Goal: Task Accomplishment & Management: Use online tool/utility

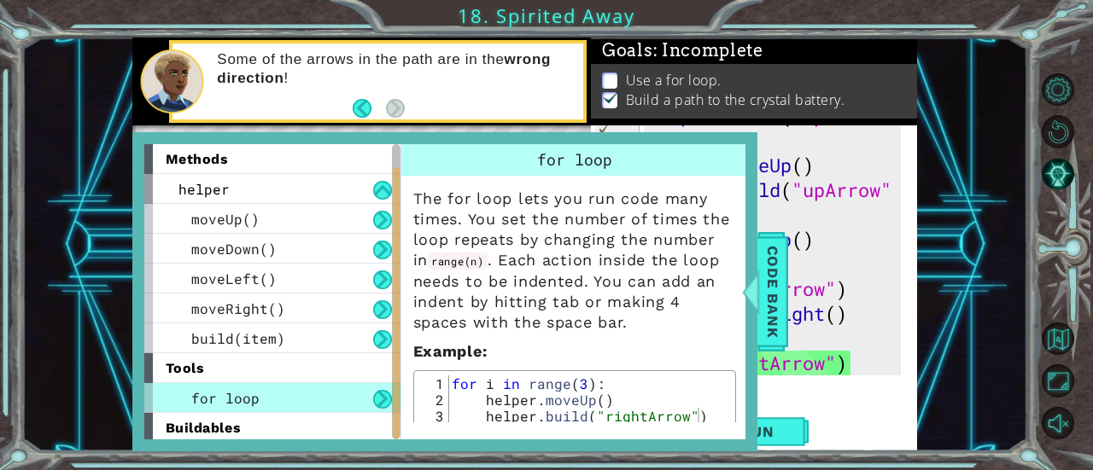
scroll to position [75, 0]
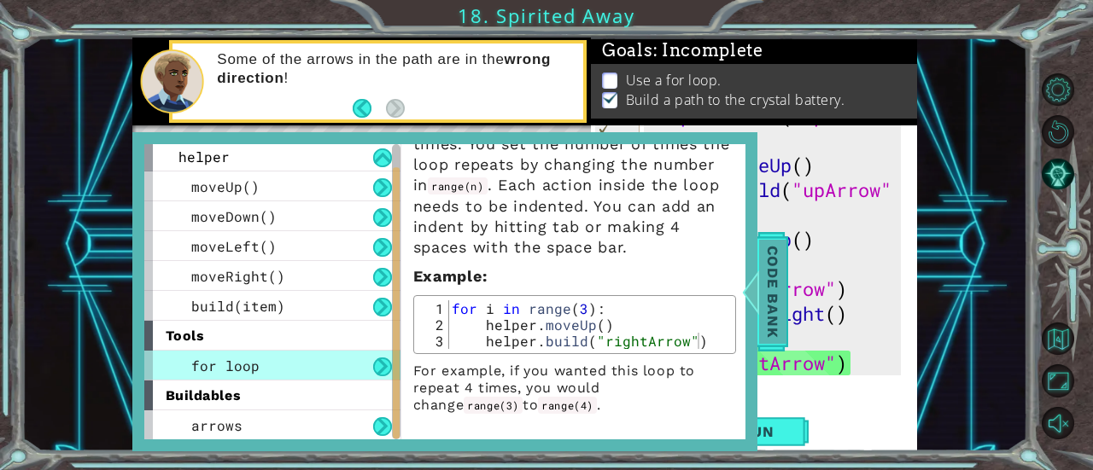
click at [758, 281] on div at bounding box center [749, 291] width 21 height 51
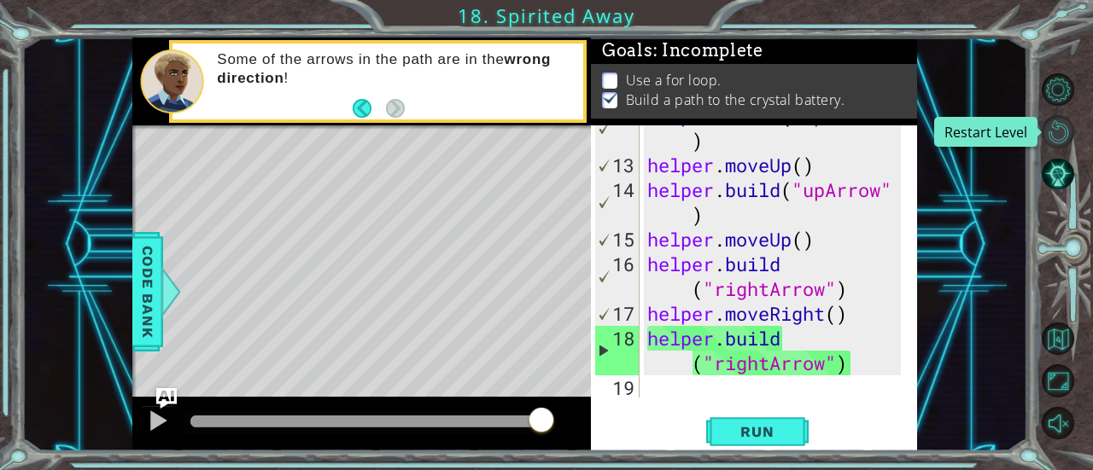
click at [1047, 137] on button "Restart Level" at bounding box center [1058, 131] width 33 height 33
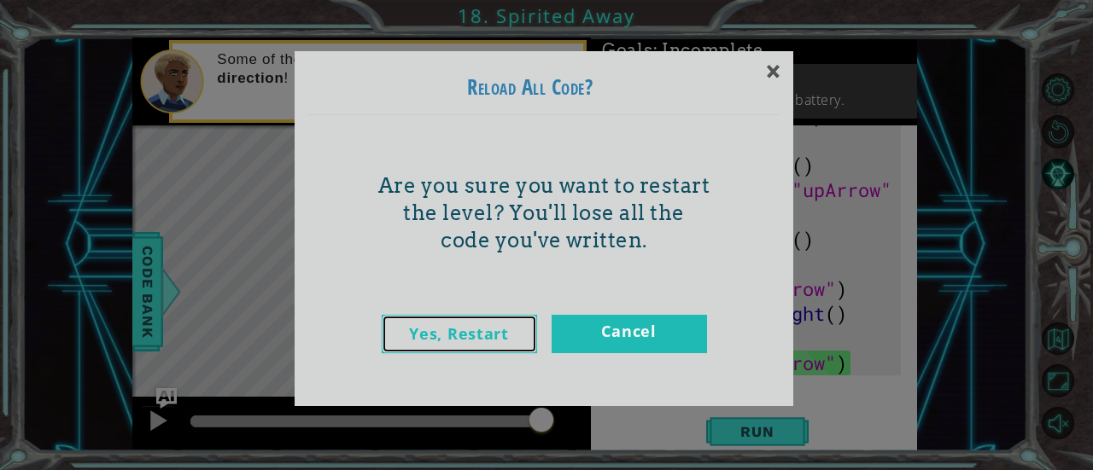
click at [499, 342] on link "Yes, Restart" at bounding box center [459, 334] width 155 height 38
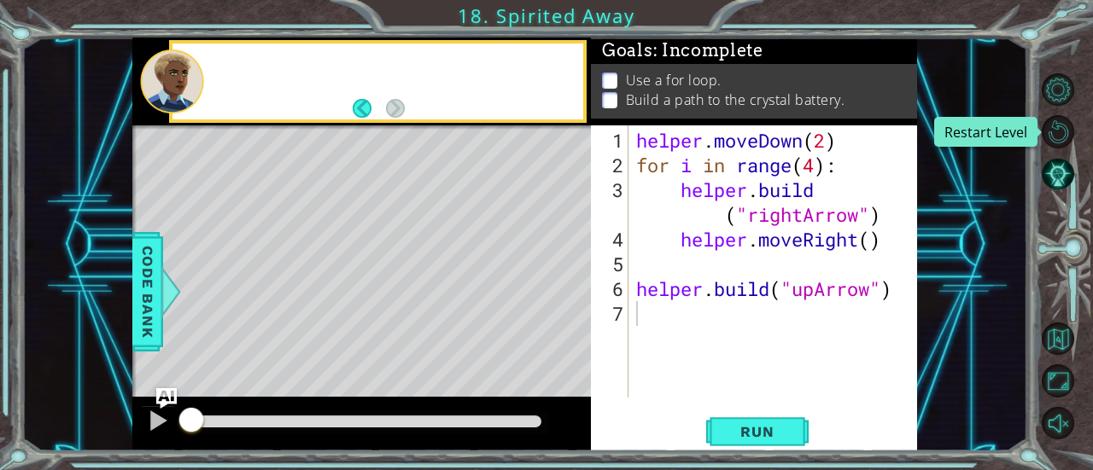
scroll to position [0, 0]
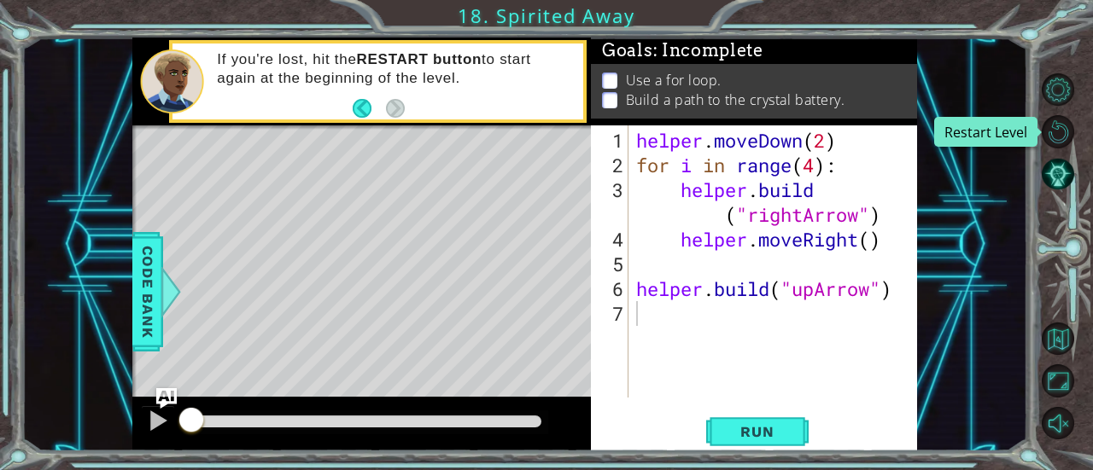
click at [707, 146] on div "helper . moveDown ( 2 ) for i in range ( 4 ) : helper . build ( "rightArrow" ) …" at bounding box center [777, 289] width 289 height 322
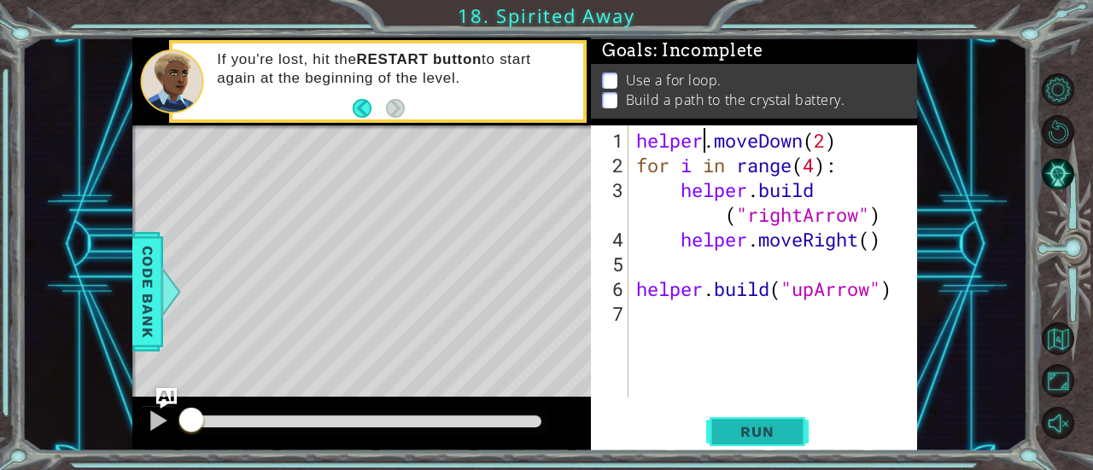
click at [745, 429] on span "Run" at bounding box center [756, 431] width 67 height 17
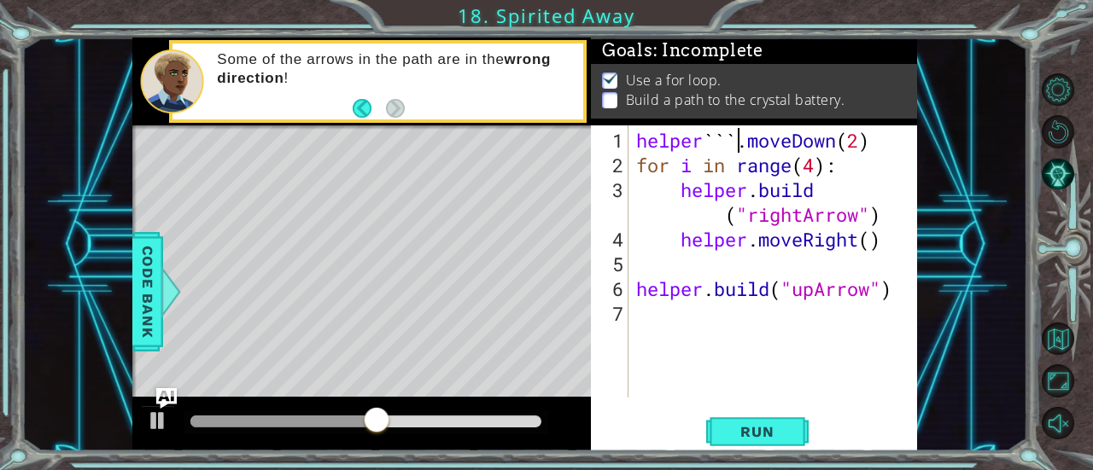
scroll to position [0, 6]
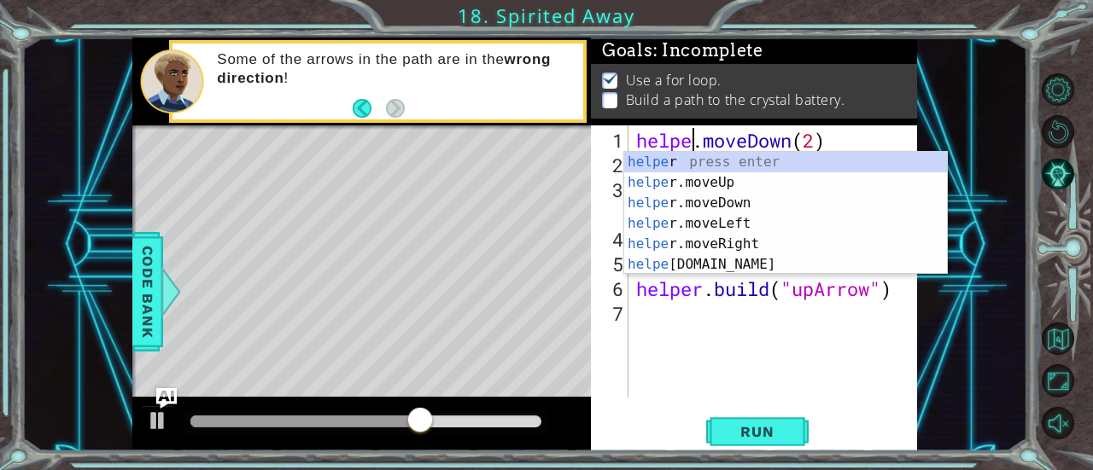
click at [823, 129] on div "helpe . moveDown ( 2 ) for i in range ( 4 ) : helper . build ( "rightArrow" ) h…" at bounding box center [777, 289] width 289 height 322
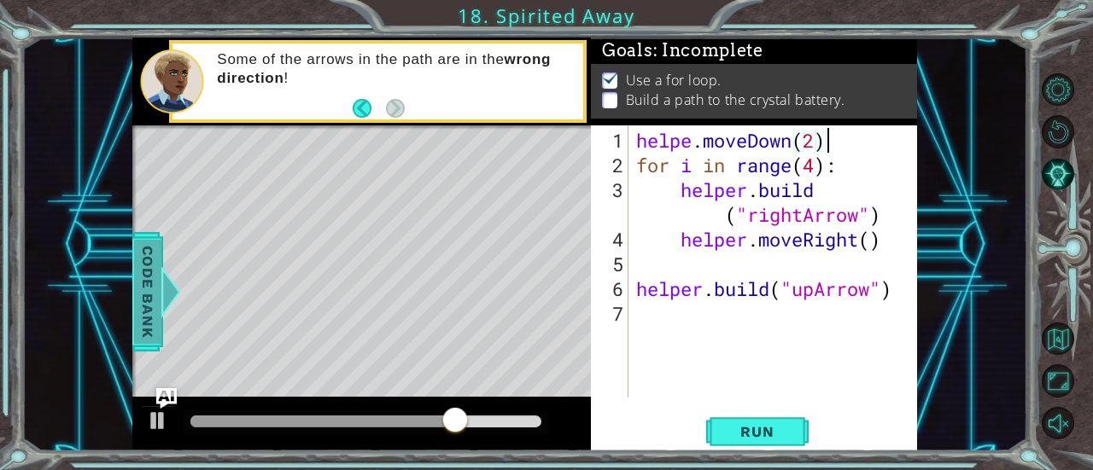
type textarea "helpe.moveDown(2)"
click at [134, 295] on span "Code Bank" at bounding box center [147, 292] width 27 height 104
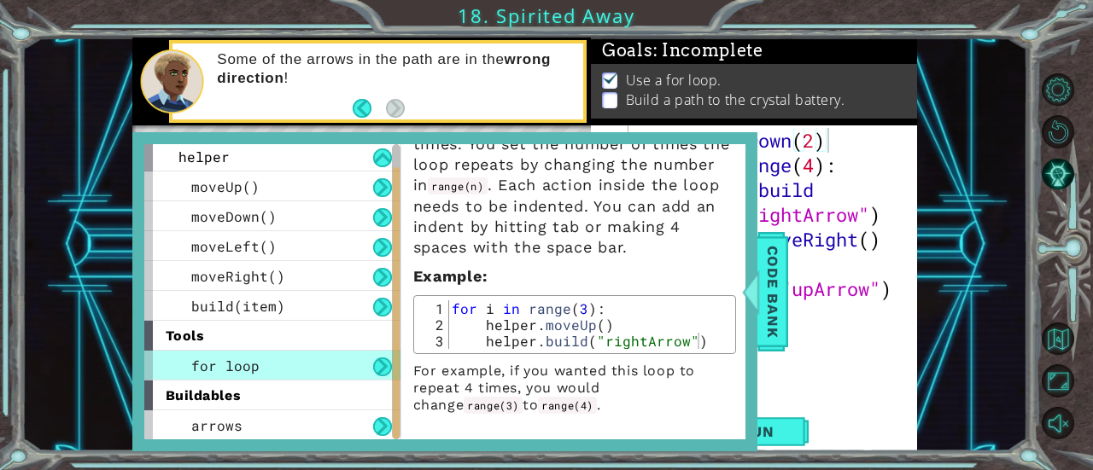
click at [821, 339] on div "helpe . moveDown ( 2 ) for i in range ( 4 ) : helper . build ( "rightArrow" ) h…" at bounding box center [777, 289] width 289 height 322
click at [762, 310] on span "Code Bank" at bounding box center [772, 292] width 27 height 104
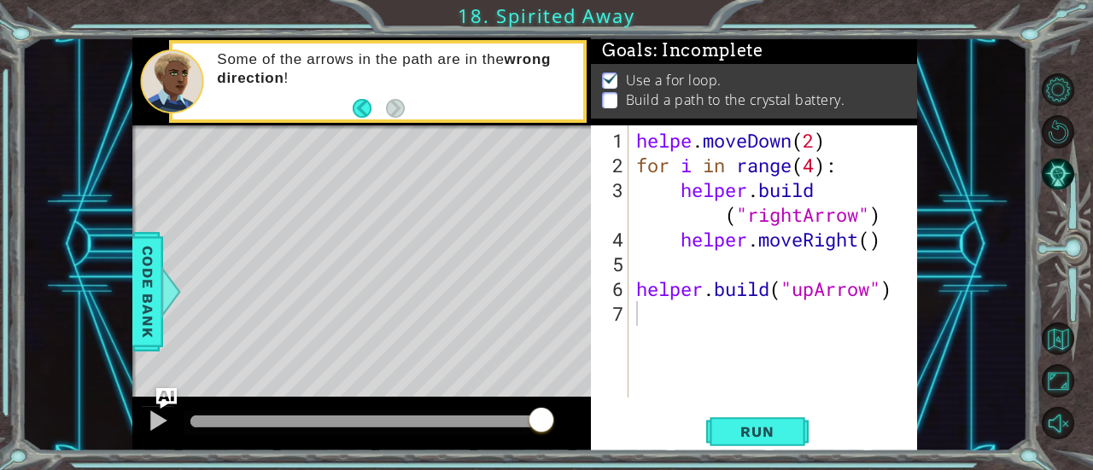
click at [691, 147] on div "helpe . moveDown ( 2 ) for i in range ( 4 ) : helper . build ( "rightArrow" ) h…" at bounding box center [777, 289] width 289 height 322
click at [823, 141] on div "helper . moveDown ( 2 ) for i in range ( 4 ) : helper . build ( "rightArrow" ) …" at bounding box center [777, 289] width 289 height 322
type textarea "helper.moveDown(1)"
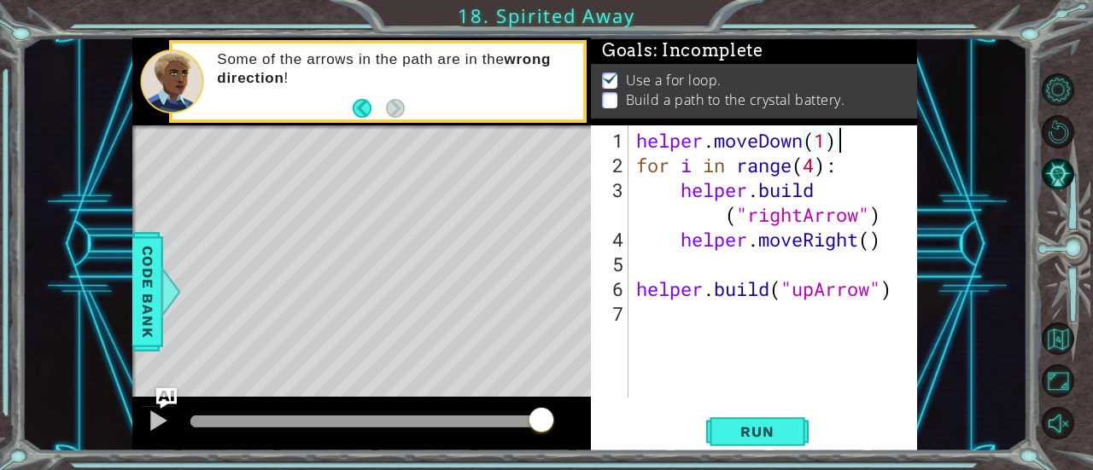
click at [849, 143] on div "helper . moveDown ( 1 ) for i in range ( 4 ) : helper . build ( "rightArrow" ) …" at bounding box center [777, 289] width 289 height 322
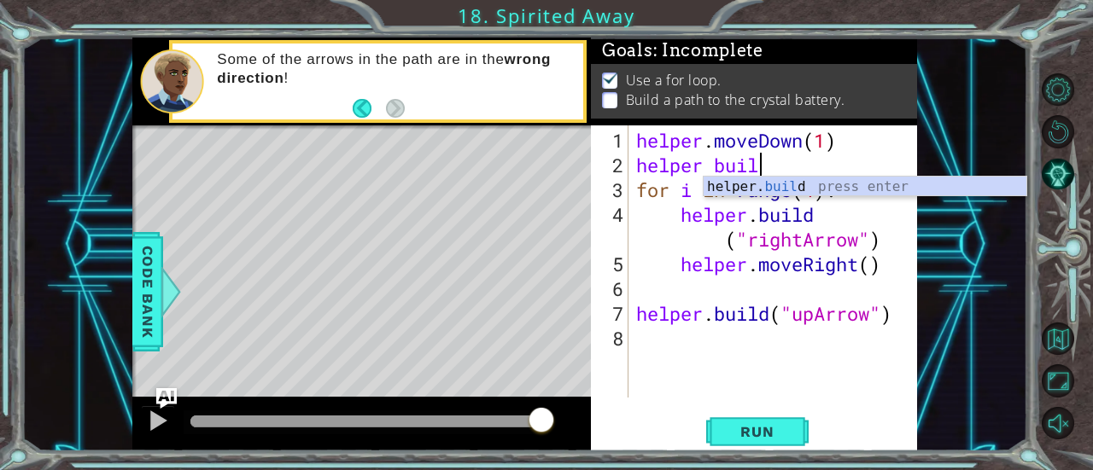
scroll to position [0, 5]
click at [863, 184] on div "helper. build press enter" at bounding box center [866, 207] width 324 height 61
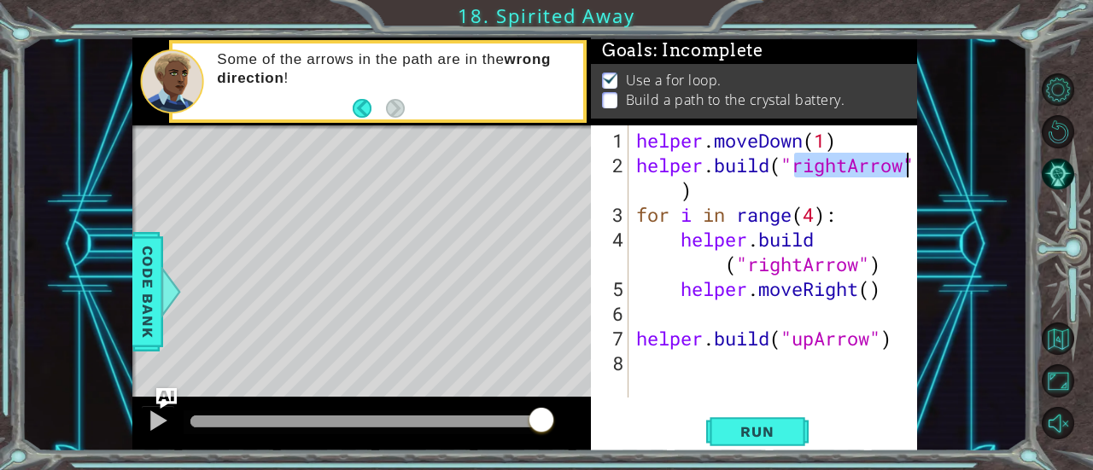
click at [846, 167] on div "helper . moveDown ( 1 ) helper . build ( "rightArrow" ) for i in range ( 4 ) : …" at bounding box center [773, 262] width 281 height 272
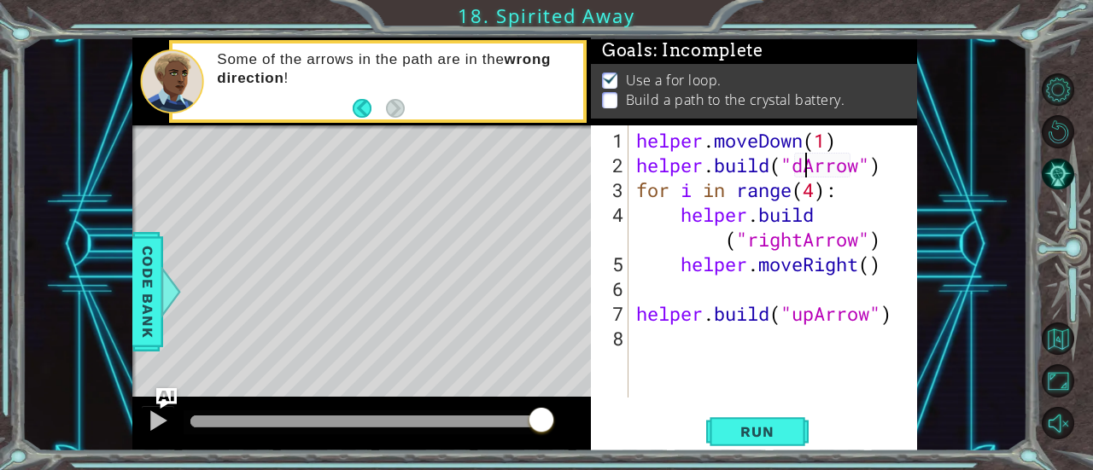
scroll to position [0, 9]
click at [777, 426] on span "Run" at bounding box center [756, 431] width 67 height 17
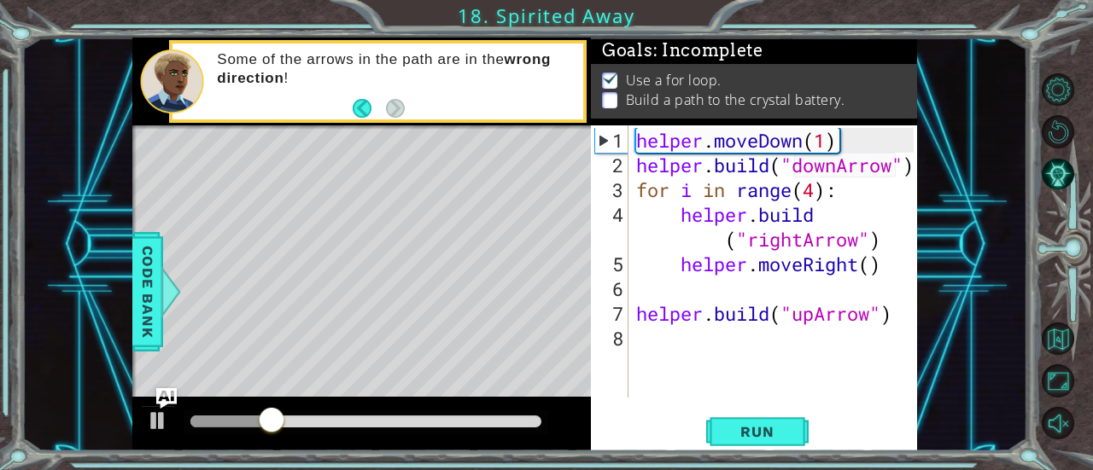
click at [913, 169] on div "helper . moveDown ( 1 ) helper . build ( "downArrow" ) for i in range ( 4 ) : h…" at bounding box center [777, 289] width 289 height 322
click at [912, 168] on div "helper . moveDown ( 1 ) helper . build ( "downArrow" ) for i in range ( 4 ) : h…" at bounding box center [777, 289] width 289 height 322
click at [914, 167] on div "helper . moveDown ( 1 ) helper . build ( "downArrow" ) for i in range ( 4 ) : h…" at bounding box center [777, 289] width 289 height 322
click at [914, 170] on div "[DOMAIN_NAME]("downArrow") 1 2 3 4 5 6 7 8 helper . moveDown ( 1 ) helper . bui…" at bounding box center [754, 289] width 326 height 326
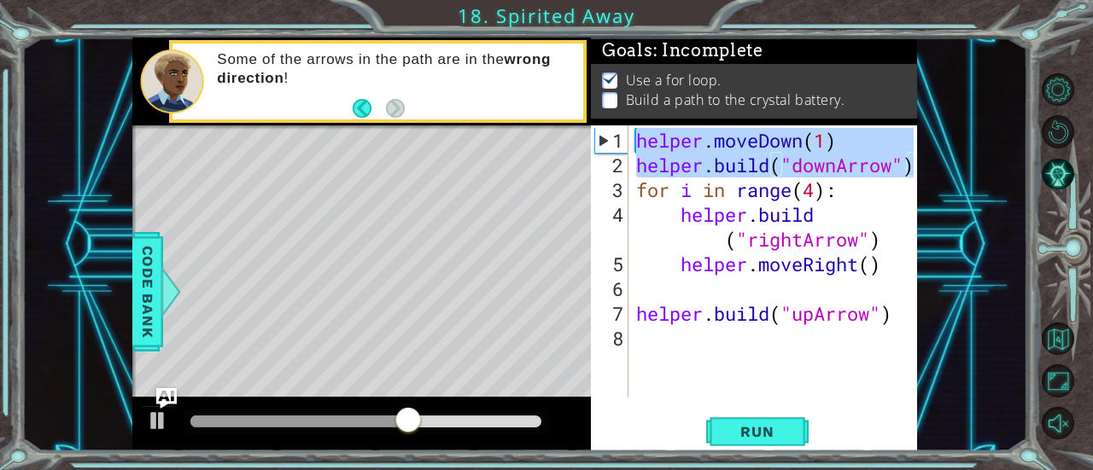
drag, startPoint x: 639, startPoint y: 143, endPoint x: 924, endPoint y: 166, distance: 286.1
click at [924, 166] on div "1 ההההההההההההההההההההההההההההההההההההההההההההההההההההההההההההההההההההההההההההה…" at bounding box center [525, 245] width 1006 height 414
paste textarea "Code Area"
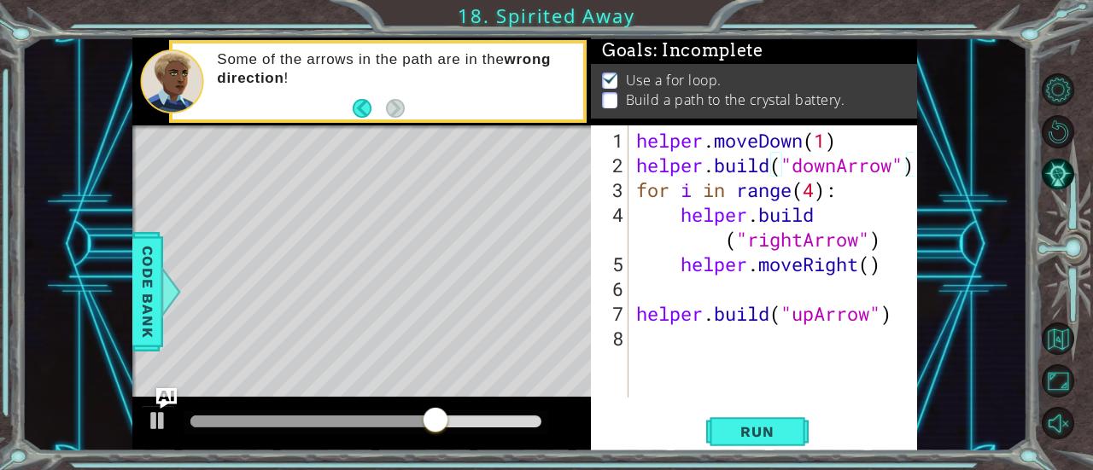
click at [916, 169] on div "[DOMAIN_NAME]("downArrow") 1 2 3 4 5 6 7 8 helper . moveDown ( 1 ) helper . bui…" at bounding box center [754, 289] width 326 height 326
click at [634, 190] on div "helper . moveDown ( 1 ) helper . build ( "downArrow" ) for i in range ( 4 ) : h…" at bounding box center [777, 289] width 289 height 322
paste textarea "[DOMAIN_NAME]("downArrow")"
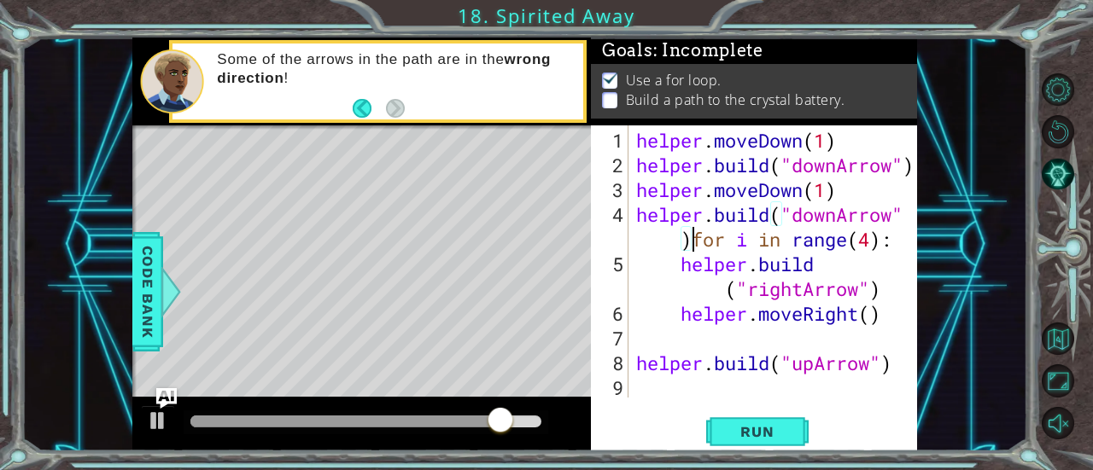
click at [841, 219] on div "helper . moveDown ( 1 ) helper . build ( "downArrow" ) helper . moveDown ( 1 ) …" at bounding box center [777, 289] width 289 height 322
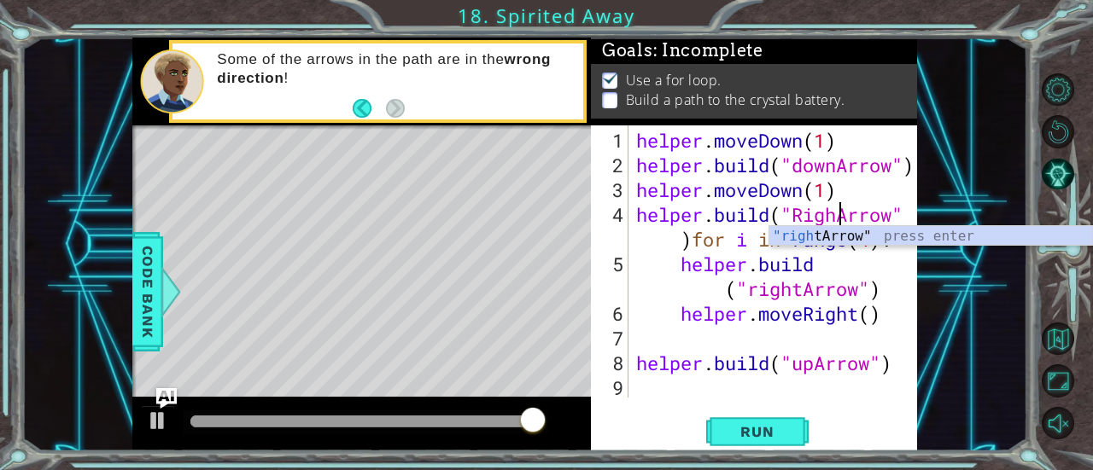
scroll to position [0, 9]
click at [828, 233] on div ""right Arrow" press enter" at bounding box center [931, 256] width 324 height 61
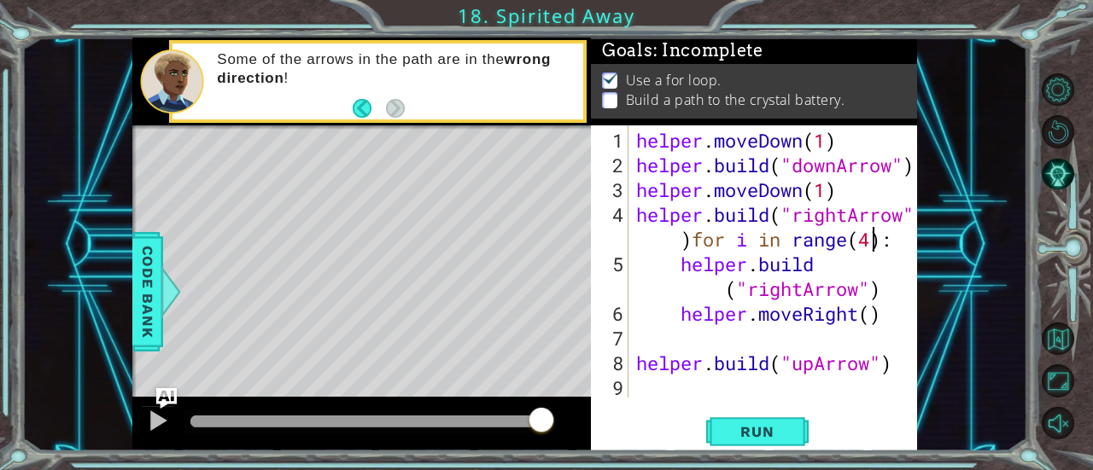
click at [874, 248] on div "helper . moveDown ( 1 ) helper . build ( "downArrow" ) helper . moveDown ( 1 ) …" at bounding box center [777, 289] width 289 height 322
click at [787, 421] on button "Run" at bounding box center [757, 432] width 102 height 32
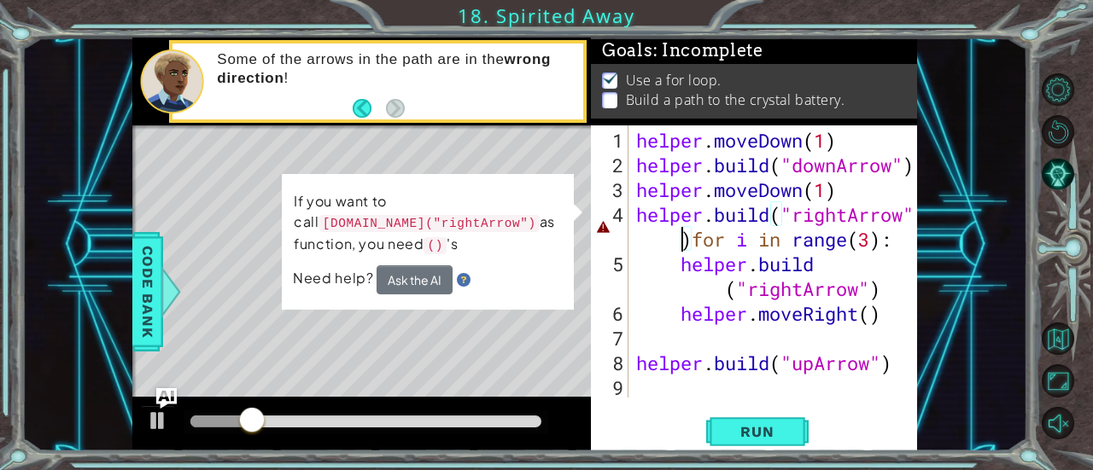
click at [682, 242] on div "helper . moveDown ( 1 ) helper . build ( "downArrow" ) helper . moveDown ( 1 ) …" at bounding box center [777, 289] width 289 height 322
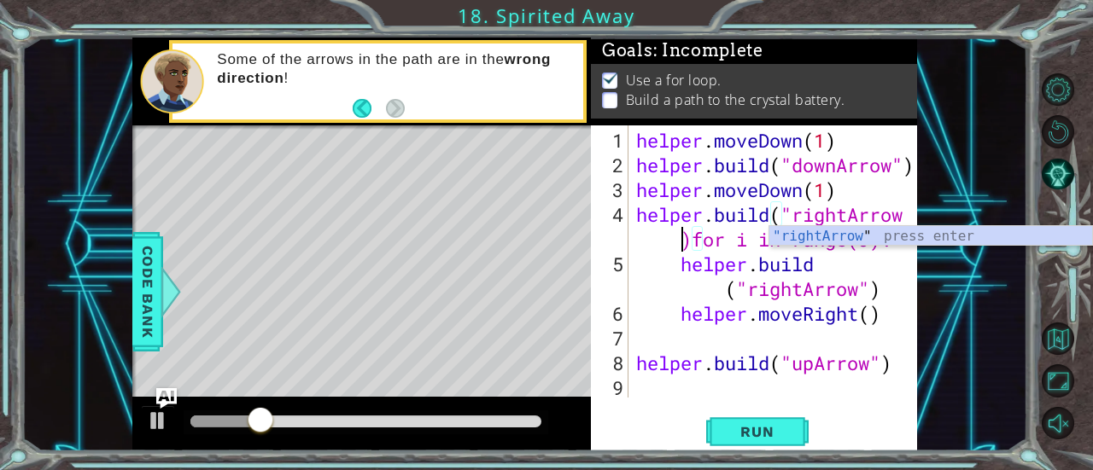
scroll to position [0, 20]
click at [820, 237] on div ""rightArrow " press enter" at bounding box center [931, 256] width 324 height 61
type textarea "[DOMAIN_NAME]("rightArrow")for i in range(3):"
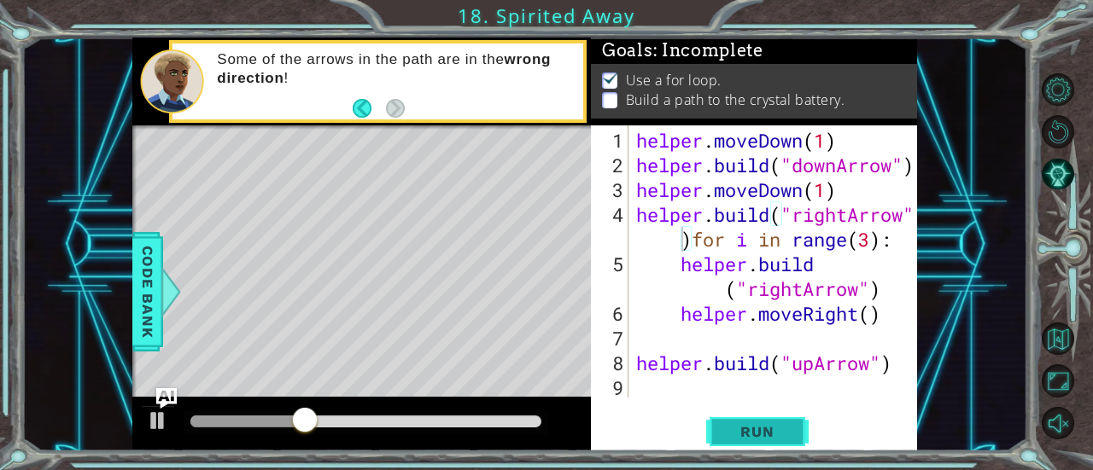
click at [784, 435] on span "Run" at bounding box center [756, 431] width 67 height 17
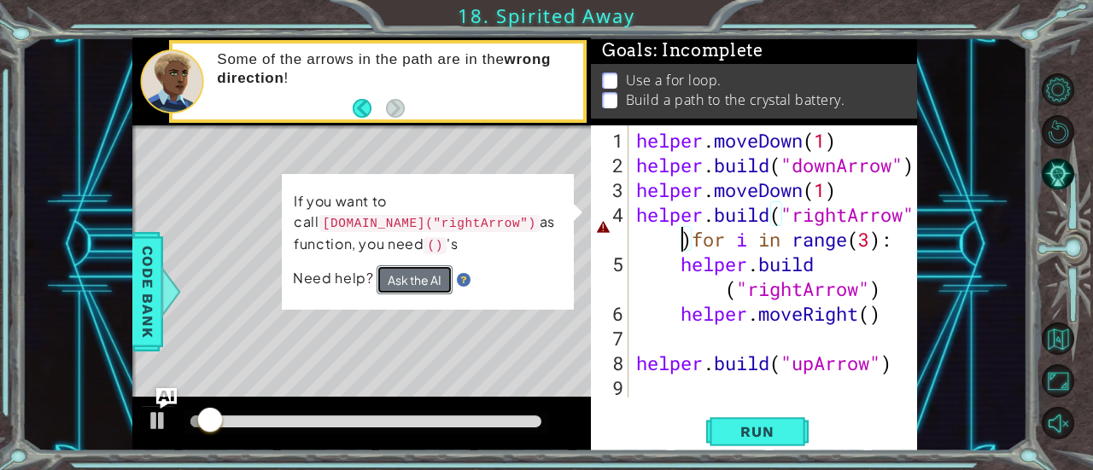
click at [401, 281] on button "Ask the AI" at bounding box center [415, 280] width 76 height 29
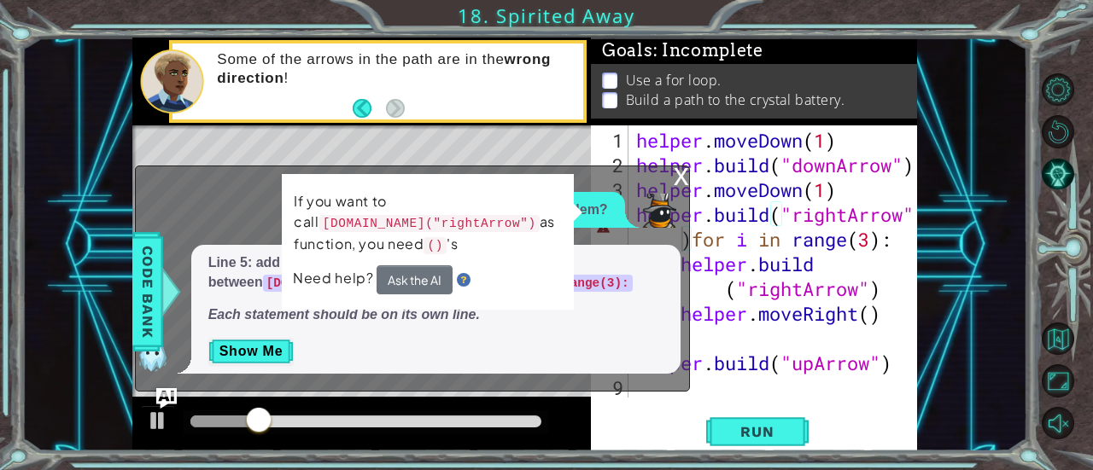
click at [603, 203] on p "What is the problem?" at bounding box center [538, 211] width 139 height 20
click at [271, 349] on button "Show Me" at bounding box center [251, 351] width 86 height 27
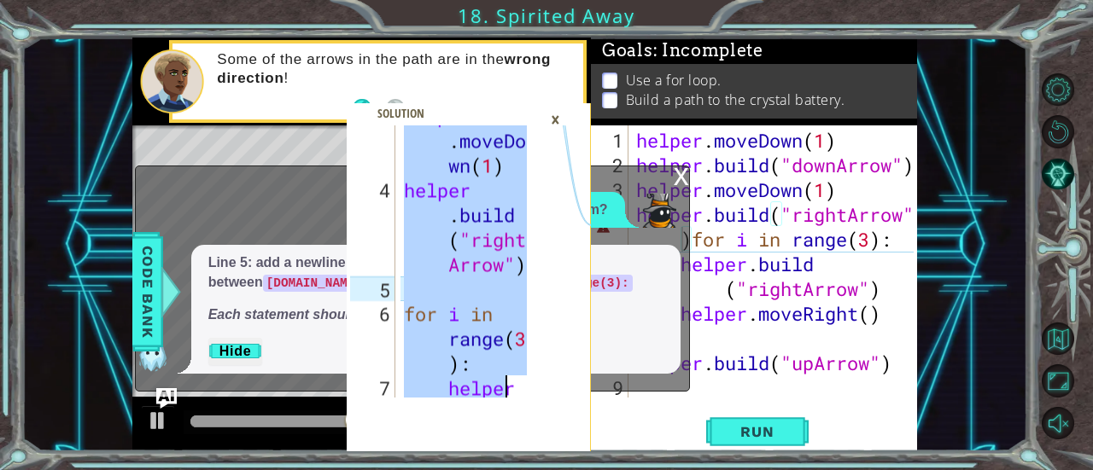
scroll to position [519, 0]
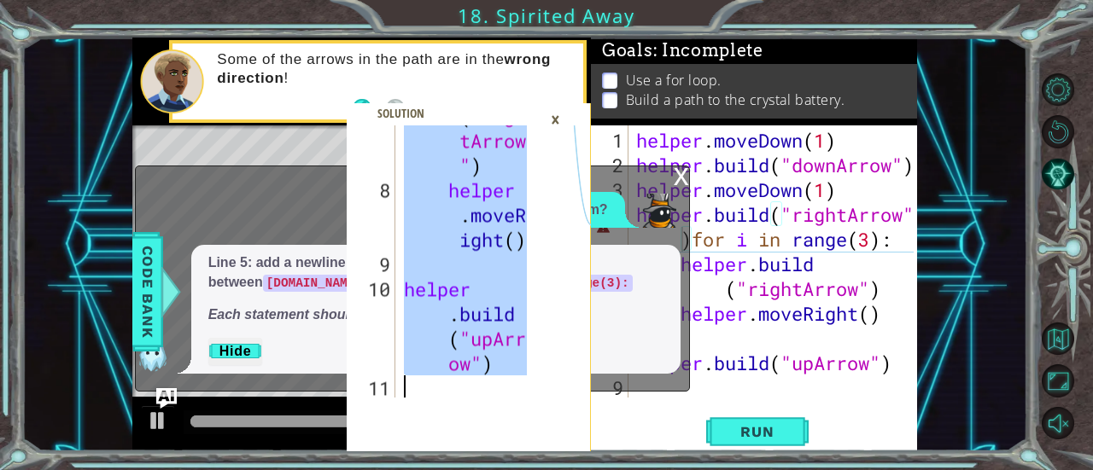
drag, startPoint x: 400, startPoint y: 137, endPoint x: 580, endPoint y: 438, distance: 350.7
click at [580, 438] on div "helper.moveDown(1) 7 8 9 10 11 helper . build ( "righ [PERSON_NAME] " ) helper …" at bounding box center [469, 289] width 245 height 326
type textarea "[DOMAIN_NAME]("upArrow")"
click at [565, 125] on div "×" at bounding box center [555, 119] width 26 height 29
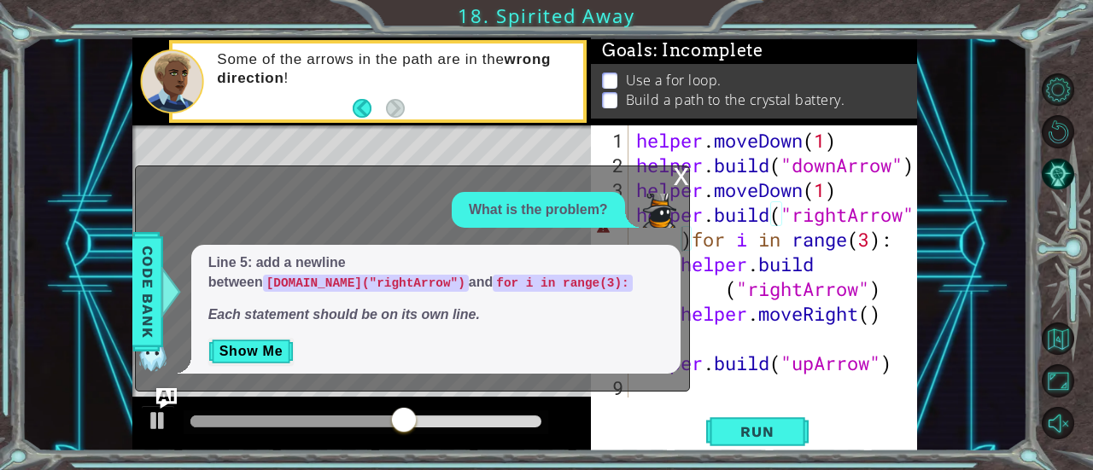
click at [681, 177] on div "x" at bounding box center [681, 174] width 15 height 17
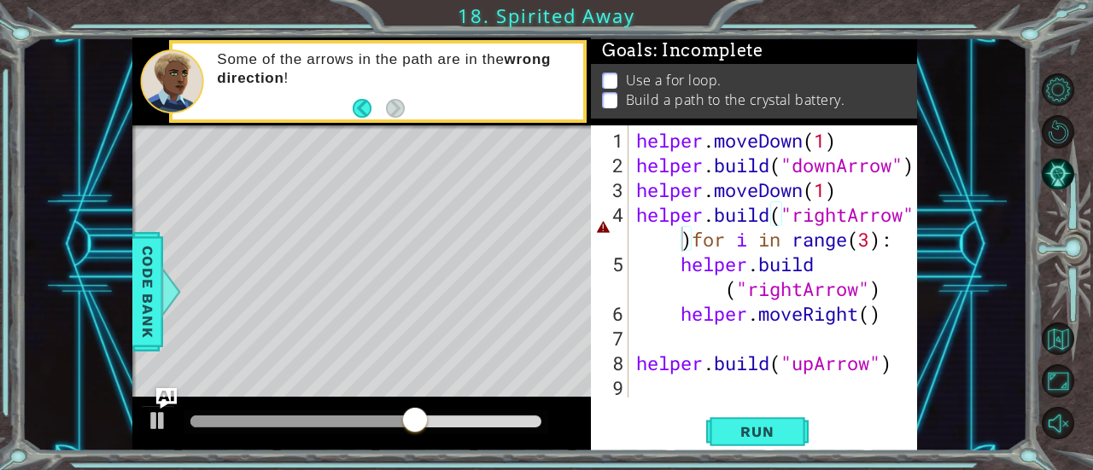
scroll to position [0, 9]
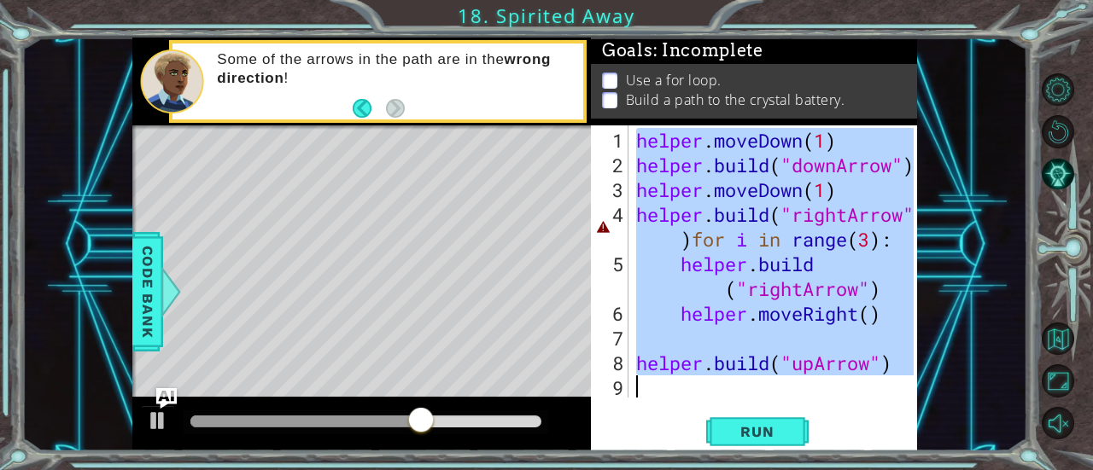
drag, startPoint x: 639, startPoint y: 141, endPoint x: 924, endPoint y: 421, distance: 399.7
click at [924, 421] on div "[DOMAIN_NAME]("upArrow") 7 8 9 10 11 helper . build ( "righ [PERSON_NAME] " ) h…" at bounding box center [525, 245] width 1006 height 414
type textarea "[DOMAIN_NAME]("upArrow")"
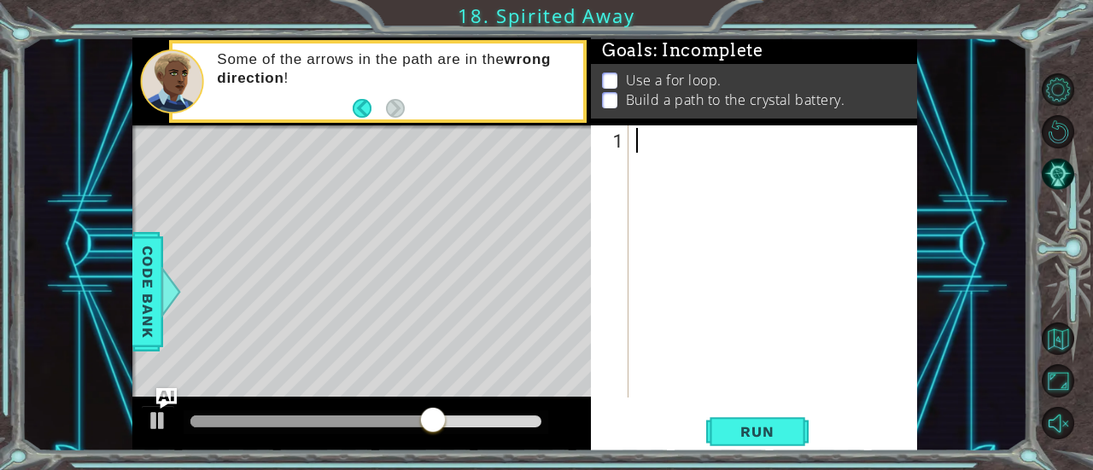
scroll to position [99, 0]
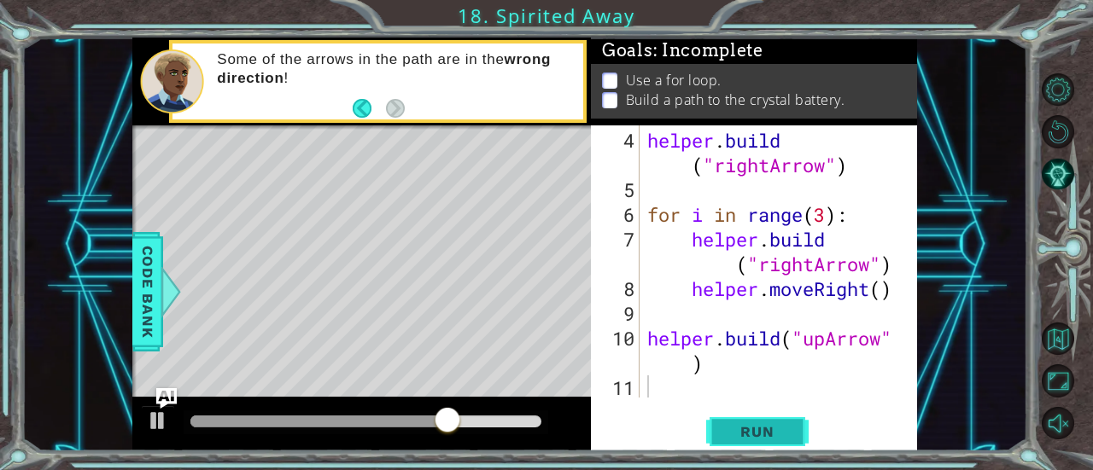
click at [786, 433] on span "Run" at bounding box center [756, 431] width 67 height 17
click at [827, 344] on div "helper . build ( "rightArrow" ) for i in range ( 3 ) : helper . build ( "rightA…" at bounding box center [777, 301] width 266 height 347
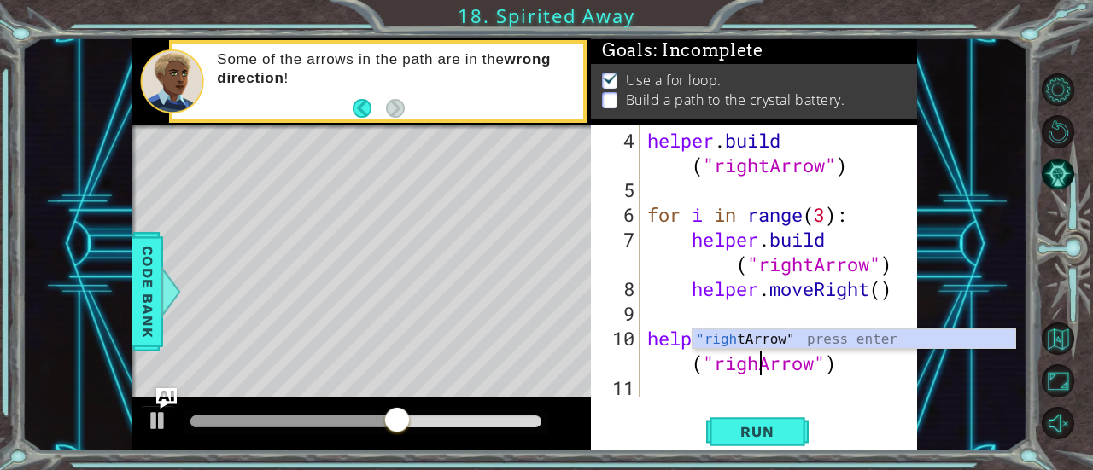
scroll to position [0, 9]
type textarea "[DOMAIN_NAME]("rightArrow")"
click at [857, 385] on div "helper . build ( "rightArrow" ) for i in range ( 3 ) : helper . build ( "rightA…" at bounding box center [777, 301] width 266 height 347
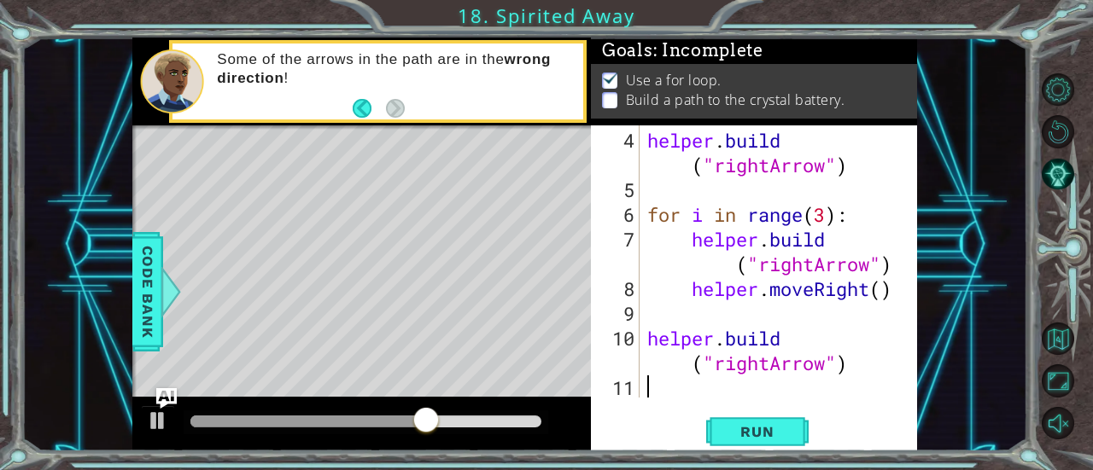
scroll to position [0, 0]
click at [823, 222] on div "helper . build ( "rightArrow" ) for i in range ( 3 ) : helper . build ( "rightA…" at bounding box center [777, 301] width 266 height 347
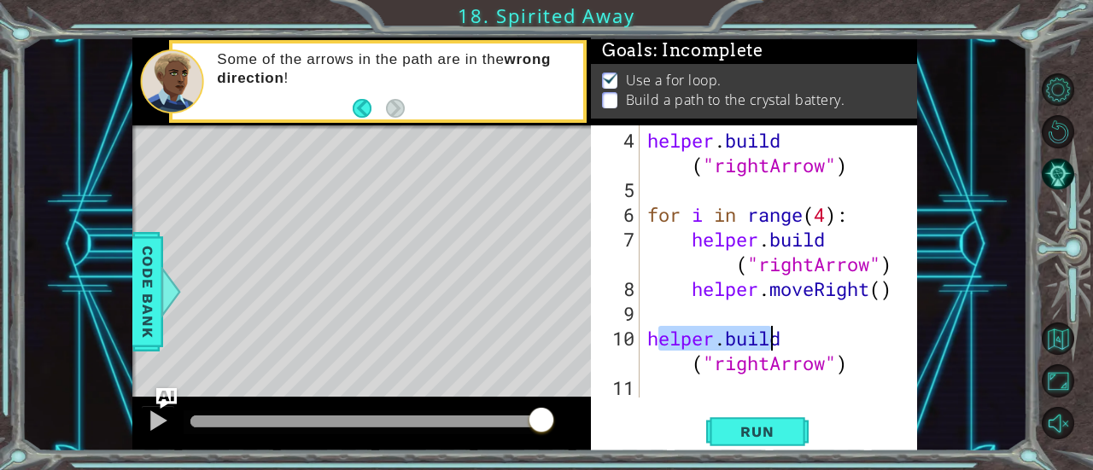
drag, startPoint x: 654, startPoint y: 340, endPoint x: 808, endPoint y: 346, distance: 153.8
click at [808, 346] on div "helper . build ( "rightArrow" ) for i in range ( 4 ) : helper . build ( "rightA…" at bounding box center [777, 301] width 266 height 347
click at [806, 332] on div "helper . build ( "rightArrow" ) for i in range ( 4 ) : helper . build ( "rightA…" at bounding box center [772, 262] width 257 height 272
click at [767, 363] on div "helper . build ( "rightArrow" ) for i in range ( 4 ) : helper . build ( "rightA…" at bounding box center [777, 301] width 266 height 347
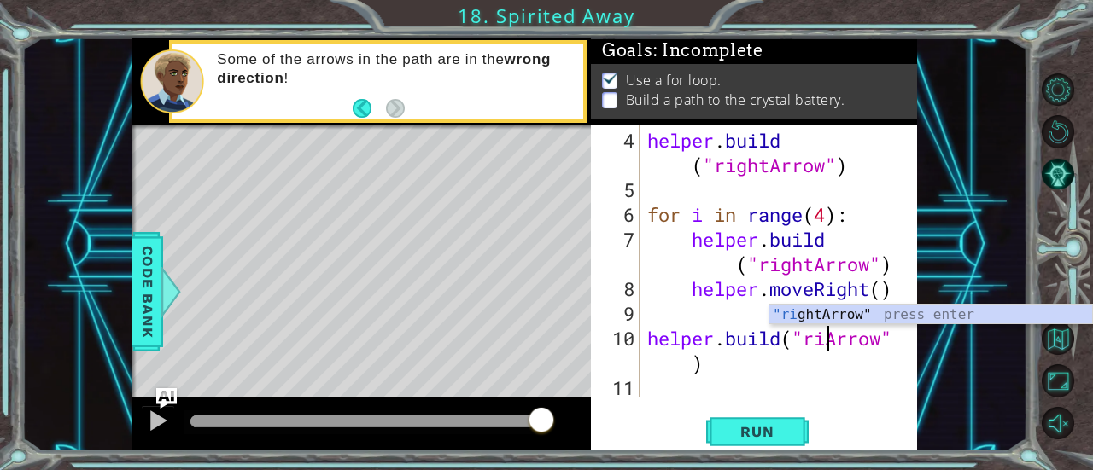
scroll to position [73, 0]
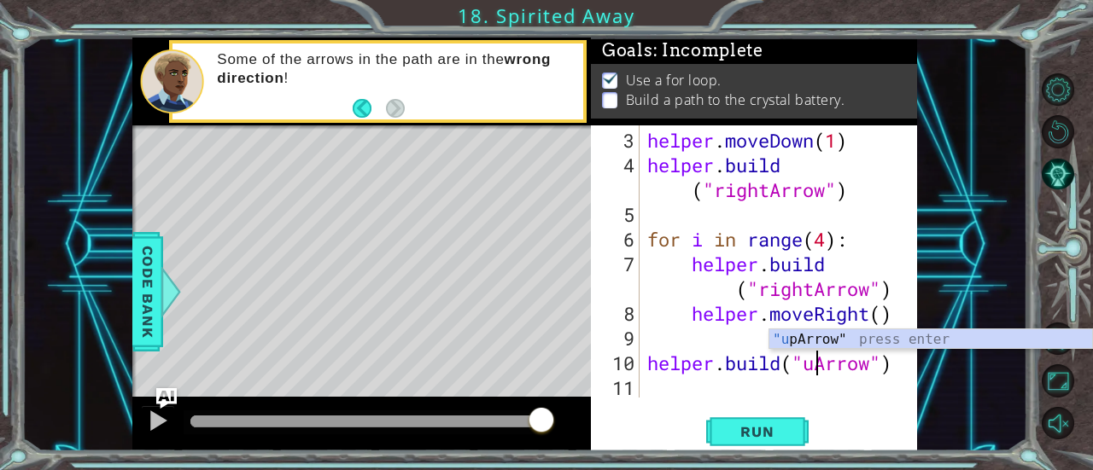
type textarea "[DOMAIN_NAME]("upArrow")"
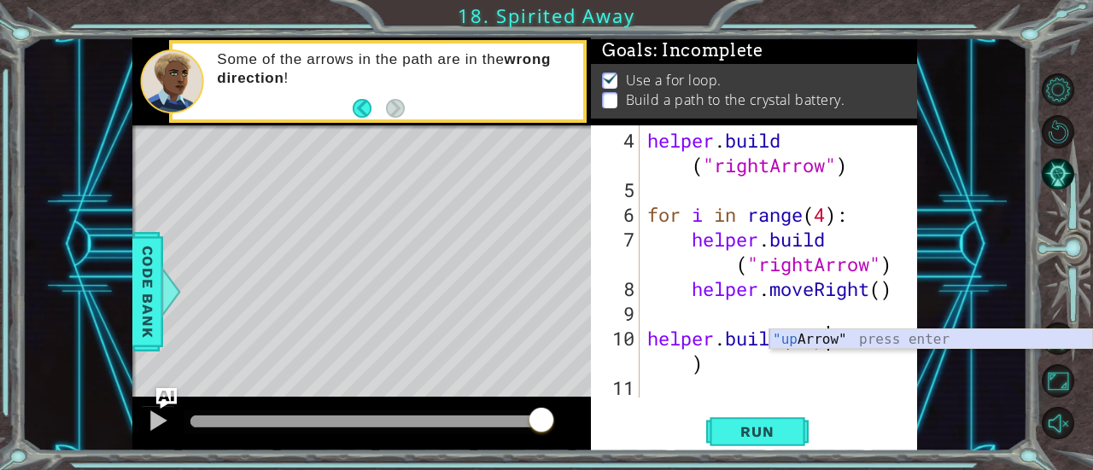
click at [794, 344] on div ""up Arrow" press enter" at bounding box center [931, 360] width 324 height 61
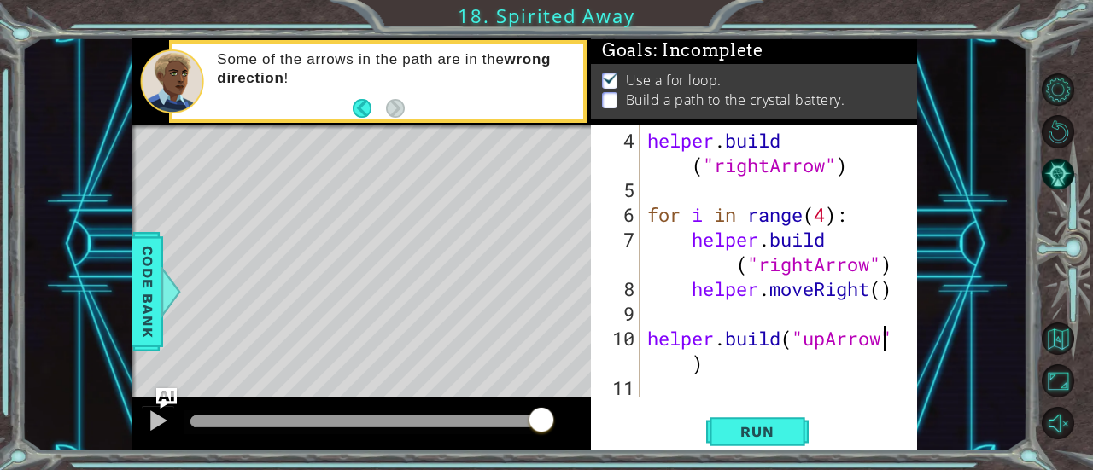
click at [746, 382] on div "helper . build ( "rightArrow" ) for i in range ( 4 ) : helper . build ( "rightA…" at bounding box center [777, 301] width 266 height 347
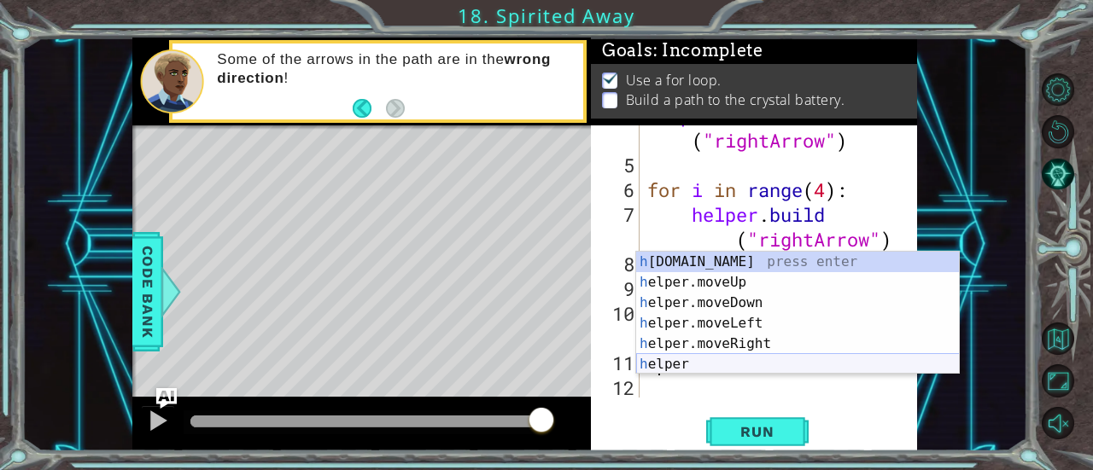
click at [665, 366] on div "h [DOMAIN_NAME] press enter h elper.moveUp press enter h elper.moveDown press e…" at bounding box center [798, 334] width 324 height 164
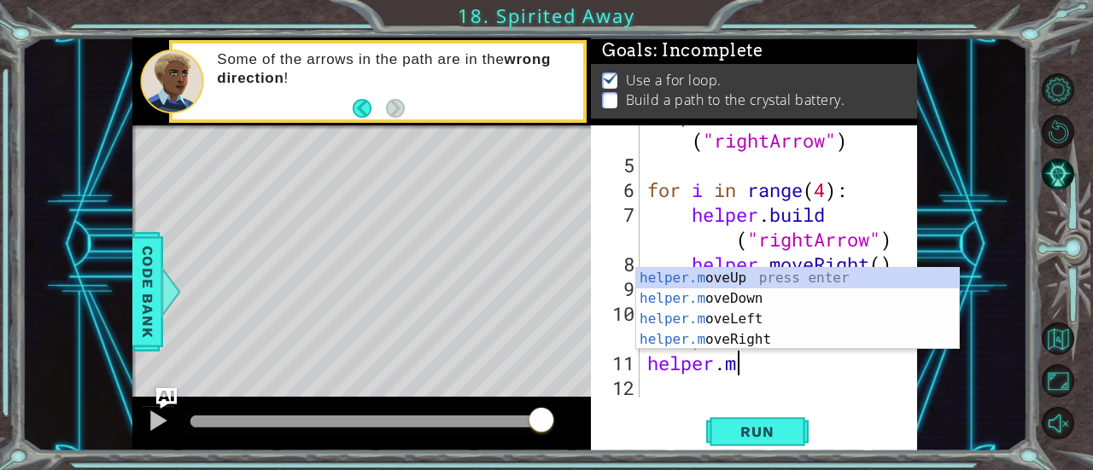
scroll to position [0, 3]
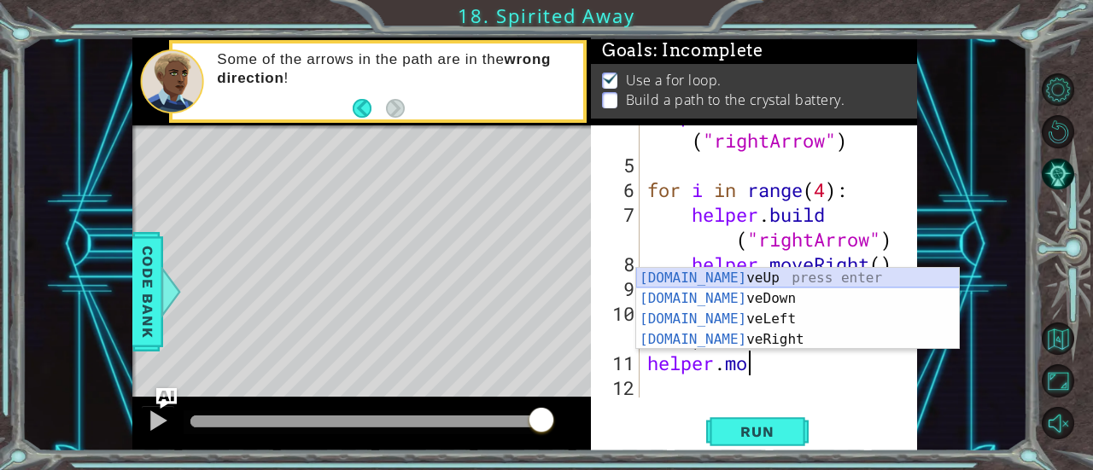
click at [695, 275] on div "[DOMAIN_NAME] veUp press enter [DOMAIN_NAME] veDown press enter [DOMAIN_NAME] v…" at bounding box center [798, 329] width 324 height 123
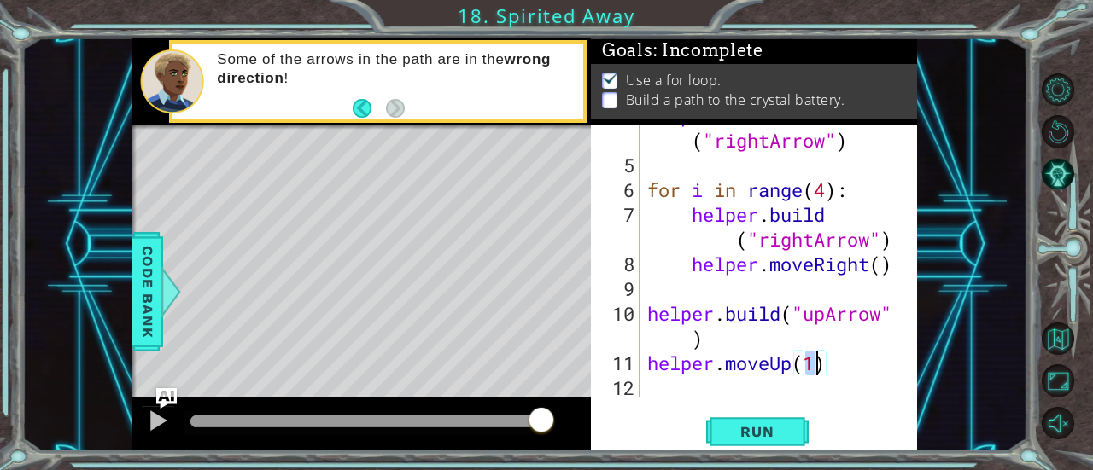
type textarea "helper.moveUp()"
click at [680, 393] on div "helper . build ( "rightArrow" ) for i in range ( 4 ) : helper . build ( "rightA…" at bounding box center [777, 276] width 266 height 347
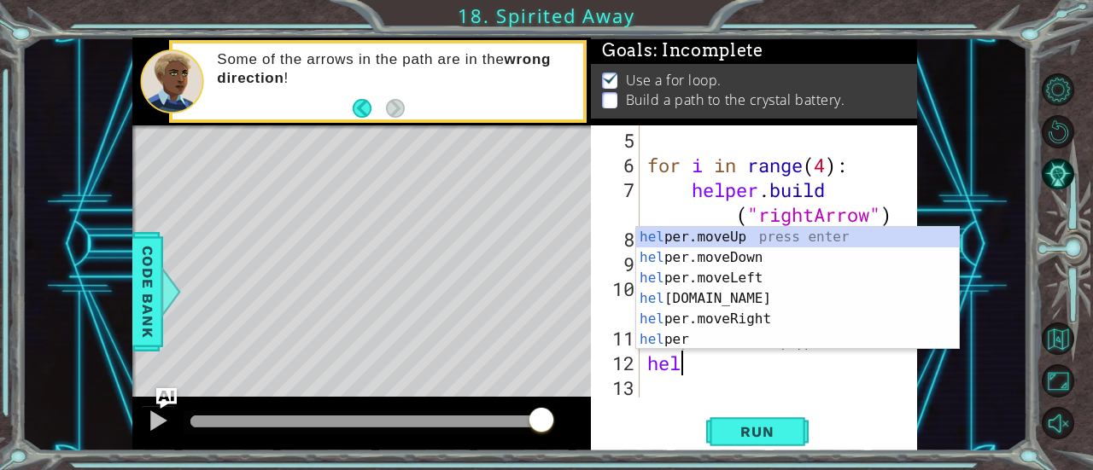
scroll to position [0, 2]
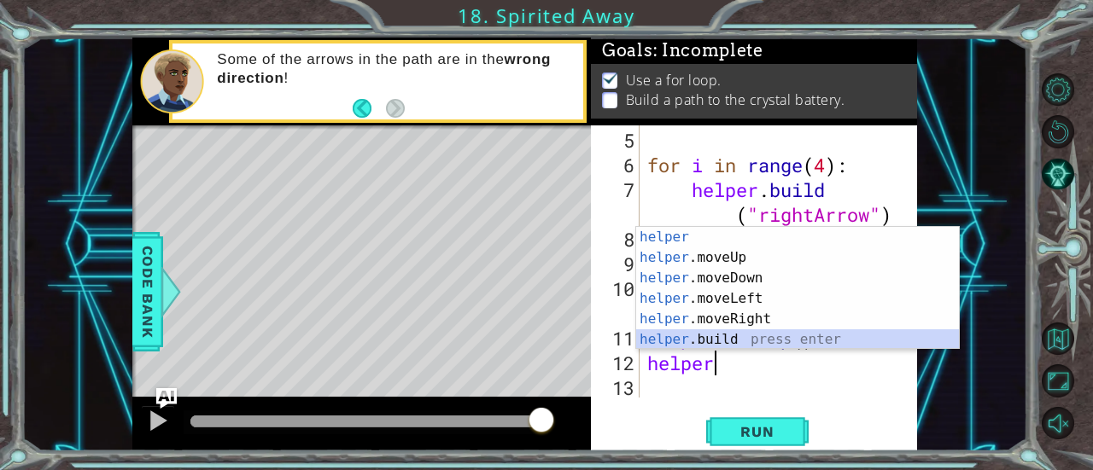
click at [677, 346] on div "helper press enter helper .moveUp press enter helper .moveDown press enter help…" at bounding box center [798, 309] width 324 height 164
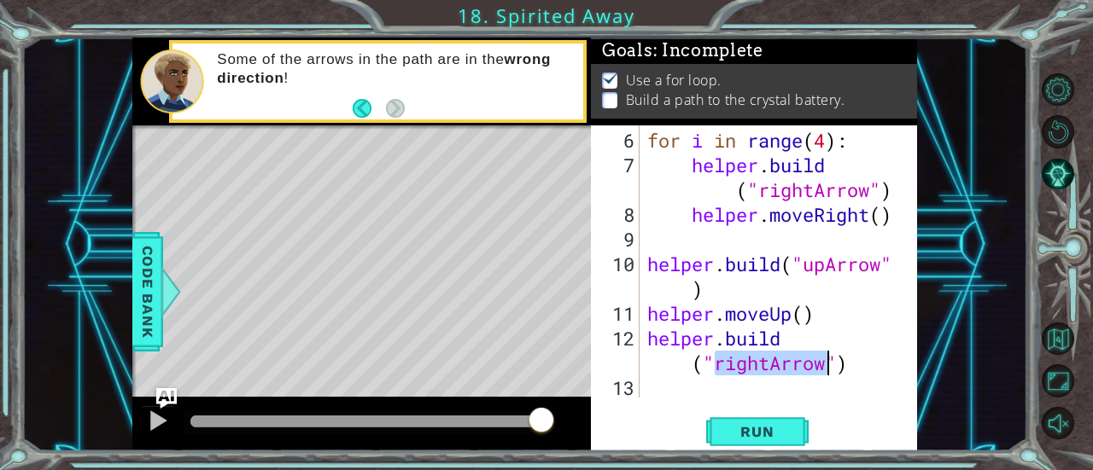
click at [762, 364] on div "for i in range ( 4 ) : helper . build ( "rightArrow" ) helper . moveRight ( ) h…" at bounding box center [772, 262] width 257 height 272
click at [770, 365] on div "for i in range ( 4 ) : helper . build ( "rightArrow" ) helper . moveRight ( ) h…" at bounding box center [777, 289] width 266 height 322
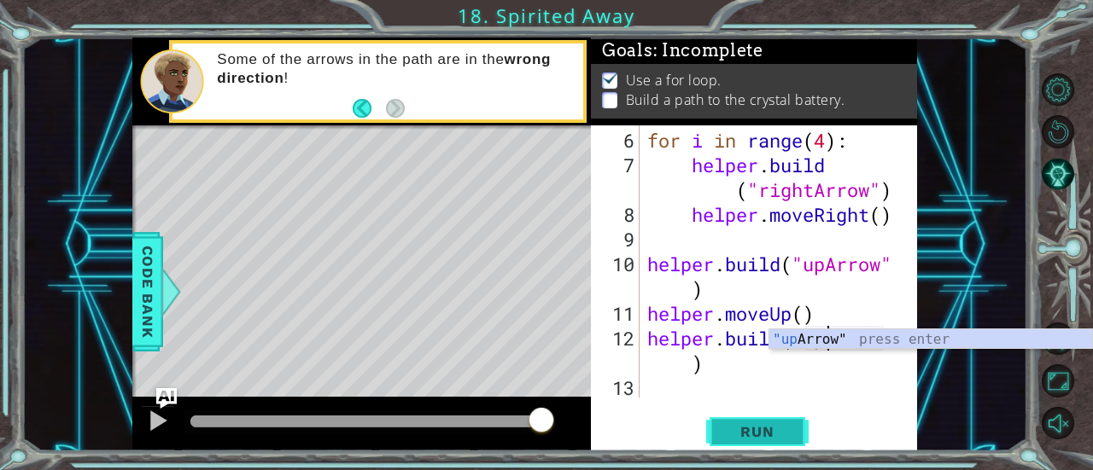
type textarea "[DOMAIN_NAME]("upArrow")"
click at [768, 421] on button "Run" at bounding box center [757, 432] width 102 height 32
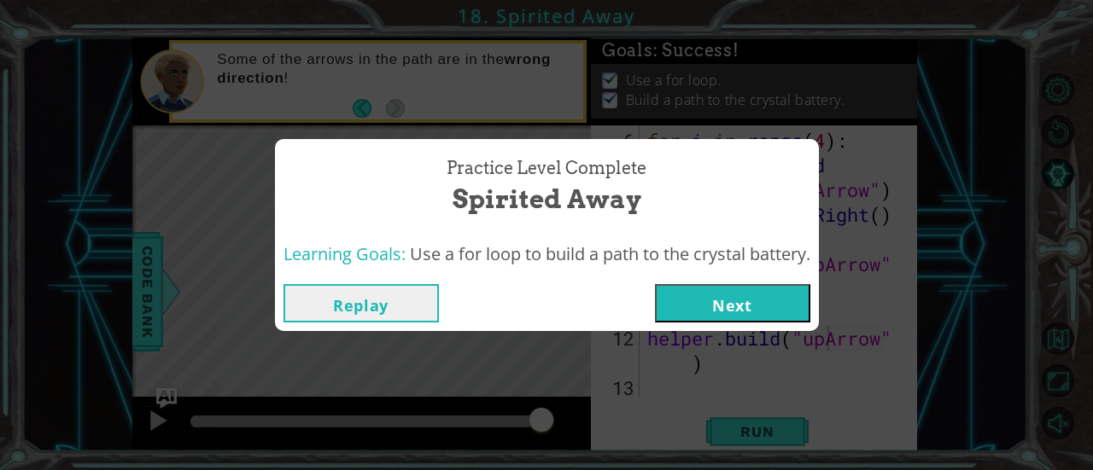
click at [710, 290] on button "Next" at bounding box center [732, 303] width 155 height 38
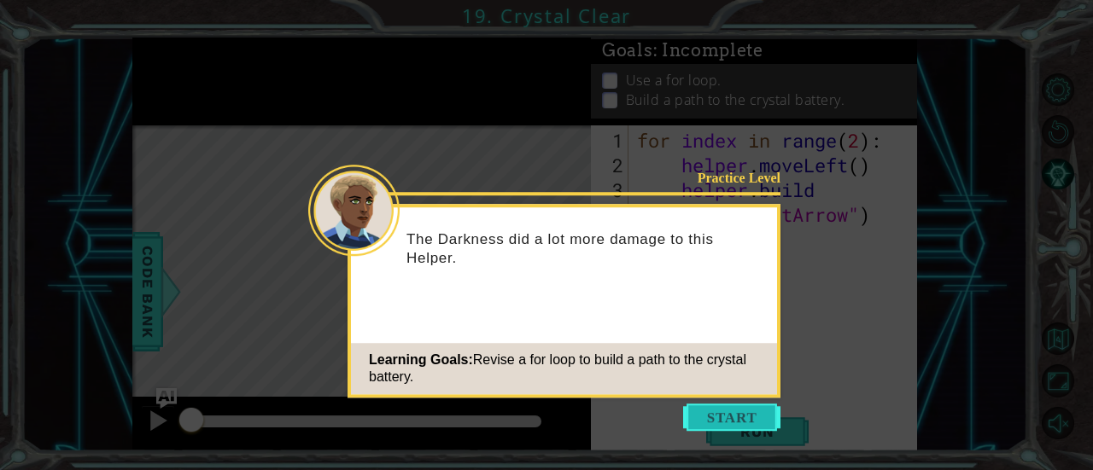
click at [728, 410] on button "Start" at bounding box center [731, 417] width 97 height 27
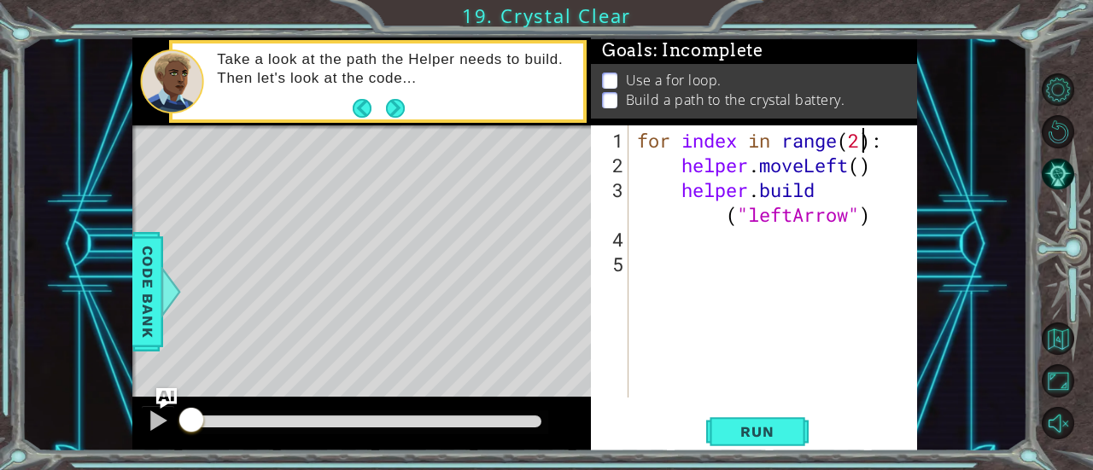
click at [866, 143] on div "for index in range ( 2 ) : helper . moveLeft ( ) helper . build ( "leftArrow" )" at bounding box center [778, 289] width 289 height 322
type textarea "for index in range(3):"
click at [680, 251] on div "for index in range ( 3 ) : helper . moveLeft ( ) helper . build ( "leftArrow" )" at bounding box center [778, 289] width 289 height 322
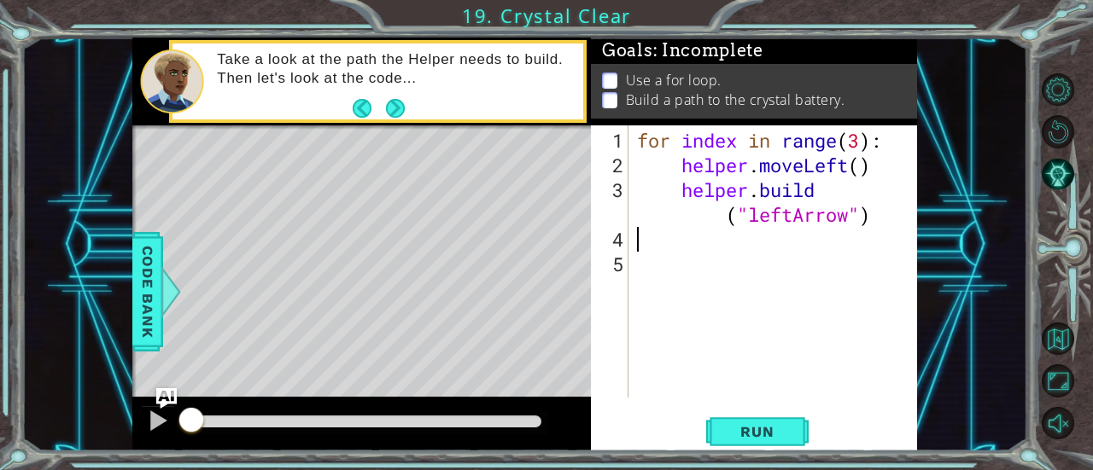
click at [657, 248] on div "for index in range ( 3 ) : helper . moveLeft ( ) helper . build ( "leftArrow" )" at bounding box center [778, 289] width 289 height 322
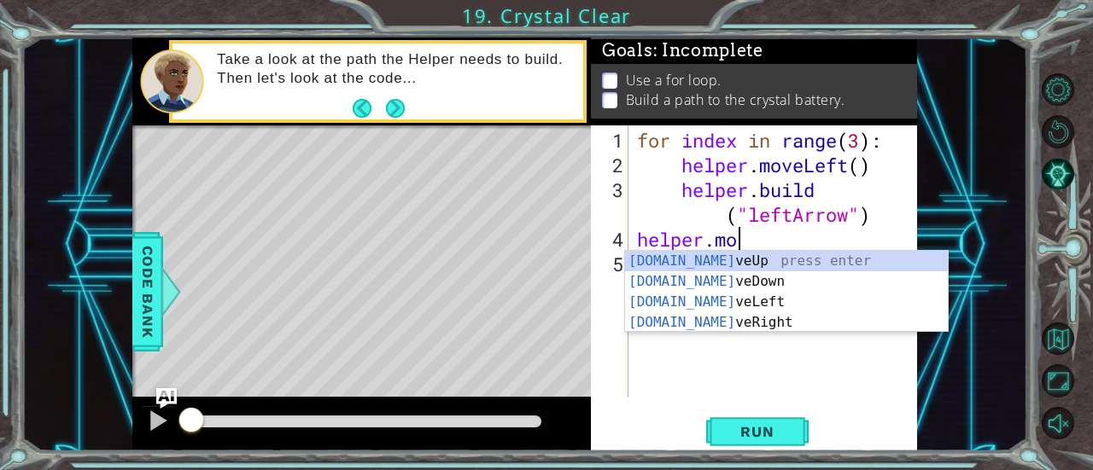
scroll to position [0, 3]
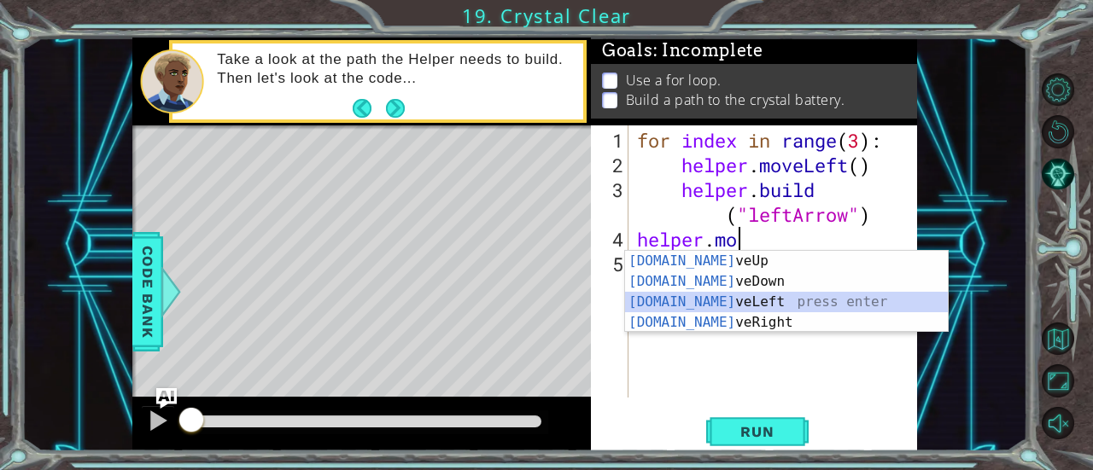
click at [723, 297] on div "[DOMAIN_NAME] veUp press enter [DOMAIN_NAME] veDown press enter [DOMAIN_NAME] v…" at bounding box center [787, 312] width 324 height 123
type textarea "helper.moveLeft(1)"
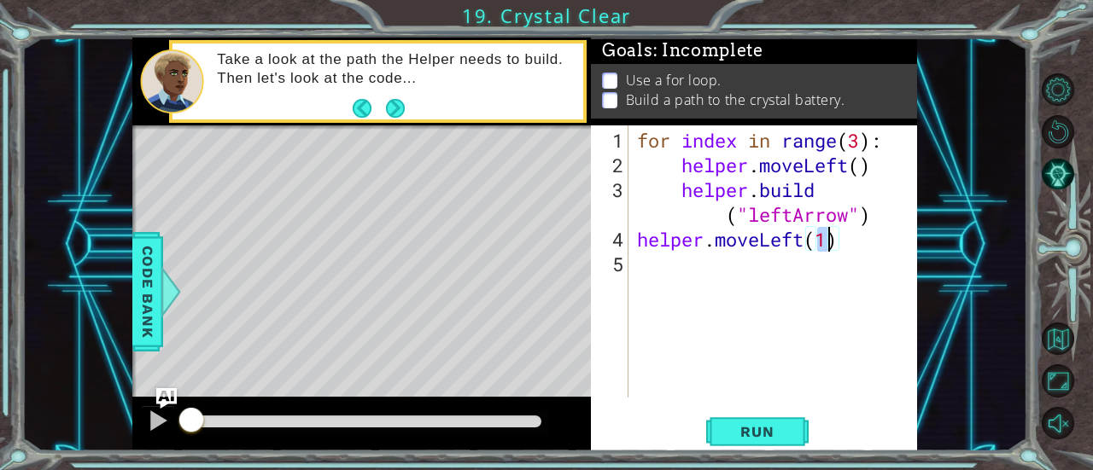
click at [679, 270] on div "for index in range ( 3 ) : helper . moveLeft ( ) helper . build ( "leftArrow" )…" at bounding box center [778, 289] width 289 height 322
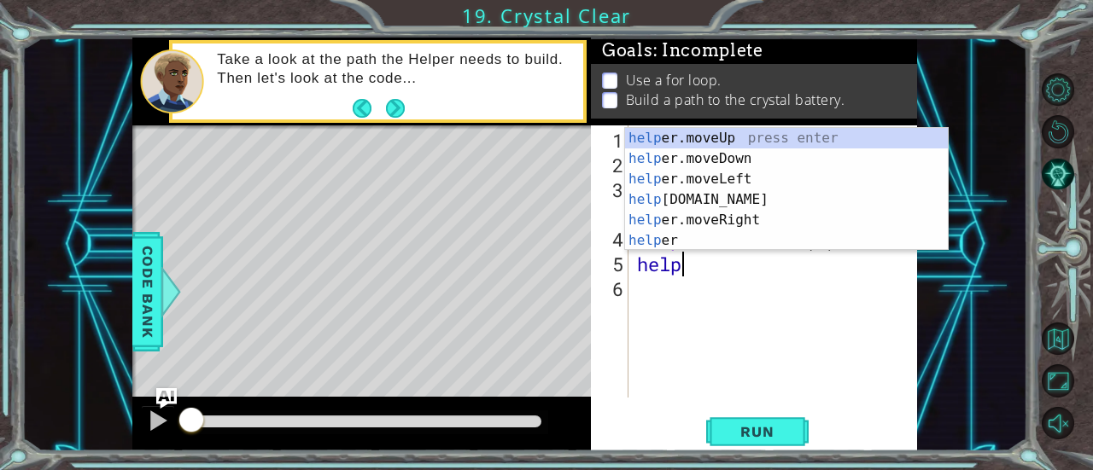
scroll to position [0, 2]
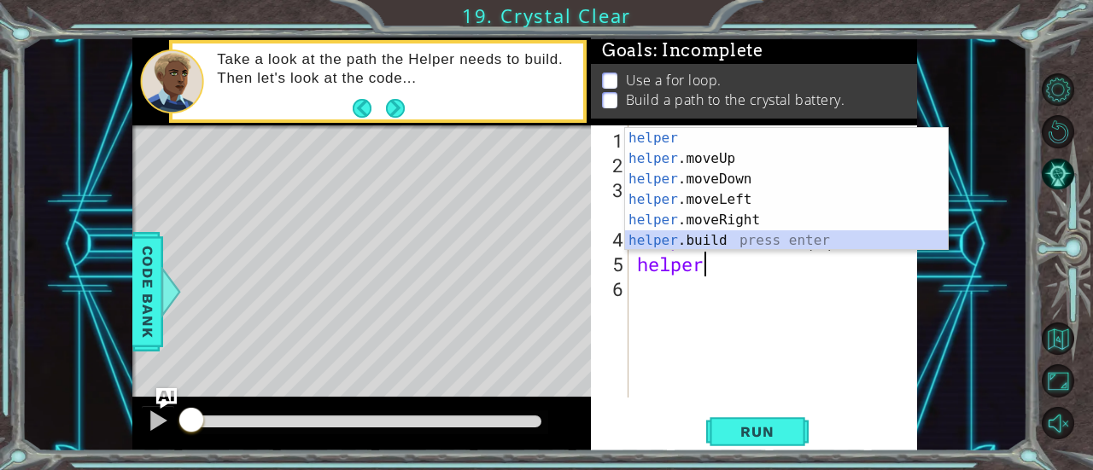
click at [663, 242] on div "helper press enter helper .moveUp press enter helper .moveDown press enter help…" at bounding box center [787, 210] width 324 height 164
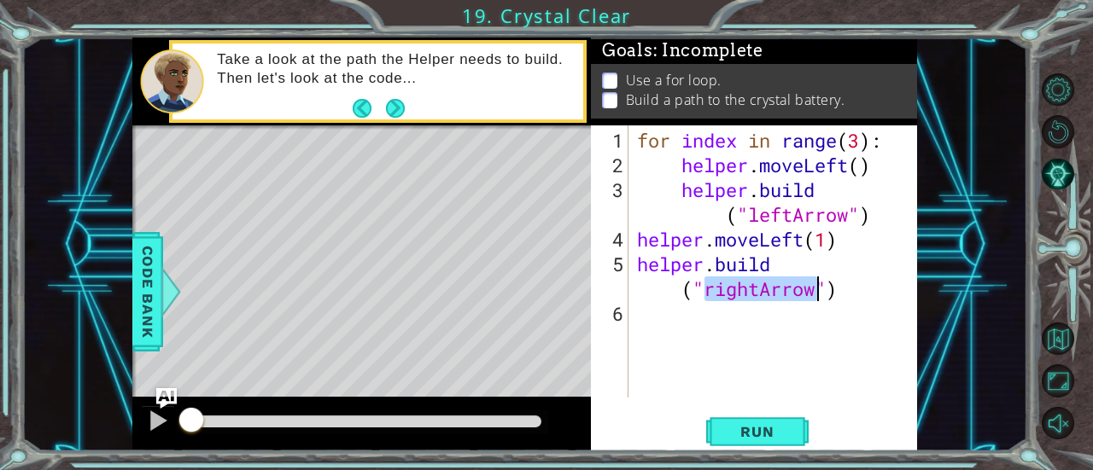
click at [759, 286] on div "for index in range ( 3 ) : helper . moveLeft ( ) helper . build ( "leftArrow" )…" at bounding box center [774, 262] width 280 height 272
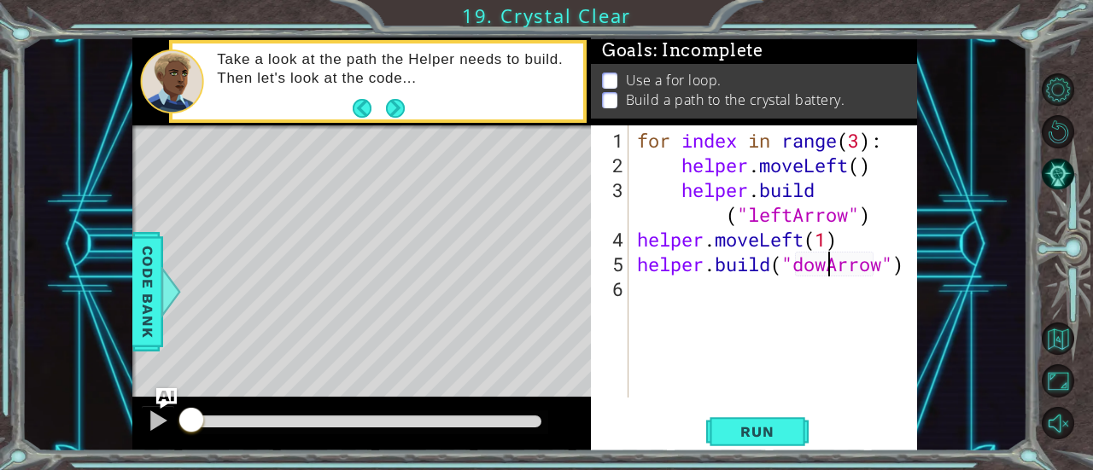
scroll to position [0, 9]
type textarea "[DOMAIN_NAME]("downArrow")"
click at [738, 301] on div "for index in range ( 3 ) : helper . moveLeft ( ) helper . build ( "leftArrow" )…" at bounding box center [778, 289] width 289 height 322
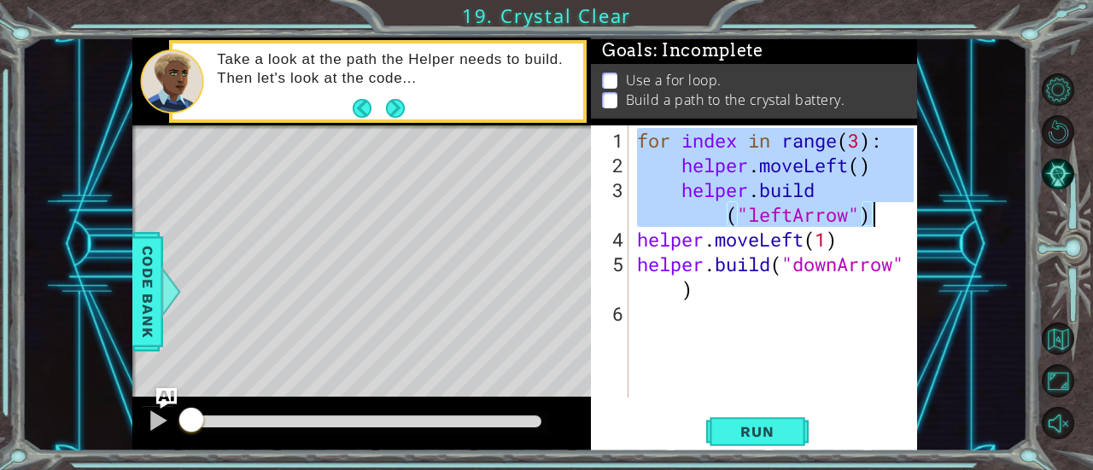
drag, startPoint x: 637, startPoint y: 141, endPoint x: 873, endPoint y: 211, distance: 246.7
click at [873, 211] on div "for index in range ( 3 ) : helper . moveLeft ( ) helper . build ( "leftArrow" )…" at bounding box center [778, 289] width 289 height 322
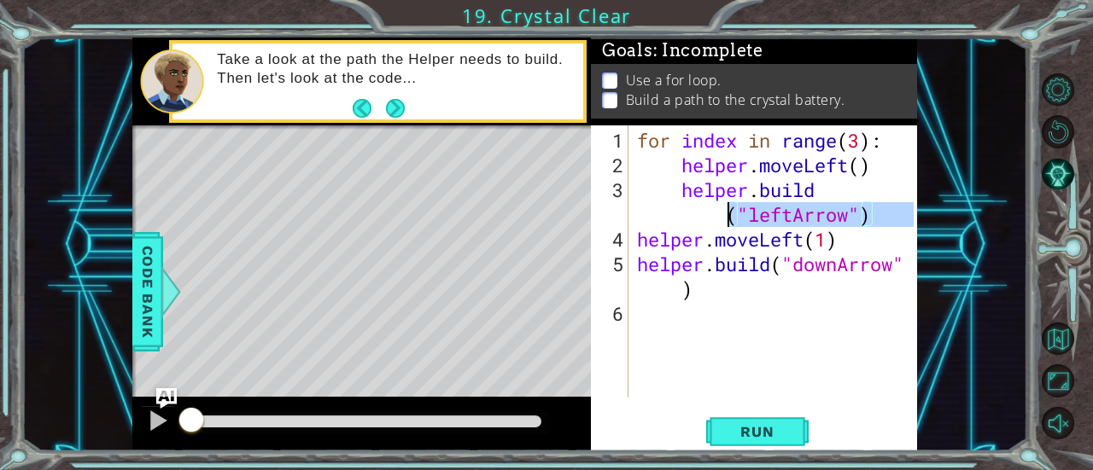
drag, startPoint x: 635, startPoint y: 237, endPoint x: 638, endPoint y: 219, distance: 17.3
click at [638, 219] on div "for index in range ( 3 ) : helper . moveLeft ( ) helper . build ( "leftArrow" )…" at bounding box center [778, 289] width 289 height 322
click at [645, 213] on div "for index in range ( 3 ) : helper . moveLeft ( ) helper . build ( "leftArrow" )…" at bounding box center [774, 262] width 280 height 272
type textarea "[DOMAIN_NAME]("leftArrow")"
click at [643, 315] on div "for index in range ( 3 ) : helper . moveLeft ( ) helper . build ( "leftArrow" )…" at bounding box center [778, 289] width 289 height 322
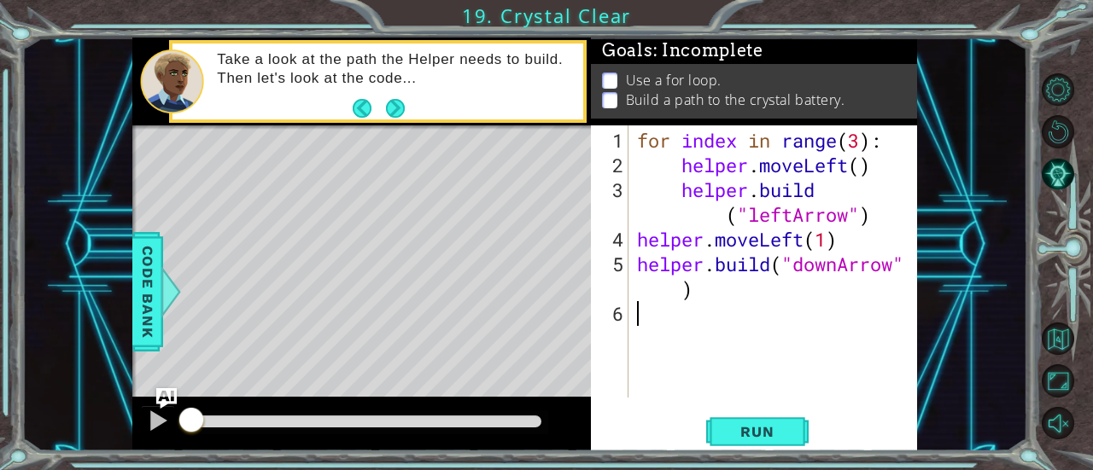
click at [643, 315] on div "for index in range ( 3 ) : helper . moveLeft ( ) helper . build ( "leftArrow" )…" at bounding box center [778, 289] width 289 height 322
click at [840, 270] on div "for index in range ( 3 ) : helper . moveLeft ( ) helper . build ( "leftArrow" )…" at bounding box center [778, 289] width 289 height 322
click at [861, 147] on div "for index in range ( 3 ) : helper . moveLeft ( ) helper . build ( "leftArrow" )…" at bounding box center [778, 289] width 289 height 322
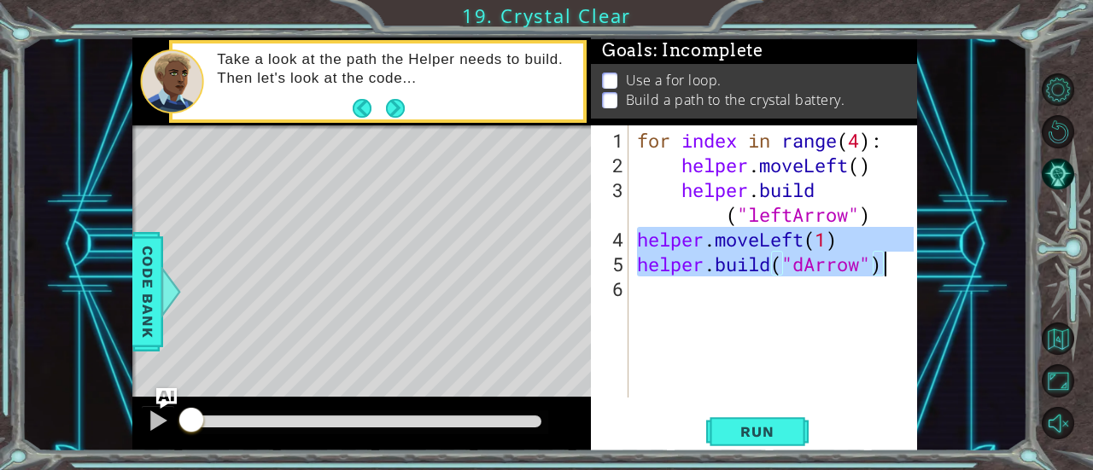
drag, startPoint x: 640, startPoint y: 239, endPoint x: 940, endPoint y: 269, distance: 301.2
click at [940, 269] on div "1 ההההההההההההההההההההההההההההההההההההההההההההההההההההההההההההההההההההההההההההה…" at bounding box center [525, 245] width 1006 height 414
type textarea "helper.moveLeft(1) [DOMAIN_NAME]("[PERSON_NAME]")"
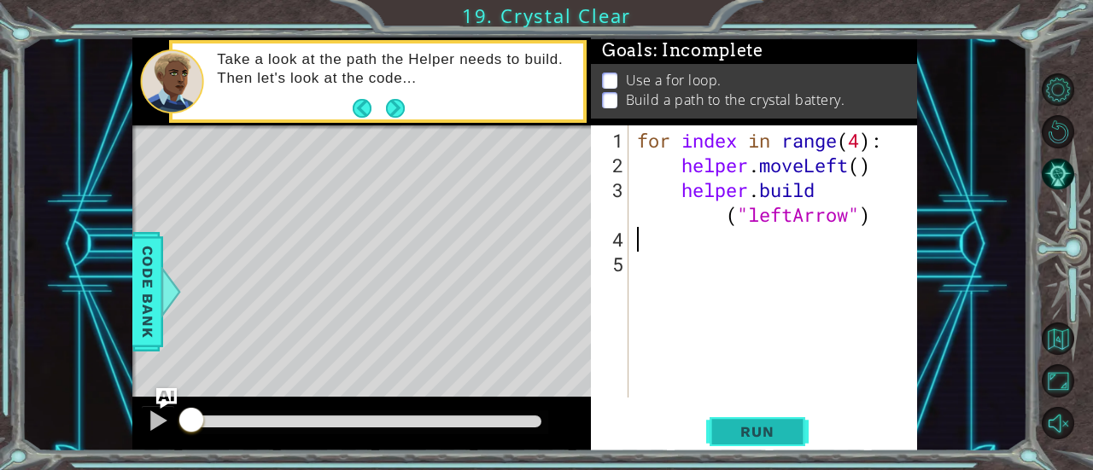
click at [756, 433] on span "Run" at bounding box center [756, 431] width 67 height 17
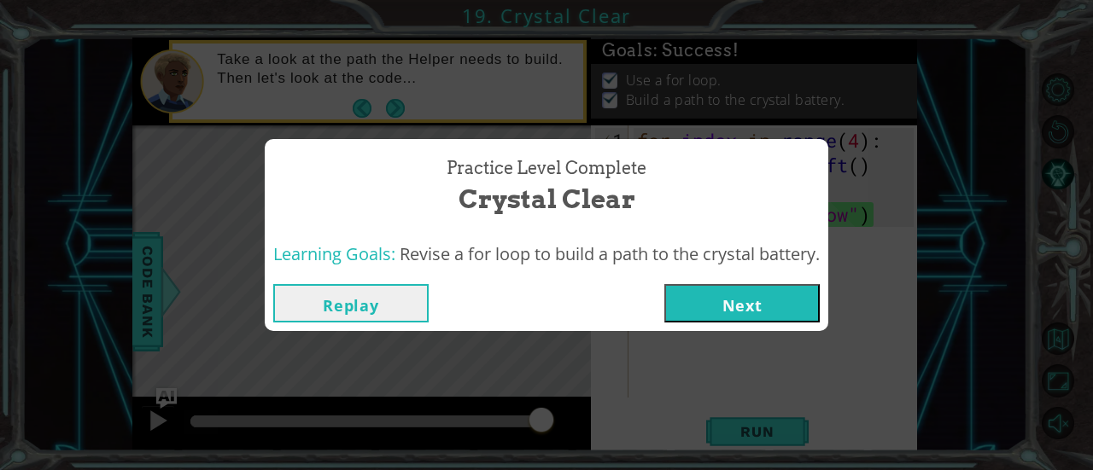
click at [690, 290] on button "Next" at bounding box center [741, 303] width 155 height 38
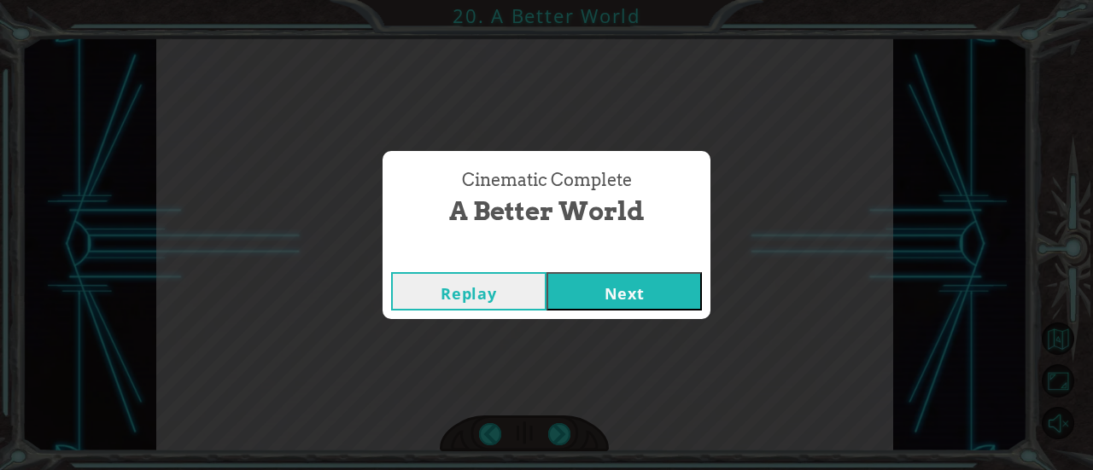
click at [690, 290] on button "Next" at bounding box center [623, 291] width 155 height 38
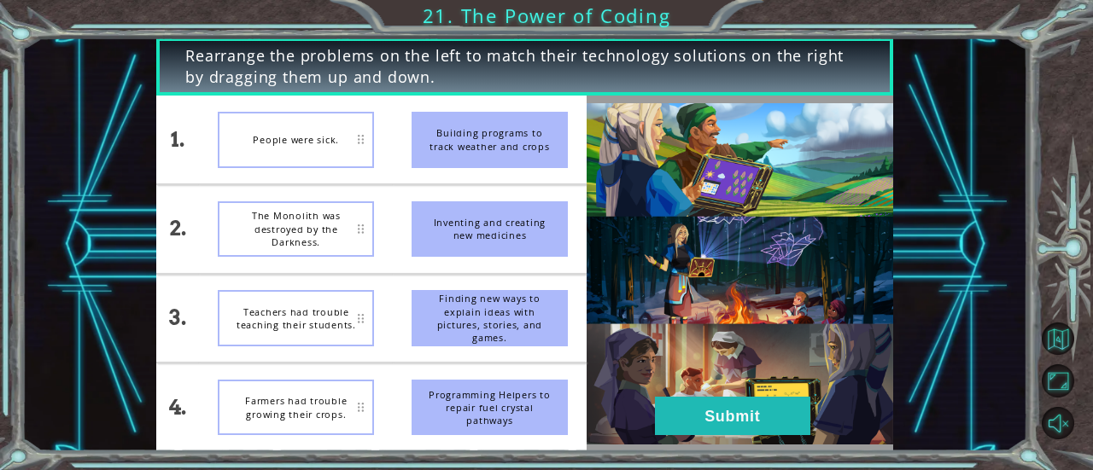
drag, startPoint x: 505, startPoint y: 238, endPoint x: 502, endPoint y: 156, distance: 82.0
click at [502, 156] on ul "Building programs to track weather and crops Inventing and creating new medicin…" at bounding box center [490, 274] width 194 height 356
drag, startPoint x: 484, startPoint y: 218, endPoint x: 485, endPoint y: 146, distance: 71.7
click at [485, 146] on ul "Building programs to track weather and crops Inventing and creating new medicin…" at bounding box center [490, 274] width 194 height 356
drag, startPoint x: 476, startPoint y: 134, endPoint x: 486, endPoint y: 240, distance: 106.4
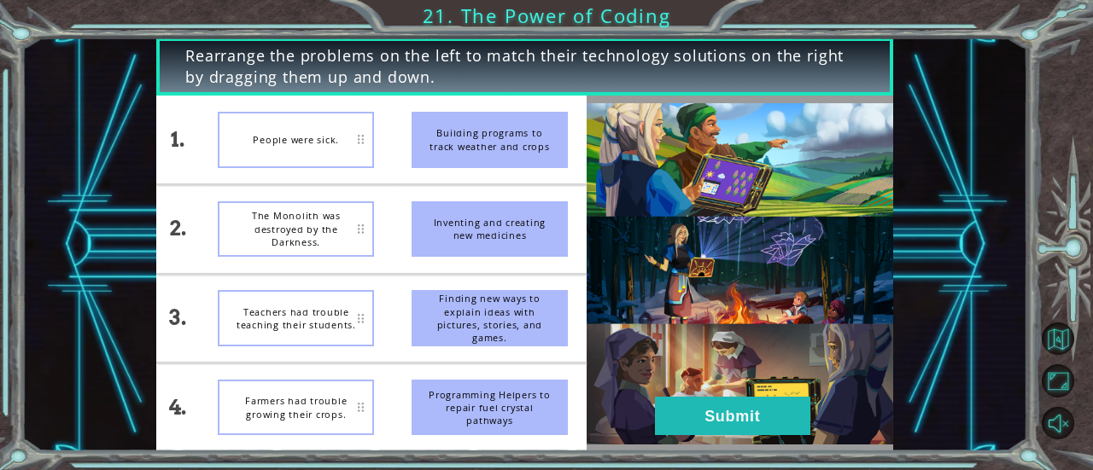
click at [486, 240] on ul "Building programs to track weather and crops Inventing and creating new medicin…" at bounding box center [490, 274] width 194 height 356
drag, startPoint x: 509, startPoint y: 226, endPoint x: 511, endPoint y: 238, distance: 12.1
click at [511, 238] on div "Inventing and creating new medicines" at bounding box center [490, 230] width 156 height 56
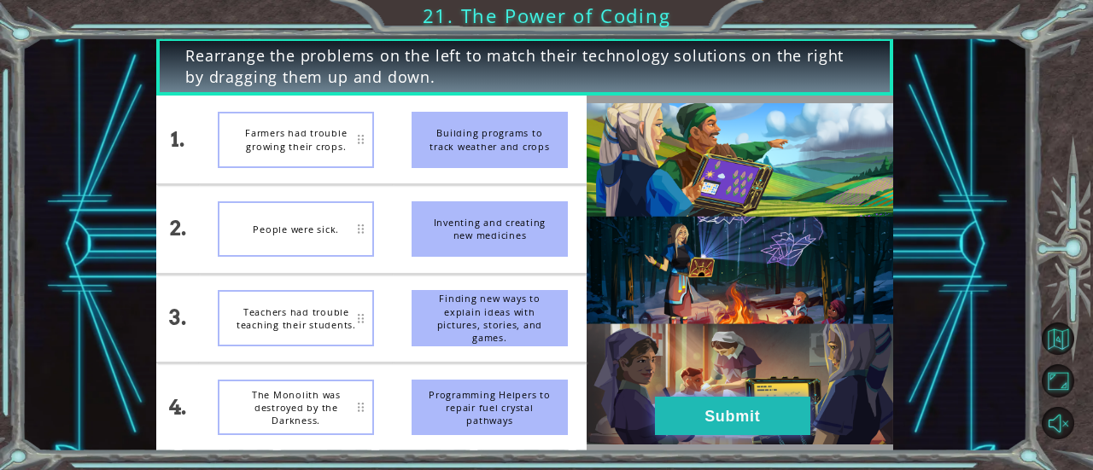
click at [686, 418] on button "Submit" at bounding box center [732, 416] width 155 height 38
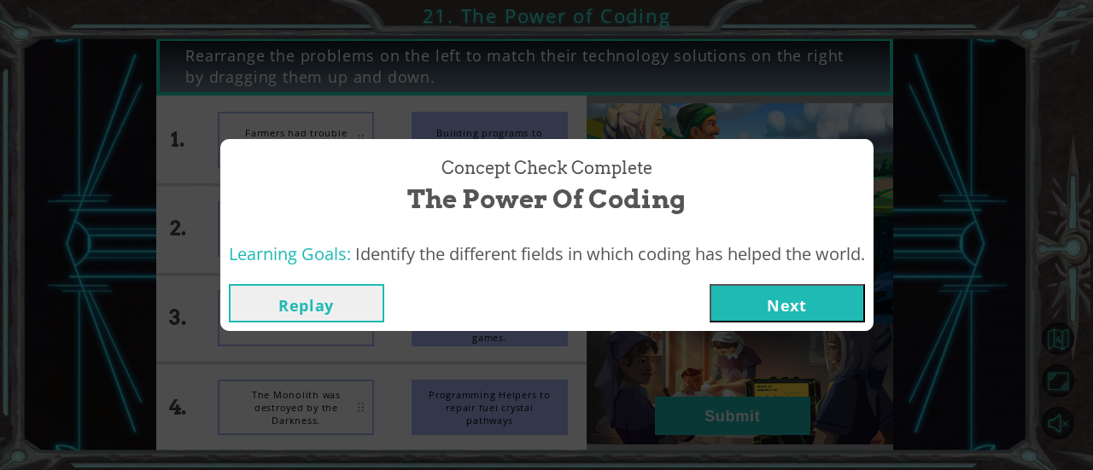
click at [763, 312] on button "Next" at bounding box center [787, 303] width 155 height 38
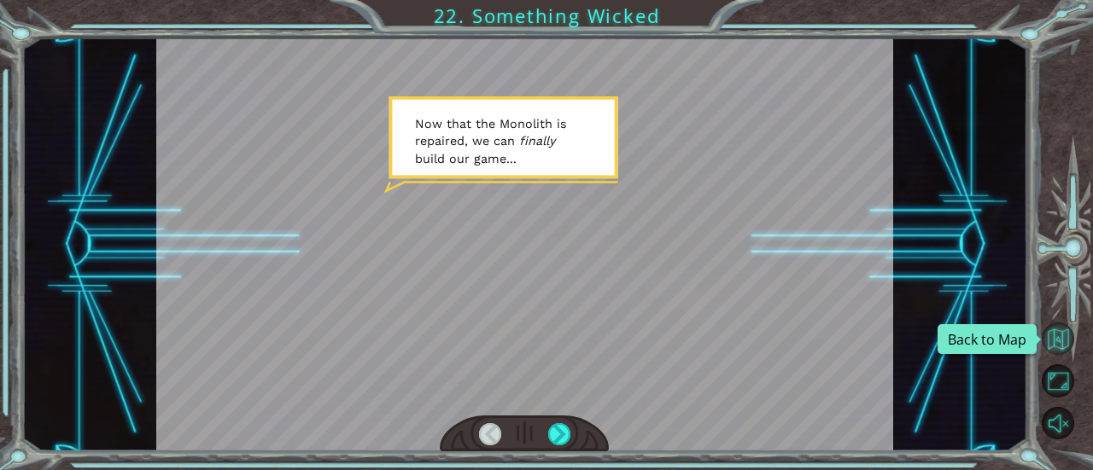
click at [1056, 342] on button "Back to Map" at bounding box center [1058, 339] width 33 height 33
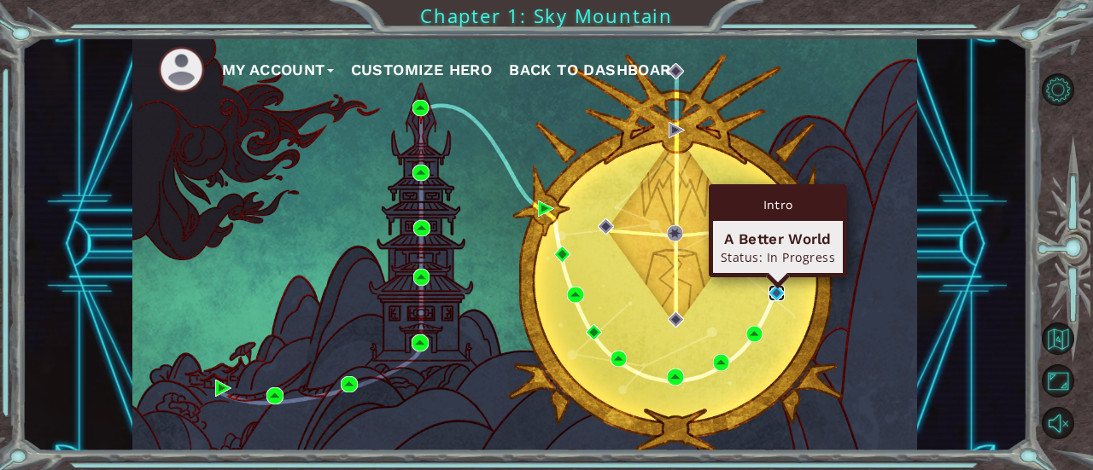
click at [773, 294] on img at bounding box center [776, 293] width 16 height 16
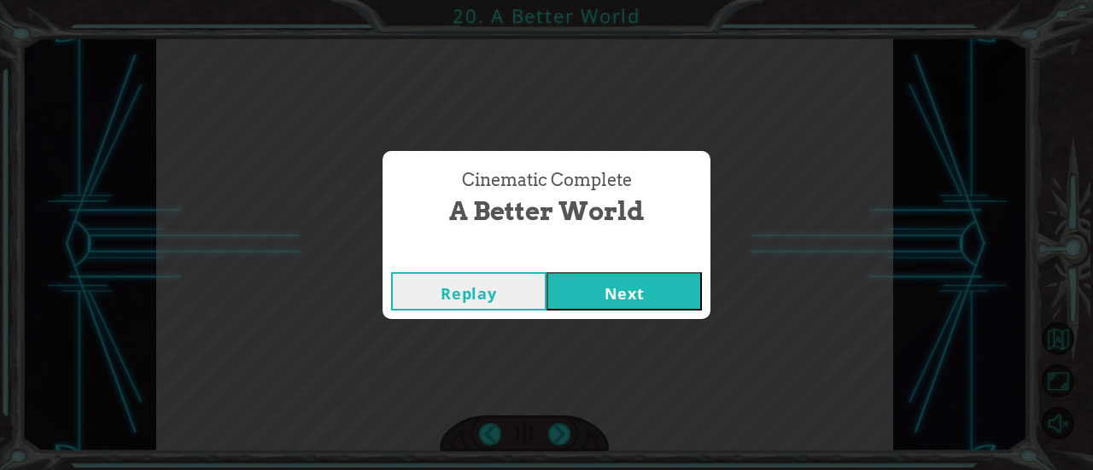
click at [641, 277] on button "Next" at bounding box center [623, 291] width 155 height 38
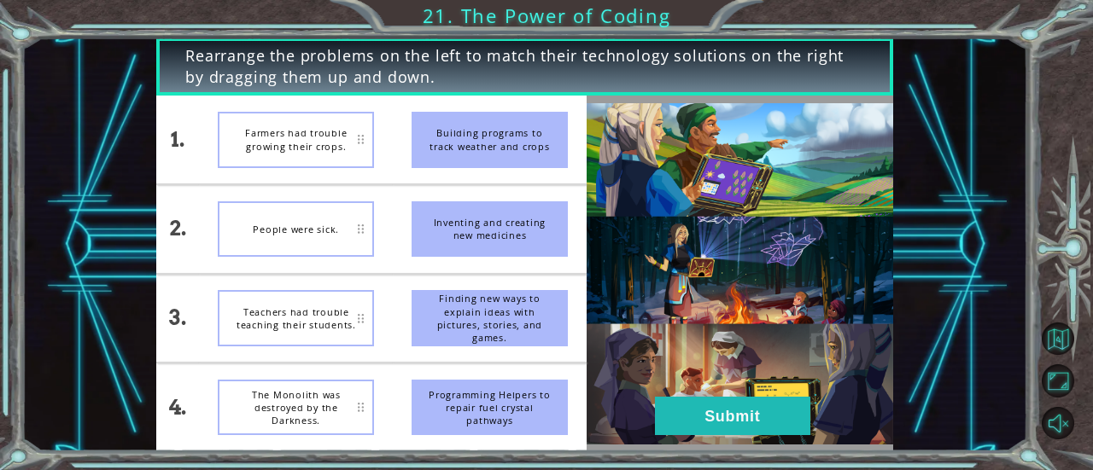
click at [677, 395] on img at bounding box center [740, 274] width 307 height 342
click at [676, 412] on button "Submit" at bounding box center [732, 416] width 155 height 38
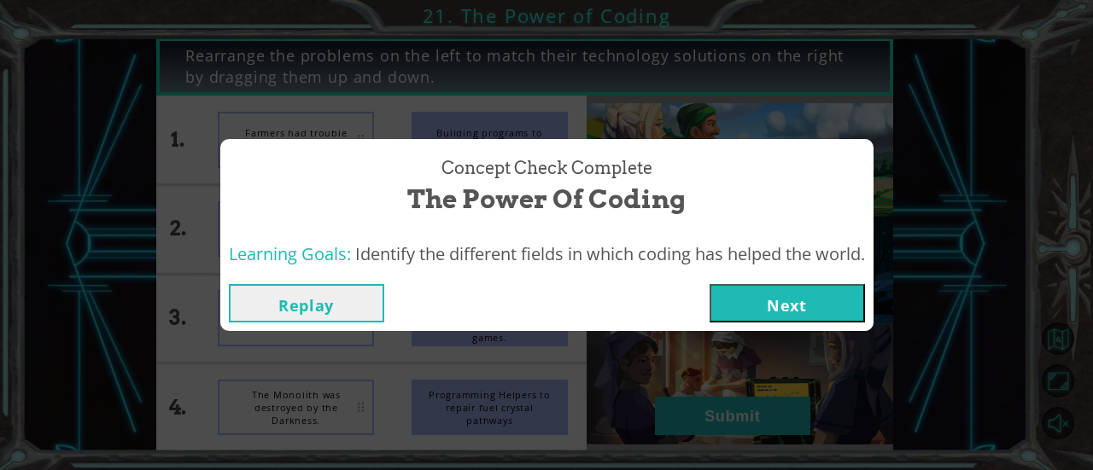
click at [746, 295] on button "Next" at bounding box center [787, 303] width 155 height 38
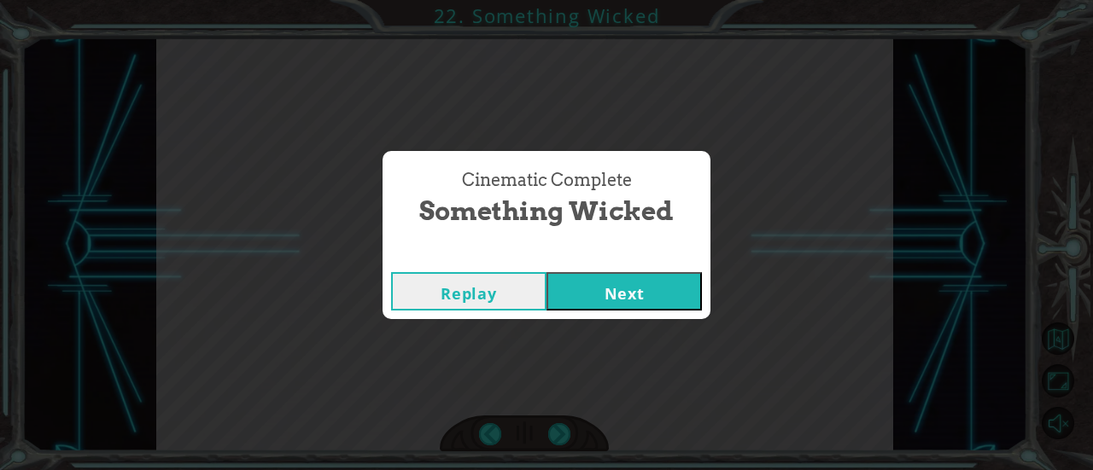
click at [655, 287] on button "Next" at bounding box center [623, 291] width 155 height 38
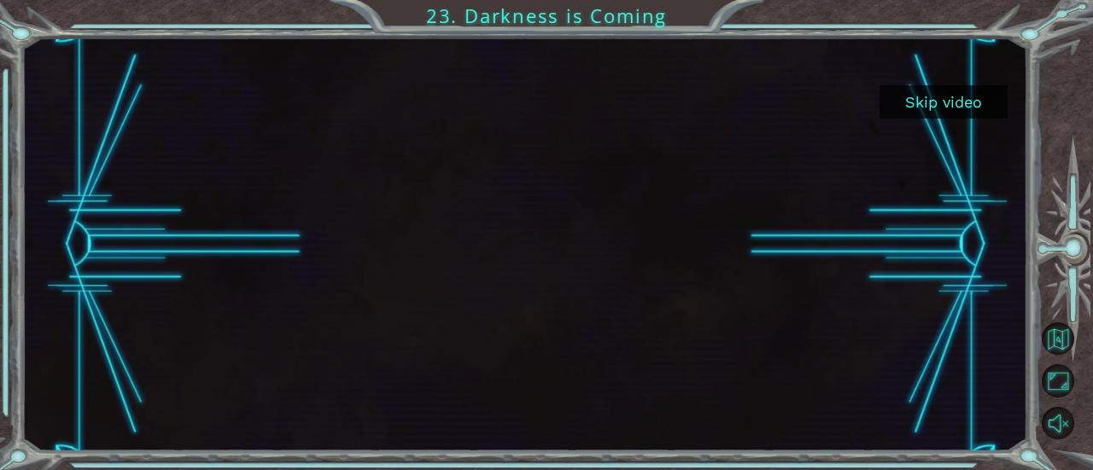
click at [934, 105] on button "Skip video" at bounding box center [943, 101] width 128 height 33
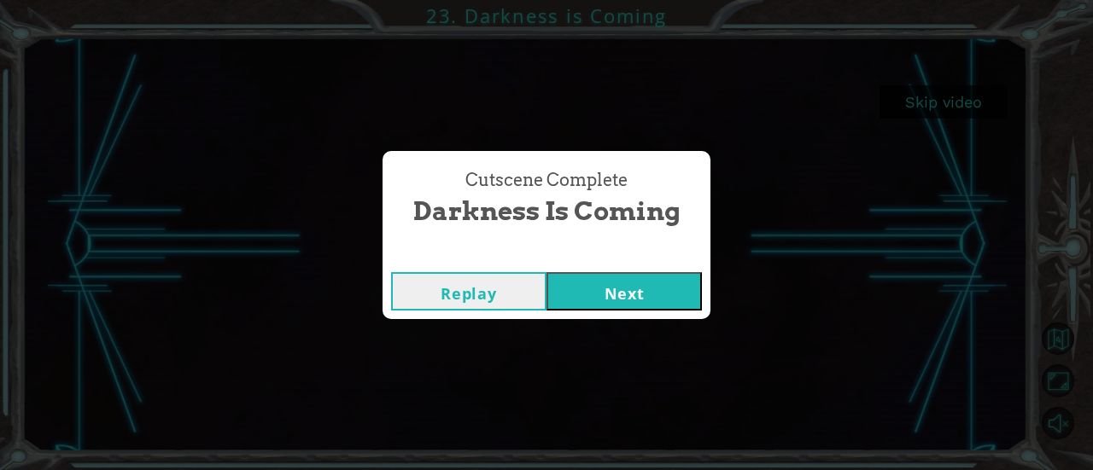
click at [596, 307] on button "Next" at bounding box center [623, 291] width 155 height 38
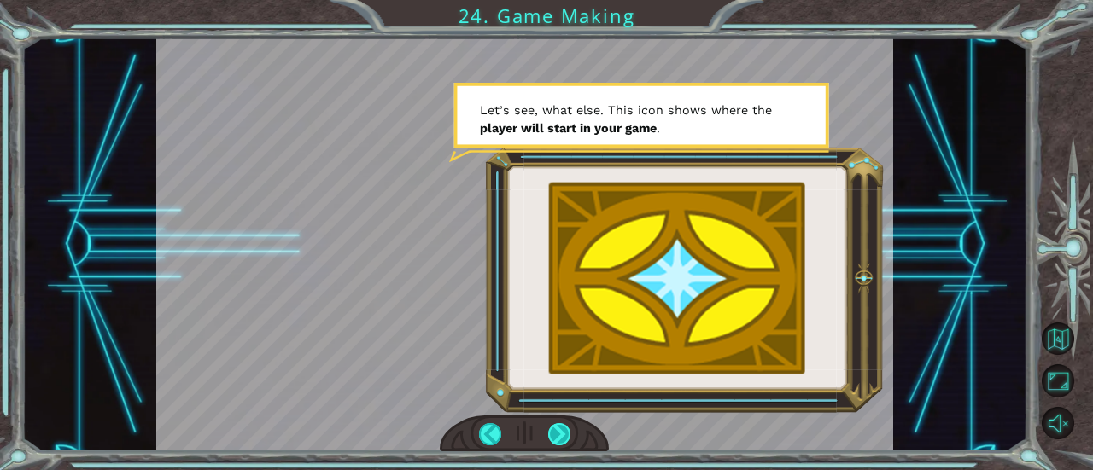
click at [560, 431] on div at bounding box center [559, 434] width 22 height 22
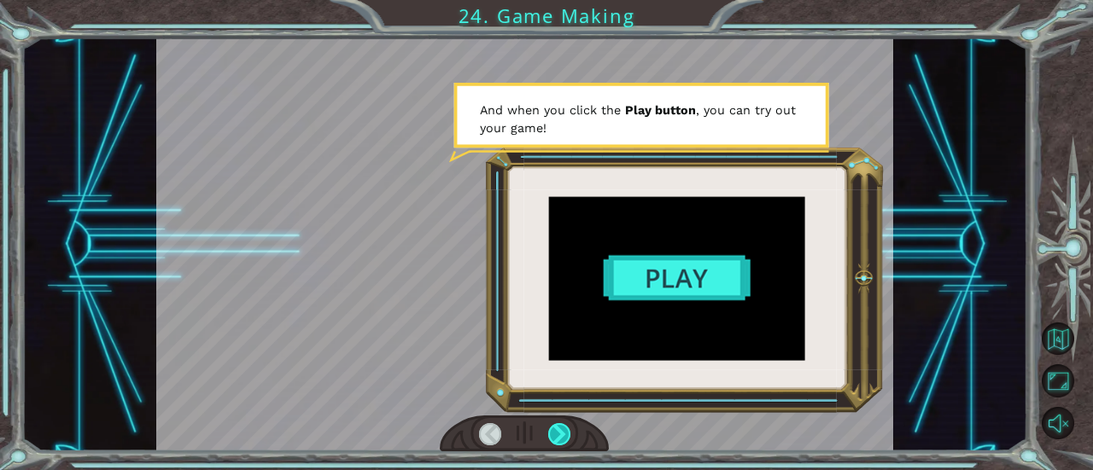
click at [560, 435] on div at bounding box center [559, 434] width 22 height 22
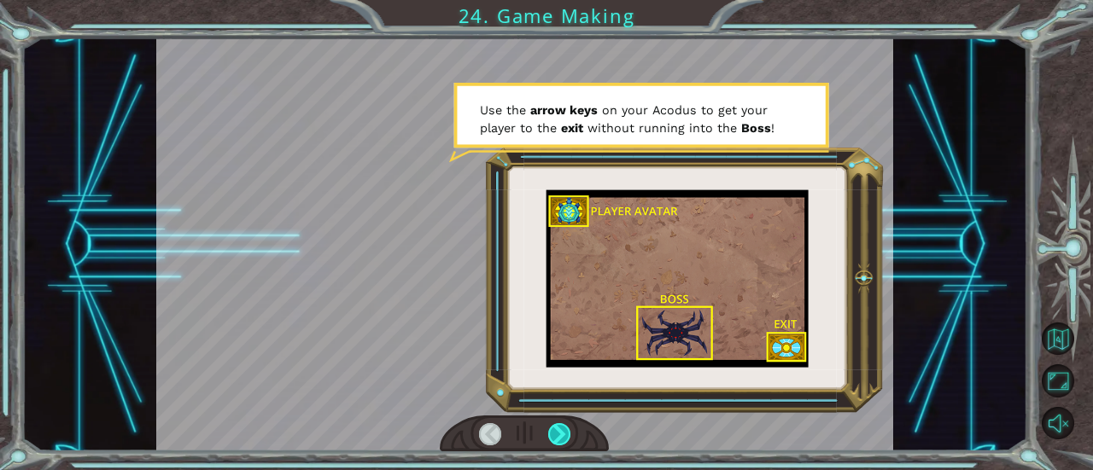
click at [560, 435] on div at bounding box center [559, 434] width 22 height 22
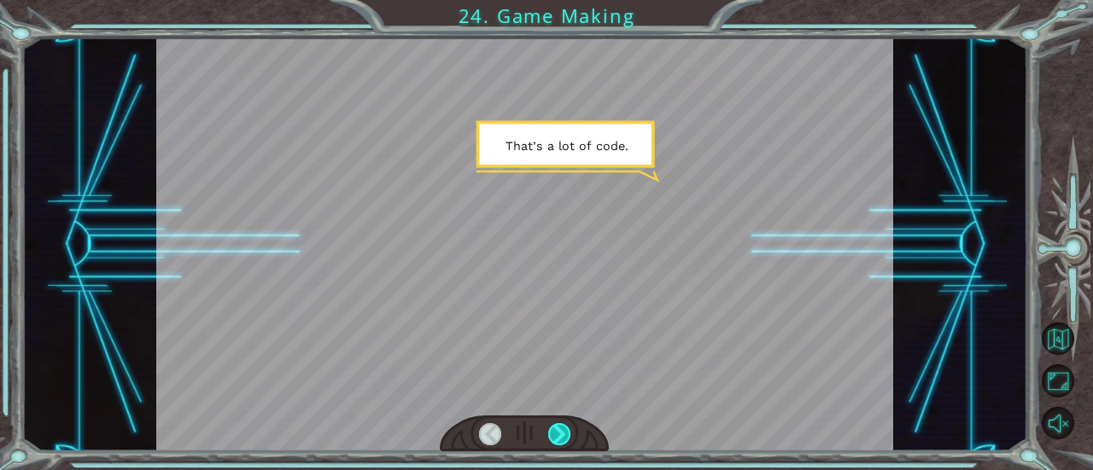
click at [560, 435] on div at bounding box center [559, 434] width 22 height 22
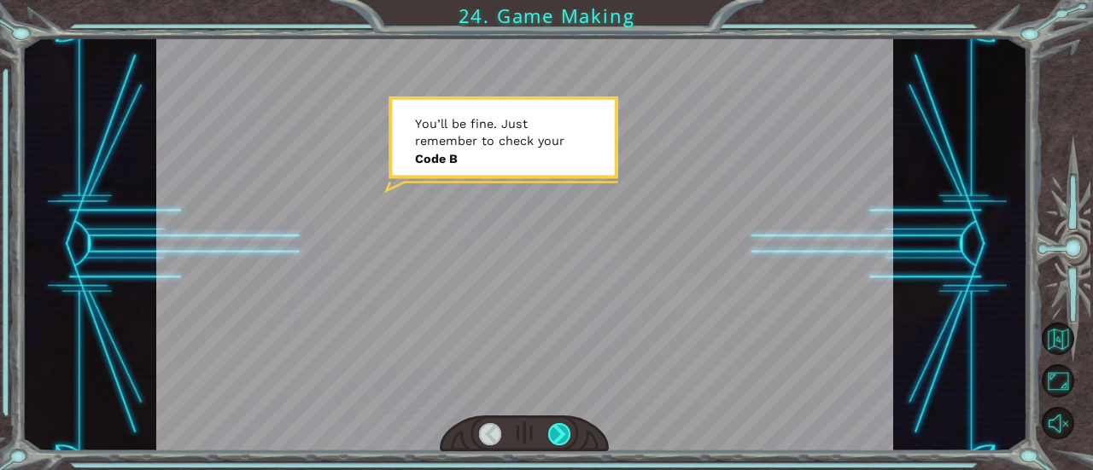
click at [560, 435] on div at bounding box center [559, 434] width 22 height 22
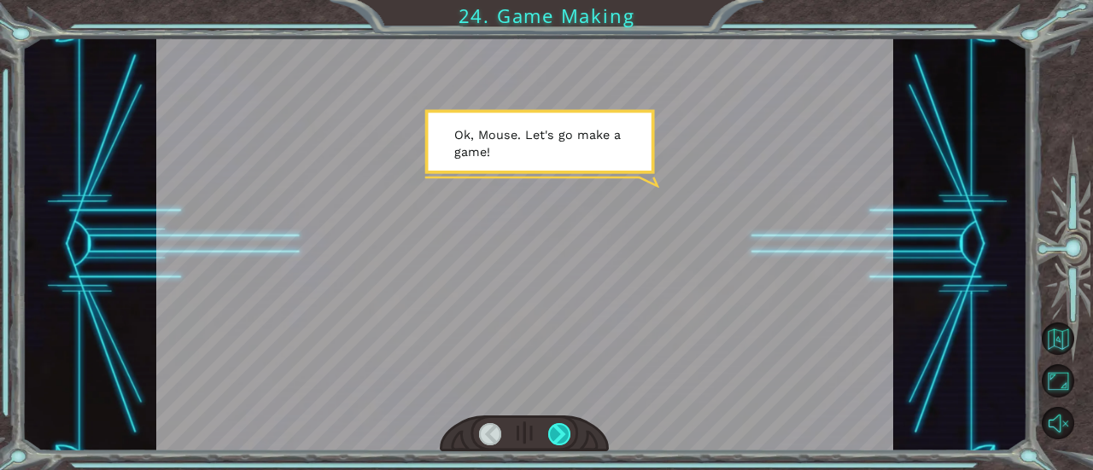
click at [560, 435] on div at bounding box center [559, 434] width 22 height 22
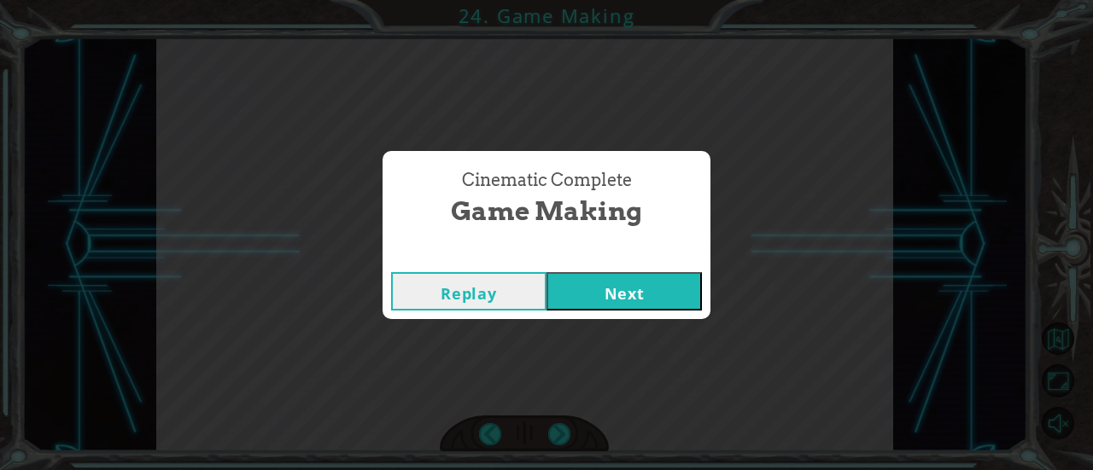
click at [593, 291] on button "Next" at bounding box center [623, 291] width 155 height 38
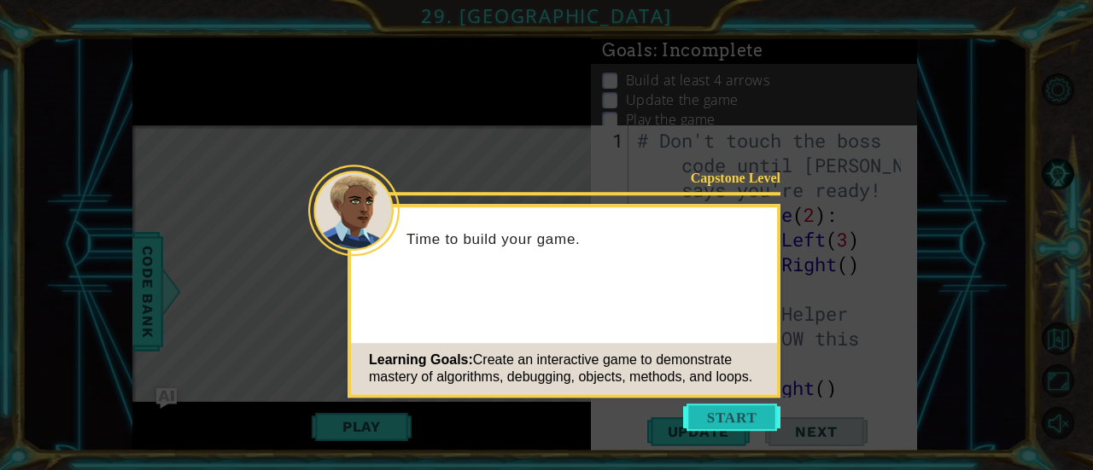
click at [727, 415] on button "Start" at bounding box center [731, 417] width 97 height 27
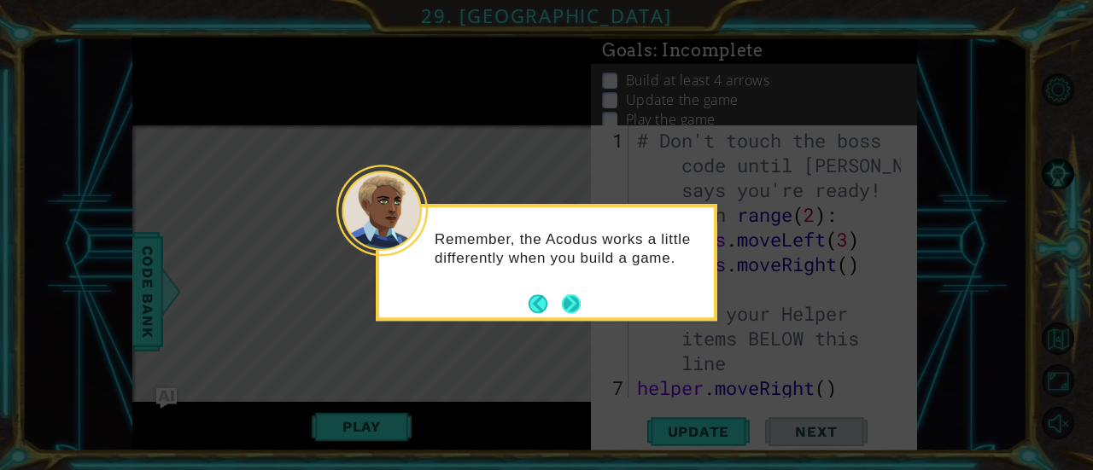
click at [573, 300] on button "Next" at bounding box center [571, 304] width 19 height 19
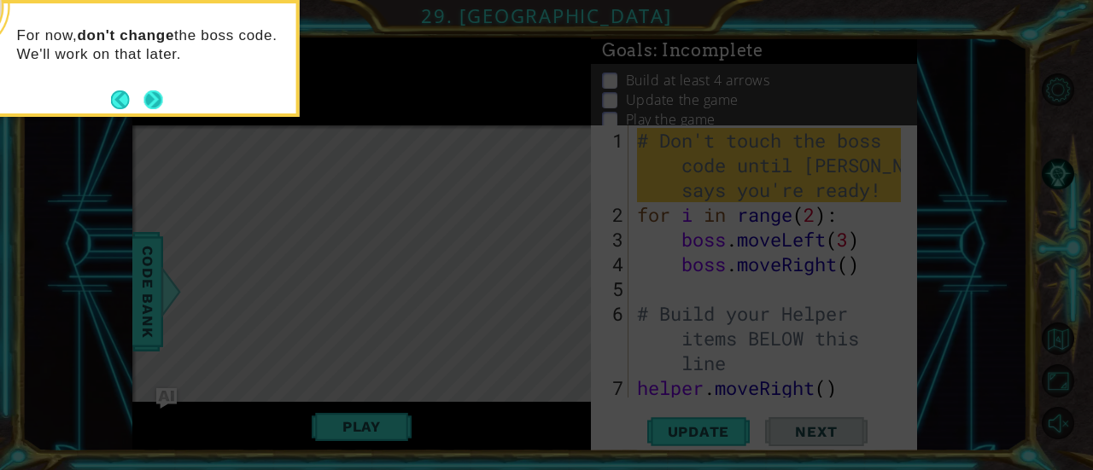
click at [151, 96] on button "Next" at bounding box center [153, 100] width 19 height 19
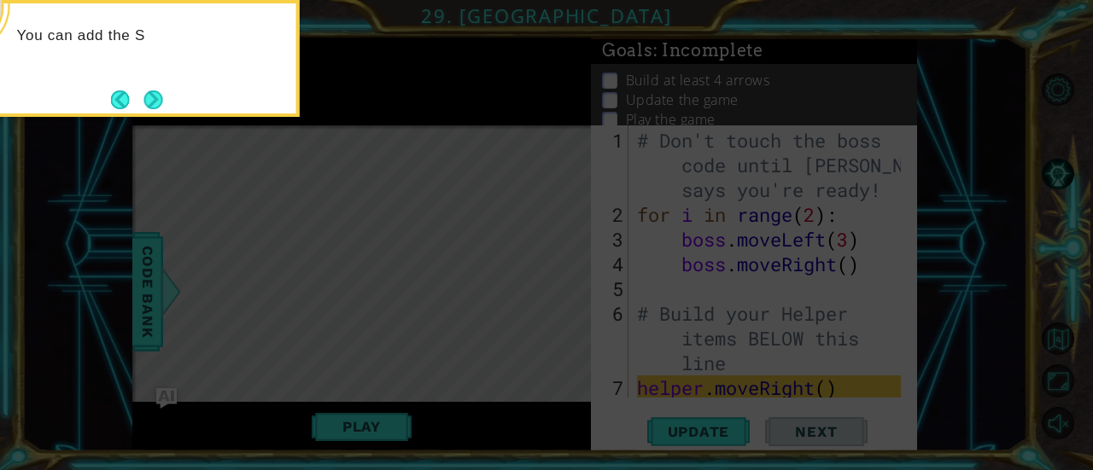
click at [151, 96] on button "Next" at bounding box center [153, 100] width 19 height 19
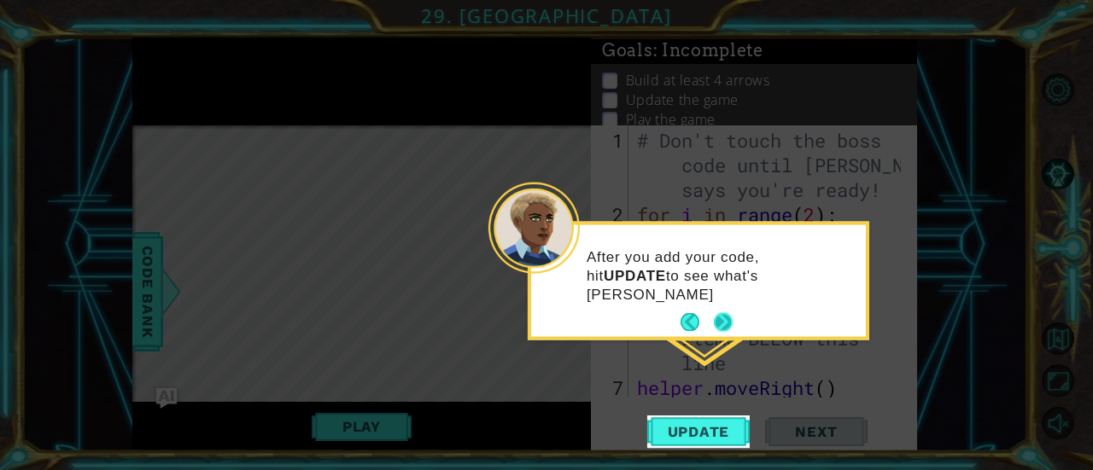
click at [729, 313] on button "Next" at bounding box center [723, 322] width 19 height 19
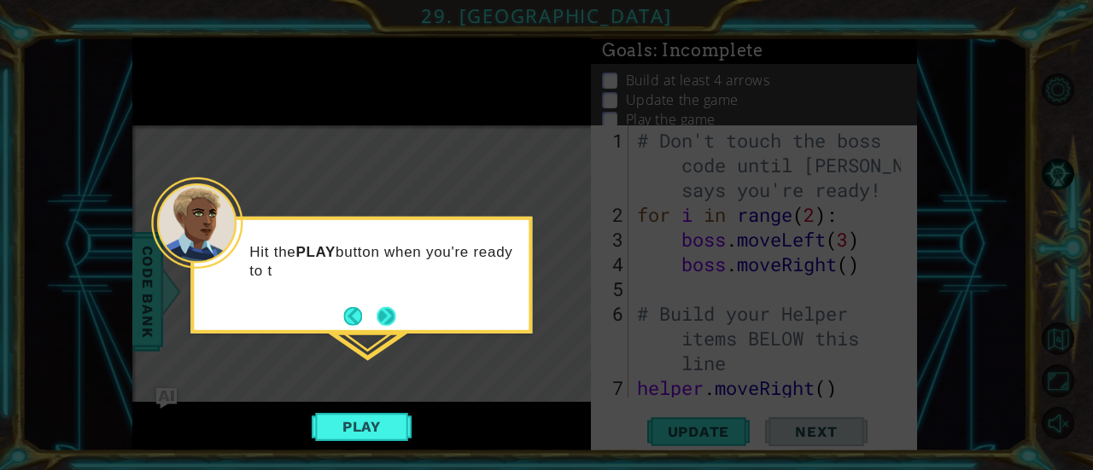
click at [385, 307] on button "Next" at bounding box center [386, 316] width 19 height 19
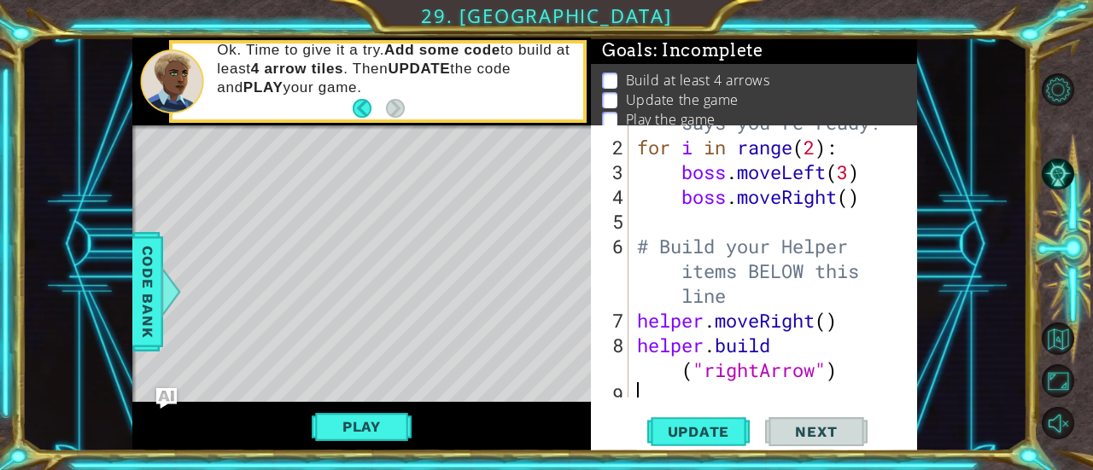
scroll to position [73, 0]
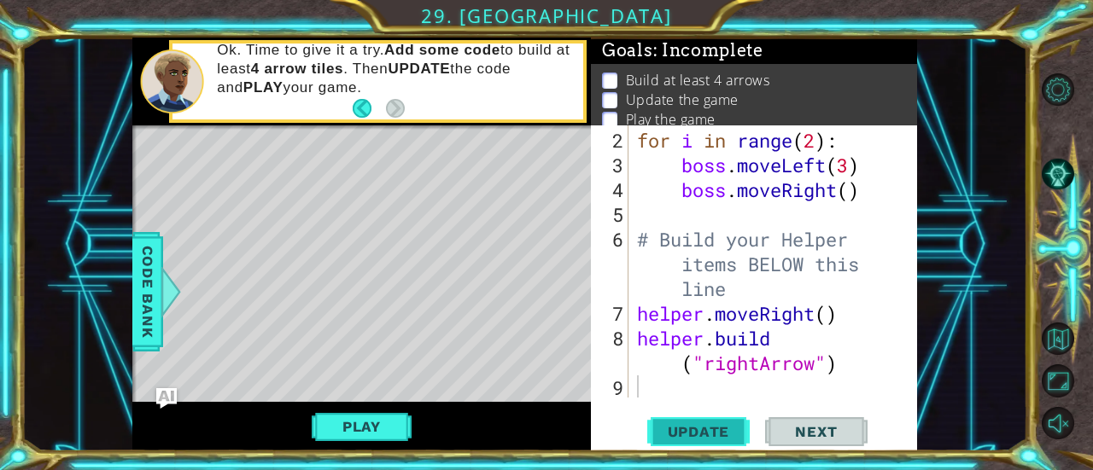
click at [693, 433] on span "Update" at bounding box center [699, 431] width 96 height 17
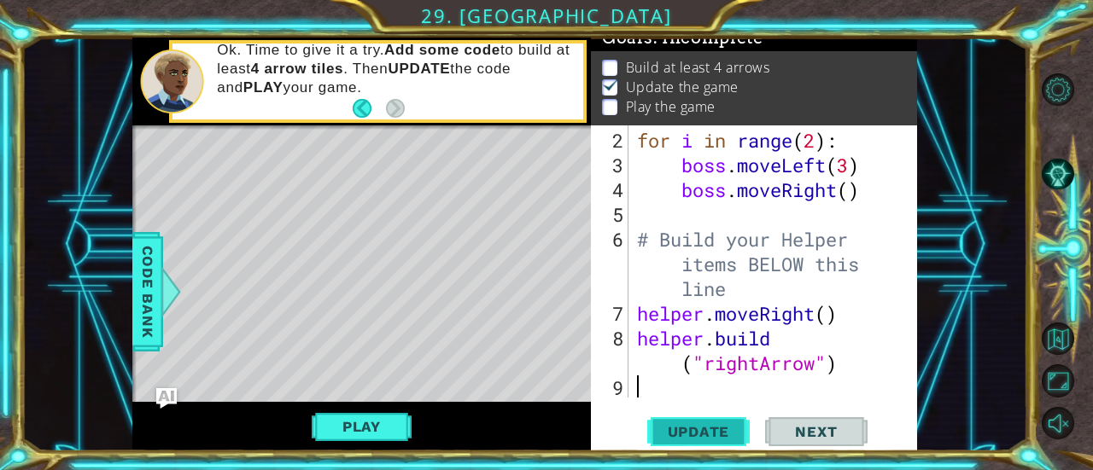
scroll to position [17, 0]
click at [829, 320] on div "for i in range ( 2 ) : boss . moveLeft ( 3 ) boss . moveRight ( ) # Build your …" at bounding box center [772, 289] width 276 height 322
click at [709, 429] on span "Update" at bounding box center [699, 431] width 96 height 17
click at [386, 421] on button "Play" at bounding box center [362, 427] width 100 height 32
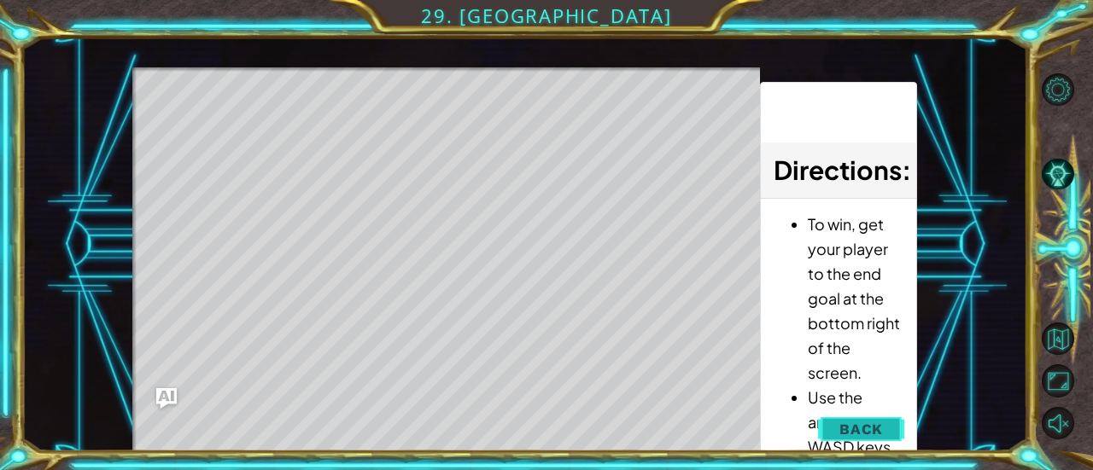
click at [866, 428] on span "Back" at bounding box center [861, 429] width 44 height 17
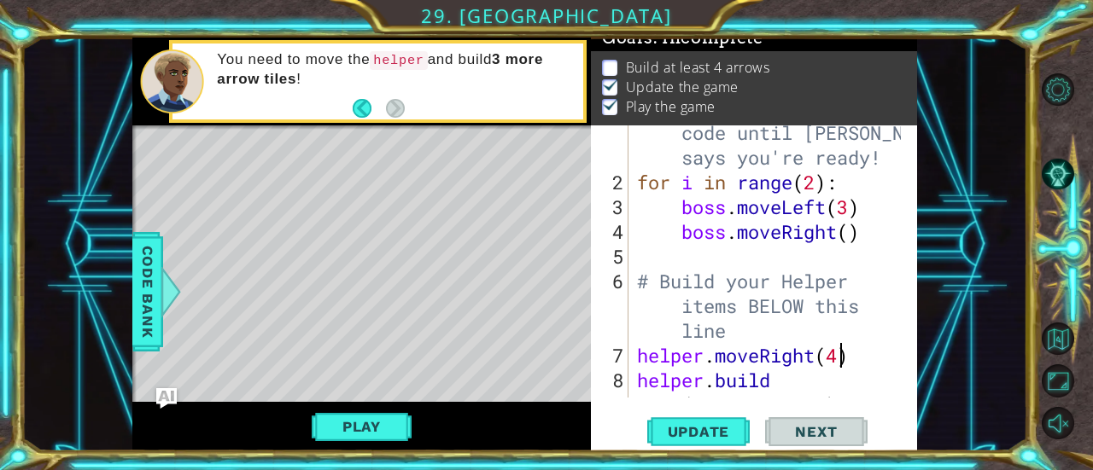
scroll to position [32, 0]
click at [810, 184] on div "# Don't touch the boss code until [PERSON_NAME] says you're ready! for i in ran…" at bounding box center [772, 294] width 276 height 396
click at [816, 187] on div "# Don't touch the boss code until [PERSON_NAME] says you're ready! for i in ran…" at bounding box center [772, 294] width 276 height 396
click at [847, 233] on div "# Don't touch the boss code until [PERSON_NAME] says you're ready! for i in ran…" at bounding box center [772, 294] width 276 height 396
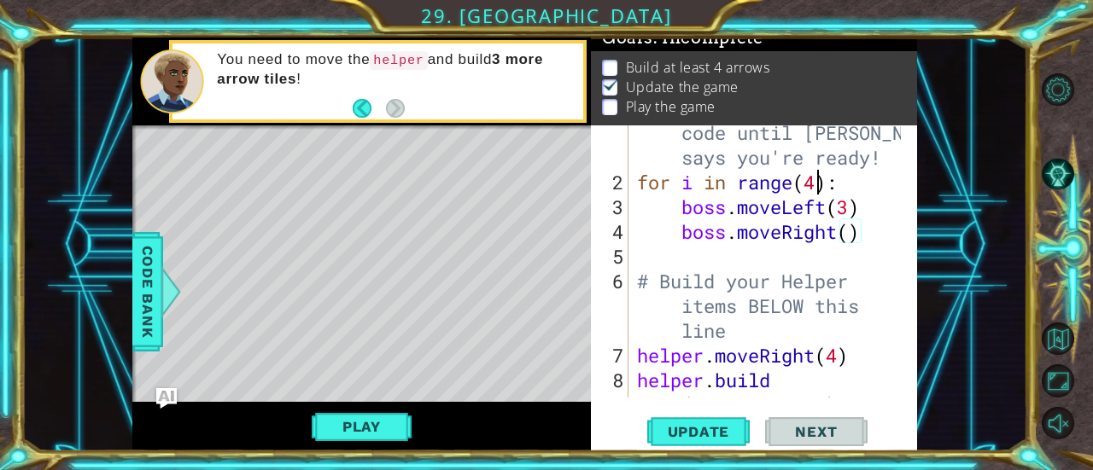
click at [813, 189] on div "# Don't touch the boss code until [PERSON_NAME] says you're ready! for i in ran…" at bounding box center [772, 294] width 276 height 396
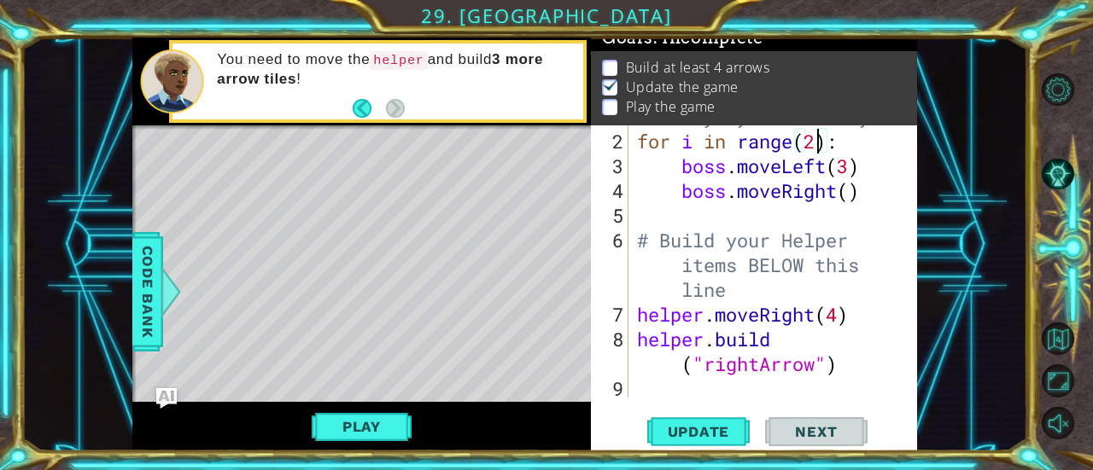
scroll to position [73, 0]
click at [856, 363] on div "for i in range ( 2 ) : boss . moveLeft ( 3 ) boss . moveRight ( ) # Build your …" at bounding box center [772, 289] width 276 height 322
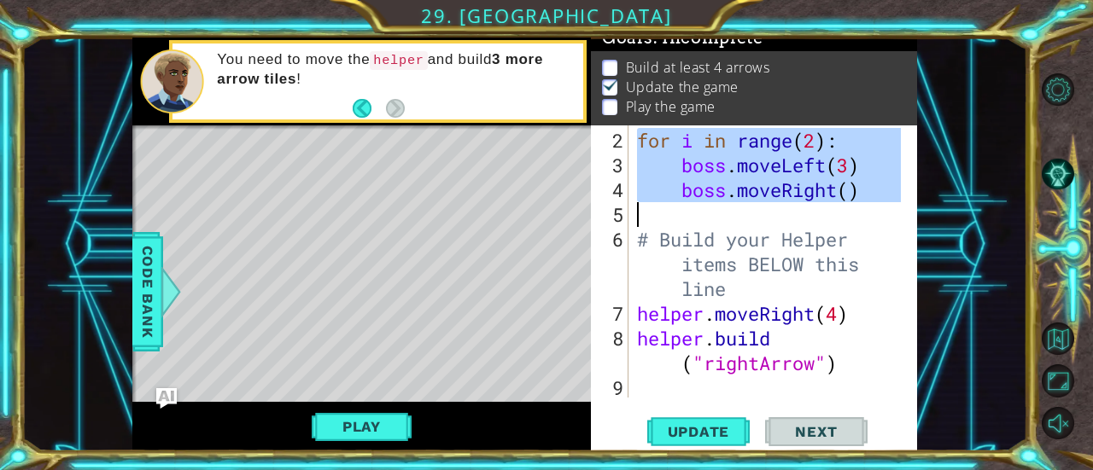
drag, startPoint x: 637, startPoint y: 139, endPoint x: 883, endPoint y: 205, distance: 254.5
click at [883, 205] on div "for i in range ( 2 ) : boss . moveLeft ( 3 ) boss . moveRight ( ) # Build your …" at bounding box center [772, 289] width 276 height 322
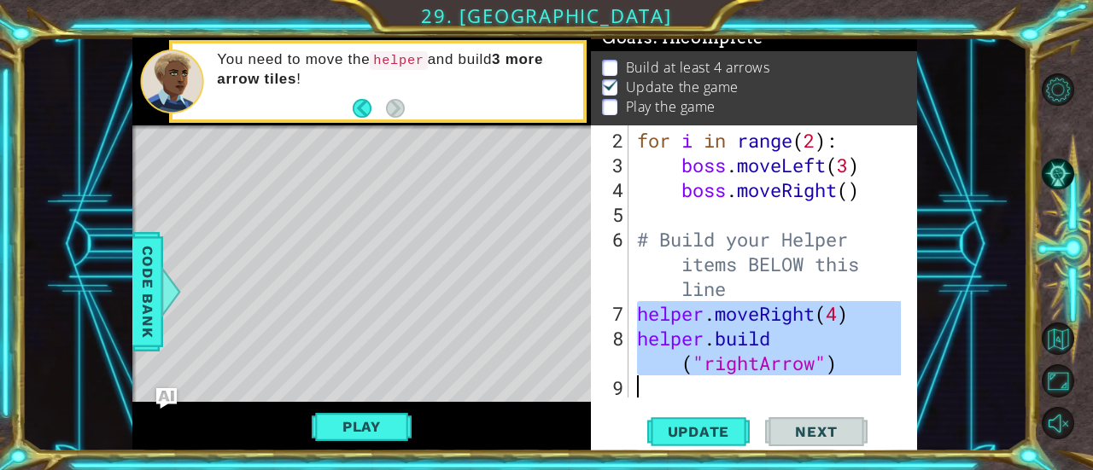
drag, startPoint x: 636, startPoint y: 316, endPoint x: 869, endPoint y: 380, distance: 241.7
click at [869, 380] on div "for i in range ( 2 ) : boss . moveLeft ( 3 ) boss . moveRight ( ) # Build your …" at bounding box center [772, 289] width 276 height 322
type textarea "[DOMAIN_NAME]("rightArrow")"
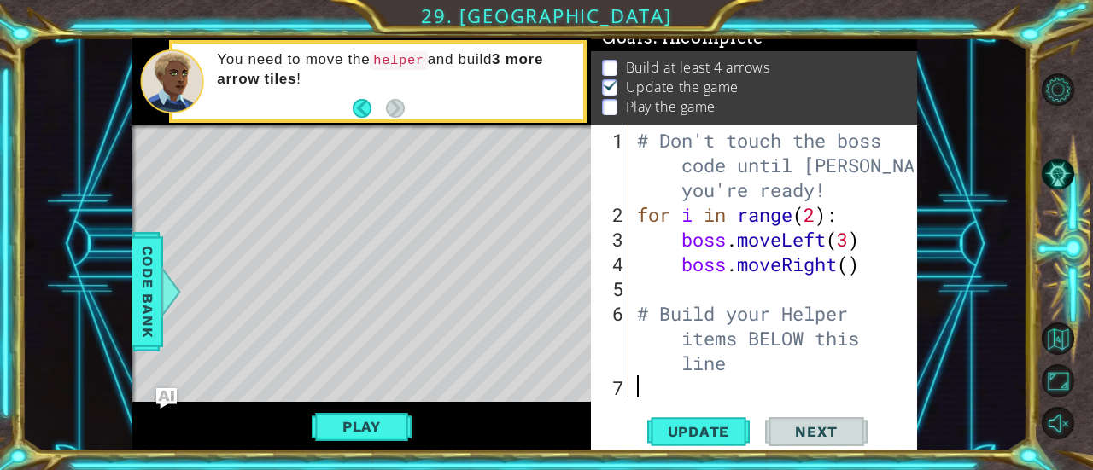
paste textarea "for i in range(2):"
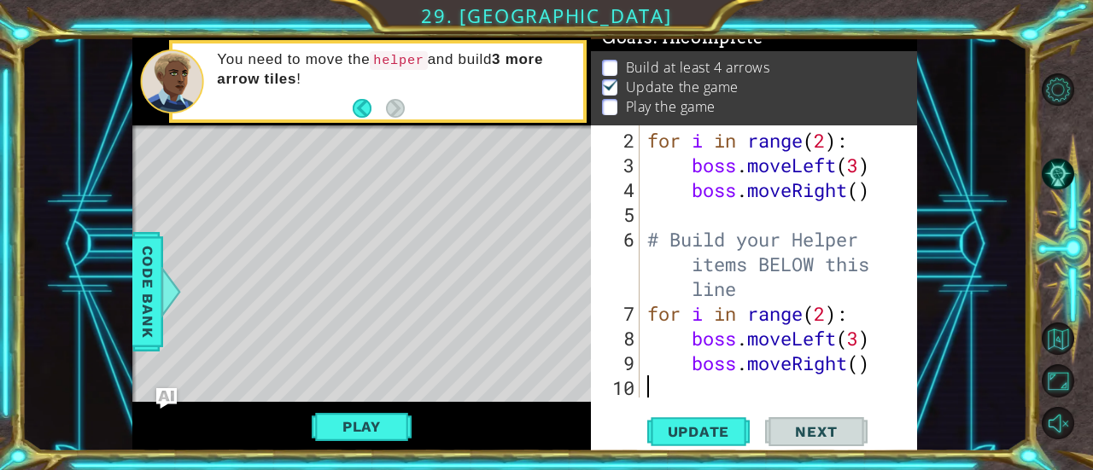
scroll to position [73, 0]
click at [827, 322] on div "for i in range ( 2 ) : boss . moveLeft ( 3 ) boss . moveRight ( ) # Build your …" at bounding box center [777, 289] width 266 height 322
click at [157, 280] on span "Code Bank" at bounding box center [147, 292] width 27 height 104
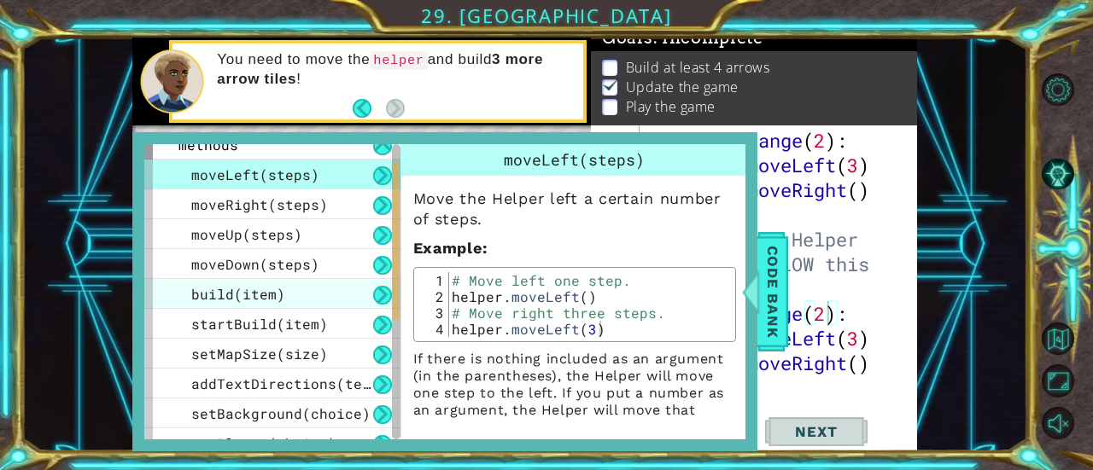
scroll to position [46, 0]
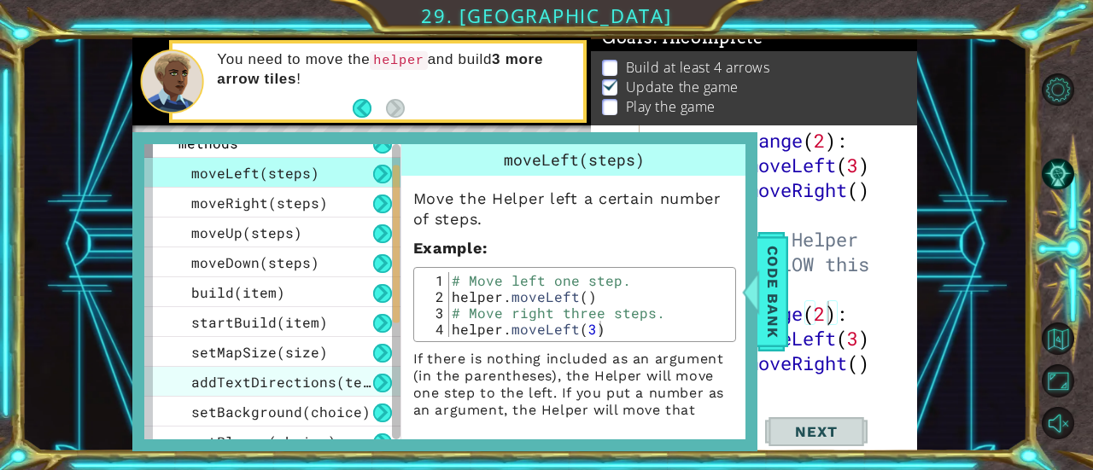
click at [271, 376] on span "addTextDirections(text)" at bounding box center [289, 382] width 196 height 18
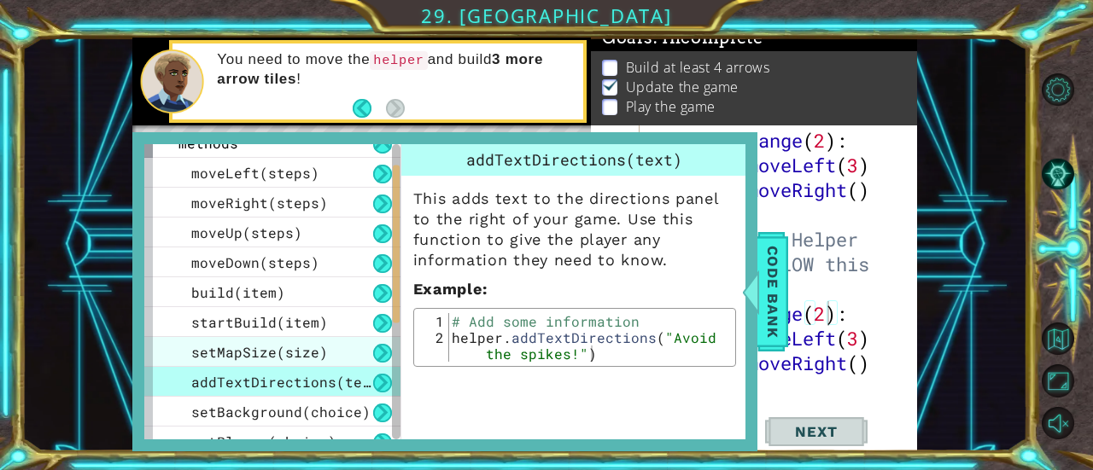
click at [253, 339] on div "setMapSize(size)" at bounding box center [272, 352] width 256 height 30
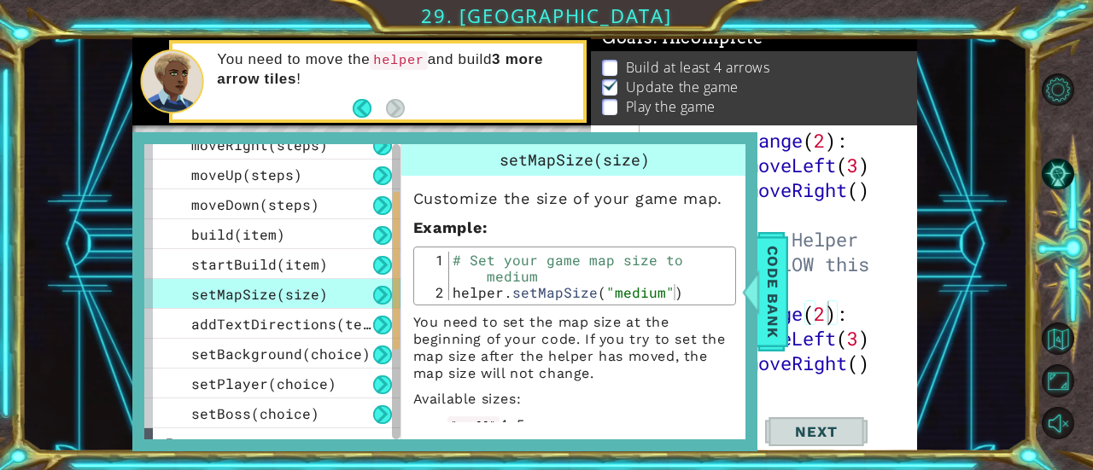
scroll to position [104, 0]
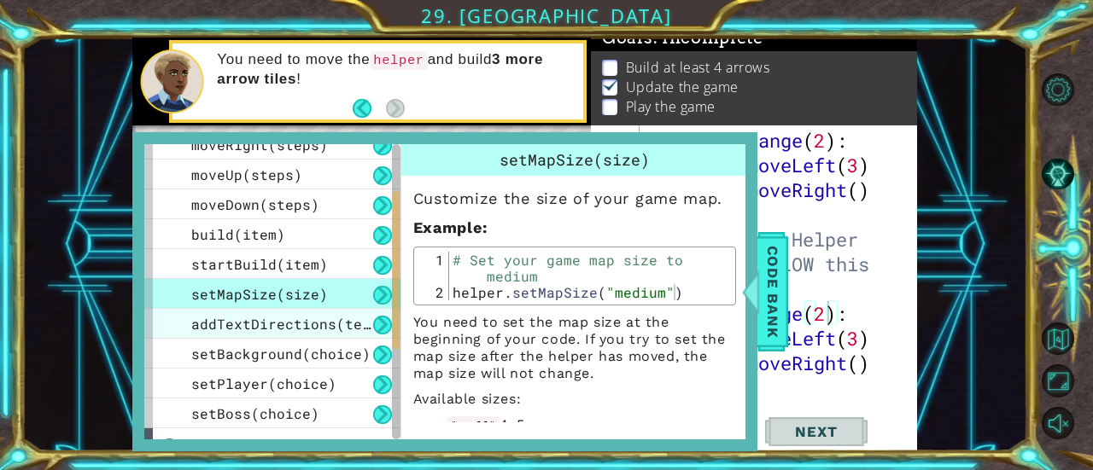
click at [319, 324] on span "addTextDirections(text)" at bounding box center [289, 324] width 196 height 18
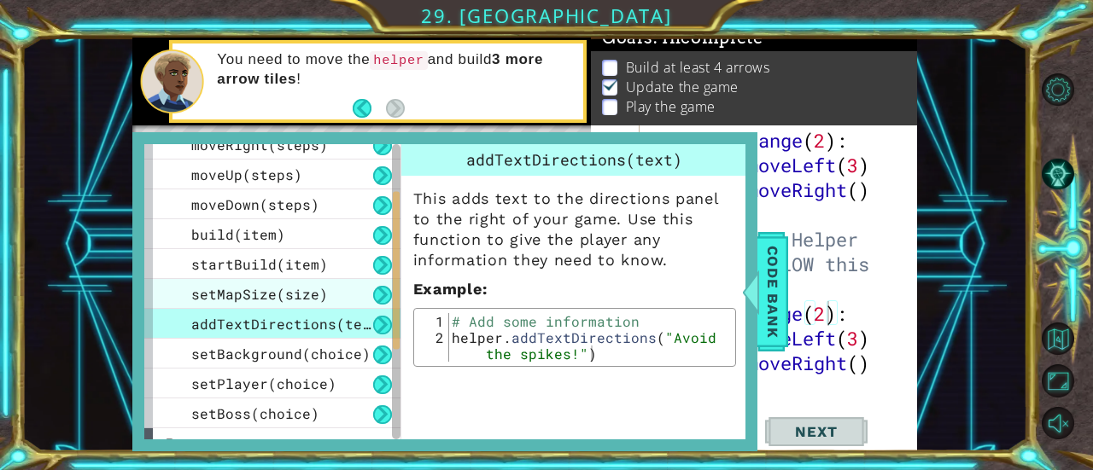
click at [309, 291] on span "setMapSize(size)" at bounding box center [259, 294] width 137 height 18
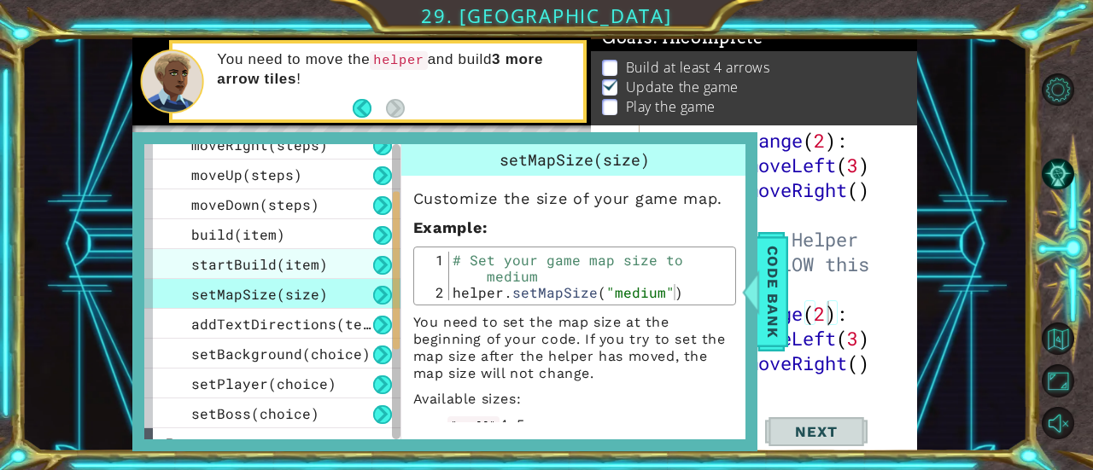
click at [304, 272] on span "startBuild(item)" at bounding box center [259, 264] width 137 height 18
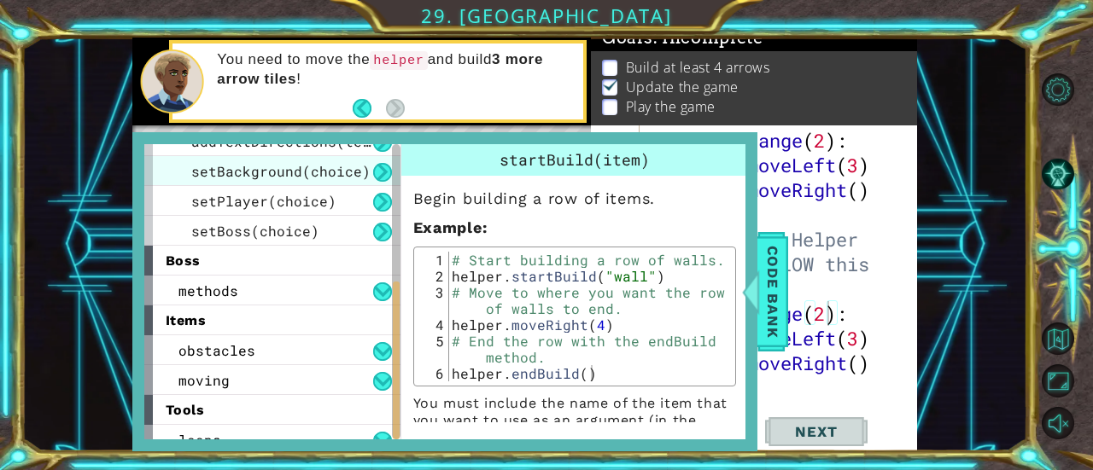
scroll to position [302, 0]
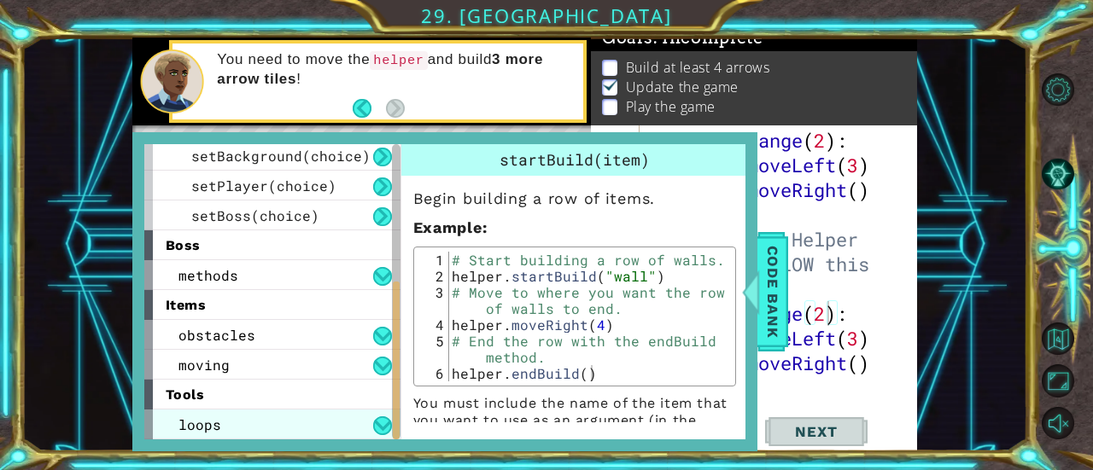
click at [328, 426] on div "loops" at bounding box center [272, 425] width 256 height 30
click at [330, 428] on div "loops" at bounding box center [272, 425] width 256 height 30
click at [383, 423] on button at bounding box center [382, 426] width 19 height 19
click at [354, 423] on div "loops" at bounding box center [272, 425] width 256 height 30
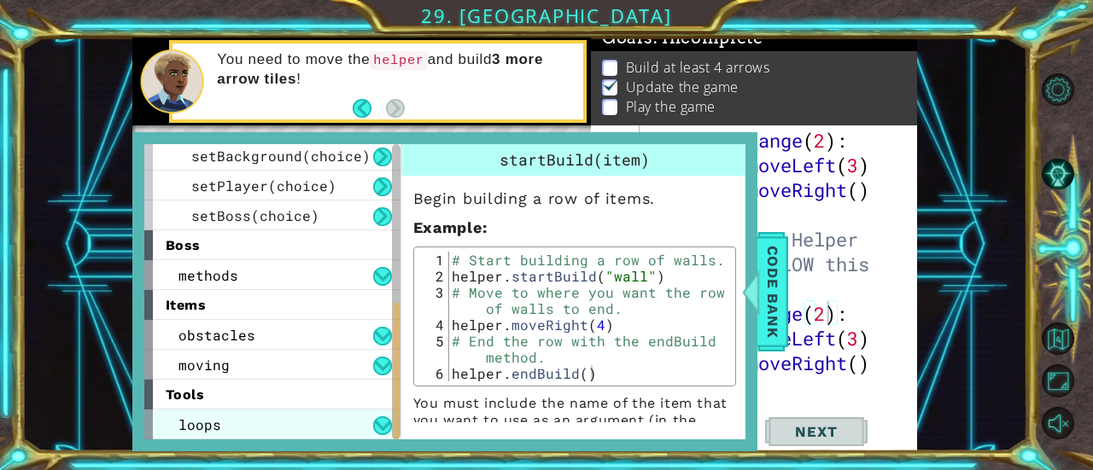
click at [184, 418] on span "loops" at bounding box center [199, 425] width 43 height 18
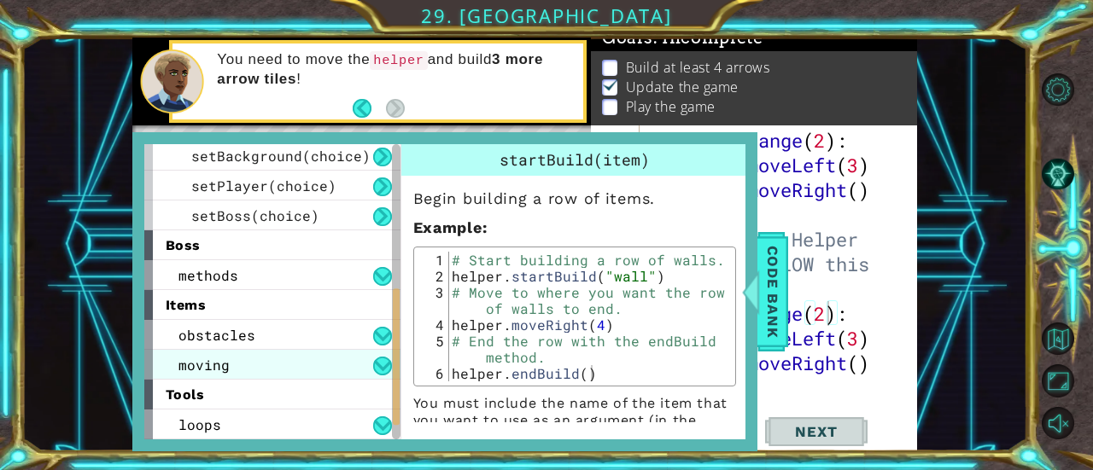
click at [191, 361] on span "moving" at bounding box center [203, 365] width 51 height 18
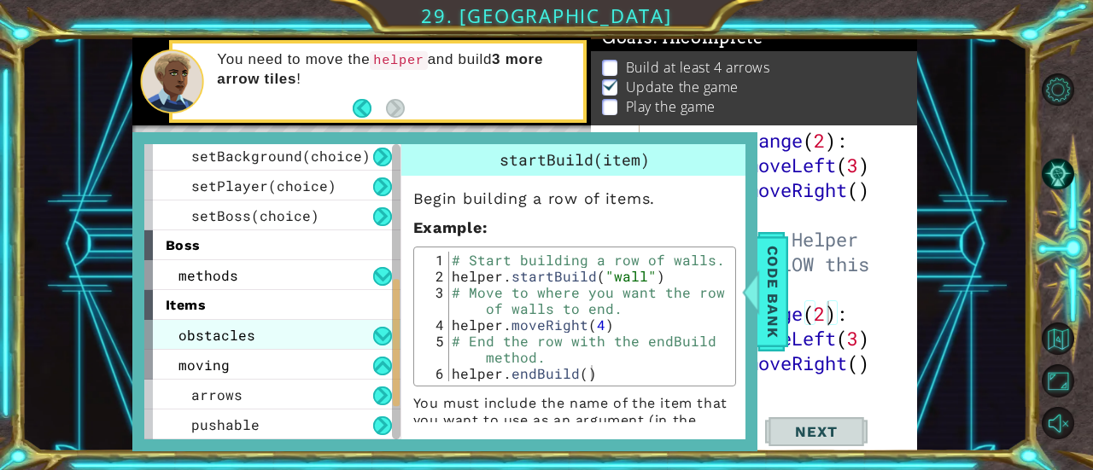
scroll to position [391, 0]
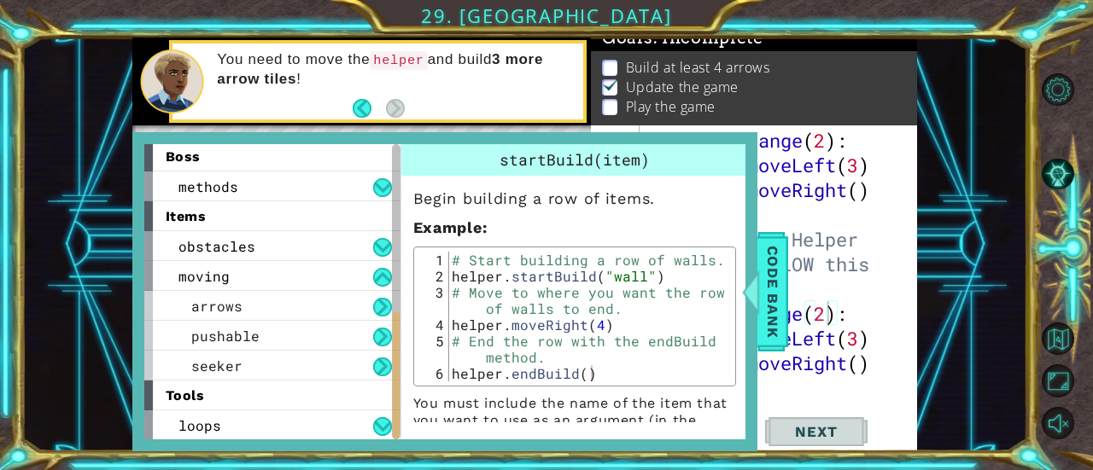
click at [398, 419] on div at bounding box center [396, 376] width 7 height 127
click at [389, 421] on button at bounding box center [382, 427] width 19 height 19
click at [389, 419] on button at bounding box center [382, 427] width 19 height 19
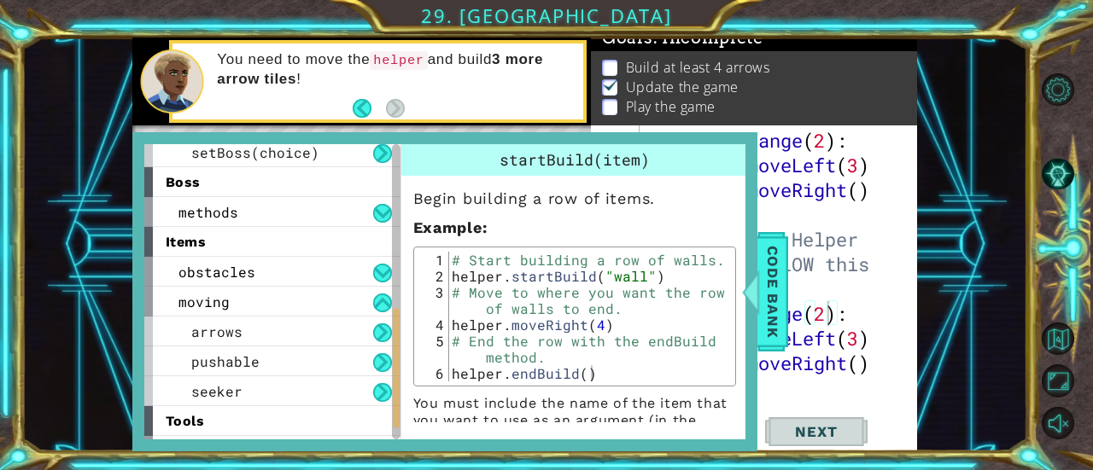
click at [184, 422] on span "tools" at bounding box center [185, 421] width 39 height 16
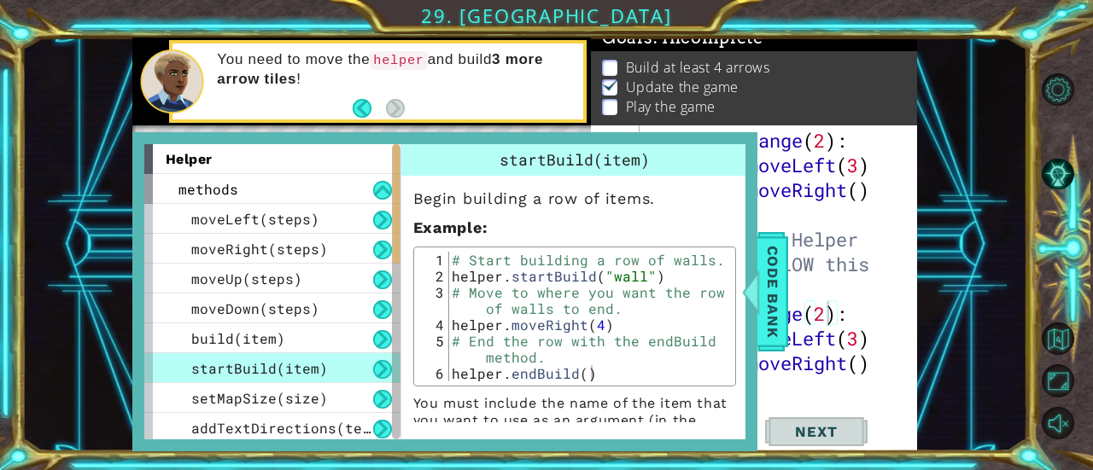
type textarea "# Build your Helper items BELOW this line"
click at [856, 231] on div "for i in range ( 2 ) : boss . moveLeft ( 3 ) boss . moveRight ( ) # Build your …" at bounding box center [777, 289] width 266 height 322
click at [767, 278] on span "Code Bank" at bounding box center [772, 292] width 27 height 104
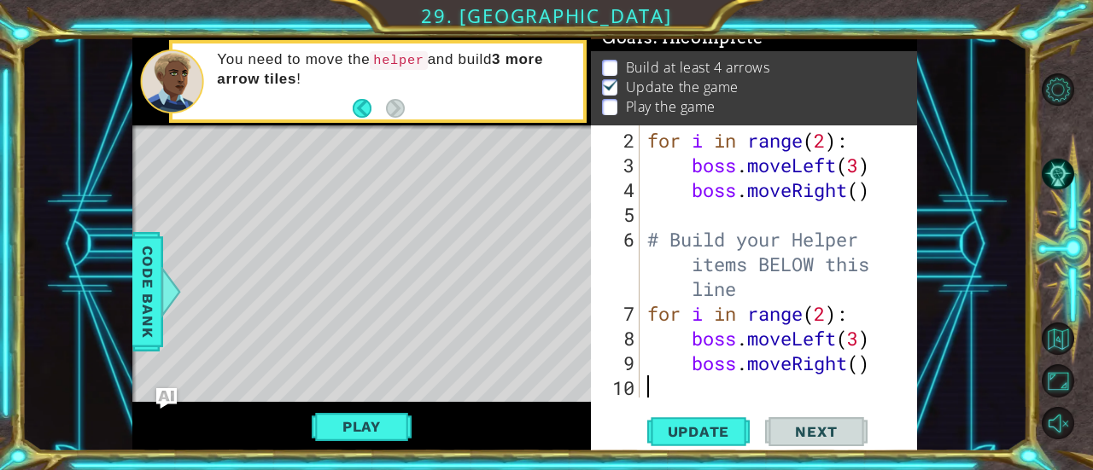
click at [682, 388] on div "for i in range ( 2 ) : boss . moveLeft ( 3 ) boss . moveRight ( ) # Build your …" at bounding box center [777, 289] width 266 height 322
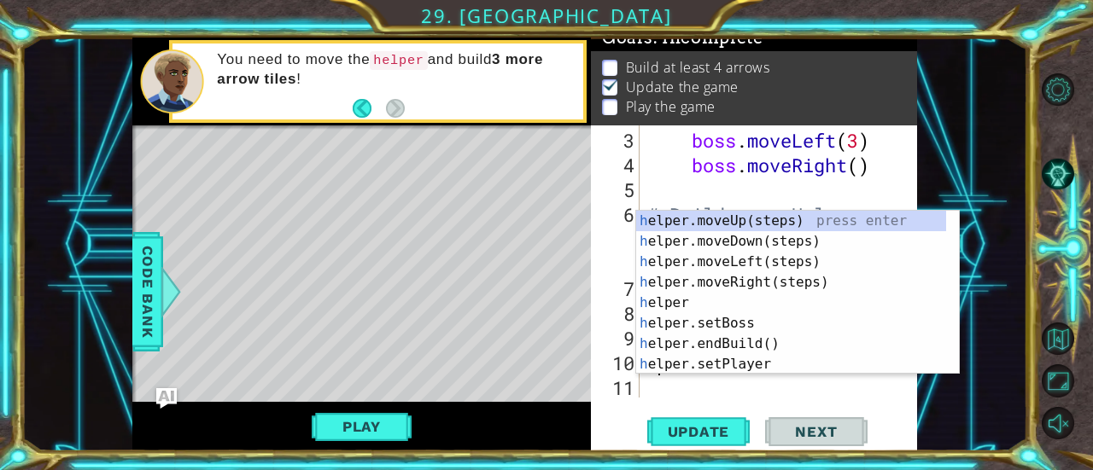
scroll to position [99, 0]
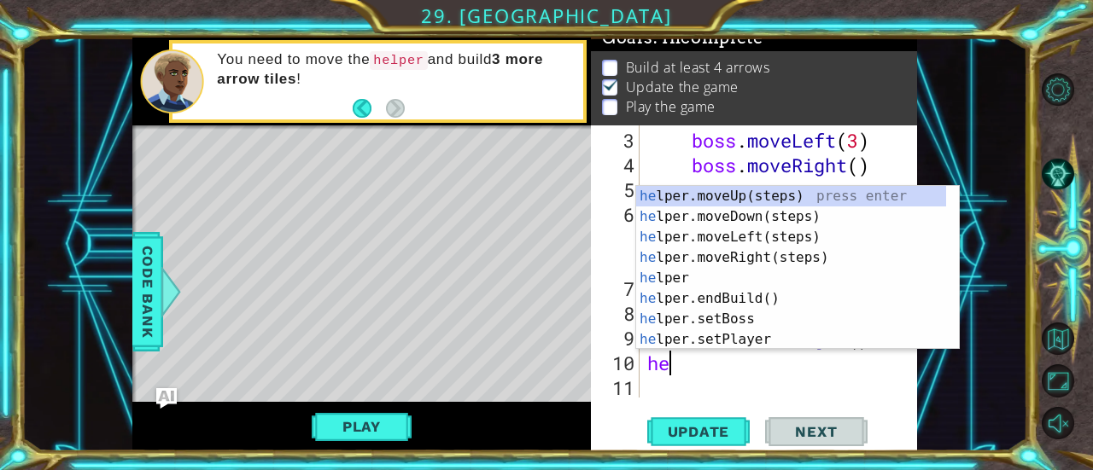
type textarea "h"
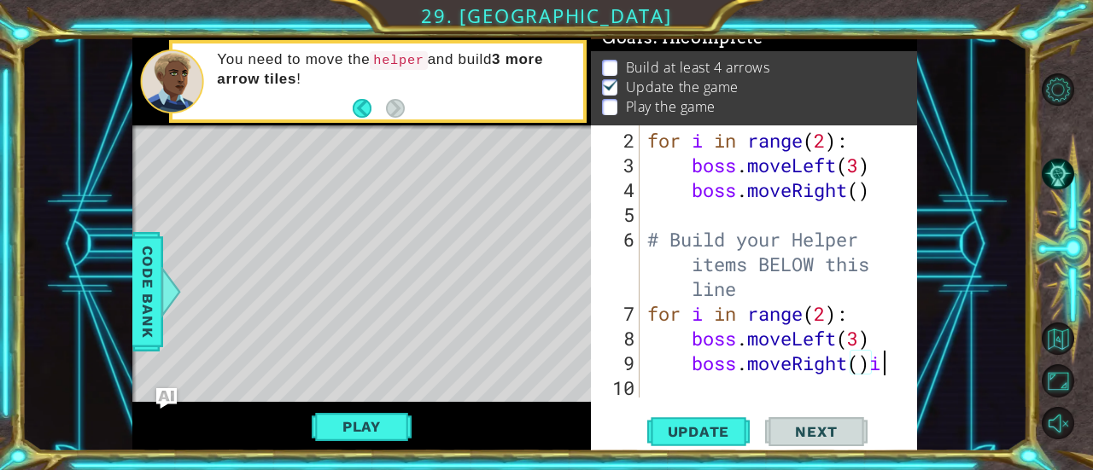
scroll to position [0, 9]
type textarea "boss.moveRight()"
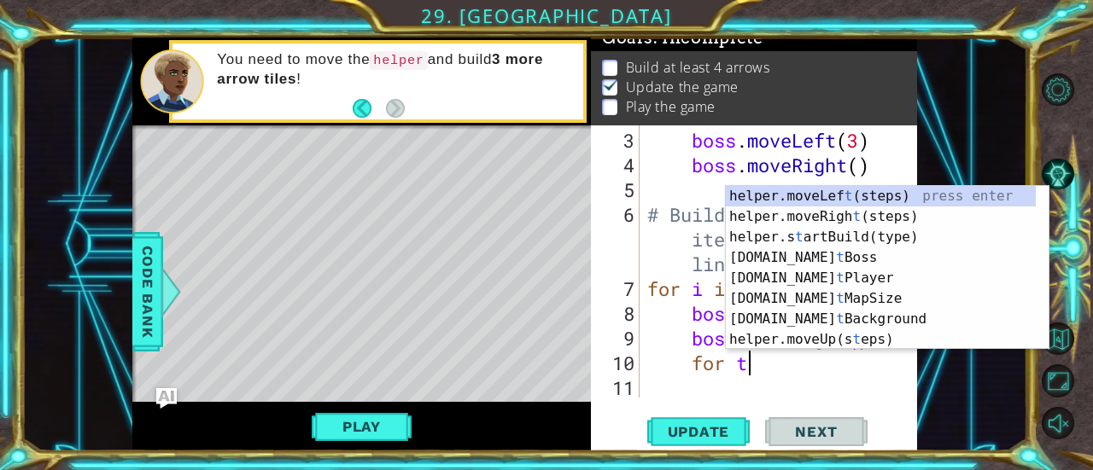
scroll to position [0, 3]
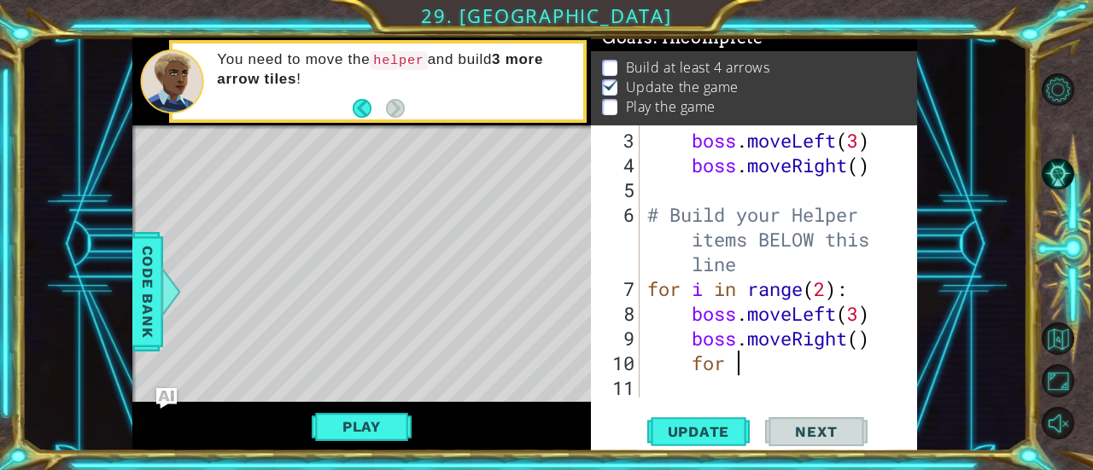
type textarea "for i"
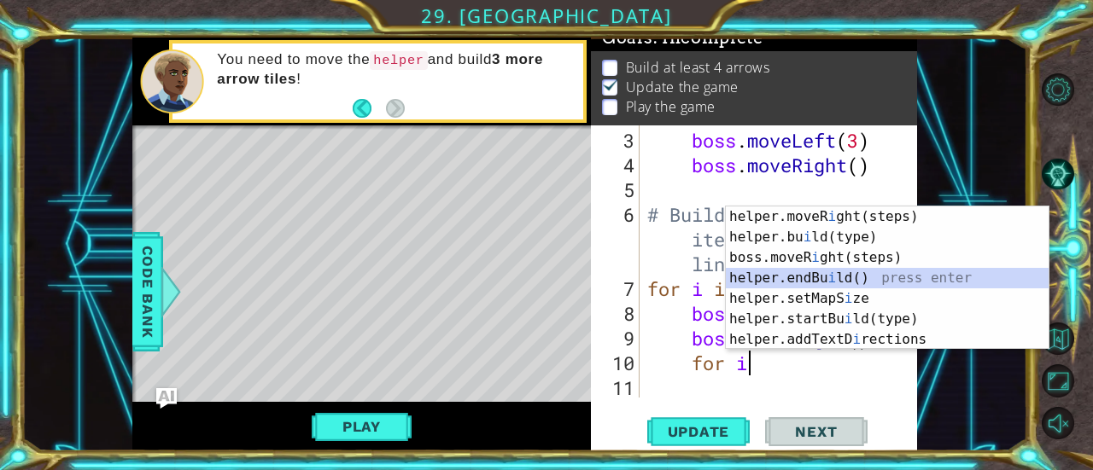
click at [776, 282] on div "helper.moveR i ght(steps) press enter helper.bu i ld(type) press enter boss.mov…" at bounding box center [888, 299] width 324 height 184
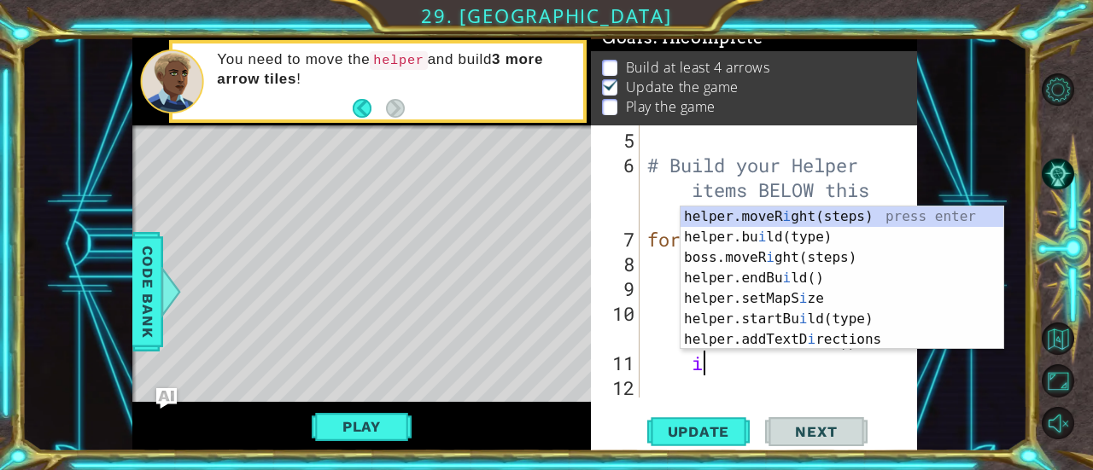
scroll to position [0, 2]
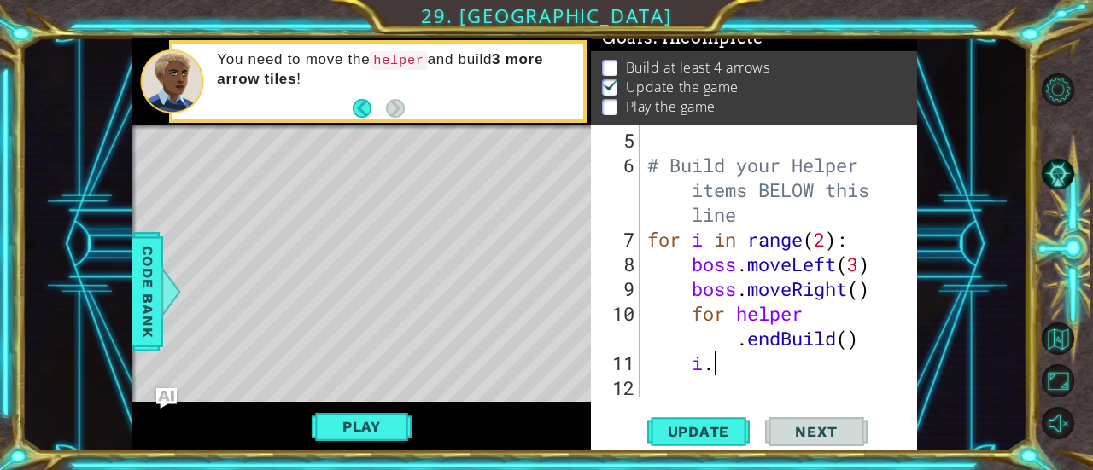
type textarea "i"
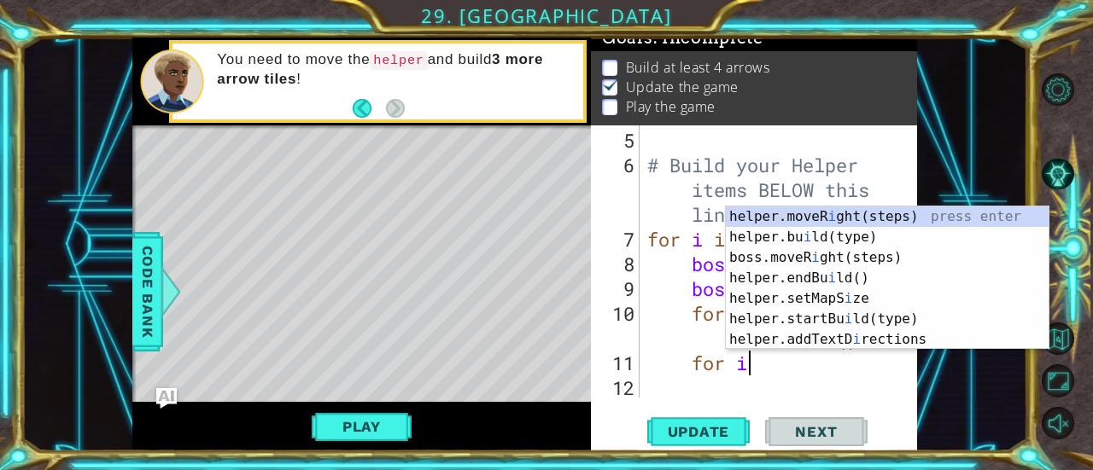
scroll to position [0, 3]
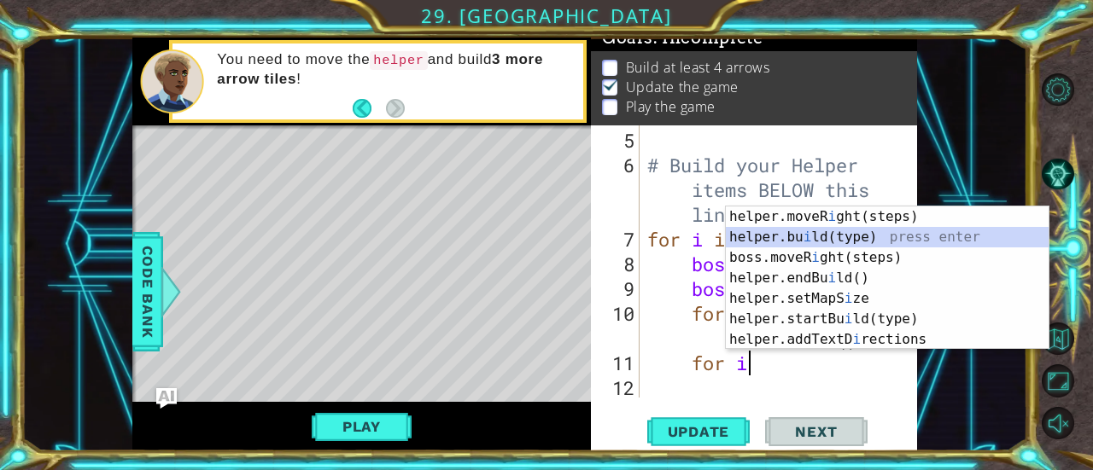
click at [756, 243] on div "helper.moveR i ght(steps) press enter helper.bu i ld(type) press enter boss.mov…" at bounding box center [888, 299] width 324 height 184
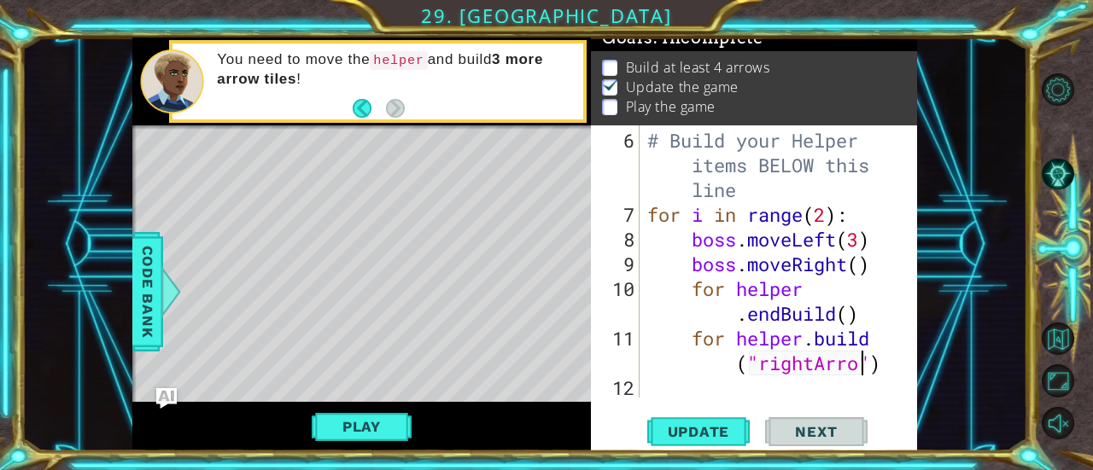
scroll to position [0, 16]
click at [850, 317] on div "# Build your Helper items BELOW this line for i in range ( 2 ) : boss . moveLef…" at bounding box center [777, 313] width 266 height 371
click at [877, 344] on div "# Build your Helper items BELOW this line for i in range ( 2 ) : boss . moveLef…" at bounding box center [777, 313] width 266 height 371
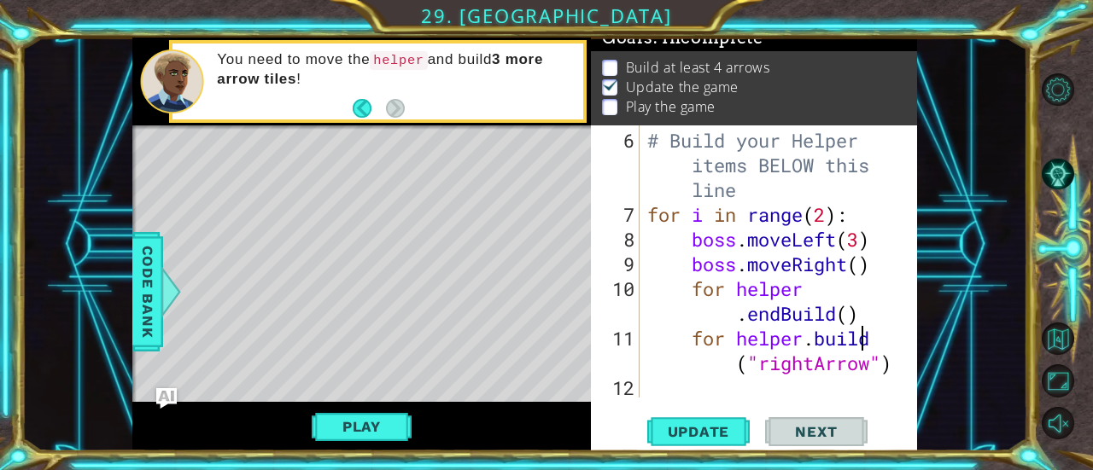
click at [878, 339] on div "# Build your Helper items BELOW this line for i in range ( 2 ) : boss . moveLef…" at bounding box center [777, 313] width 266 height 371
click at [845, 313] on div "# Build your Helper items BELOW this line for i in range ( 2 ) : boss . moveLef…" at bounding box center [777, 313] width 266 height 371
drag, startPoint x: 855, startPoint y: 313, endPoint x: 740, endPoint y: 315, distance: 114.4
click at [740, 315] on div "# Build your Helper items BELOW this line for i in range ( 2 ) : boss . moveLef…" at bounding box center [777, 313] width 266 height 371
click at [855, 316] on div "# Build your Helper items BELOW this line for i in range ( 2 ) : boss . moveLef…" at bounding box center [772, 262] width 257 height 272
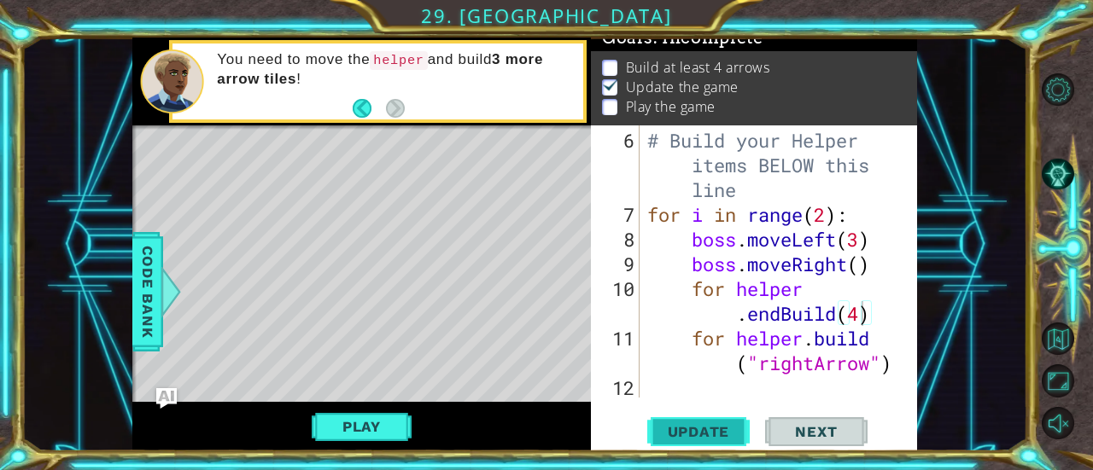
click at [721, 433] on span "Update" at bounding box center [699, 431] width 96 height 17
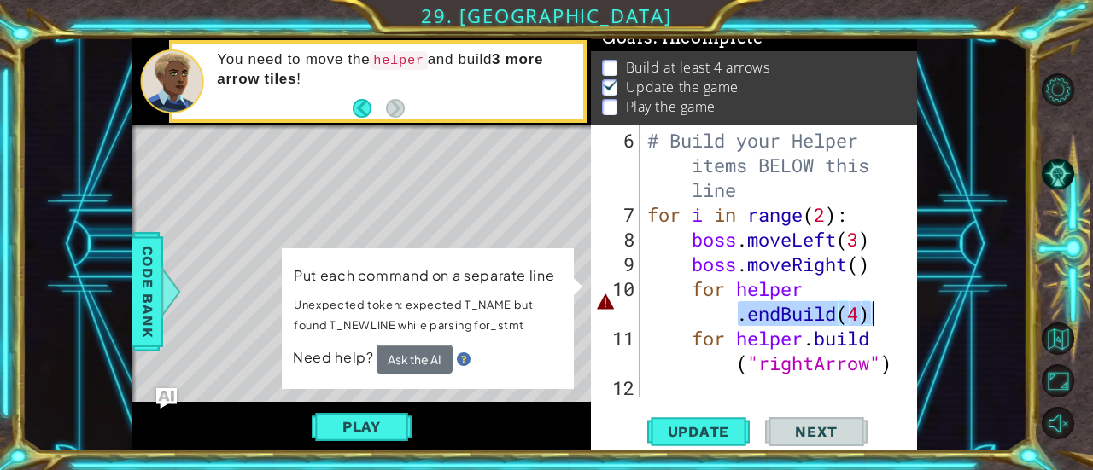
drag, startPoint x: 741, startPoint y: 315, endPoint x: 904, endPoint y: 319, distance: 163.1
click at [904, 319] on div "for helper.endBuild(4) 6 7 8 9 10 11 12 # Build your Helper items BELOW this li…" at bounding box center [752, 262] width 323 height 272
type textarea "for helper"
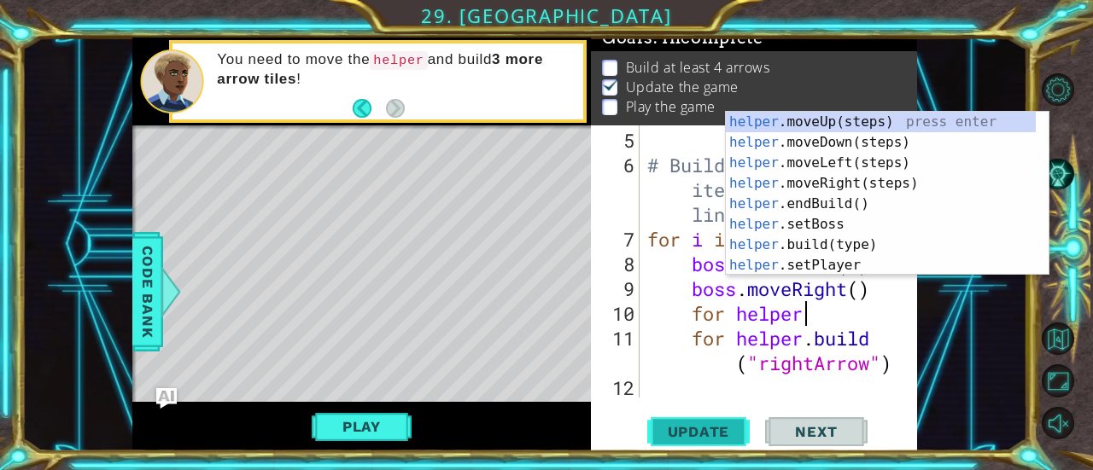
click at [668, 426] on span "Update" at bounding box center [699, 431] width 96 height 17
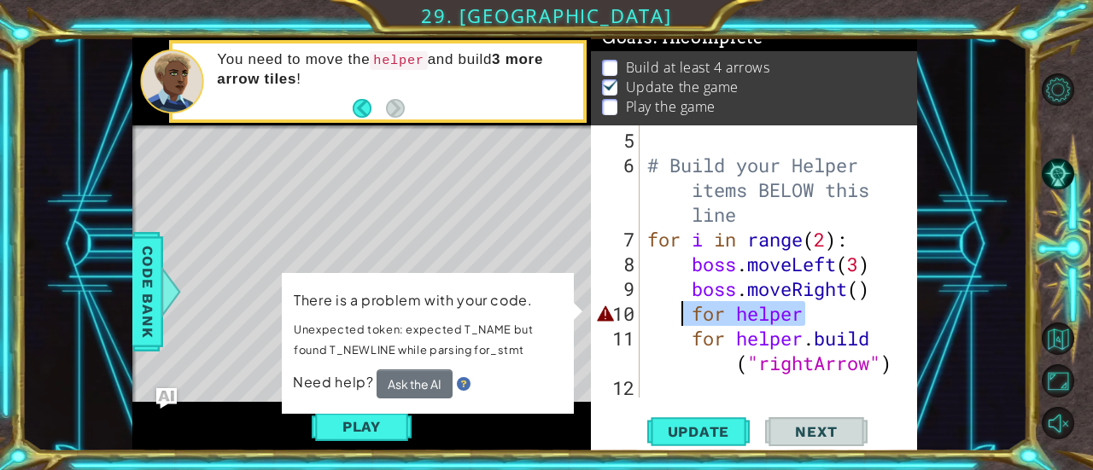
drag, startPoint x: 799, startPoint y: 315, endPoint x: 680, endPoint y: 318, distance: 119.6
click at [680, 318] on div "# Build your Helper items BELOW this line for i in range ( 2 ) : boss . moveLef…" at bounding box center [777, 289] width 266 height 322
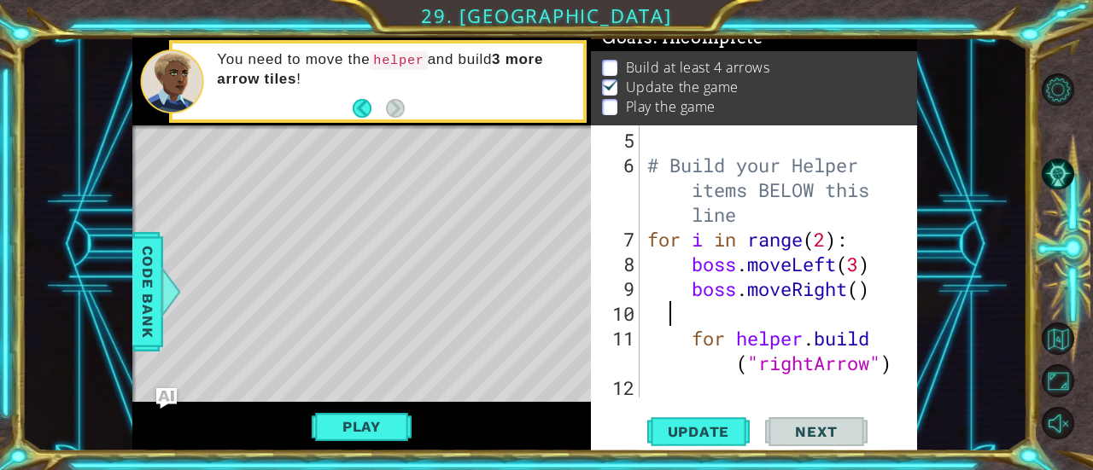
scroll to position [0, 0]
type textarea "boss.moveRight()"
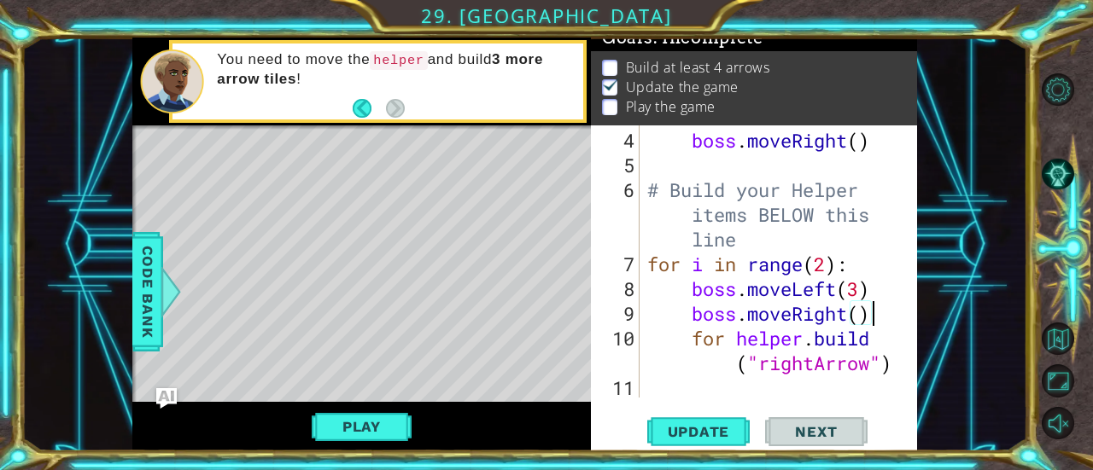
scroll to position [123, 0]
click at [702, 441] on button "Update" at bounding box center [698, 432] width 102 height 32
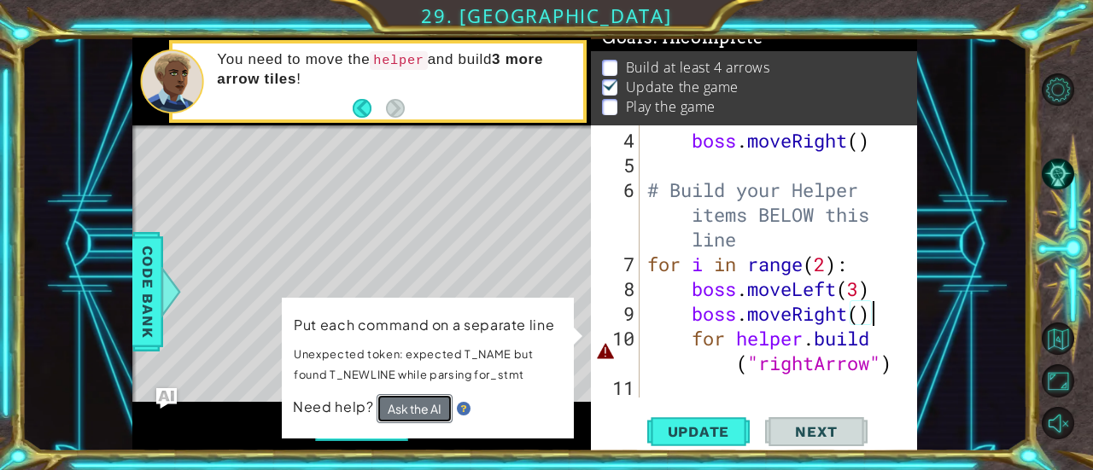
click at [418, 405] on button "Ask the AI" at bounding box center [415, 408] width 76 height 29
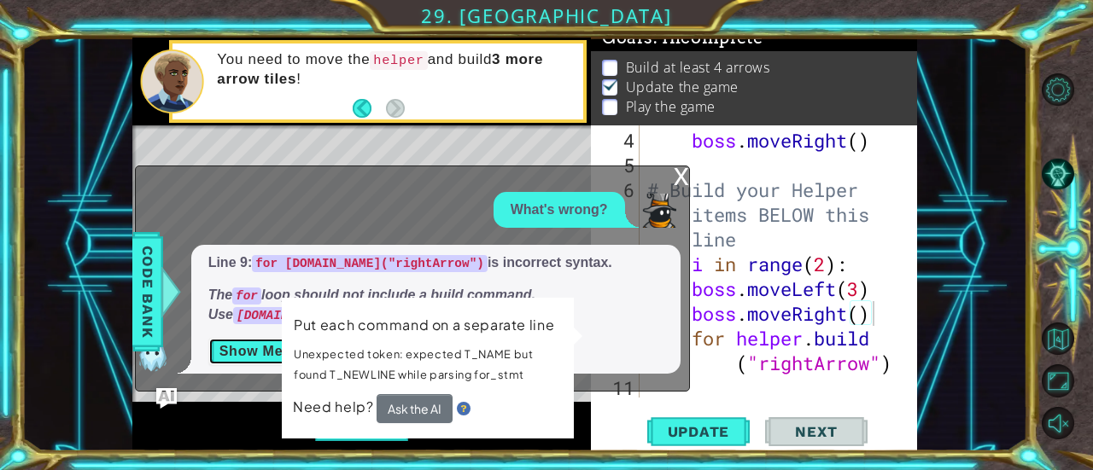
click at [236, 348] on button "Show Me" at bounding box center [251, 351] width 86 height 27
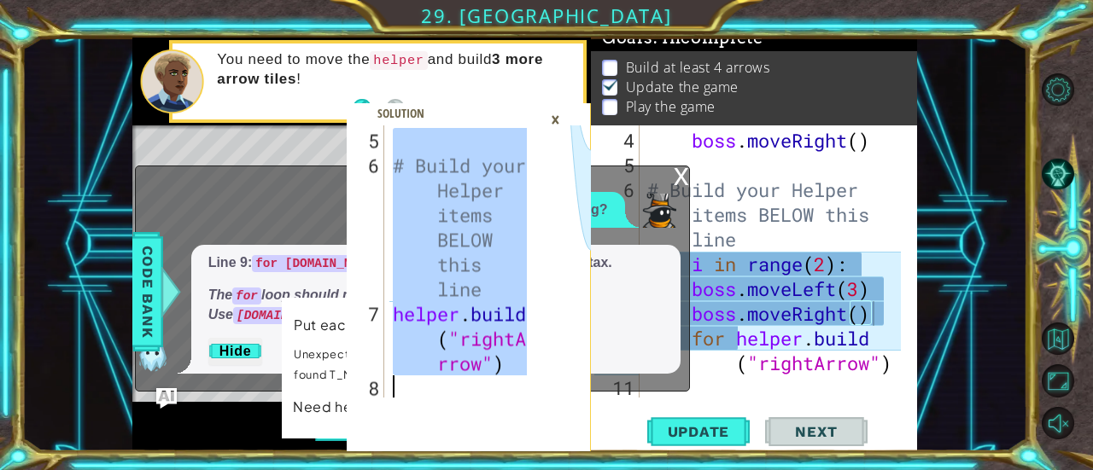
scroll to position [446, 0]
drag, startPoint x: 394, startPoint y: 145, endPoint x: 582, endPoint y: 458, distance: 364.6
click at [582, 458] on div "# Don't touch the boss code until [PERSON_NAME] says you're ready! 5 6 7 8 # Bu…" at bounding box center [546, 235] width 1093 height 470
type textarea "[DOMAIN_NAME]("rightArrow")"
click at [558, 115] on div "×" at bounding box center [555, 119] width 26 height 29
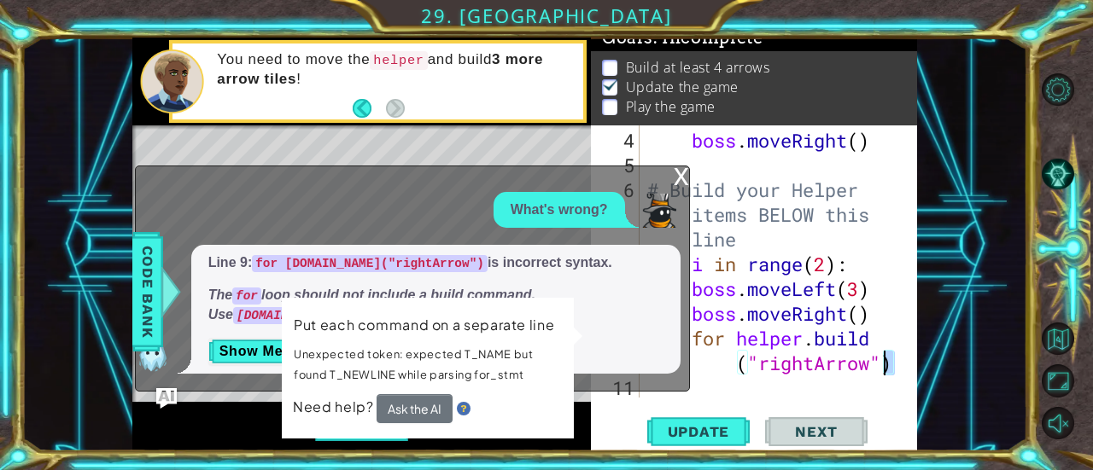
drag, startPoint x: 893, startPoint y: 368, endPoint x: 739, endPoint y: 224, distance: 210.8
click at [739, 224] on div "boss . moveRight ( ) # Build your Helper items BELOW this line for i in range (…" at bounding box center [777, 289] width 266 height 322
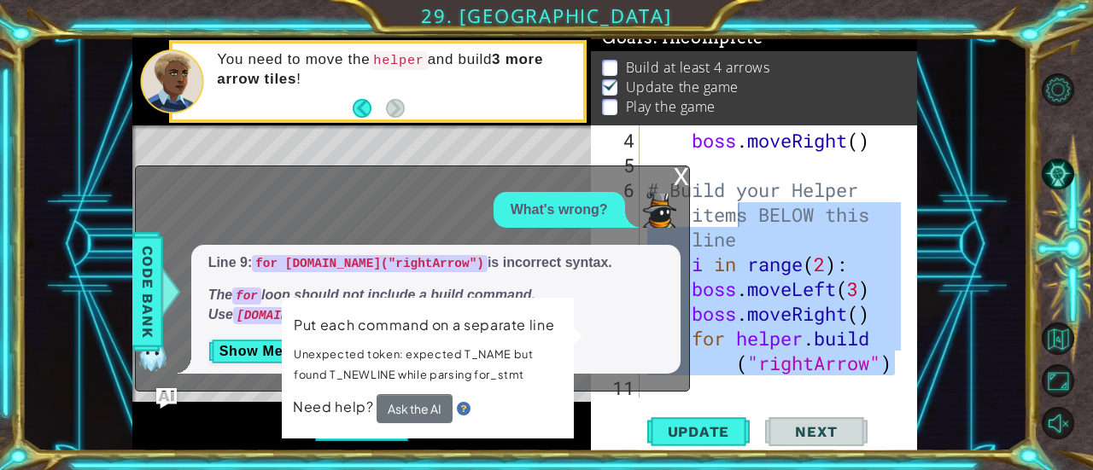
click at [680, 177] on div "x" at bounding box center [681, 174] width 15 height 17
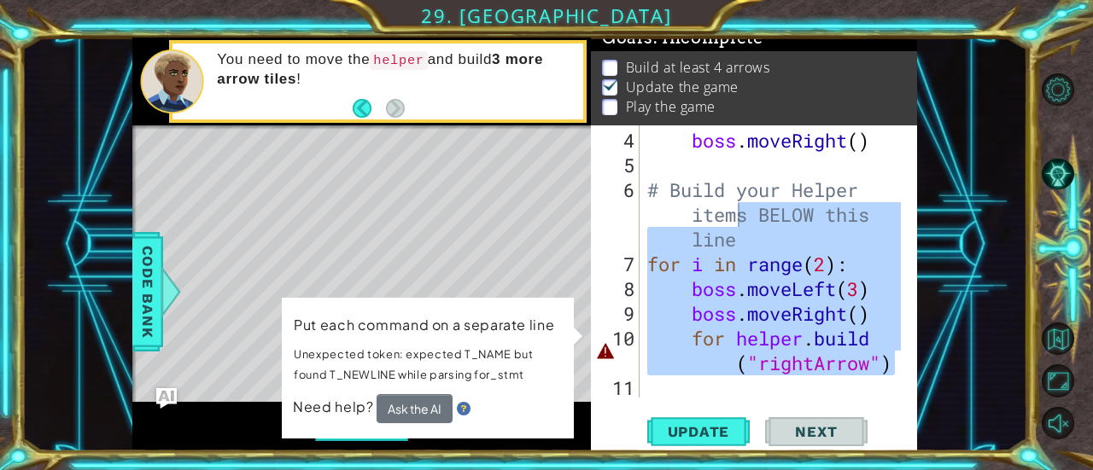
drag, startPoint x: 651, startPoint y: 190, endPoint x: 696, endPoint y: 214, distance: 51.2
click at [696, 214] on div "boss . moveRight ( ) # Build your Helper items BELOW this line for i in range (…" at bounding box center [777, 289] width 266 height 322
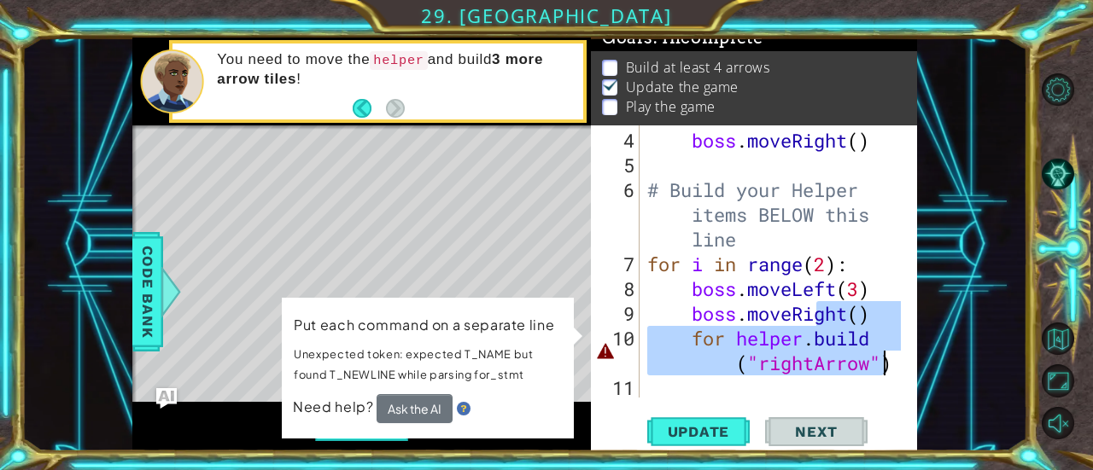
drag, startPoint x: 813, startPoint y: 313, endPoint x: 893, endPoint y: 371, distance: 99.6
click at [893, 371] on div "boss . moveRight ( ) # Build your Helper items BELOW this line for i in range (…" at bounding box center [777, 289] width 266 height 322
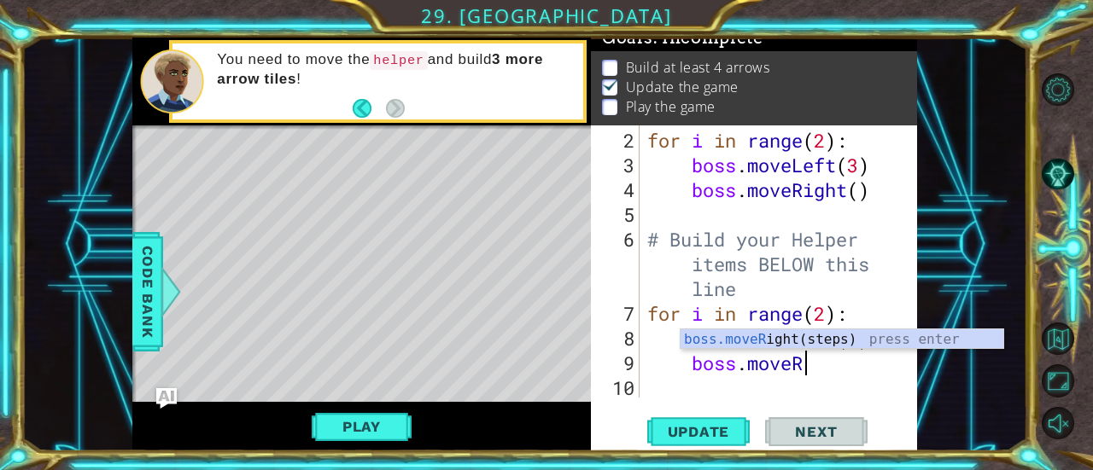
scroll to position [0, 2]
type textarea "b"
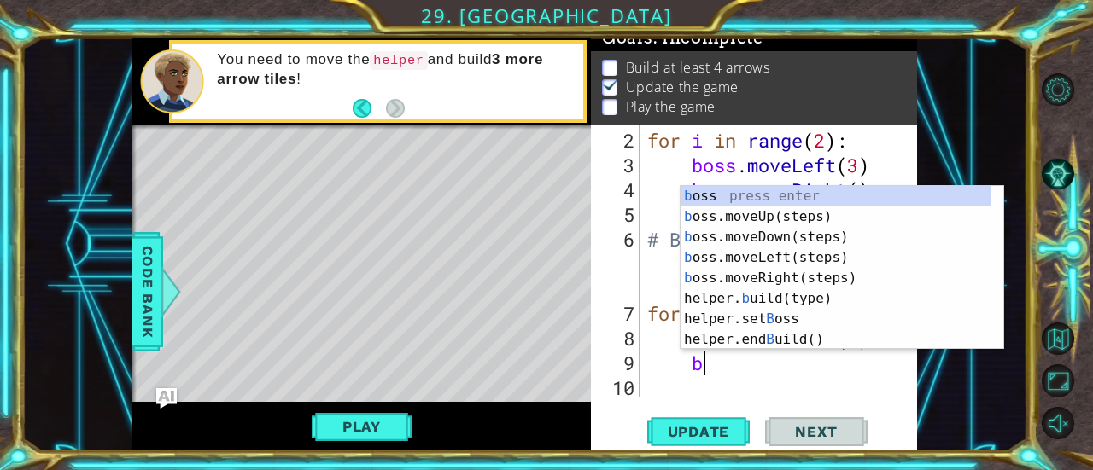
scroll to position [0, 0]
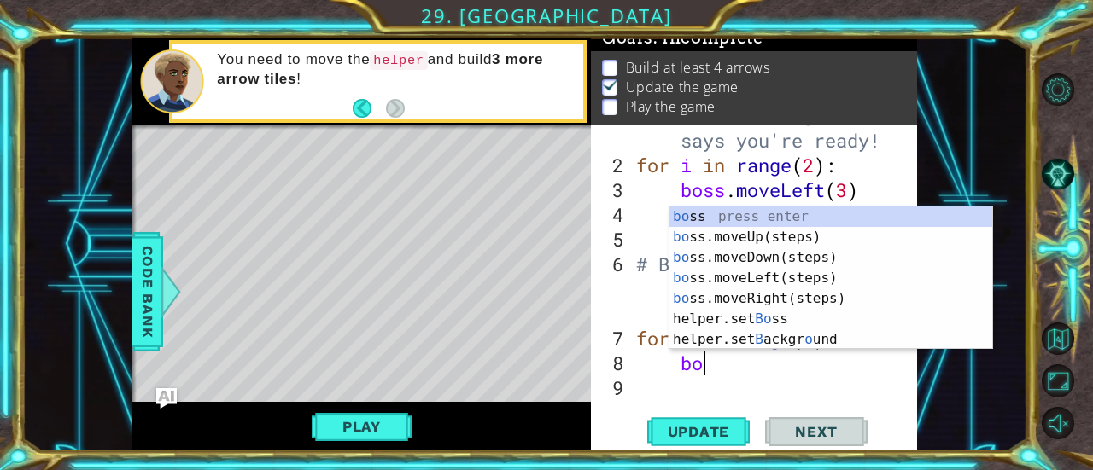
type textarea "b"
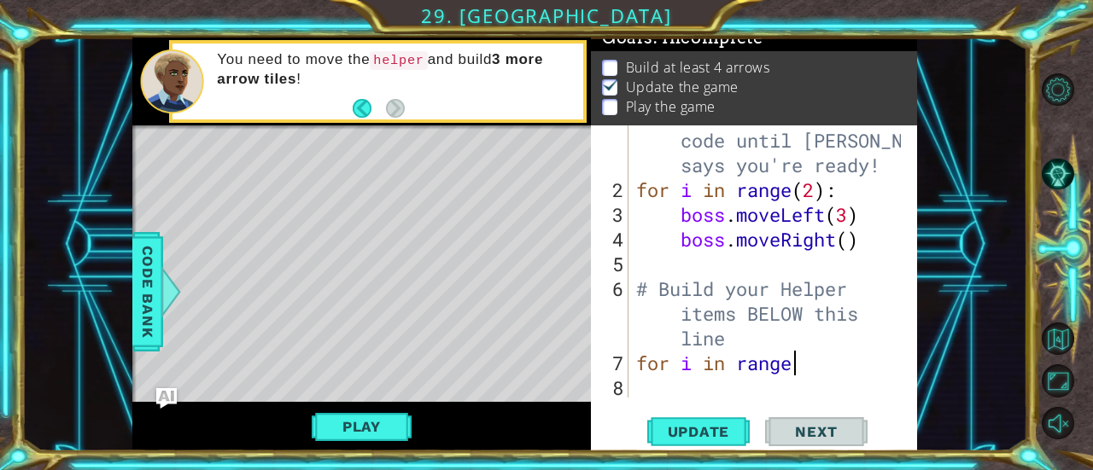
scroll to position [24, 0]
type textarea "f"
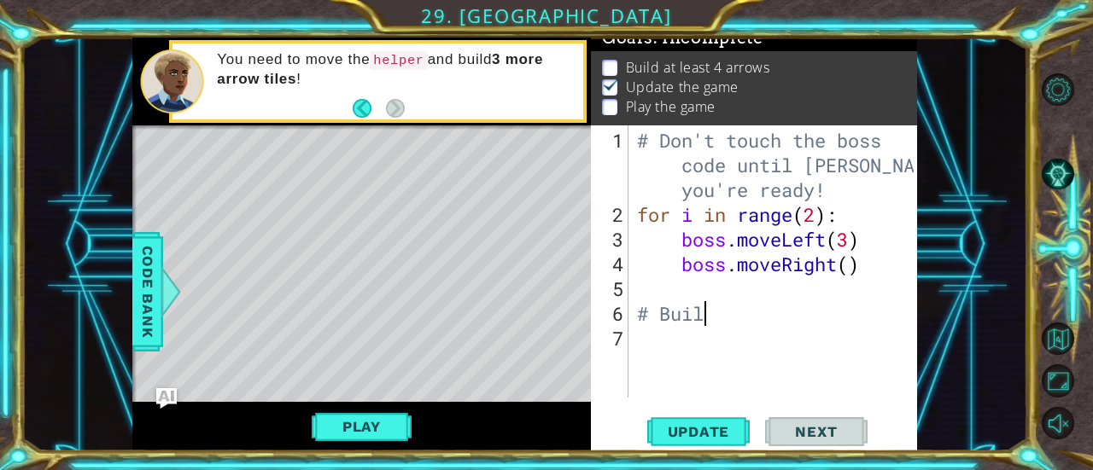
type textarea "#"
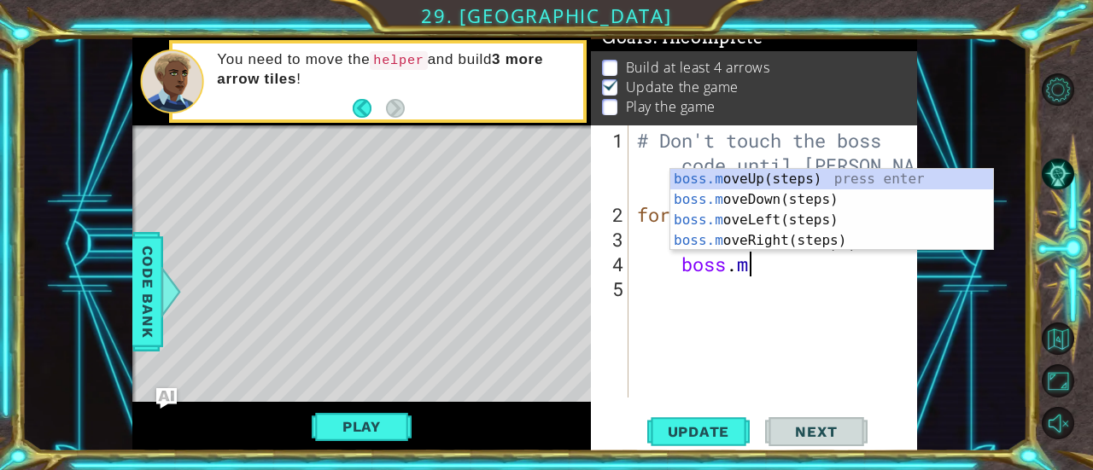
type textarea "b"
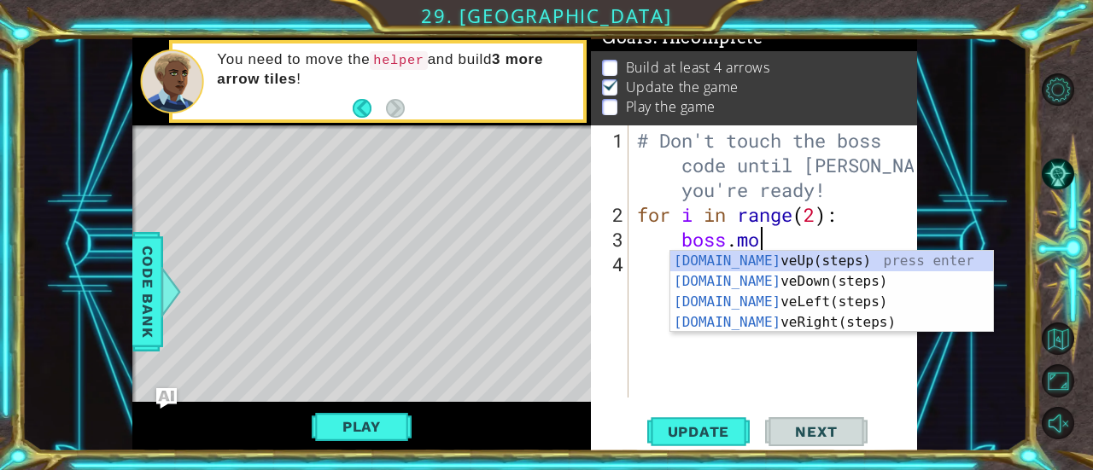
type textarea "b"
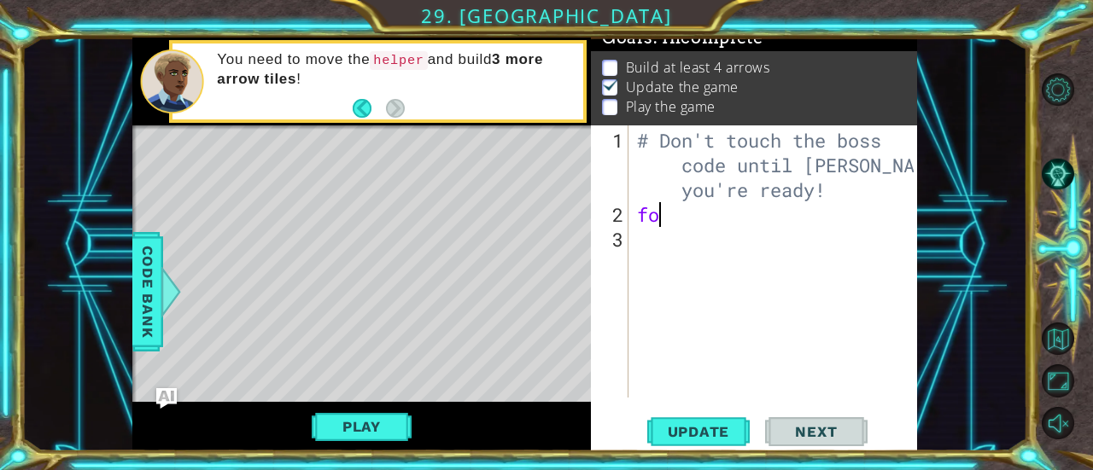
type textarea "f"
paste textarea "Code Area"
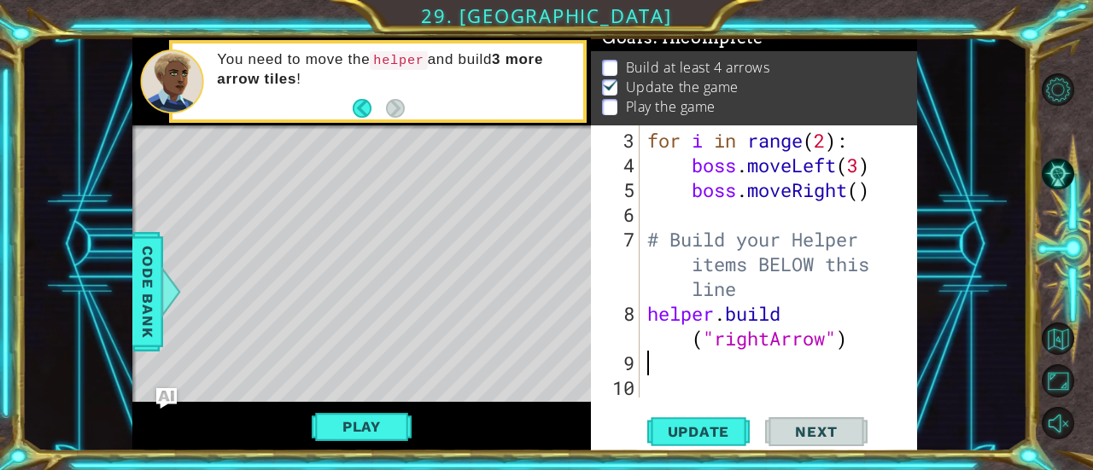
scroll to position [149, 0]
click at [734, 429] on span "Update" at bounding box center [699, 431] width 96 height 17
click at [394, 424] on button "Play" at bounding box center [362, 427] width 100 height 32
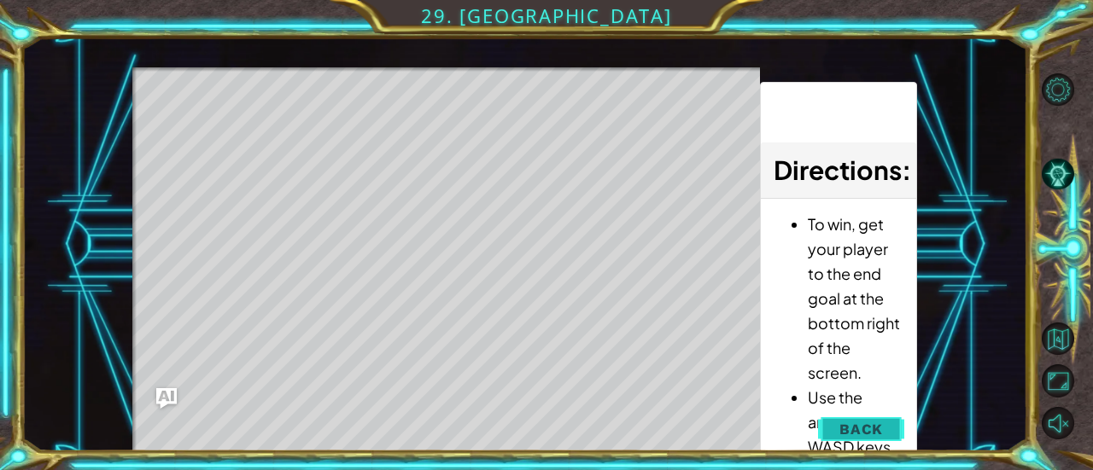
click at [857, 435] on span "Back" at bounding box center [861, 429] width 44 height 17
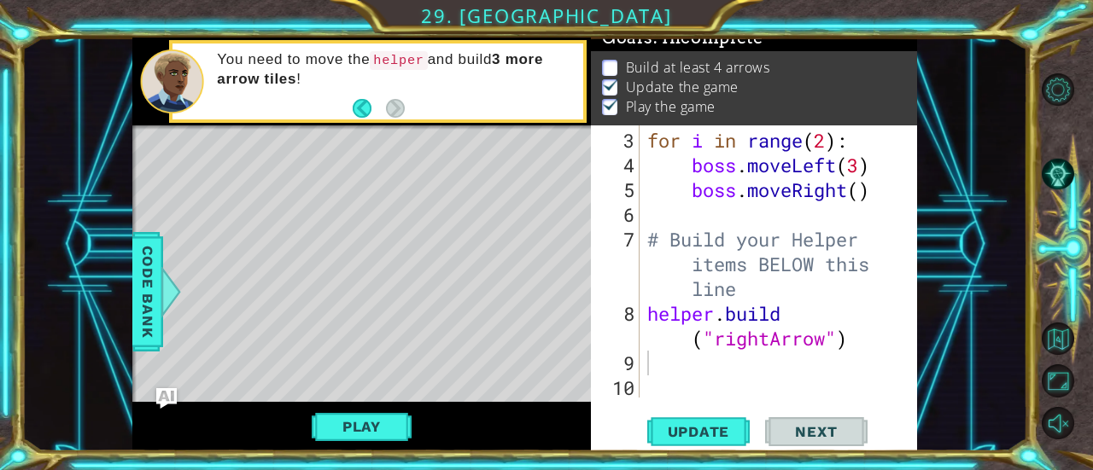
type textarea "[DOMAIN_NAME]("rightArrow")"
click at [864, 341] on div "for i in range ( 2 ) : boss . moveLeft ( 3 ) boss . moveRight ( ) # Build your …" at bounding box center [777, 289] width 266 height 322
click at [804, 324] on div "for i in range ( 2 ) : boss . moveLeft ( 3 ) boss . moveRight ( ) # Build your …" at bounding box center [777, 289] width 266 height 322
click at [793, 315] on div "for i in range ( 2 ) : boss . moveLeft ( 3 ) boss . moveRight ( ) # Build your …" at bounding box center [777, 289] width 266 height 322
click at [787, 317] on div "for i in range ( 2 ) : boss . moveLeft ( 3 ) boss . moveRight ( ) # Build your …" at bounding box center [777, 289] width 266 height 322
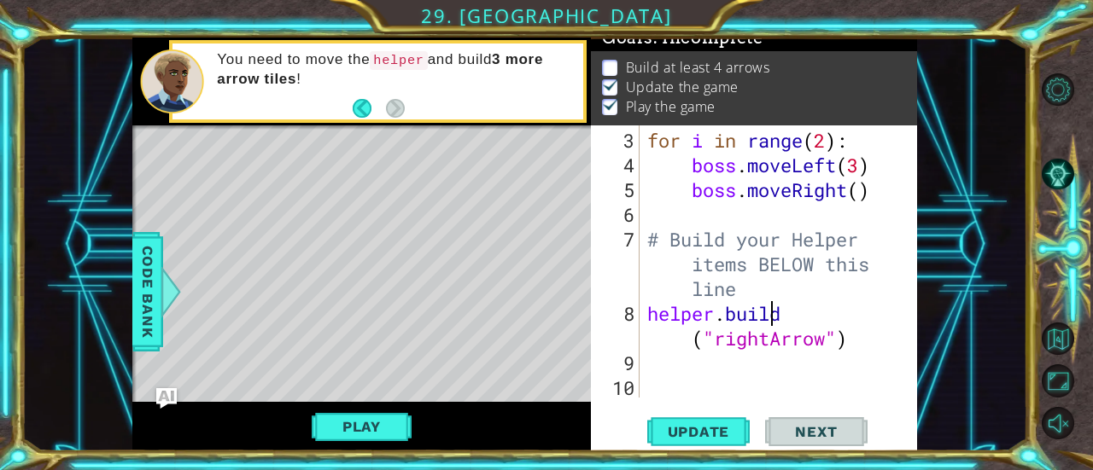
click at [778, 316] on div "for i in range ( 2 ) : boss . moveLeft ( 3 ) boss . moveRight ( ) # Build your …" at bounding box center [777, 289] width 266 height 322
click at [786, 315] on div "for i in range ( 2 ) : boss . moveLeft ( 3 ) boss . moveRight ( ) # Build your …" at bounding box center [777, 289] width 266 height 322
click at [686, 349] on div "for i in range ( 2 ) : boss . moveLeft ( 3 ) boss . moveRight ( ) # Build your …" at bounding box center [777, 289] width 266 height 322
click at [697, 336] on div "for i in range ( 2 ) : boss . moveLeft ( 3 ) boss . moveRight ( ) # Build your …" at bounding box center [777, 289] width 266 height 322
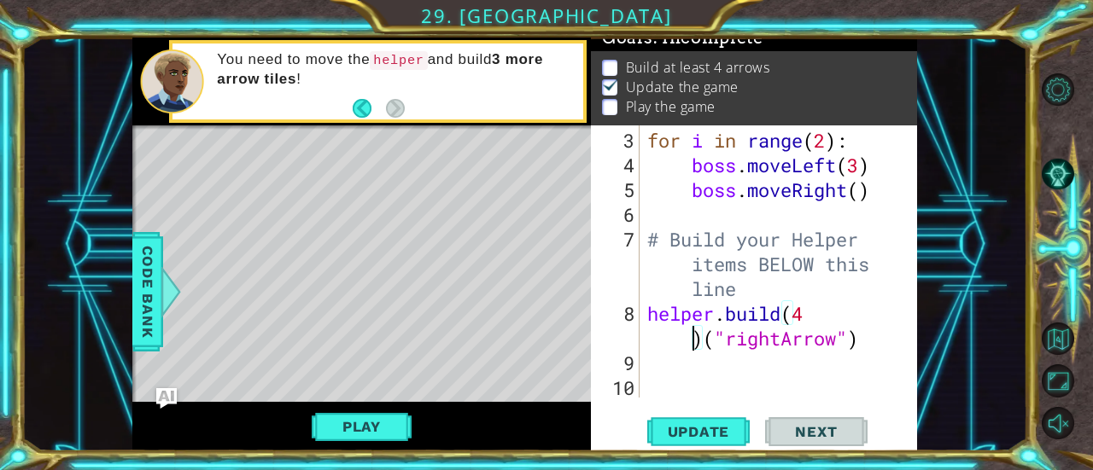
click at [693, 341] on div "for i in range ( 2 ) : boss . moveLeft ( 3 ) boss . moveRight ( ) # Build your …" at bounding box center [777, 289] width 266 height 322
type textarea "[DOMAIN_NAME](4)("rightArrow")"
click at [663, 378] on div "for i in range ( 2 ) : boss . moveLeft ( 3 ) boss . moveRight ( ) # Build your …" at bounding box center [777, 289] width 266 height 322
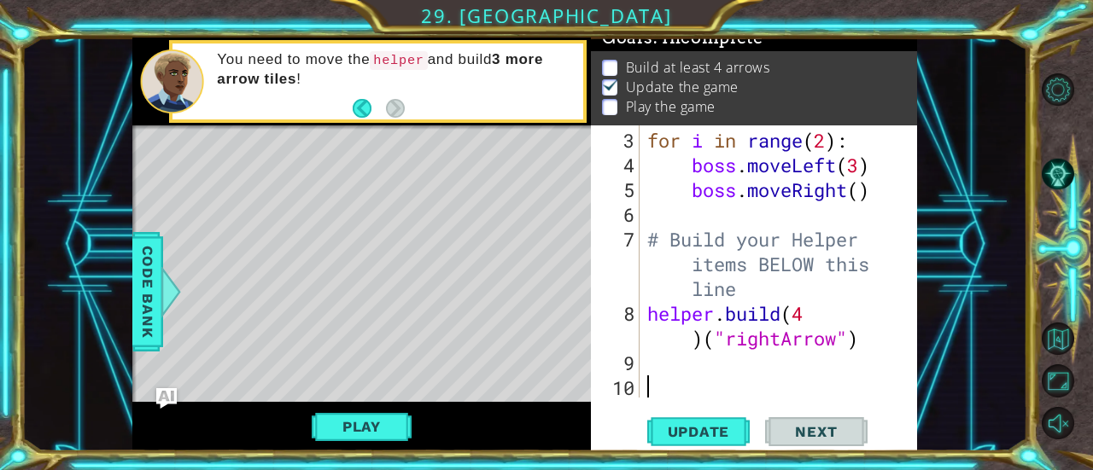
click at [661, 355] on div "for i in range ( 2 ) : boss . moveLeft ( 3 ) boss . moveRight ( ) # Build your …" at bounding box center [777, 289] width 266 height 322
click at [867, 353] on div "for i in range ( 2 ) : boss . moveLeft ( 3 ) boss . moveRight ( ) # Build your …" at bounding box center [777, 289] width 266 height 322
click at [856, 348] on div "for i in range ( 2 ) : boss . moveLeft ( 3 ) boss . moveRight ( ) # Build your …" at bounding box center [777, 289] width 266 height 322
type textarea "[DOMAIN_NAME](4)("rightArrow")"
click at [711, 426] on span "Update" at bounding box center [699, 431] width 96 height 17
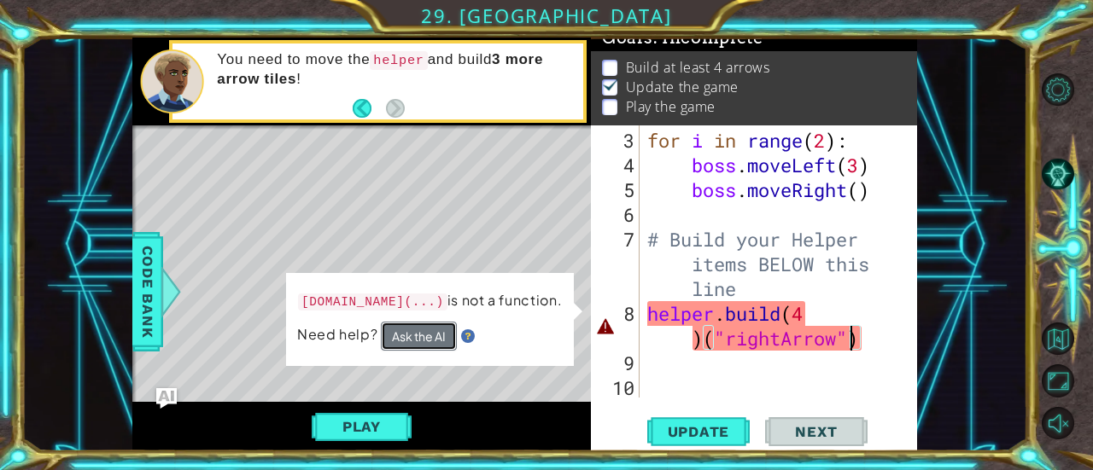
click at [444, 344] on button "Ask the AI" at bounding box center [419, 336] width 76 height 29
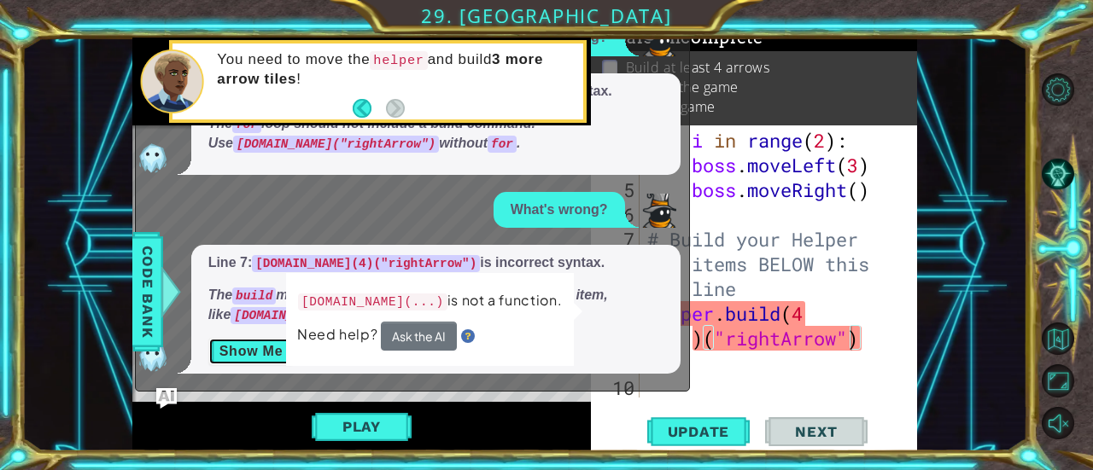
click at [233, 346] on button "Show Me" at bounding box center [251, 351] width 86 height 27
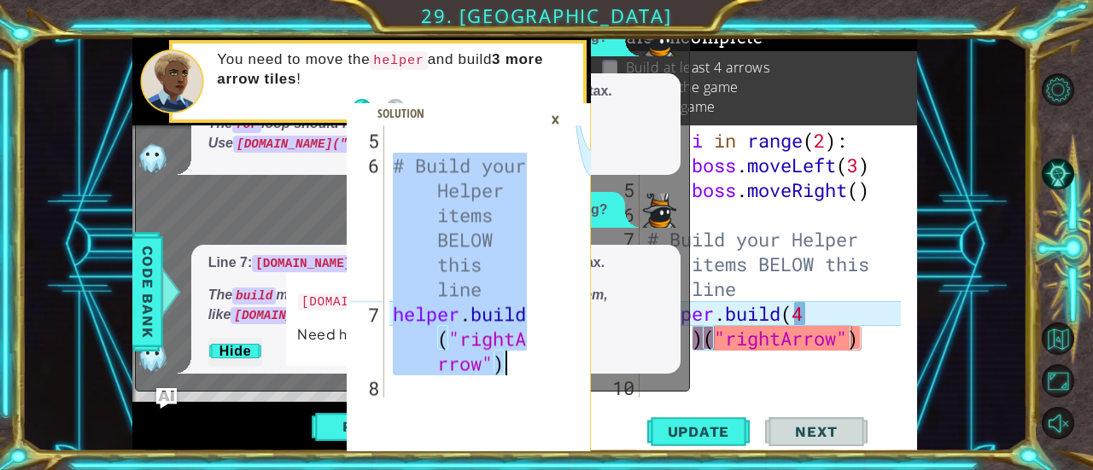
drag, startPoint x: 391, startPoint y: 162, endPoint x: 542, endPoint y: 359, distance: 248.5
click at [542, 359] on div "# Build your Helper items BELOW this line 5 6 7 8 # Build your Helper items BEL…" at bounding box center [469, 289] width 245 height 326
click at [490, 342] on div "# Build your Helper items BELOW this line helper . build ( "rightA rrow" )" at bounding box center [458, 262] width 138 height 272
type textarea "[DOMAIN_NAME]("rightArrow")"
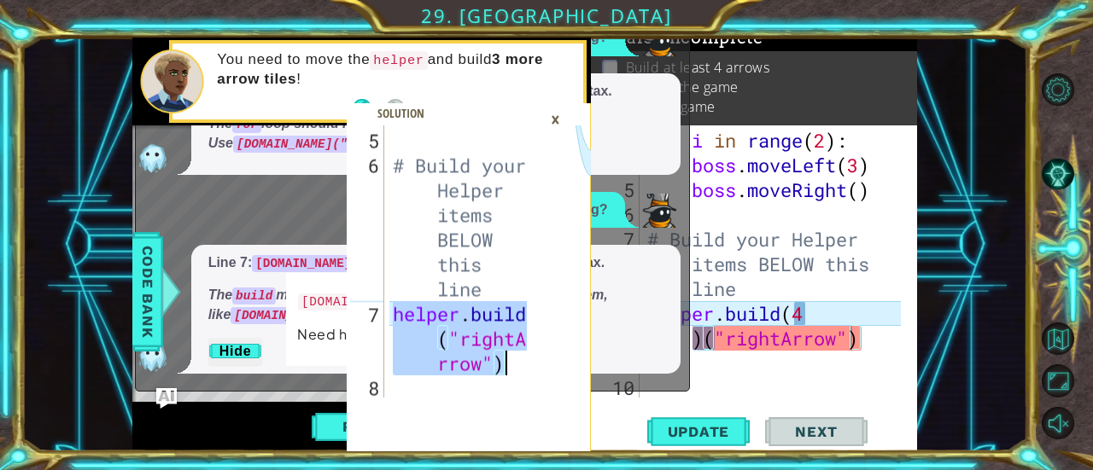
drag, startPoint x: 392, startPoint y: 313, endPoint x: 547, endPoint y: 365, distance: 163.6
click at [547, 365] on div "[DOMAIN_NAME]("rightArrow") 5 6 7 8 # Build your Helper items BELOW this line h…" at bounding box center [469, 289] width 245 height 326
click at [794, 368] on div "for i in range ( 2 ) : boss . moveLeft ( 3 ) boss . moveRight ( ) # Build your …" at bounding box center [777, 289] width 266 height 322
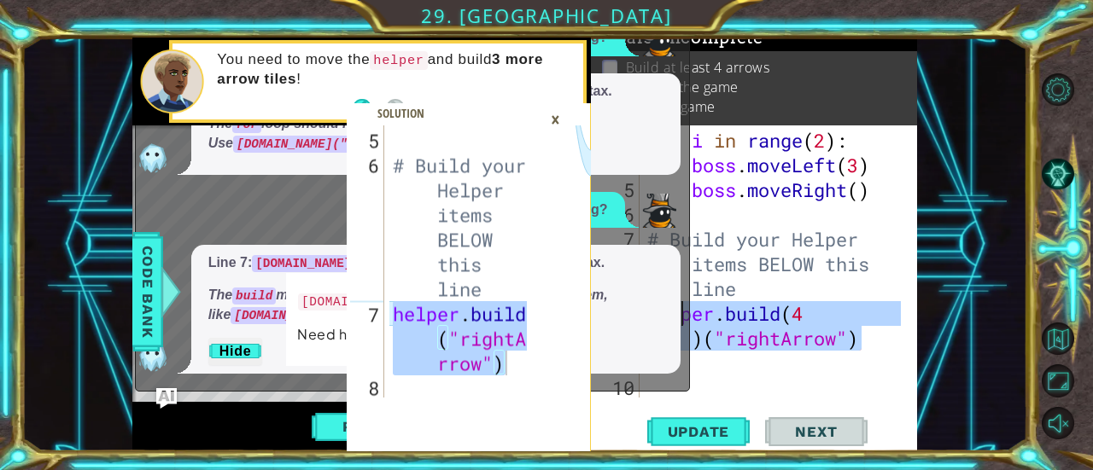
drag, startPoint x: 856, startPoint y: 348, endPoint x: 677, endPoint y: 313, distance: 182.9
click at [677, 313] on div "[DOMAIN_NAME]("rightArrow") 5 6 7 8 # Build your Helper items BELOW this line h…" at bounding box center [525, 245] width 786 height 414
type textarea "hel"
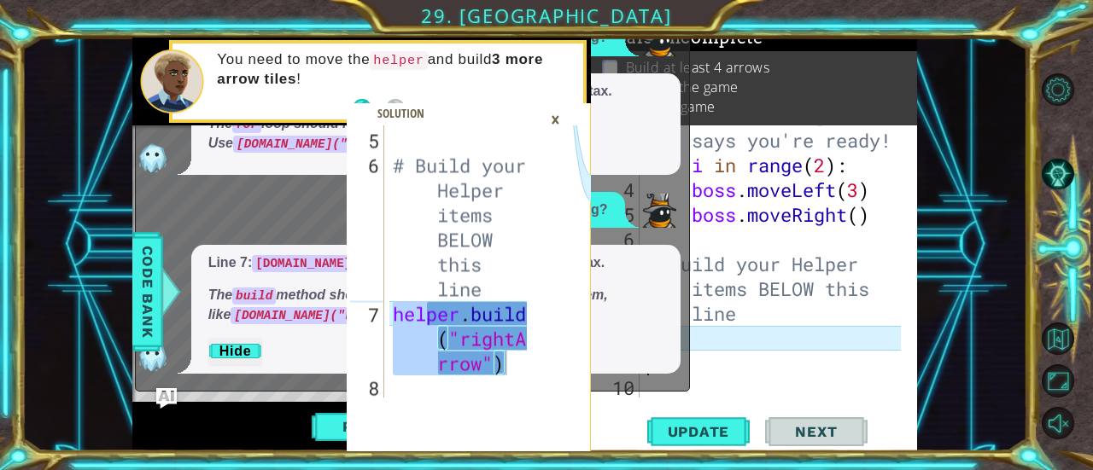
click at [751, 359] on div "# Don't touch the boss code until [PERSON_NAME] says you're ready! for i in ran…" at bounding box center [777, 264] width 266 height 371
click at [555, 114] on div "×" at bounding box center [555, 119] width 26 height 29
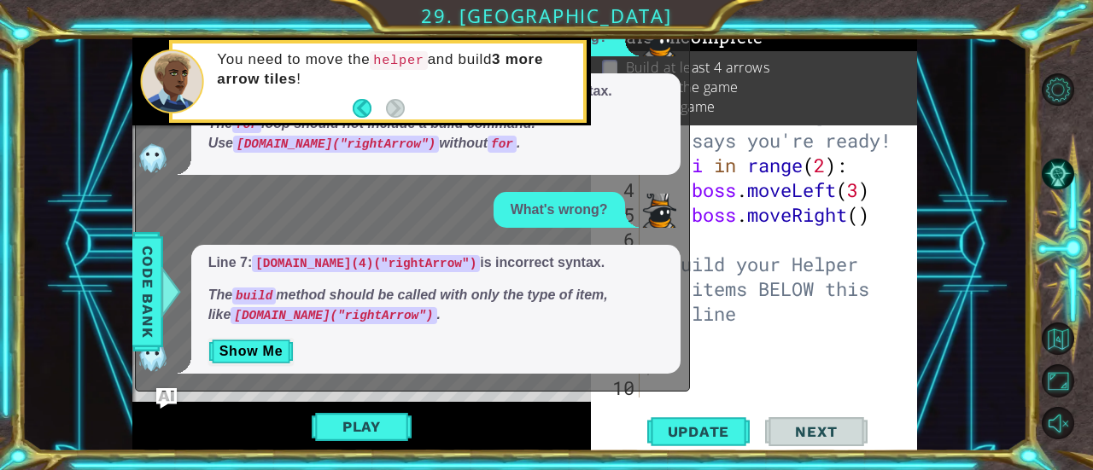
click at [681, 73] on div "x What's wrong? Line 9: for [DOMAIN_NAME]("rightArrow") is incorrect syntax. Th…" at bounding box center [412, 192] width 555 height 399
click at [607, 399] on div "2 3 4 5 6 7 8 9 10 # Don't touch the boss code until [PERSON_NAME] says you're …" at bounding box center [754, 289] width 326 height 326
click at [811, 310] on div "# Don't touch the boss code until [PERSON_NAME] says you're ready! for i in ran…" at bounding box center [777, 264] width 266 height 371
click at [719, 428] on span "Update" at bounding box center [699, 431] width 96 height 17
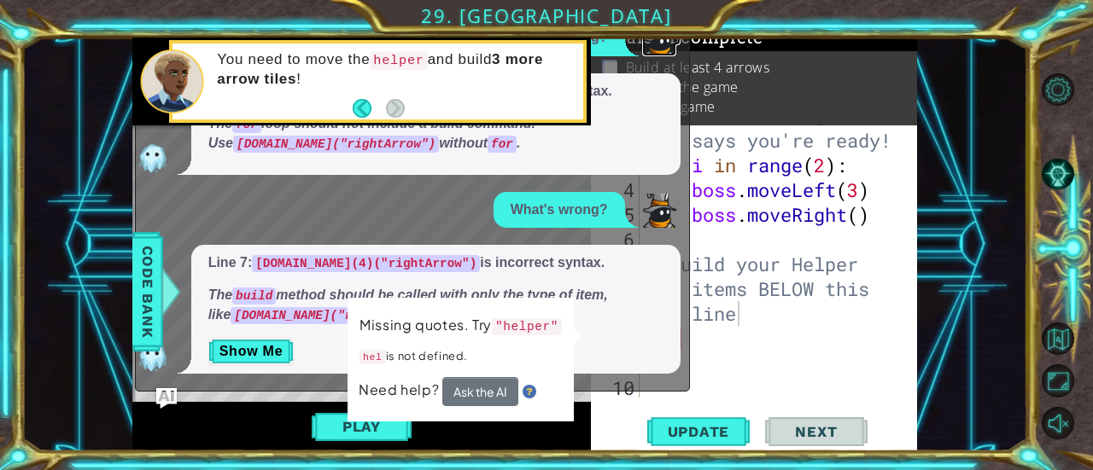
click at [666, 47] on img at bounding box center [659, 39] width 34 height 34
click at [597, 392] on div "x What's wrong? Line 9: for [DOMAIN_NAME]("rightArrow") is incorrect syntax. Th…" at bounding box center [412, 192] width 555 height 399
click at [167, 392] on img "Ask AI" at bounding box center [166, 399] width 22 height 22
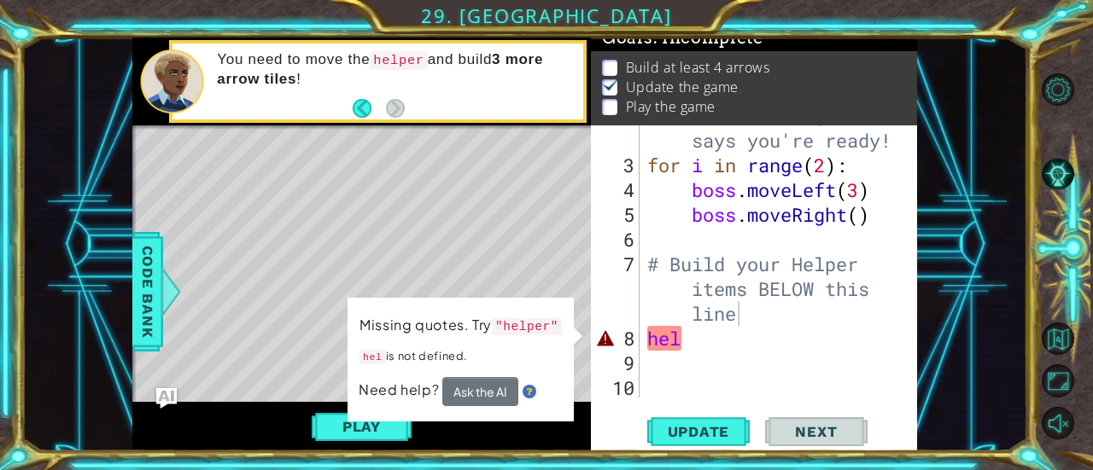
click at [707, 333] on div "# Don't touch the boss code until [PERSON_NAME] says you're ready! for i in ran…" at bounding box center [777, 264] width 266 height 371
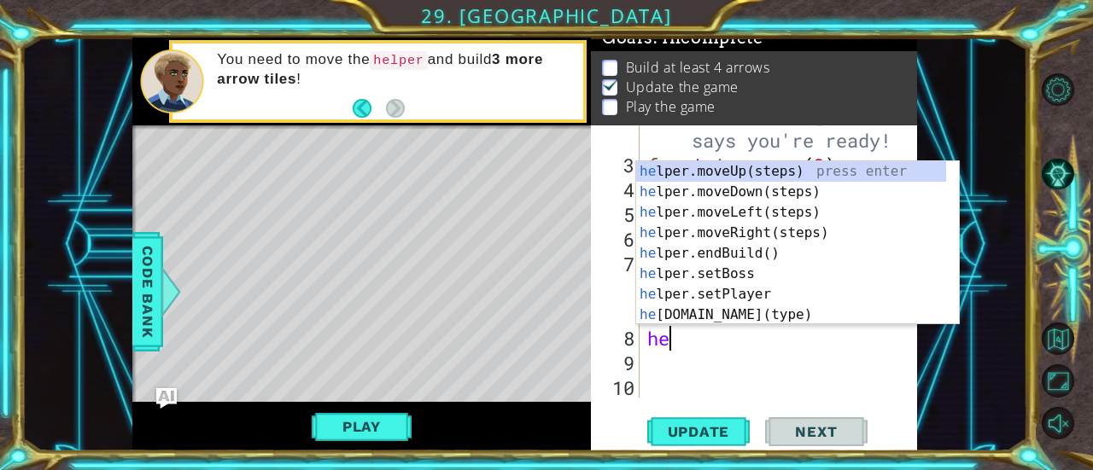
type textarea "h"
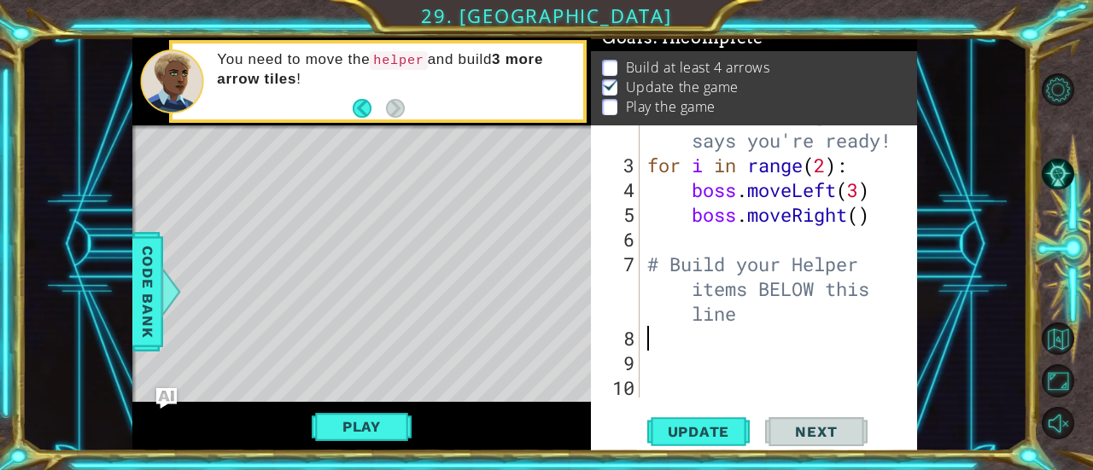
type textarea "# Build your Helper items BELOW this line"
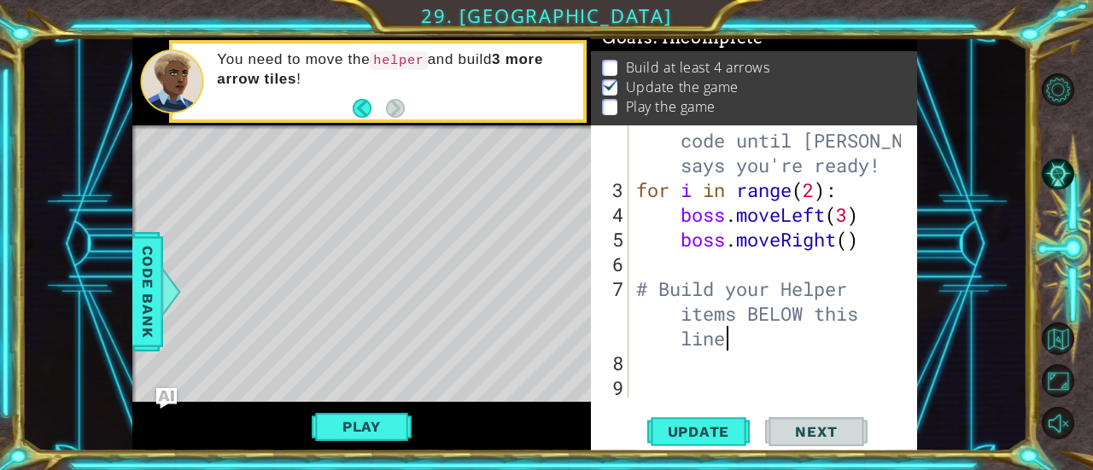
scroll to position [99, 0]
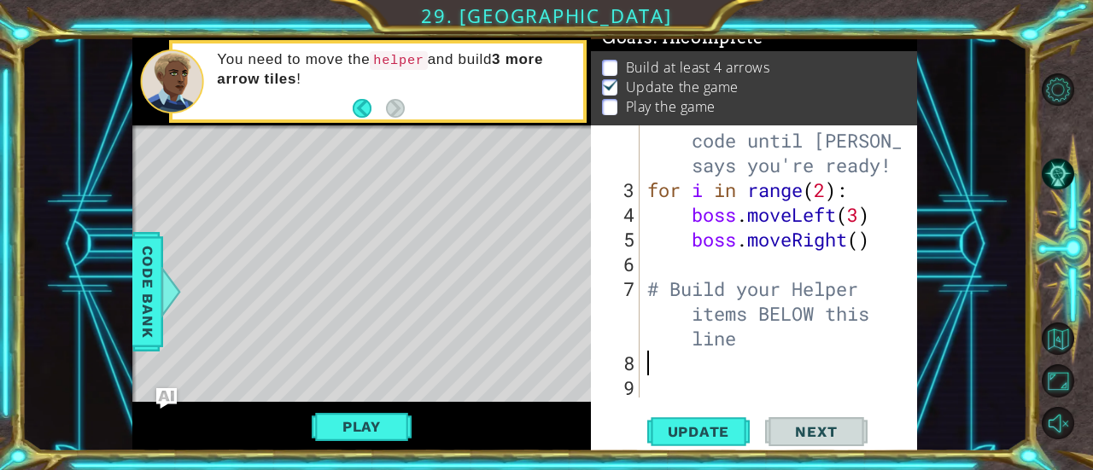
paste textarea "[DOMAIN_NAME]("rightArrow")"
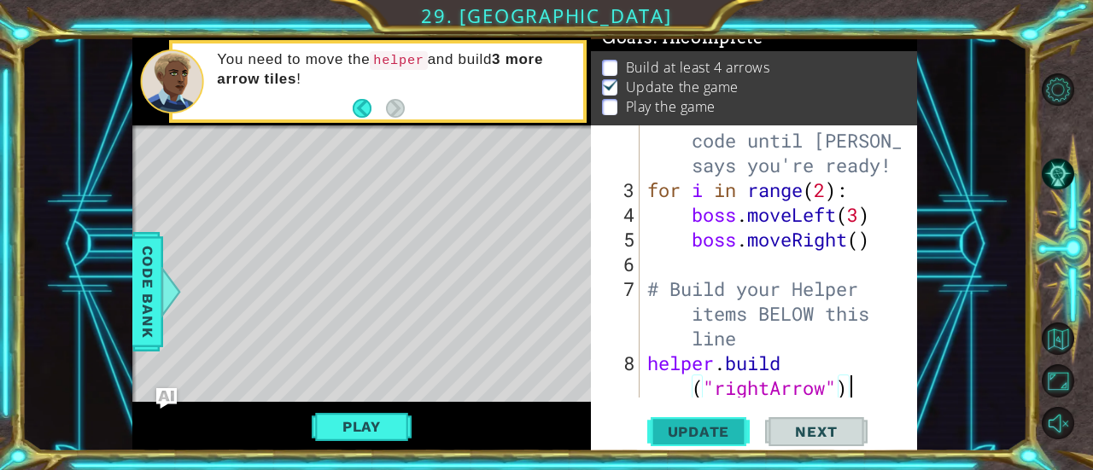
click at [695, 436] on span "Update" at bounding box center [699, 431] width 96 height 17
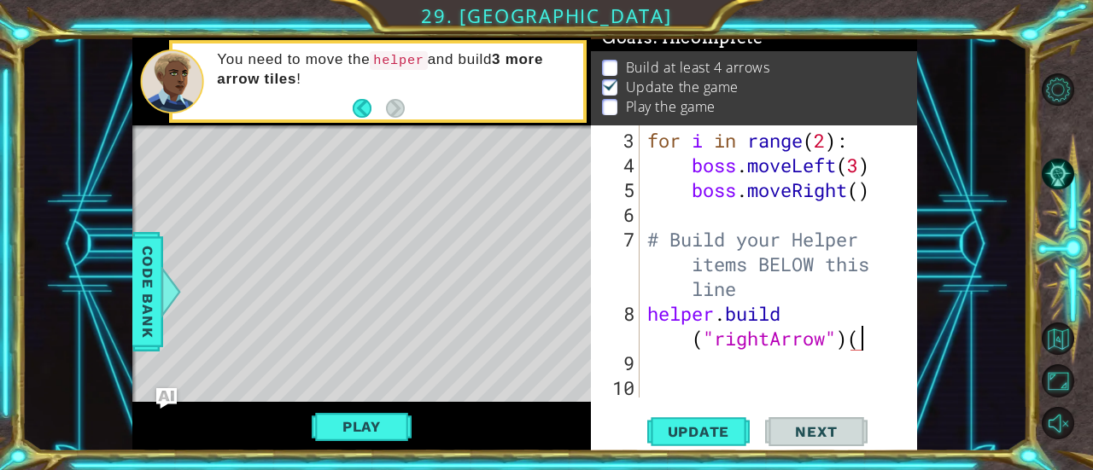
scroll to position [0, 14]
click at [709, 427] on span "Update" at bounding box center [699, 431] width 96 height 17
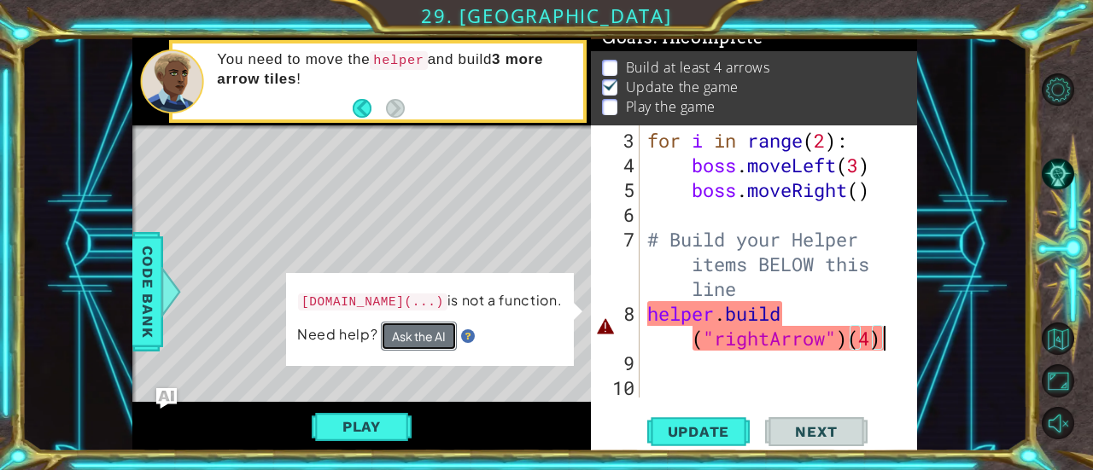
click at [435, 331] on button "Ask the AI" at bounding box center [419, 336] width 76 height 29
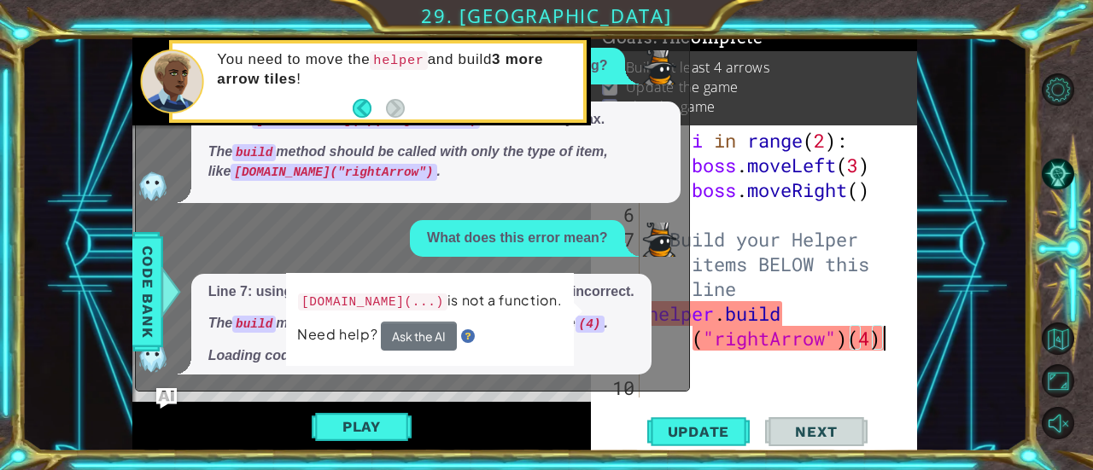
scroll to position [38, 0]
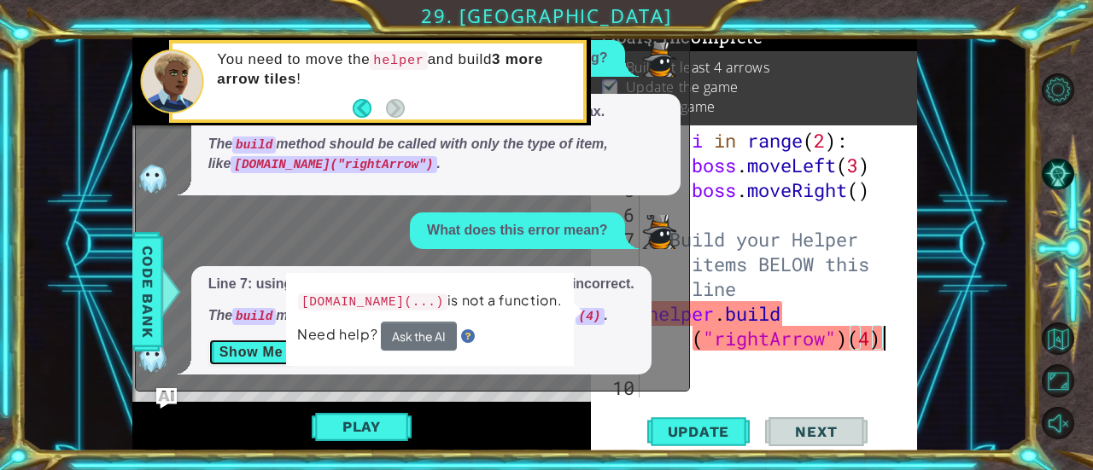
click at [232, 348] on button "Show Me" at bounding box center [251, 352] width 86 height 27
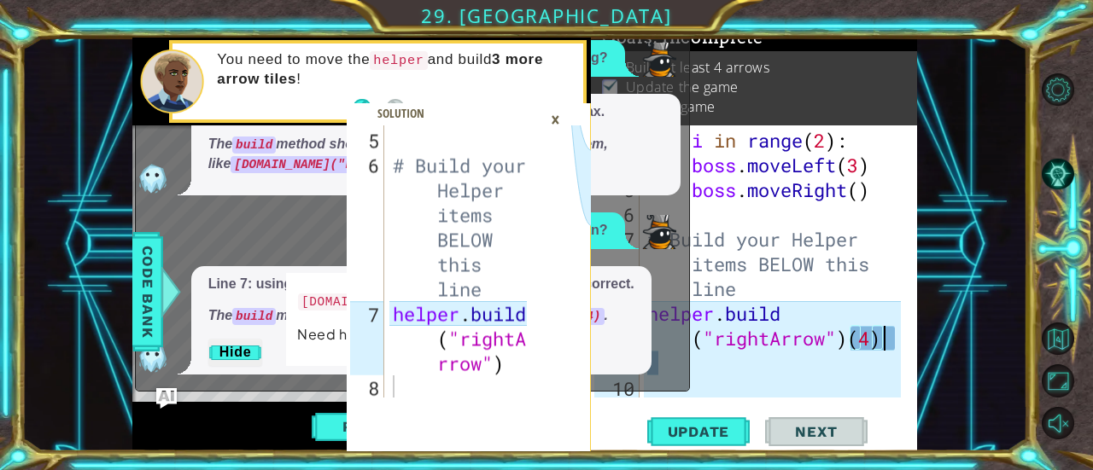
click at [553, 114] on div "×" at bounding box center [555, 119] width 26 height 29
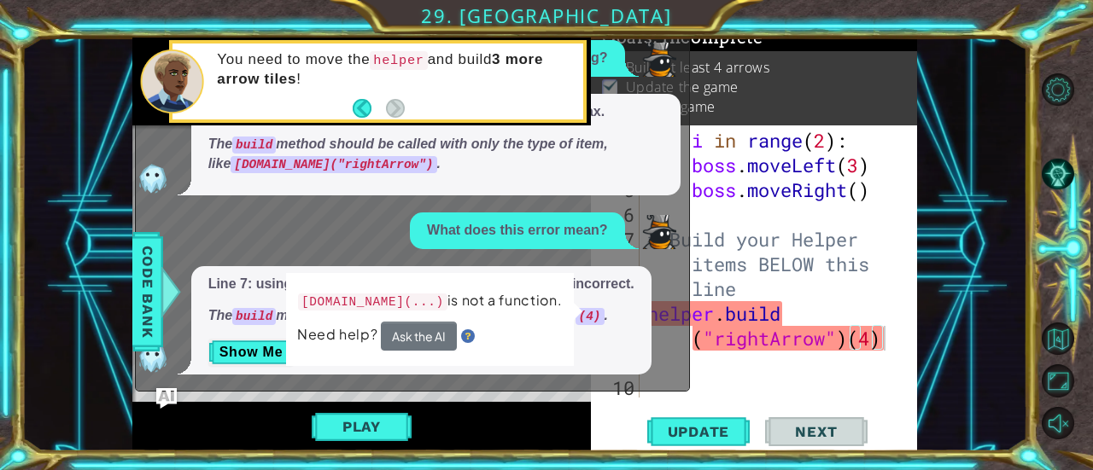
click at [473, 457] on div "[DOMAIN_NAME]("rightArrow") 5 6 7 8 # Build your Helper items BELOW this line h…" at bounding box center [546, 235] width 1093 height 470
click at [749, 336] on div "for i in range ( 2 ) : boss . moveLeft ( 3 ) boss . moveRight ( ) # Build your …" at bounding box center [777, 289] width 266 height 322
click at [733, 136] on div "for i in range ( 2 ) : boss . moveLeft ( 3 ) boss . moveRight ( ) # Build your …" at bounding box center [777, 289] width 266 height 322
click at [166, 395] on img "Ask AI" at bounding box center [166, 399] width 22 height 22
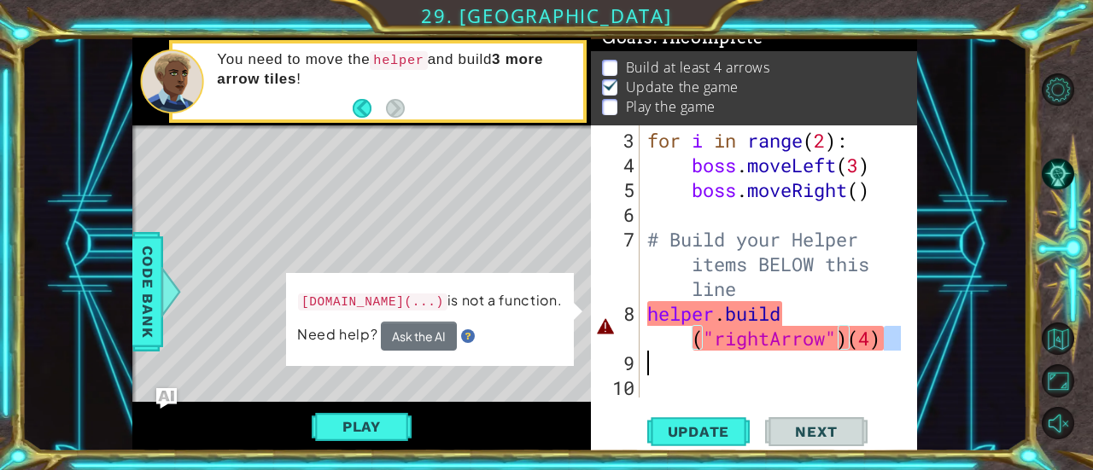
drag, startPoint x: 889, startPoint y: 345, endPoint x: 656, endPoint y: 339, distance: 233.2
click at [656, 339] on div "for i in range ( 2 ) : boss . moveLeft ( 3 ) boss . moveRight ( ) # Build your …" at bounding box center [777, 289] width 266 height 322
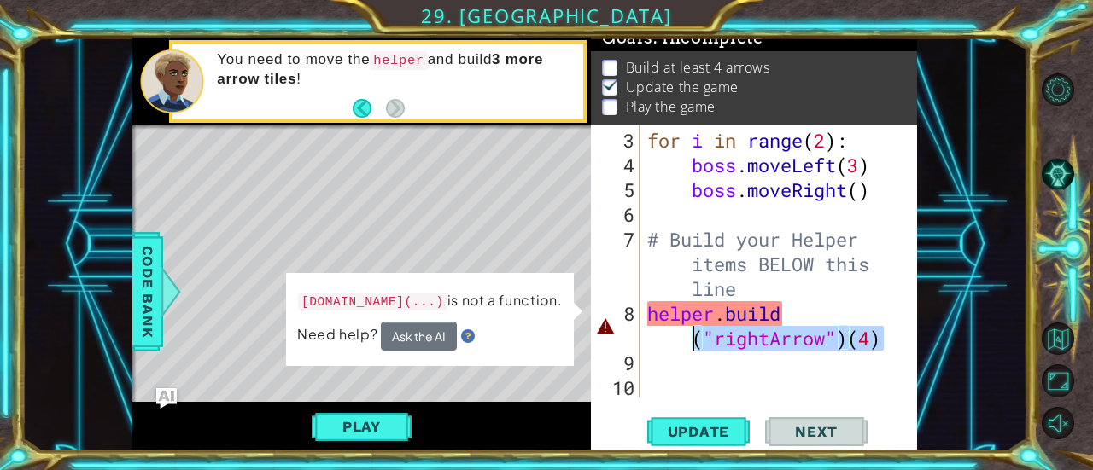
click at [656, 339] on div "for i in range ( 2 ) : boss . moveLeft ( 3 ) boss . moveRight ( ) # Build your …" at bounding box center [772, 262] width 257 height 272
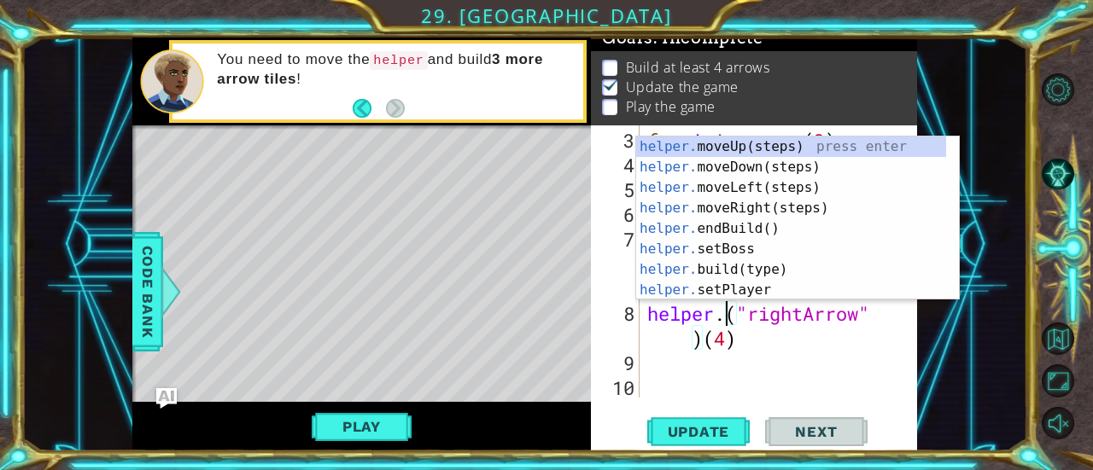
click at [744, 342] on div "for i in range ( 2 ) : boss . moveLeft ( 3 ) boss . moveRight ( ) # Build your …" at bounding box center [777, 289] width 266 height 322
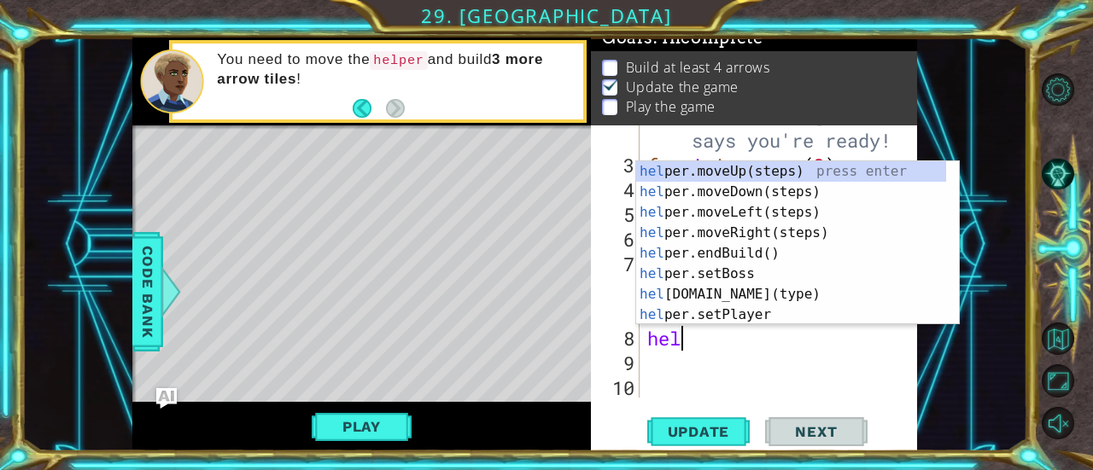
scroll to position [0, 0]
type textarea "h"
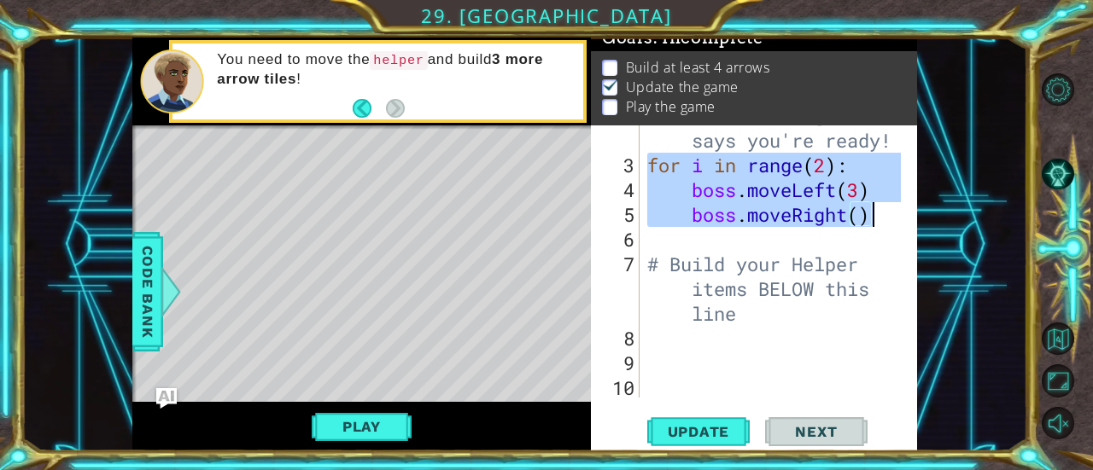
drag, startPoint x: 651, startPoint y: 166, endPoint x: 881, endPoint y: 213, distance: 235.3
click at [881, 213] on div "# Don't touch the boss code until [PERSON_NAME] says you're ready! for i in ran…" at bounding box center [777, 264] width 266 height 371
type textarea "boss.moveLeft(3) boss.moveRight()"
click at [664, 344] on div "# Don't touch the boss code until [PERSON_NAME] says you're ready! for i in ran…" at bounding box center [777, 264] width 266 height 371
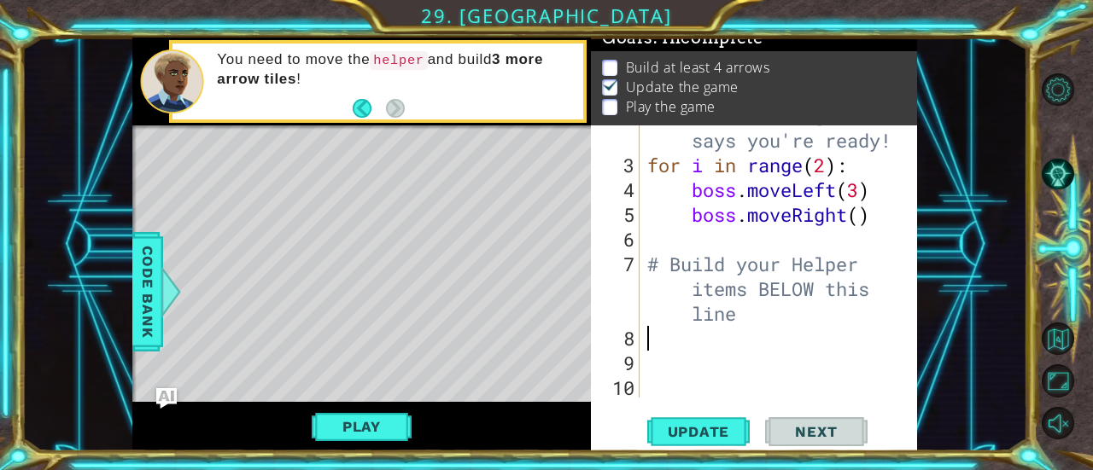
paste textarea "boss.moveRight()"
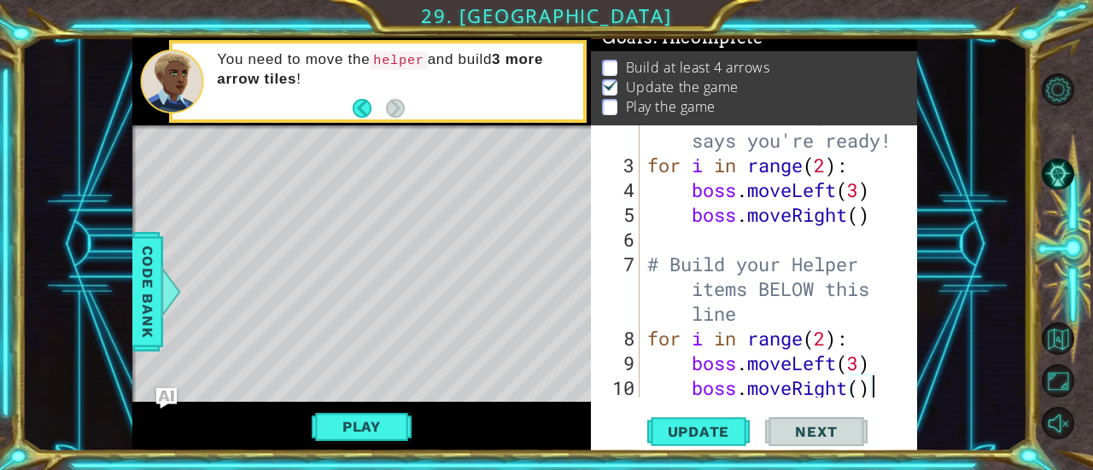
click at [737, 371] on div "# Don't touch the boss code until [PERSON_NAME] says you're ready! for i in ran…" at bounding box center [777, 264] width 266 height 371
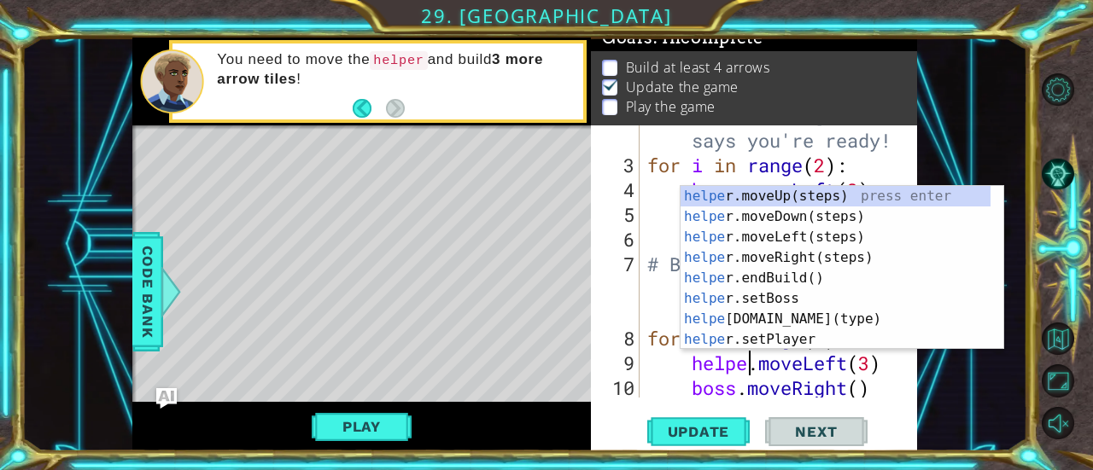
scroll to position [0, 5]
click at [858, 368] on div "# Don't touch the boss code until [PERSON_NAME] says you're ready! for i in ran…" at bounding box center [777, 264] width 266 height 371
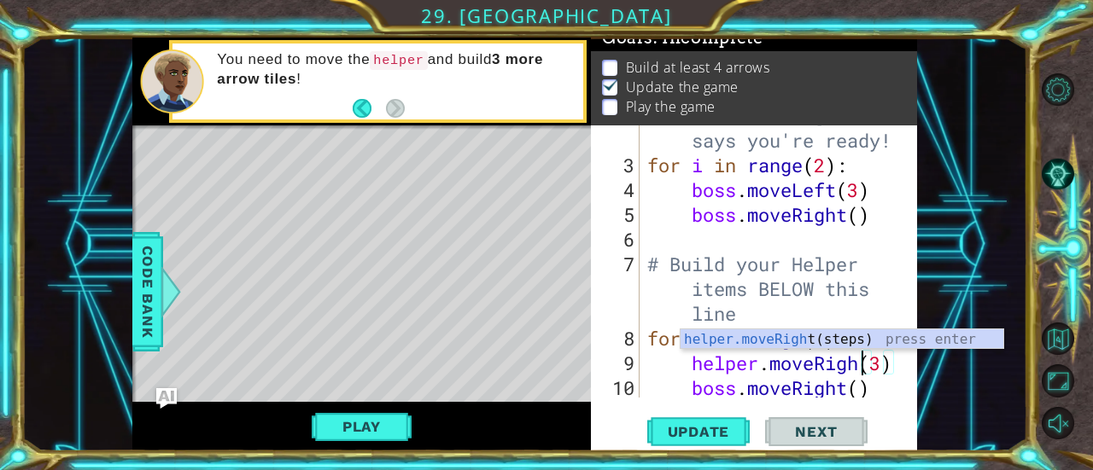
scroll to position [0, 10]
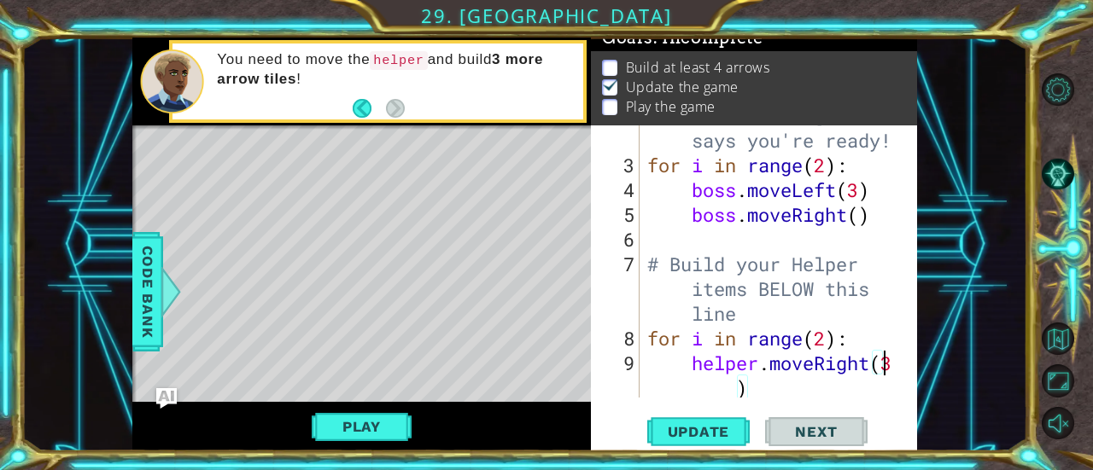
click at [892, 366] on div "# Don't touch the boss code until [PERSON_NAME] says you're ready! for i in ran…" at bounding box center [777, 264] width 266 height 371
click at [894, 366] on div "# Don't touch the boss code until [PERSON_NAME] says you're ready! for i in ran…" at bounding box center [777, 264] width 266 height 371
click at [892, 364] on div "# Don't touch the boss code until [PERSON_NAME] says you're ready! for i in ran…" at bounding box center [777, 264] width 266 height 371
click at [897, 365] on div at bounding box center [905, 238] width 17 height 470
click at [741, 389] on div "# Don't touch the boss code until [PERSON_NAME] says you're ready! for i in ran…" at bounding box center [777, 264] width 266 height 371
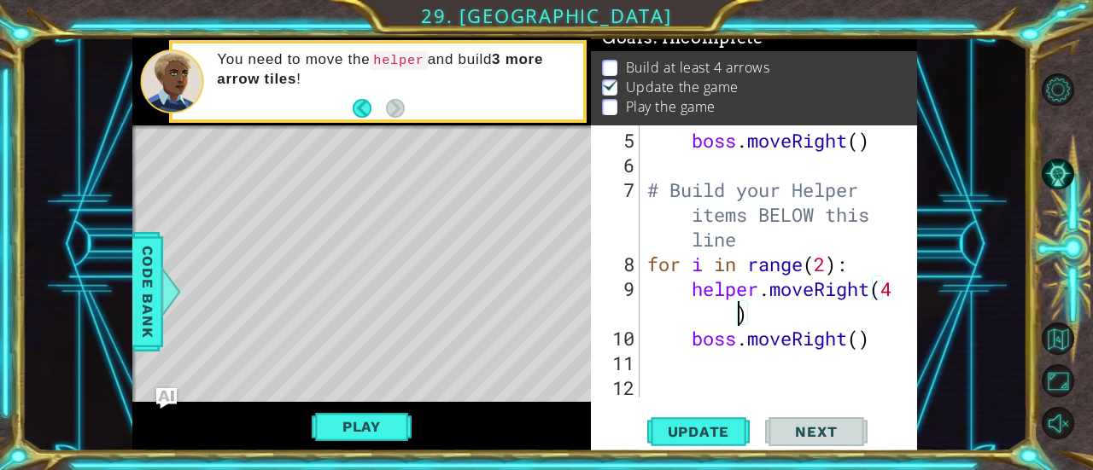
scroll to position [198, 0]
click at [851, 342] on div "boss . moveRight ( ) # Build your Helper items BELOW this line for i in range (…" at bounding box center [777, 289] width 266 height 322
drag, startPoint x: 851, startPoint y: 342, endPoint x: 688, endPoint y: 353, distance: 163.4
click at [688, 353] on div "boss . moveRight ( ) # Build your Helper items BELOW this line for i in range (…" at bounding box center [777, 289] width 266 height 322
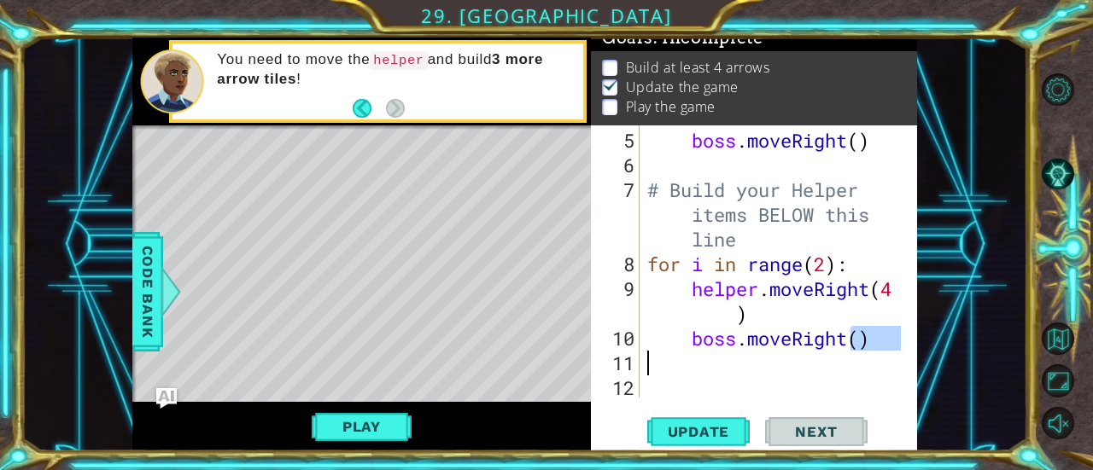
click at [738, 348] on div "boss . moveRight ( ) # Build your Helper items BELOW this line for i in range (…" at bounding box center [777, 289] width 266 height 322
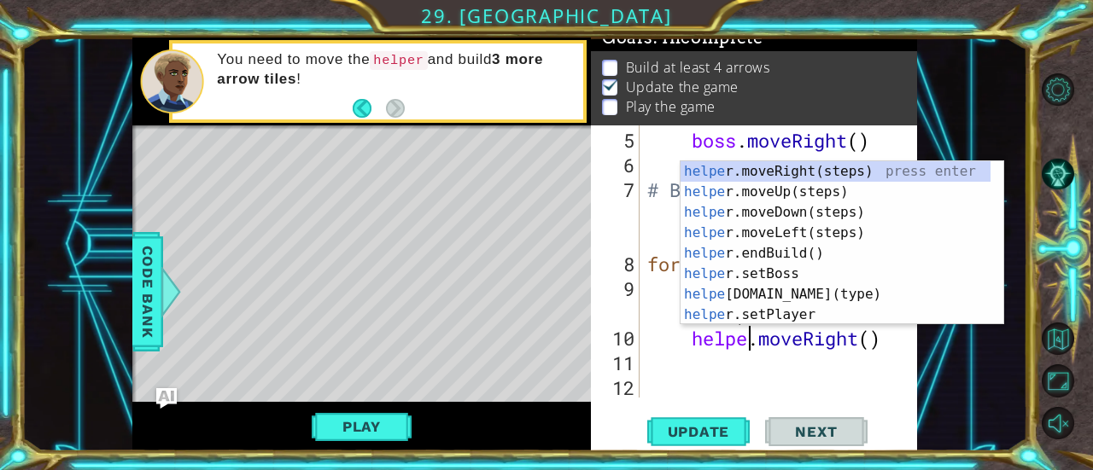
scroll to position [0, 5]
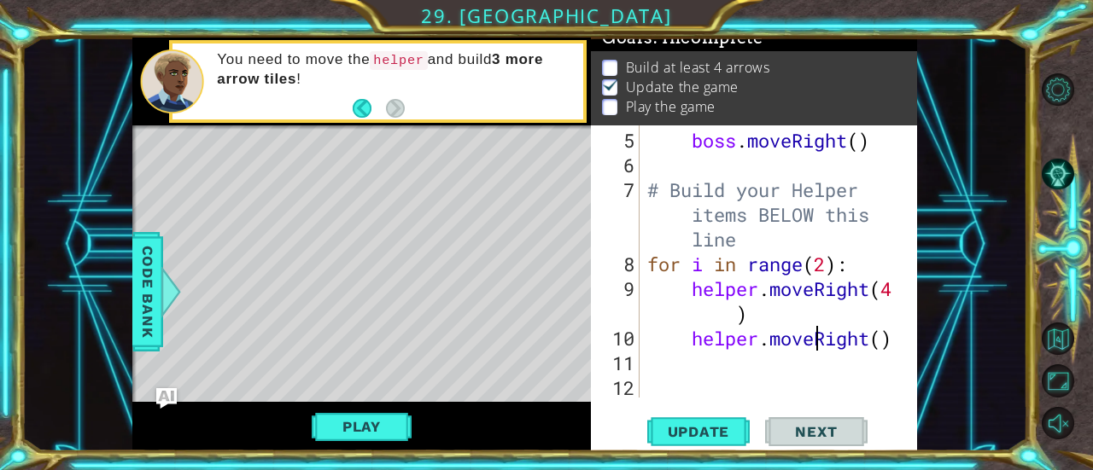
click at [818, 342] on div "boss . moveRight ( ) # Build your Helper items BELOW this line for i in range (…" at bounding box center [777, 289] width 266 height 322
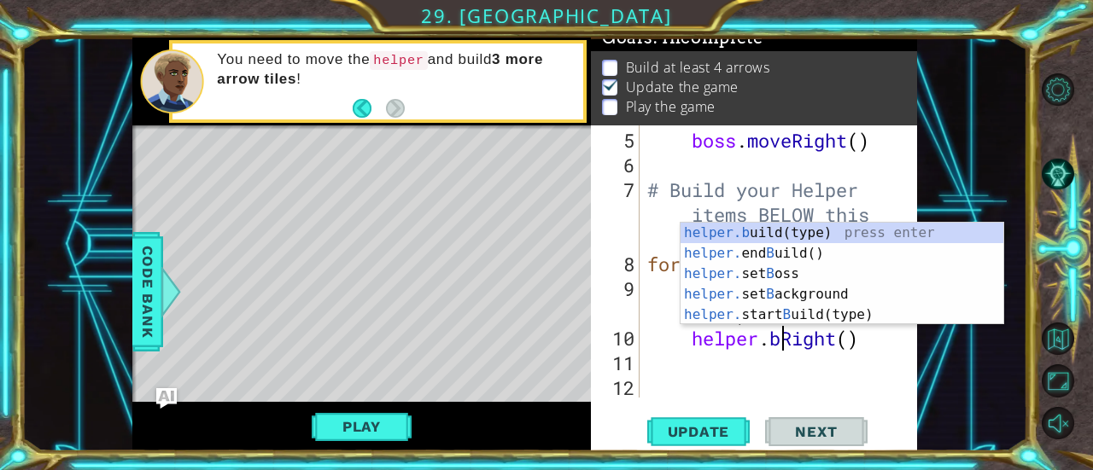
scroll to position [0, 7]
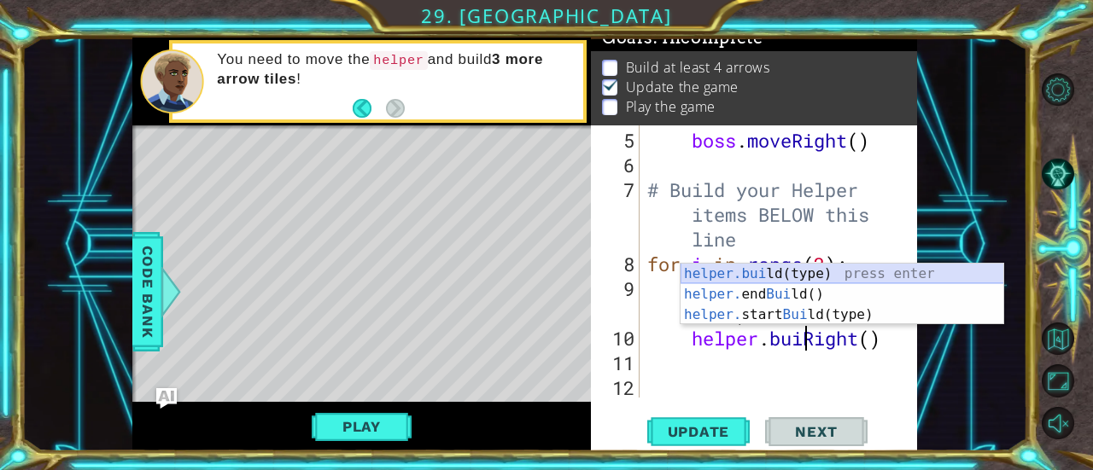
click at [796, 274] on div "helper.[PERSON_NAME](type) press enter helper. end [PERSON_NAME]() press enter …" at bounding box center [843, 315] width 324 height 102
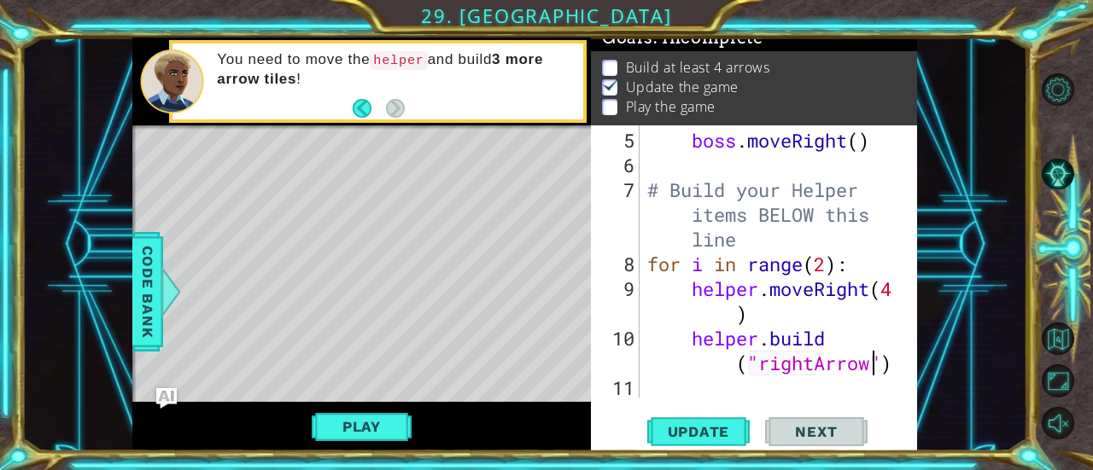
scroll to position [0, 14]
click at [727, 433] on span "Update" at bounding box center [699, 431] width 96 height 17
click at [363, 429] on button "Play" at bounding box center [362, 427] width 100 height 32
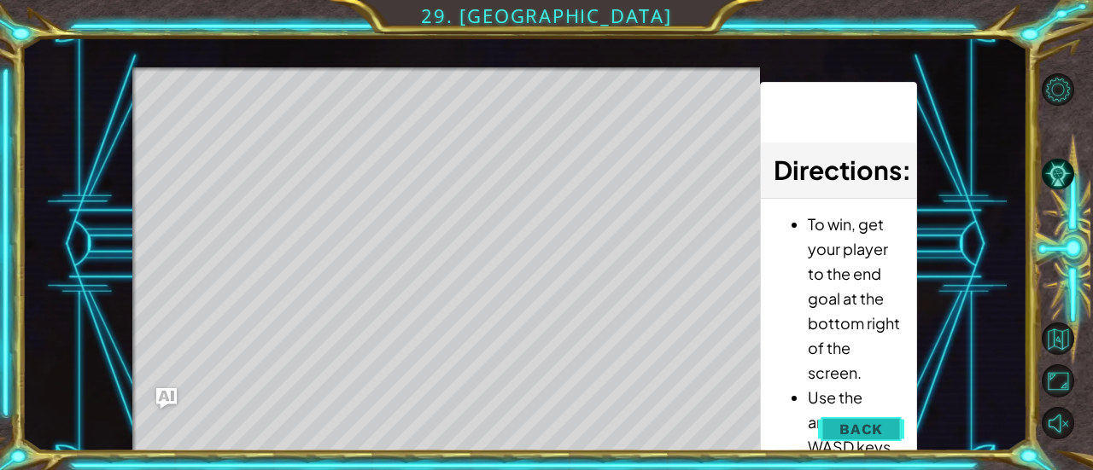
click at [873, 430] on span "Back" at bounding box center [861, 429] width 44 height 17
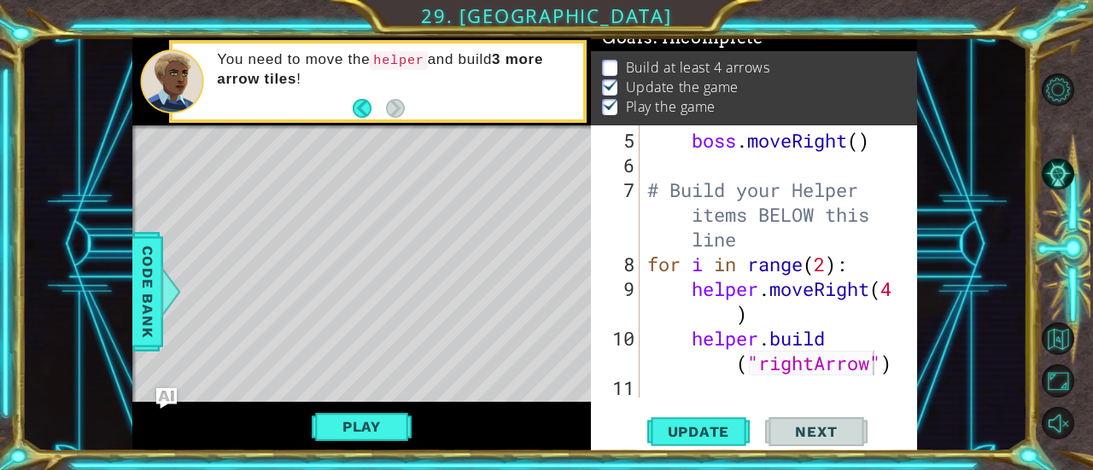
click at [895, 366] on div "boss . moveRight ( ) # Build your Helper items BELOW this line for i in range (…" at bounding box center [777, 289] width 266 height 322
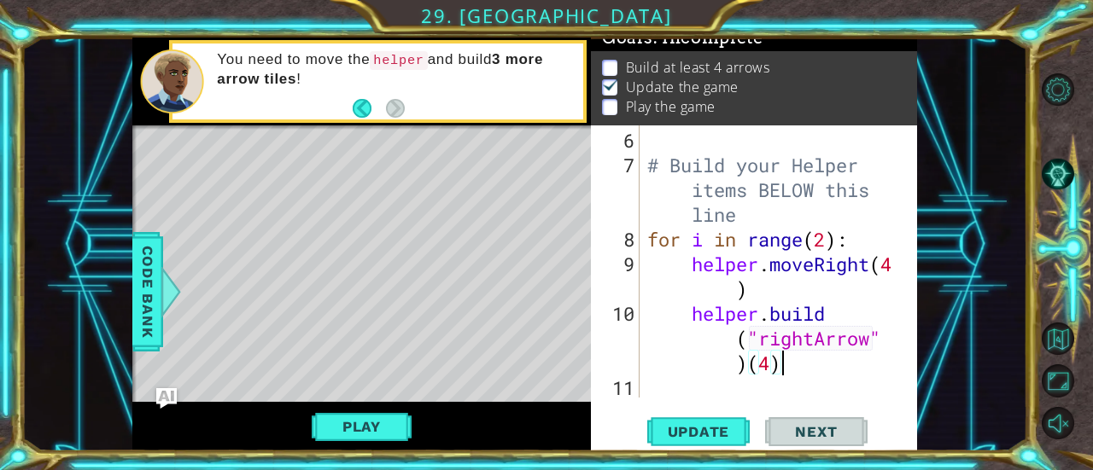
scroll to position [0, 15]
type textarea "[DOMAIN_NAME]("rightArrow")(4)"
click at [700, 432] on span "Update" at bounding box center [699, 431] width 96 height 17
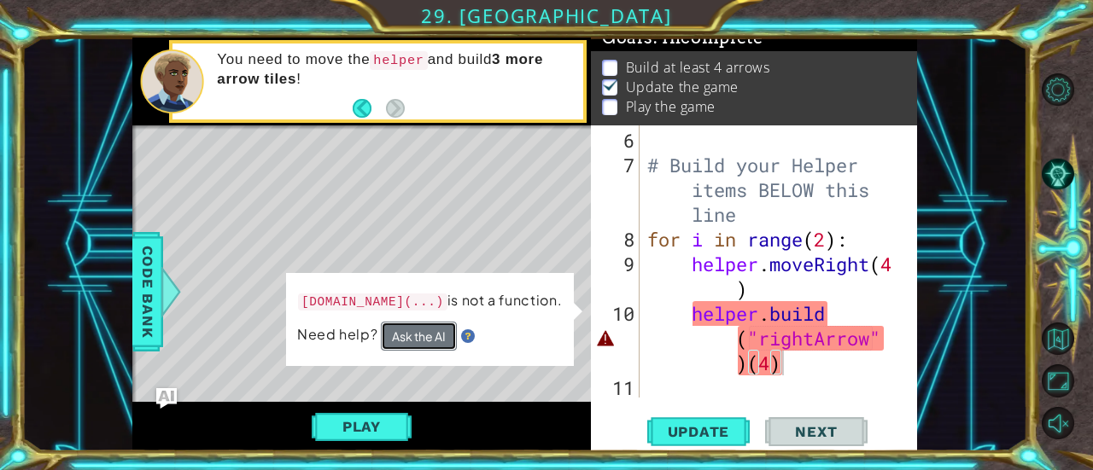
click at [445, 341] on button "Ask the AI" at bounding box center [418, 336] width 77 height 31
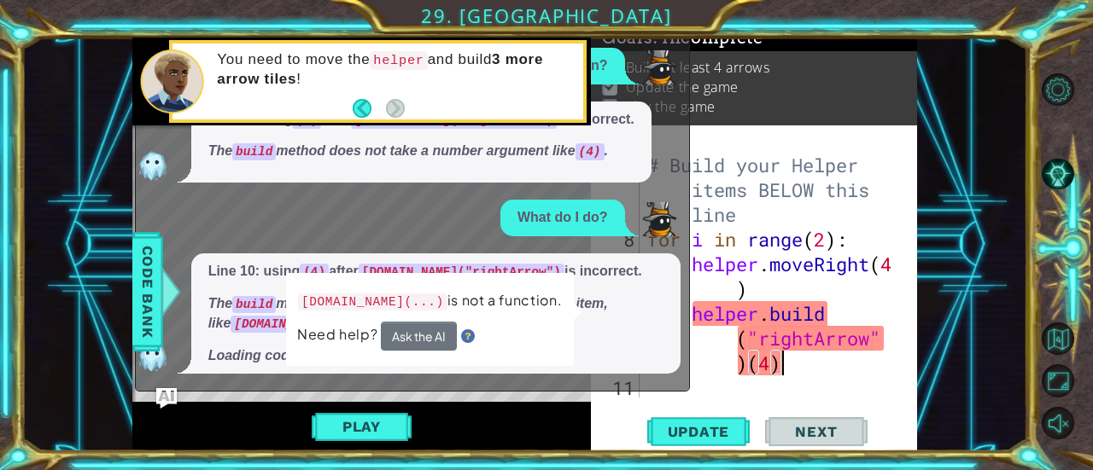
scroll to position [209, 0]
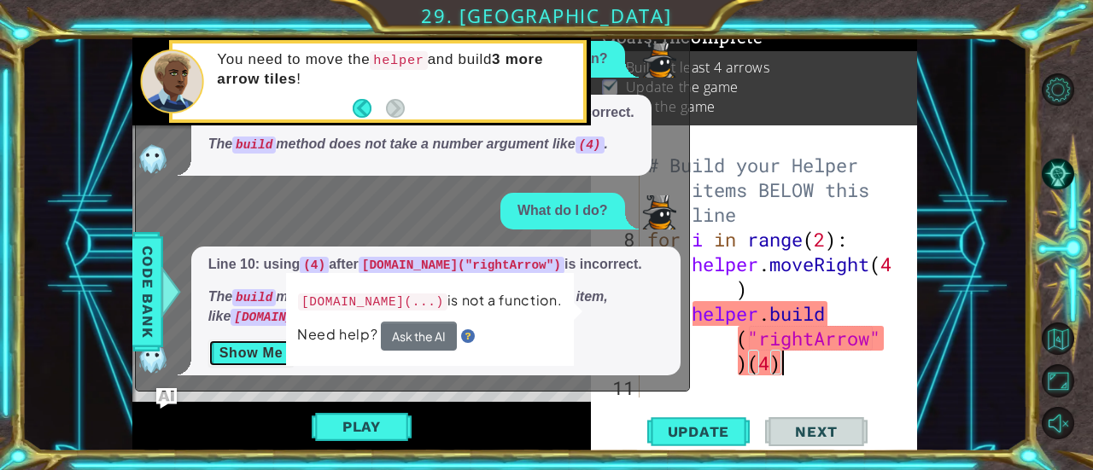
click at [266, 353] on button "Show Me" at bounding box center [251, 353] width 86 height 27
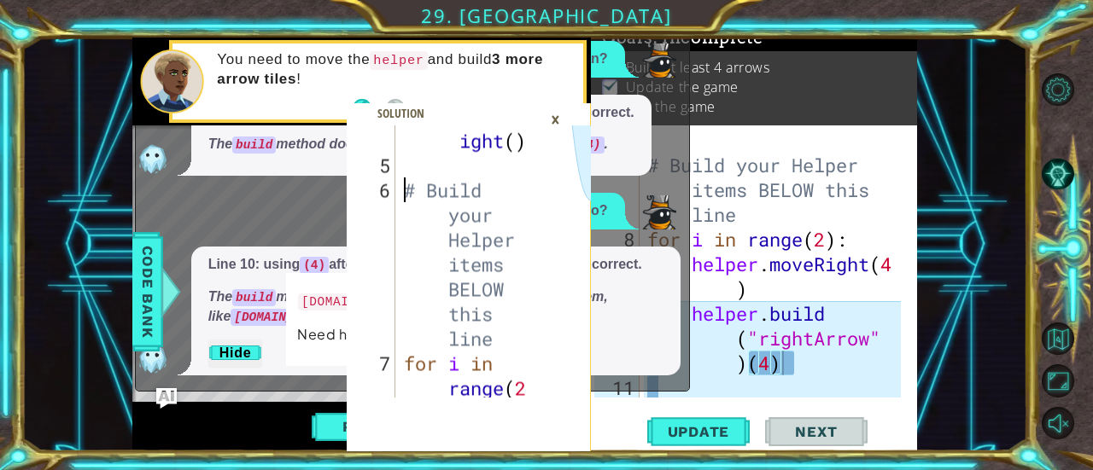
click at [407, 190] on div "boss . moveR ight ( ) # Build your Helper items BELOW this line for i in range …" at bounding box center [468, 289] width 136 height 421
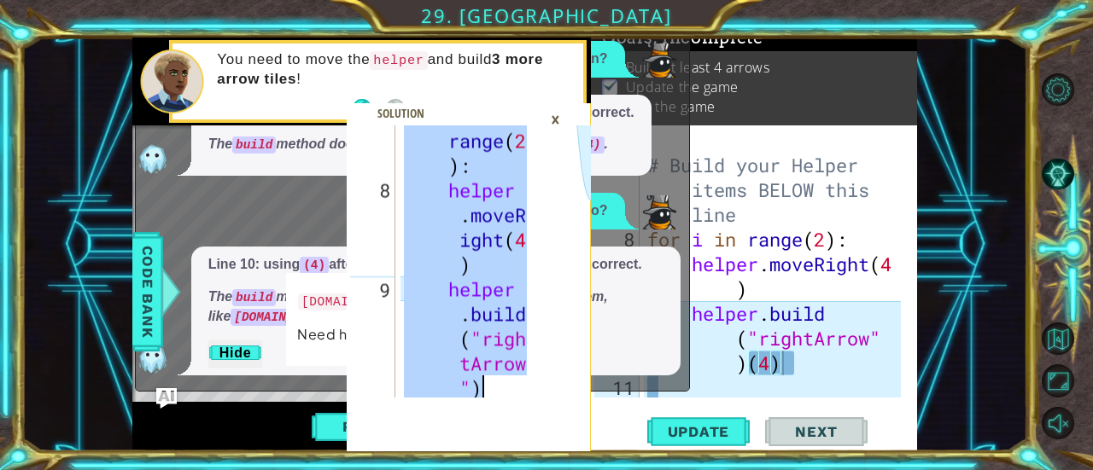
scroll to position [717, 0]
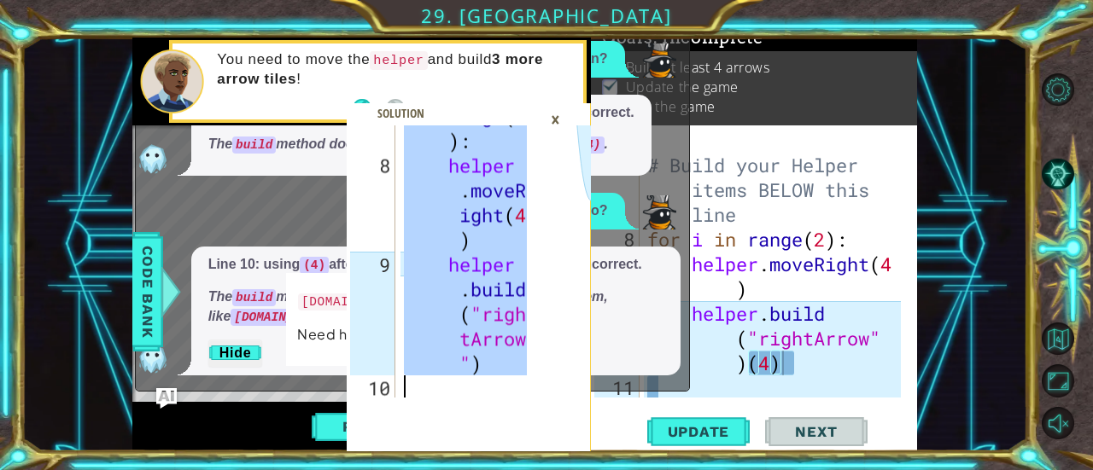
drag, startPoint x: 407, startPoint y: 361, endPoint x: 558, endPoint y: 404, distance: 156.2
click at [558, 404] on div "# Build your Helper items BELOW this line 7 8 9 10 for i in range ( 2 ) : helpe…" at bounding box center [469, 289] width 245 height 326
type textarea "[DOMAIN_NAME]("rightArrow")"
click at [735, 349] on div "# Build your Helper items BELOW this line for i in range ( 2 ) : helper . moveR…" at bounding box center [777, 289] width 266 height 322
click at [173, 400] on img "Ask AI" at bounding box center [166, 399] width 22 height 22
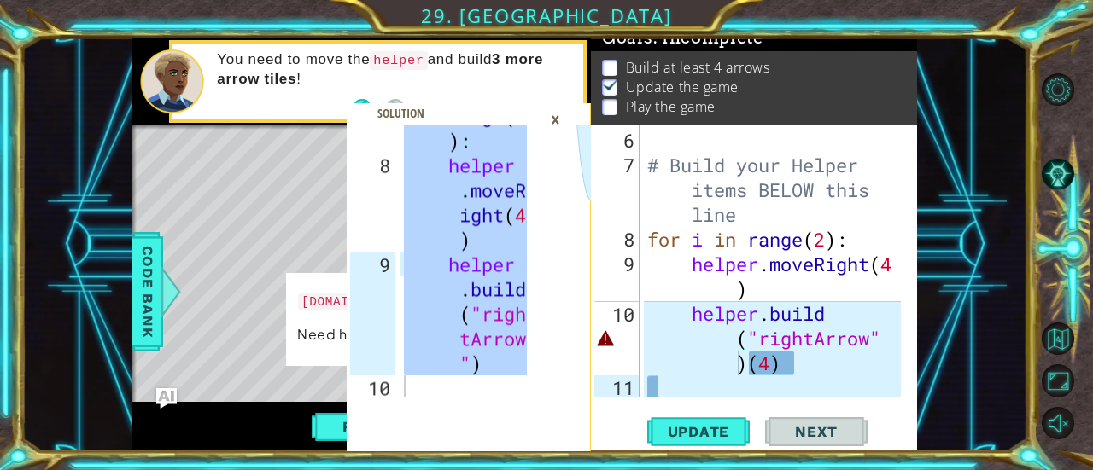
click at [552, 116] on div "×" at bounding box center [555, 119] width 26 height 29
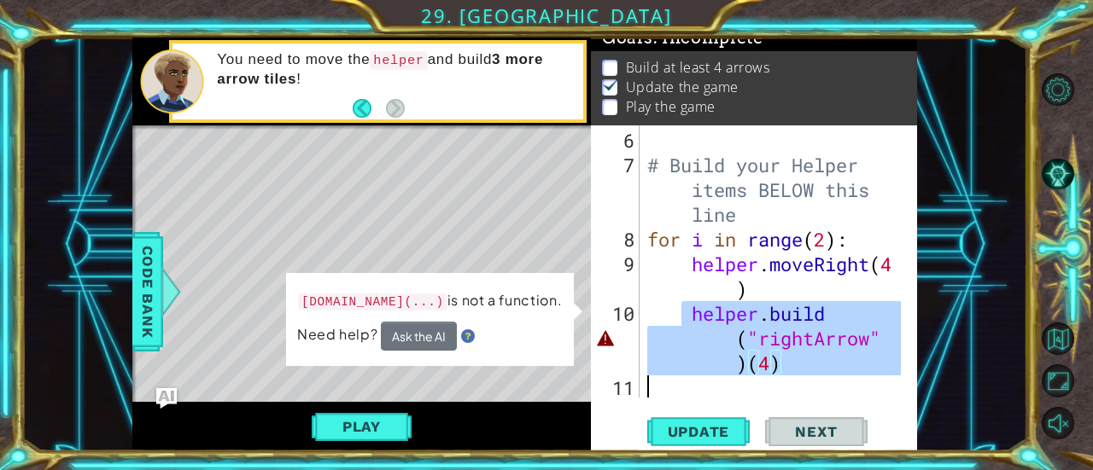
drag, startPoint x: 686, startPoint y: 320, endPoint x: 855, endPoint y: 392, distance: 183.6
click at [855, 392] on div "# Build your Helper items BELOW this line for i in range ( 2 ) : helper . moveR…" at bounding box center [777, 289] width 266 height 322
type textarea "[DOMAIN_NAME]("rightArrow")(4)"
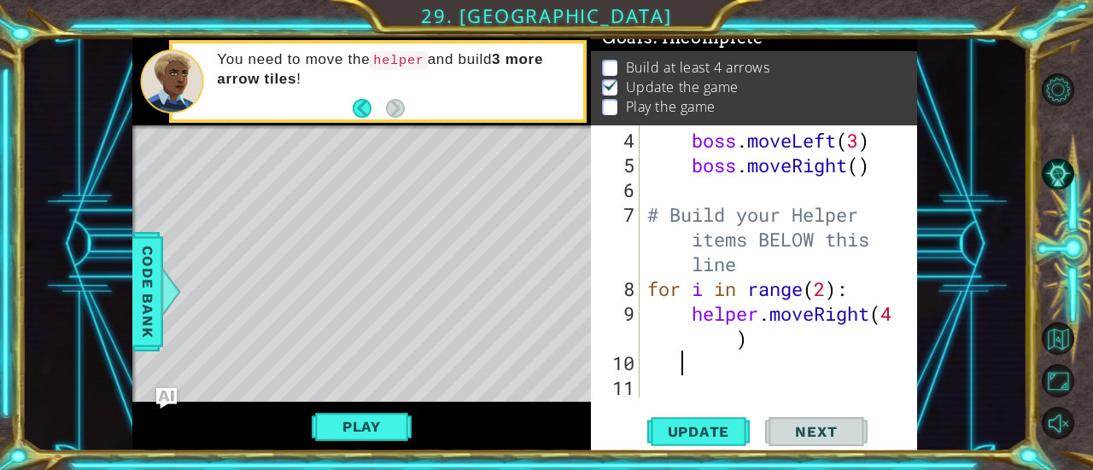
scroll to position [172, 0]
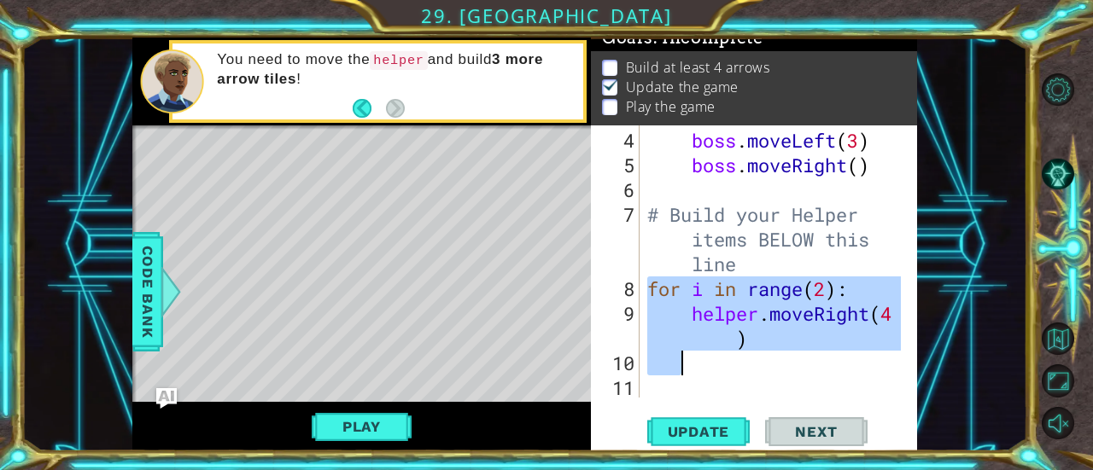
drag, startPoint x: 647, startPoint y: 279, endPoint x: 797, endPoint y: 353, distance: 167.3
click at [797, 353] on div "boss . moveLeft ( 3 ) boss . moveRight ( ) # Build your Helper items BELOW this…" at bounding box center [777, 289] width 266 height 322
type textarea "helper.moveRight(4)"
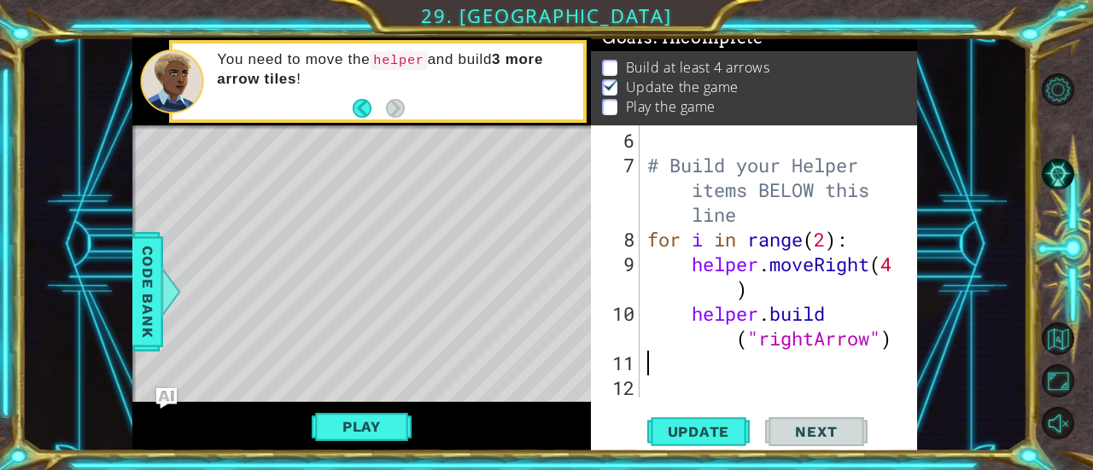
scroll to position [222, 0]
click at [704, 425] on span "Update" at bounding box center [699, 431] width 96 height 17
click at [397, 420] on button "Play" at bounding box center [362, 427] width 100 height 32
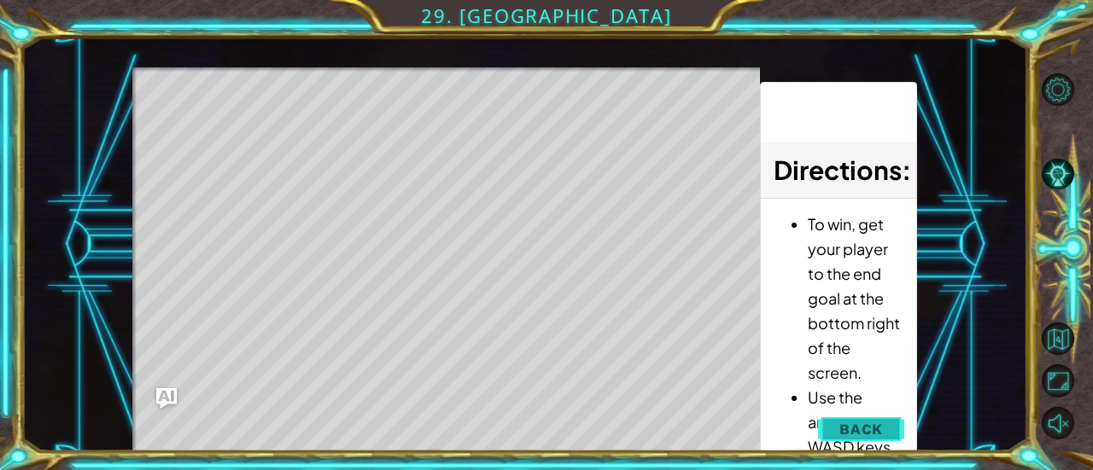
click at [842, 428] on span "Back" at bounding box center [861, 429] width 44 height 17
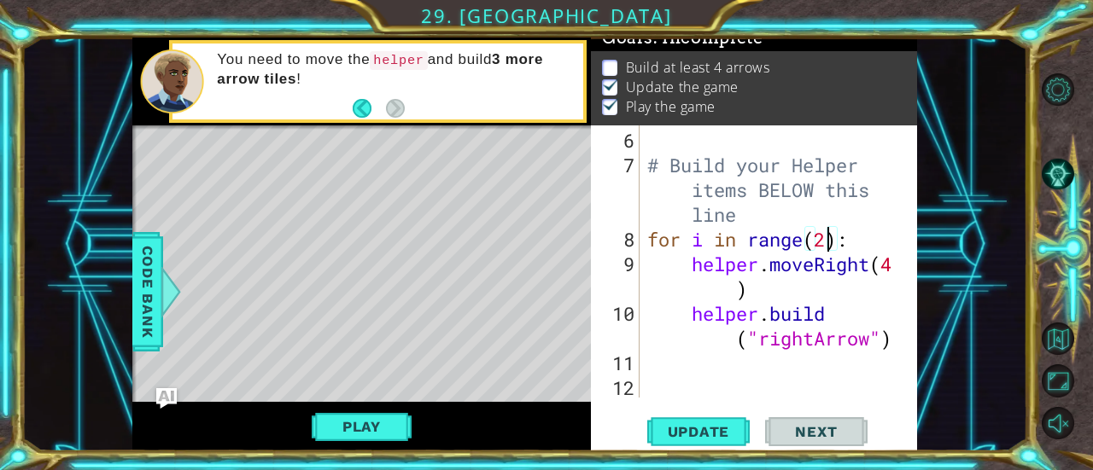
click at [827, 242] on div "# Build your Helper items BELOW this line for i in range ( 2 ) : helper . moveR…" at bounding box center [777, 289] width 266 height 322
type textarea "for i in range(4):"
click at [707, 429] on span "Update" at bounding box center [699, 431] width 96 height 17
click at [232, 166] on div "Level Map" at bounding box center [526, 377] width 789 height 503
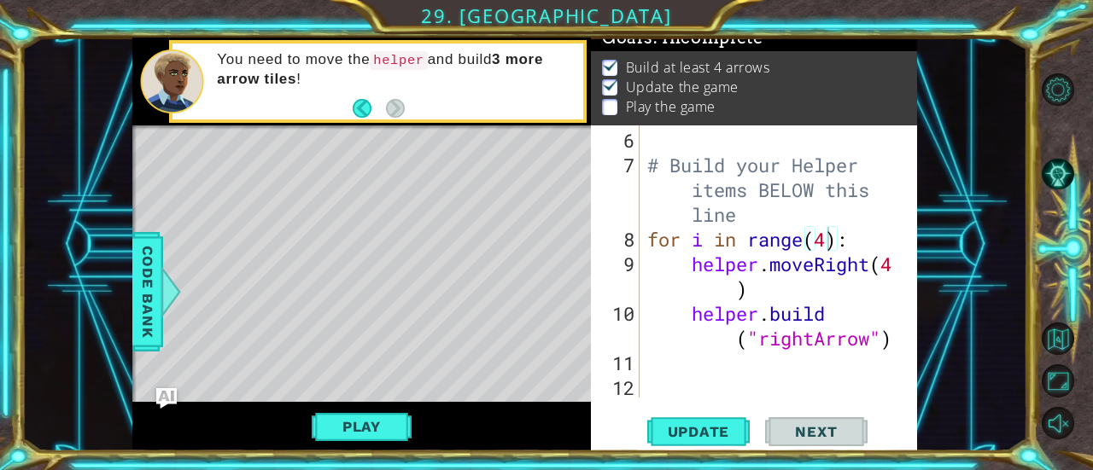
click at [337, 130] on div at bounding box center [361, 128] width 459 height 4
drag, startPoint x: 422, startPoint y: 166, endPoint x: 348, endPoint y: 177, distance: 74.1
click at [348, 177] on div "Level Map" at bounding box center [526, 377] width 789 height 503
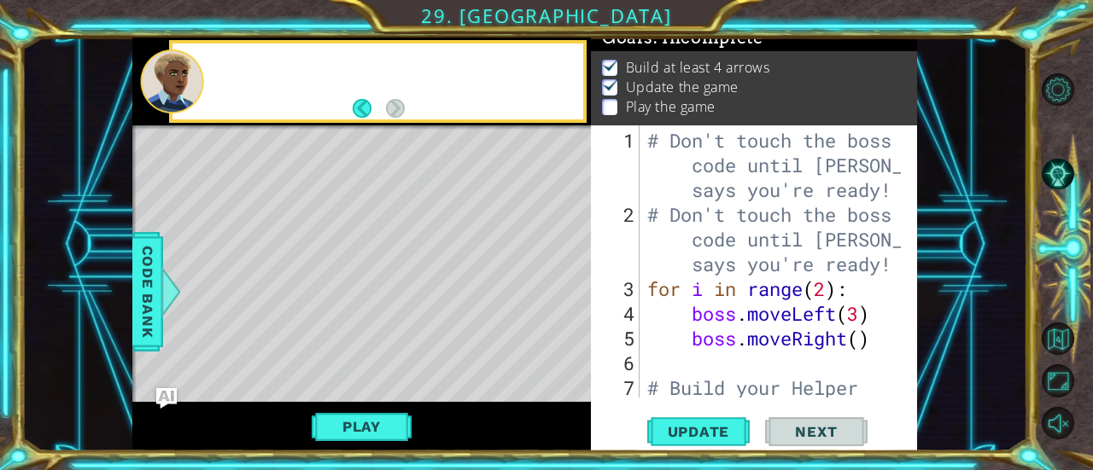
scroll to position [0, 0]
click at [534, 143] on div "Level Map" at bounding box center [526, 377] width 789 height 503
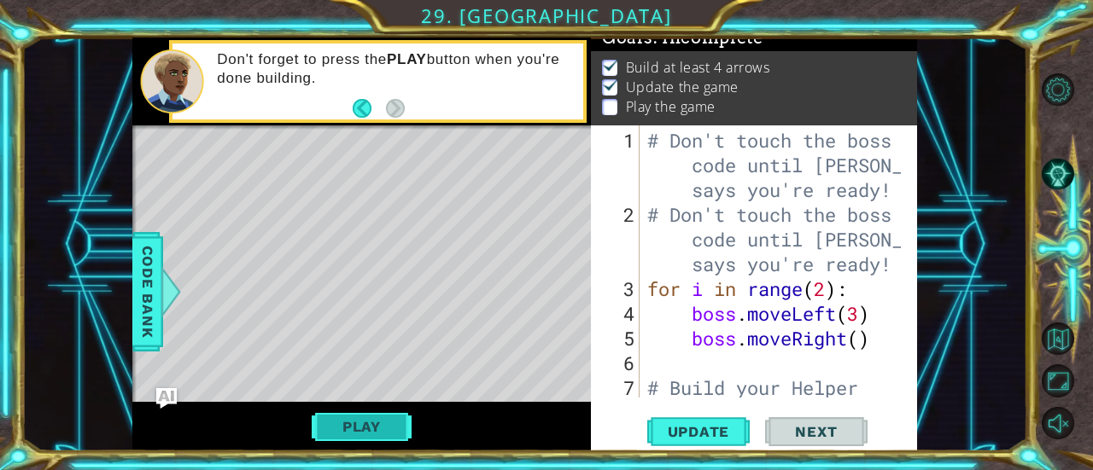
click at [384, 423] on button "Play" at bounding box center [362, 427] width 100 height 32
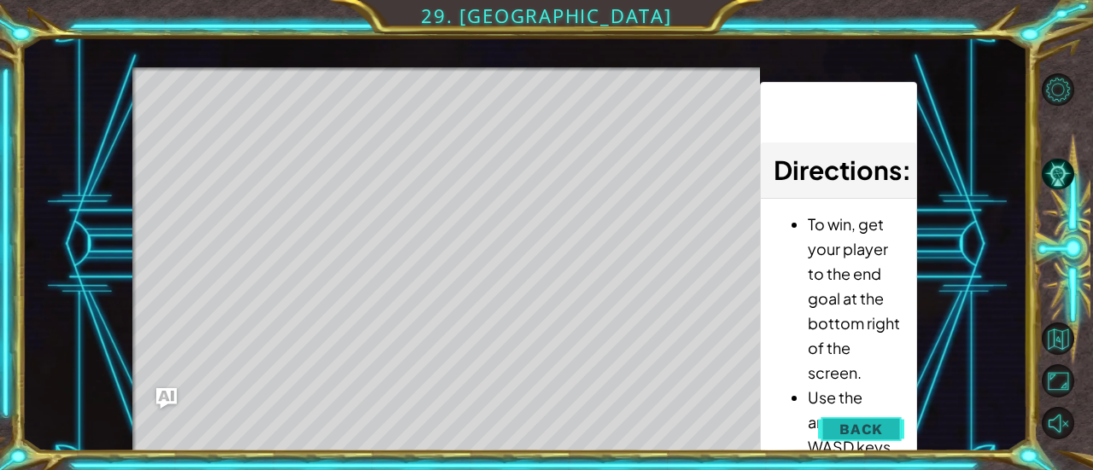
click at [837, 424] on button "Back" at bounding box center [861, 429] width 86 height 34
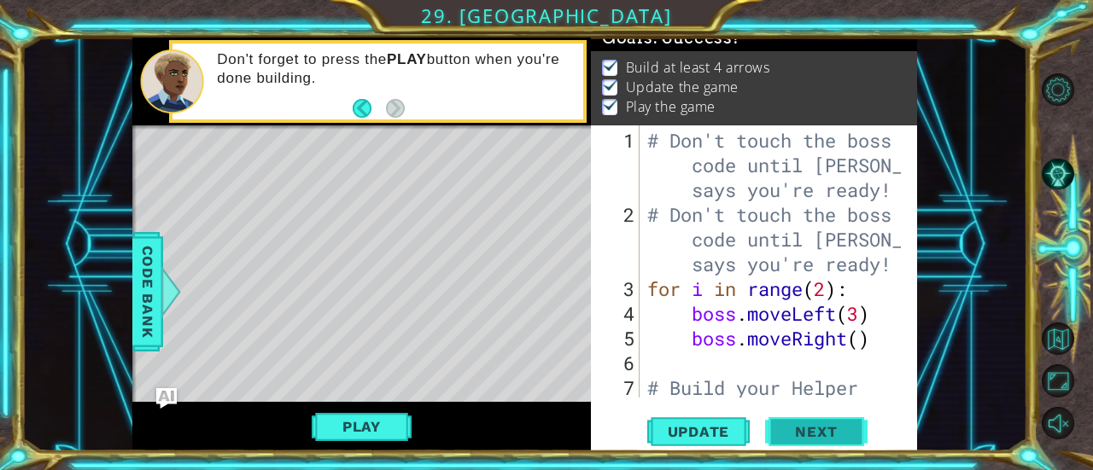
click at [805, 428] on span "Next" at bounding box center [816, 431] width 76 height 17
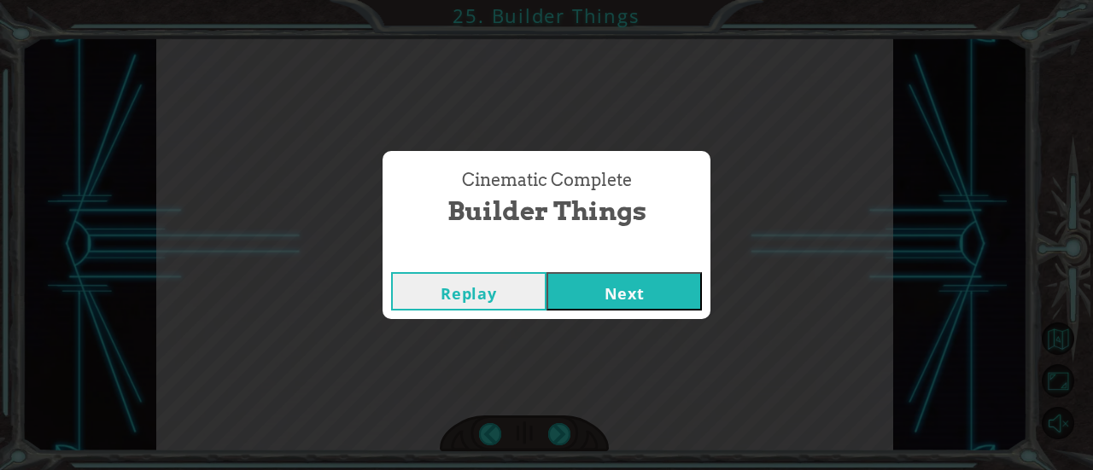
click at [647, 289] on button "Next" at bounding box center [623, 291] width 155 height 38
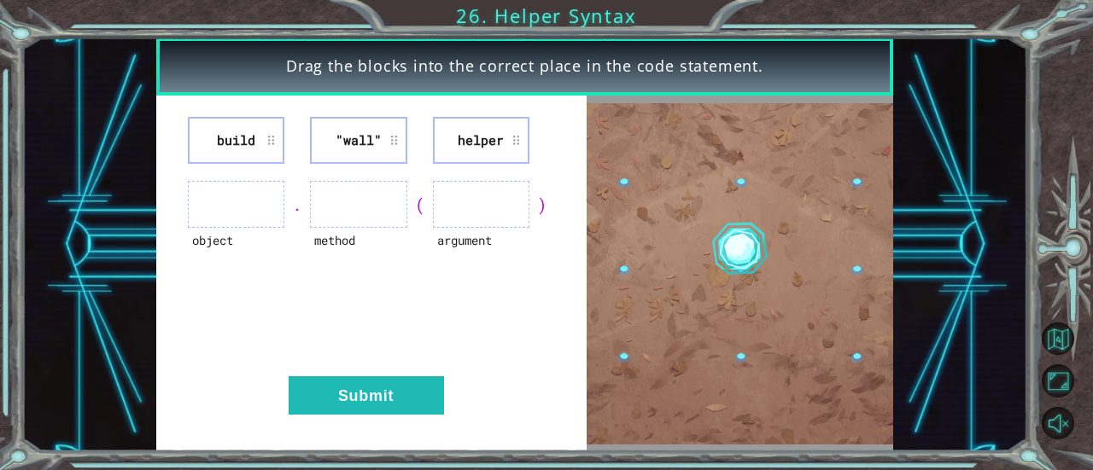
click at [205, 190] on ul at bounding box center [236, 204] width 96 height 47
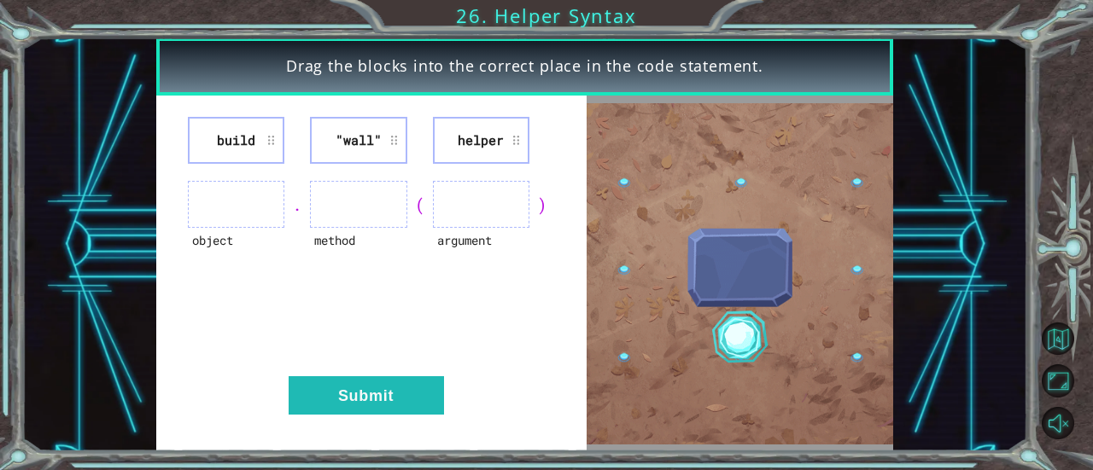
click at [240, 139] on li "build" at bounding box center [236, 140] width 96 height 47
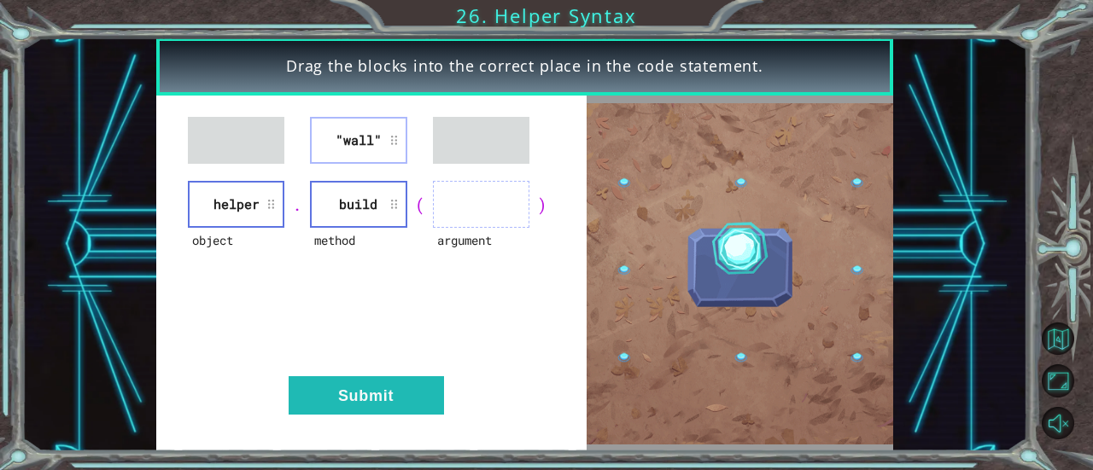
drag, startPoint x: 227, startPoint y: 126, endPoint x: 249, endPoint y: 136, distance: 24.4
click at [387, 203] on li "build" at bounding box center [358, 204] width 96 height 47
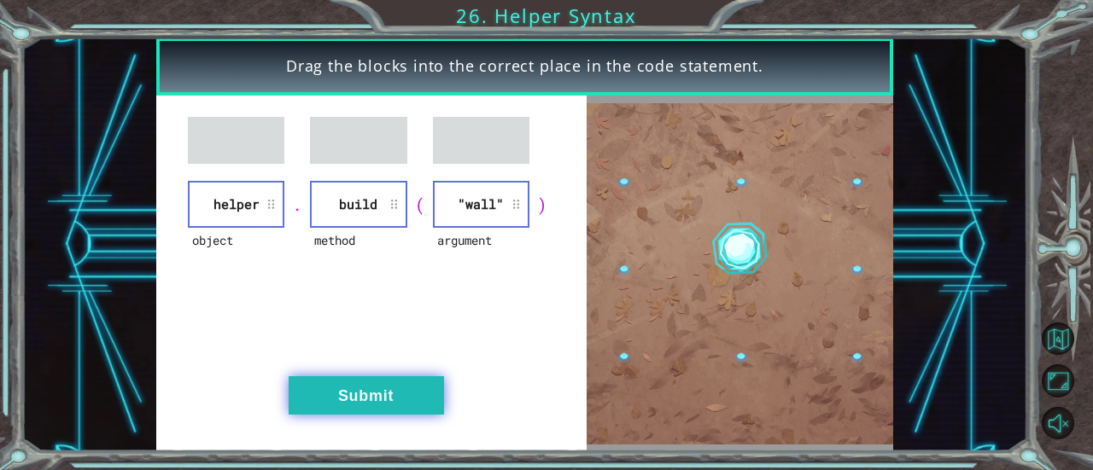
click at [427, 395] on button "Submit" at bounding box center [366, 396] width 155 height 38
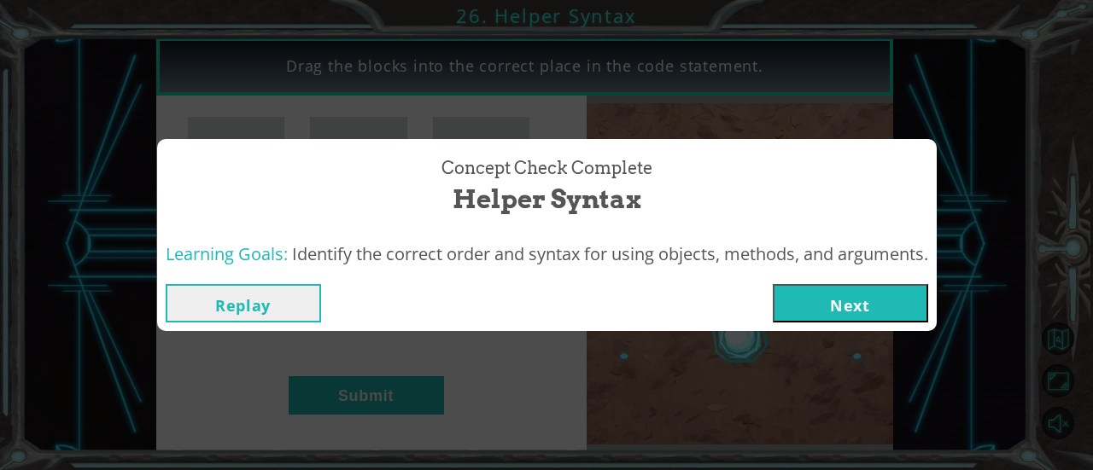
click at [823, 307] on button "Next" at bounding box center [850, 303] width 155 height 38
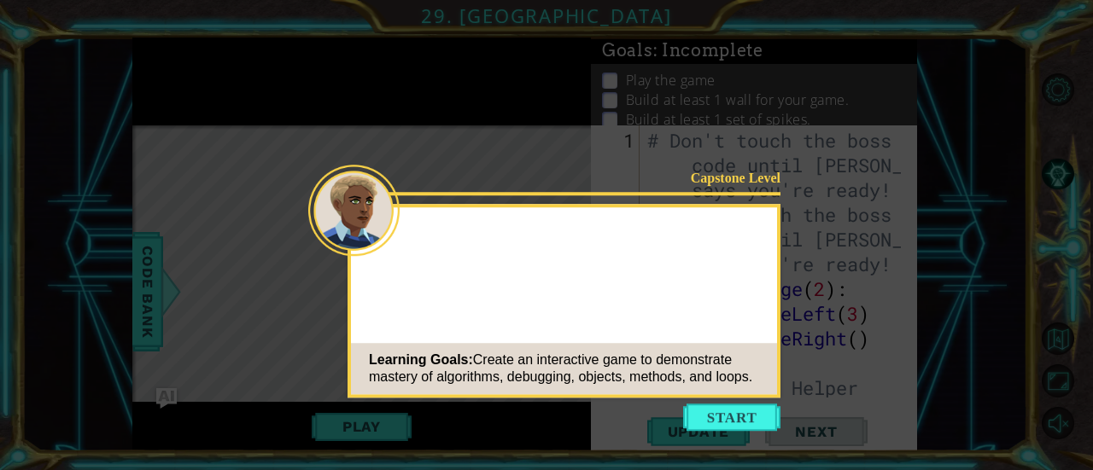
click at [667, 321] on div "Capstone Level Learning Goals: Create an interactive game to demonstrate master…" at bounding box center [564, 301] width 433 height 194
click at [727, 422] on button "Start" at bounding box center [731, 417] width 97 height 27
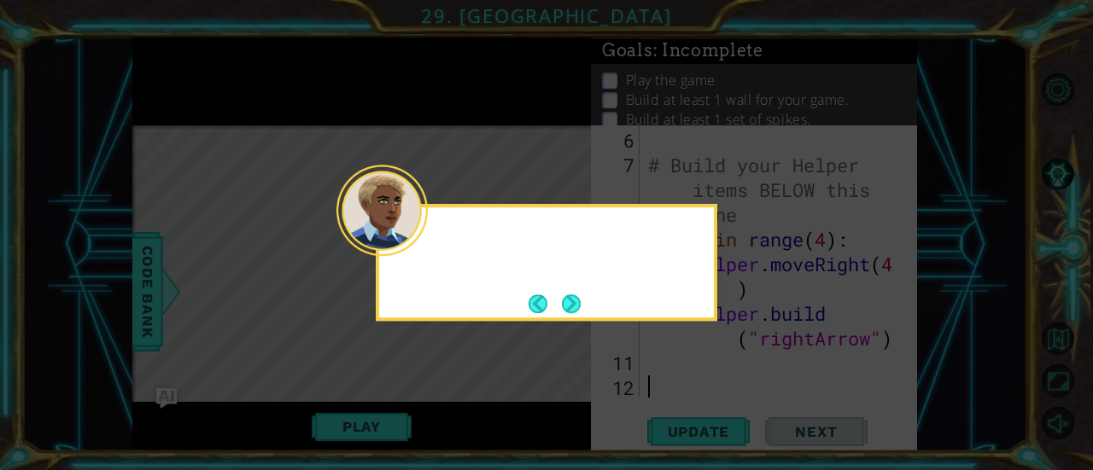
scroll to position [222, 0]
click at [572, 295] on button "Next" at bounding box center [571, 304] width 19 height 19
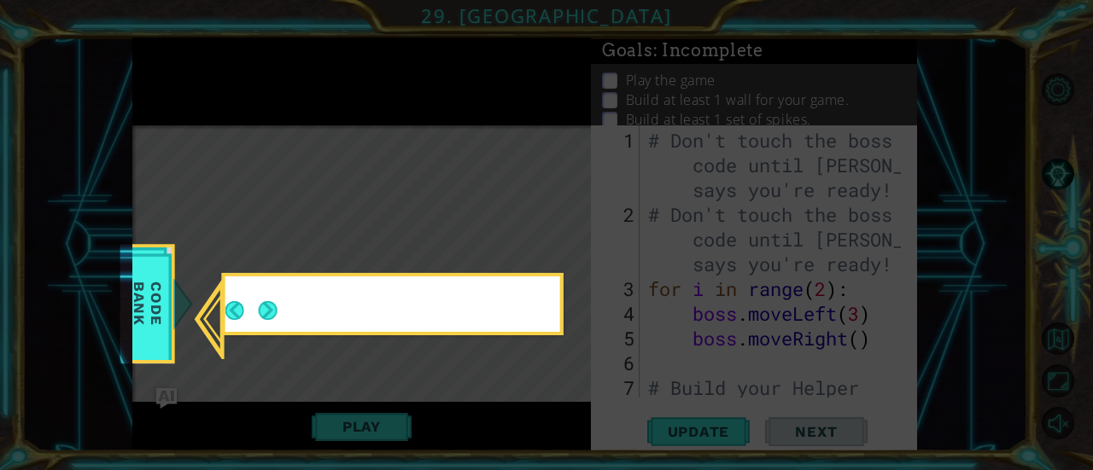
scroll to position [0, 0]
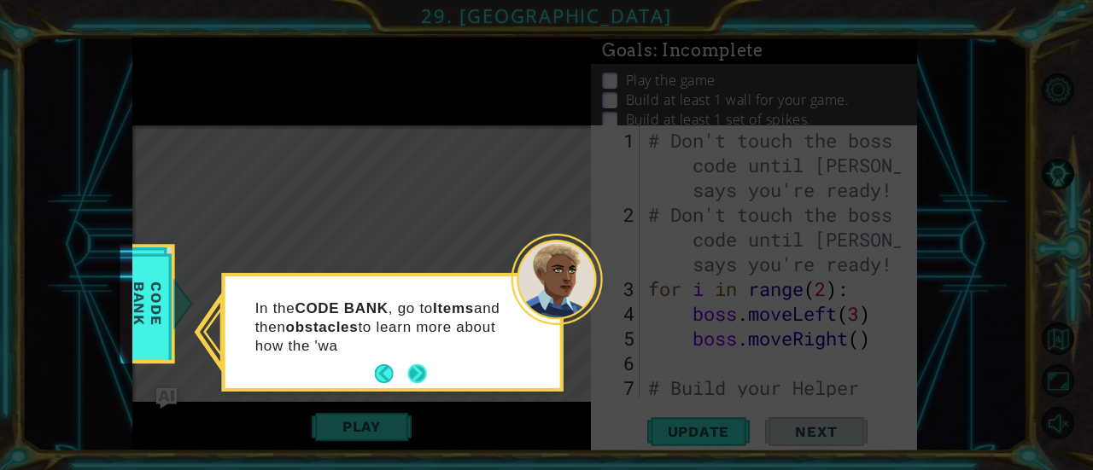
click at [415, 371] on button "Next" at bounding box center [417, 374] width 19 height 19
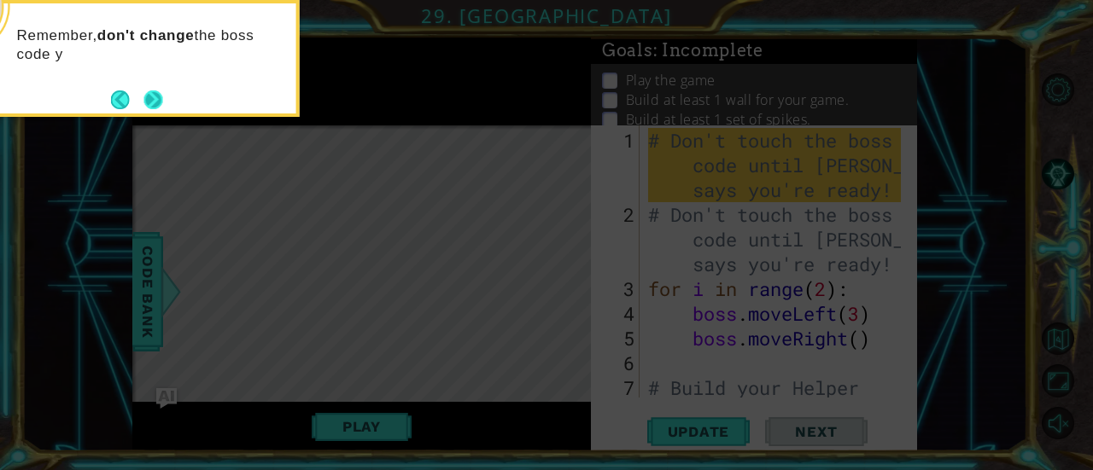
click at [156, 94] on button "Next" at bounding box center [153, 100] width 19 height 19
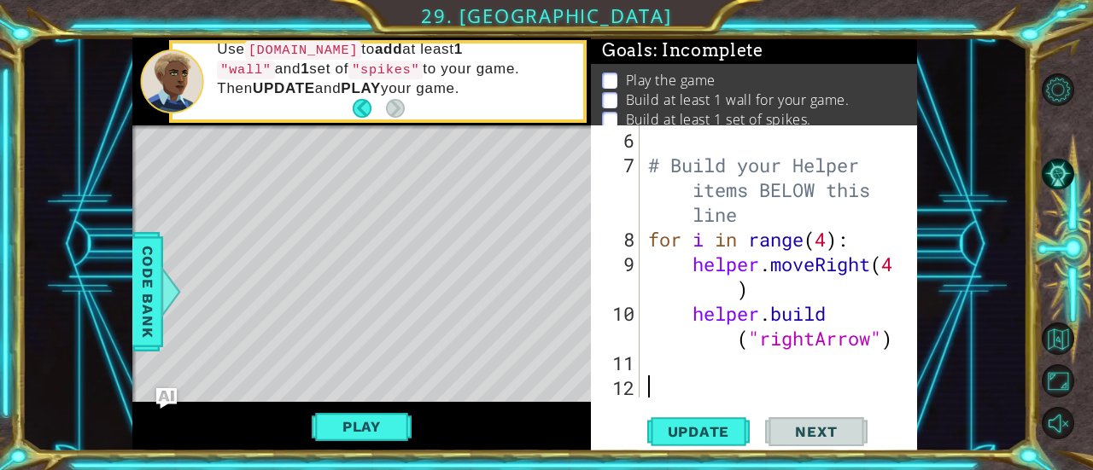
scroll to position [222, 0]
click at [654, 365] on div "# Build your Helper items BELOW this line for i in range ( 4 ) : helper . moveR…" at bounding box center [777, 289] width 265 height 322
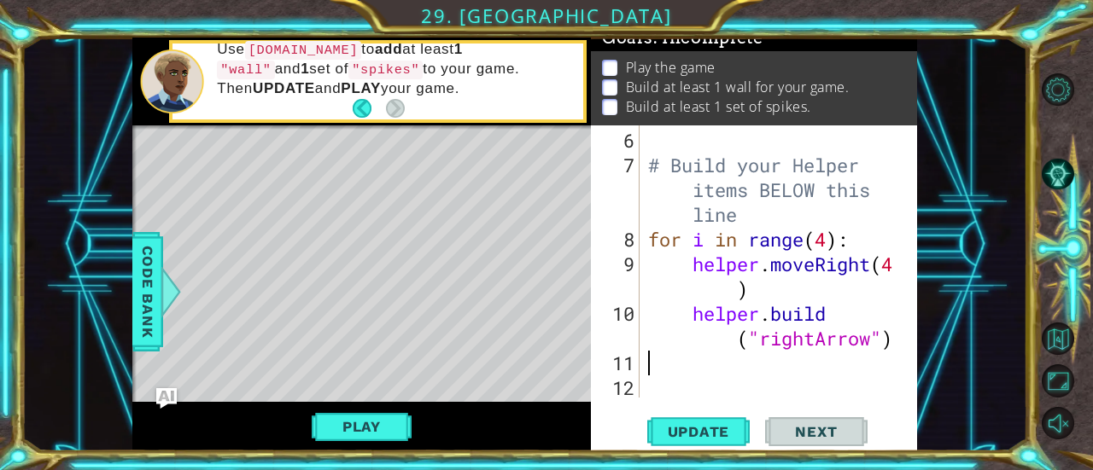
scroll to position [18, 0]
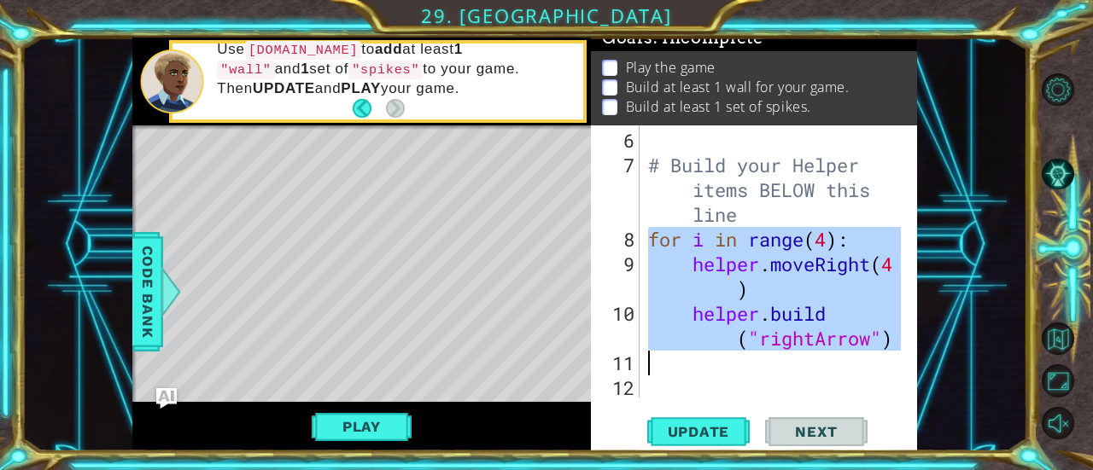
drag, startPoint x: 651, startPoint y: 235, endPoint x: 892, endPoint y: 354, distance: 269.6
click at [892, 354] on div "# Build your Helper items BELOW this line for i in range ( 4 ) : helper . moveR…" at bounding box center [777, 289] width 265 height 322
type textarea "[DOMAIN_NAME]("rightArrow")"
click at [671, 365] on div "# Build your Helper items BELOW this line for i in range ( 4 ) : helper . moveR…" at bounding box center [773, 262] width 256 height 272
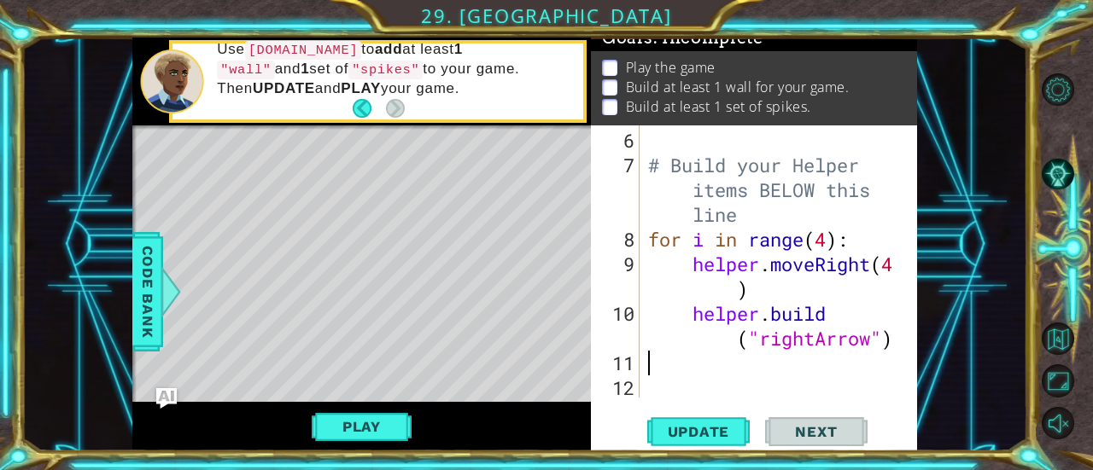
paste textarea "[DOMAIN_NAME]("rightArrow")"
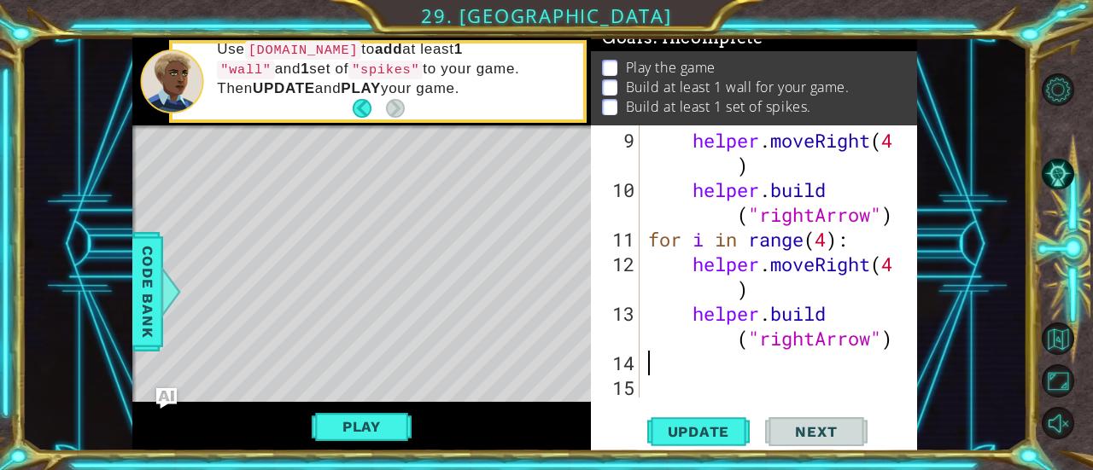
click at [810, 339] on div "helper . moveRight ( 4 ) helper . build ( "rightArrow" ) for i in range ( 4 ) :…" at bounding box center [777, 301] width 265 height 347
drag, startPoint x: 871, startPoint y: 344, endPoint x: 763, endPoint y: 346, distance: 107.6
click at [763, 346] on div "helper . moveRight ( 4 ) helper . build ( "rightArrow" ) for i in range ( 4 ) :…" at bounding box center [777, 301] width 265 height 347
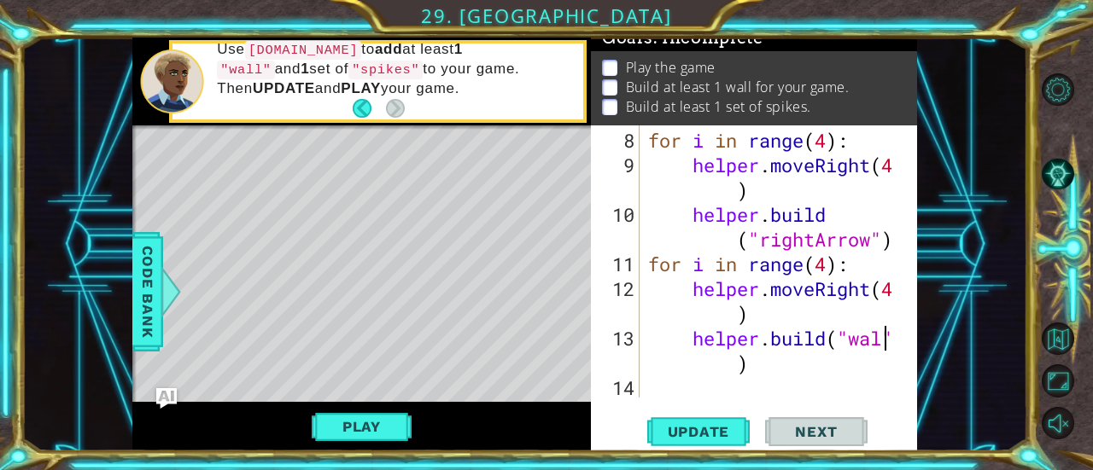
scroll to position [0, 11]
click at [693, 430] on span "Update" at bounding box center [699, 431] width 96 height 17
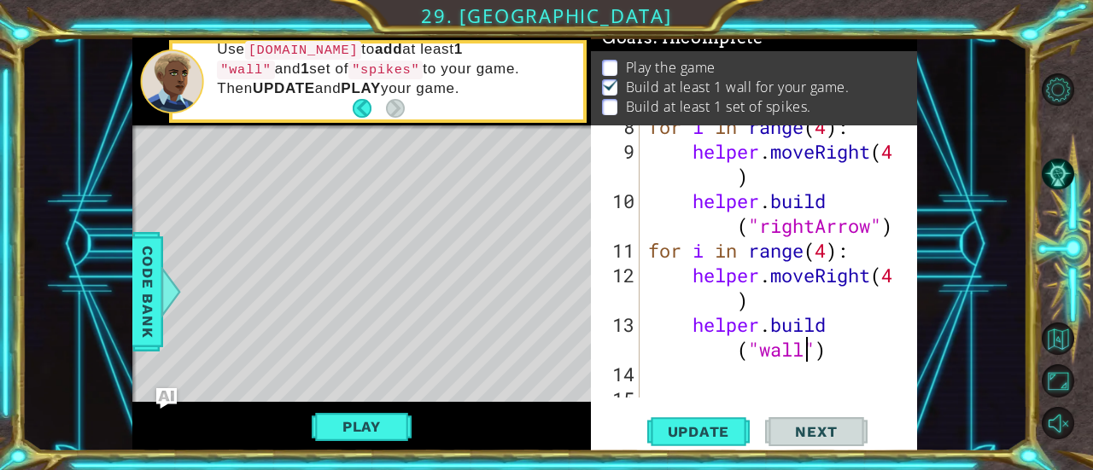
scroll to position [339, 0]
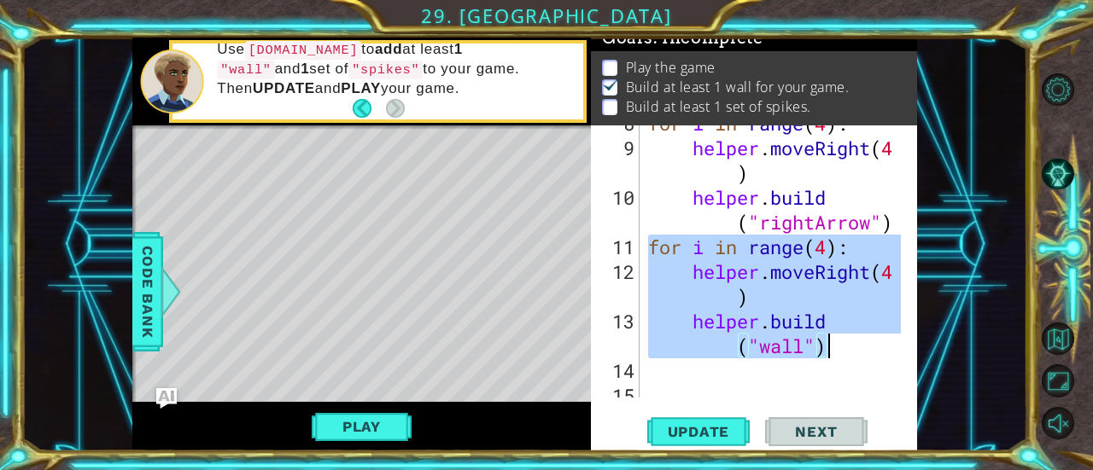
drag, startPoint x: 645, startPoint y: 248, endPoint x: 894, endPoint y: 348, distance: 268.9
click at [894, 348] on div "for i in range ( 4 ) : helper . moveRight ( 4 ) helper . build ( "rightArrow" )…" at bounding box center [777, 272] width 265 height 322
type textarea "helper.moveRight(4) [DOMAIN_NAME]("wall")"
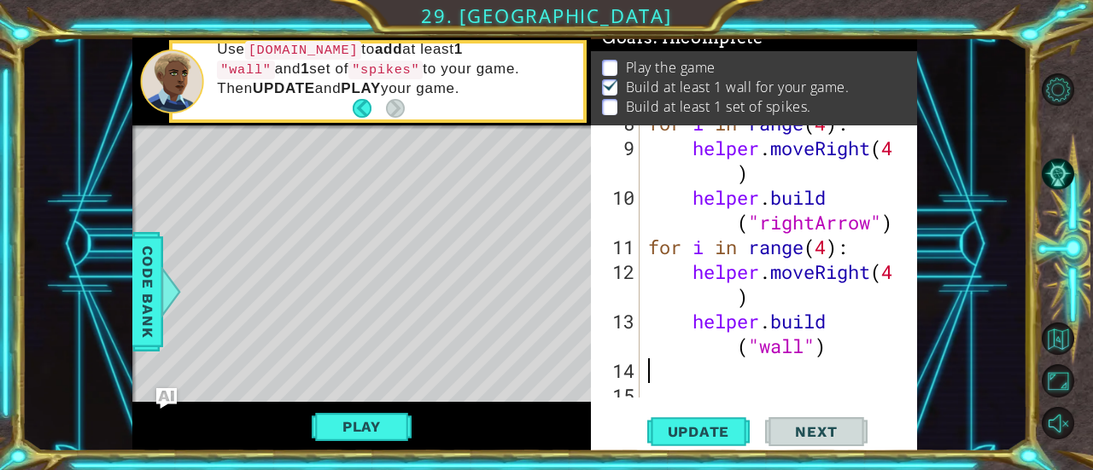
click at [669, 368] on div "for i in range ( 4 ) : helper . moveRight ( 4 ) helper . build ( "rightArrow" )…" at bounding box center [777, 272] width 265 height 322
paste textarea "[DOMAIN_NAME]("wall")"
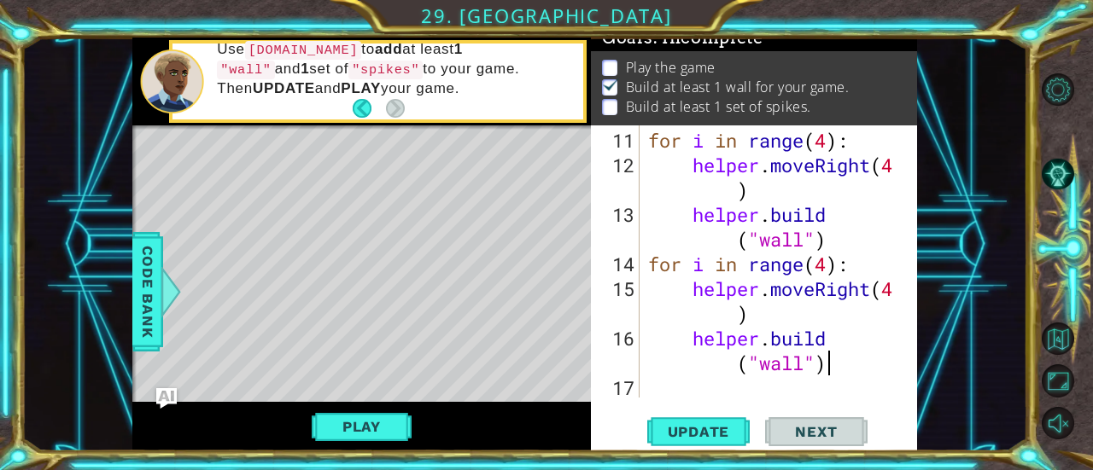
scroll to position [446, 0]
click at [827, 274] on div "for i in range ( 4 ) : helper . moveRight ( 4 ) helper . build ( "wall" ) for i…" at bounding box center [777, 289] width 265 height 322
click at [811, 368] on div "for i in range ( 4 ) : helper . moveRight ( 4 ) helper . build ( "wall" ) for i…" at bounding box center [777, 289] width 265 height 322
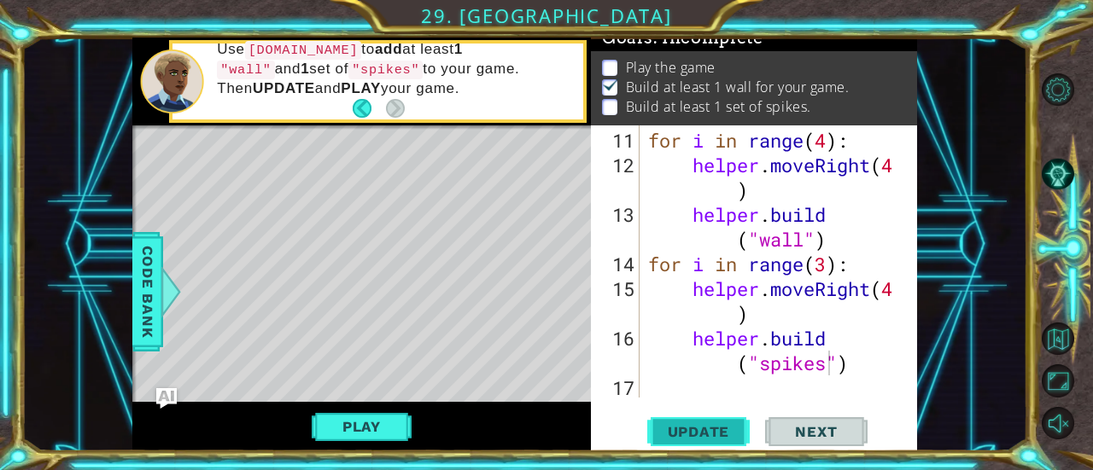
click at [720, 416] on button "Update" at bounding box center [698, 432] width 102 height 32
click at [874, 292] on div "for i in range ( 4 ) : helper . moveRight ( 4 ) helper . build ( "wall" ) for i…" at bounding box center [777, 289] width 265 height 322
click at [692, 448] on button "Update" at bounding box center [698, 432] width 102 height 32
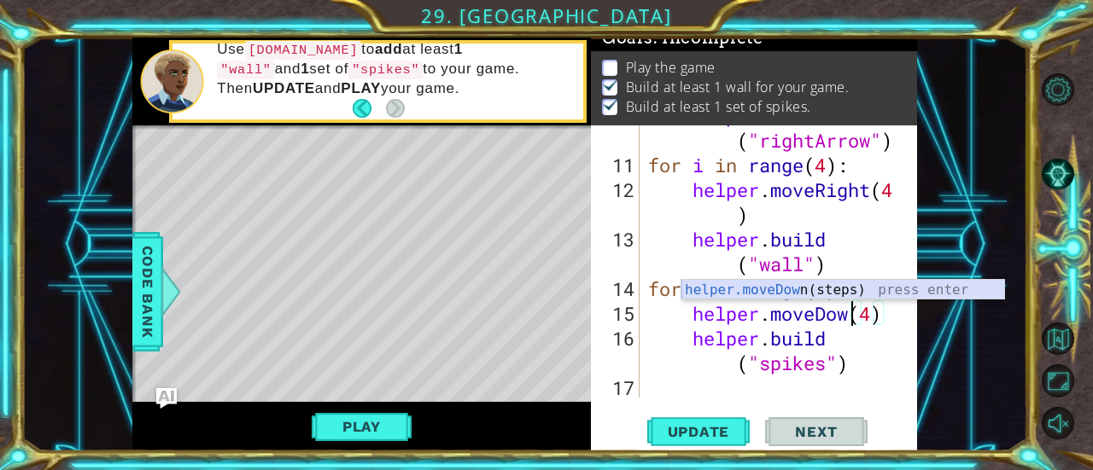
scroll to position [0, 9]
click at [712, 426] on span "Update" at bounding box center [699, 431] width 96 height 17
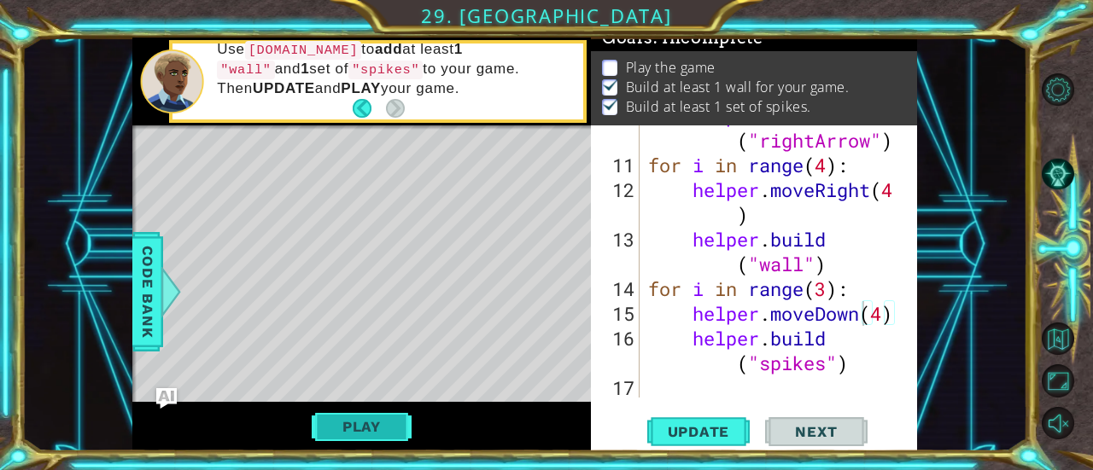
click at [361, 416] on button "Play" at bounding box center [362, 427] width 100 height 32
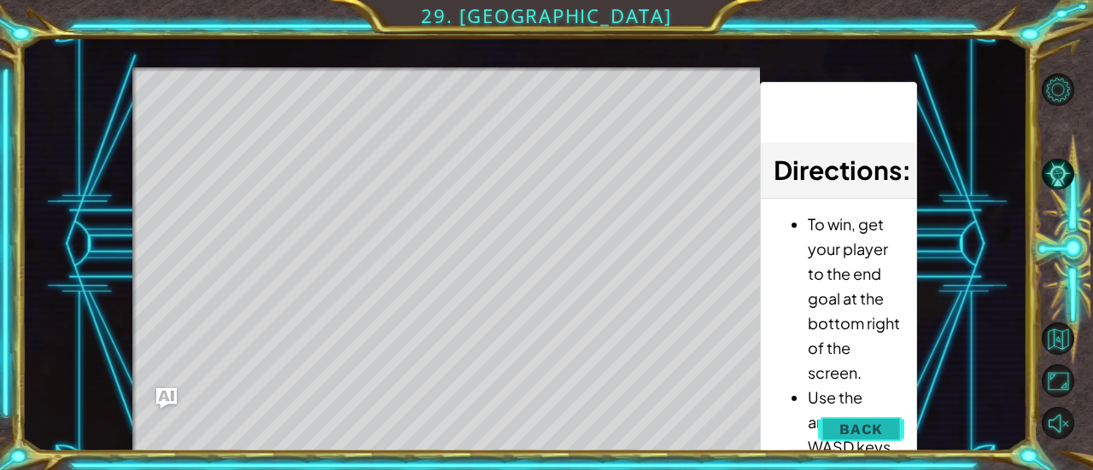
click at [850, 438] on span "Back" at bounding box center [861, 429] width 44 height 17
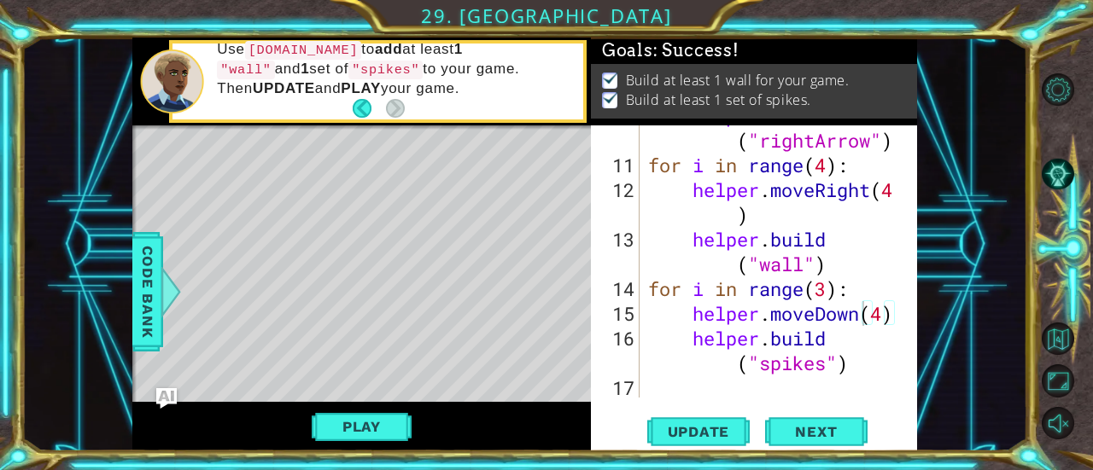
scroll to position [8, 0]
click at [821, 423] on button "Next" at bounding box center [816, 432] width 102 height 32
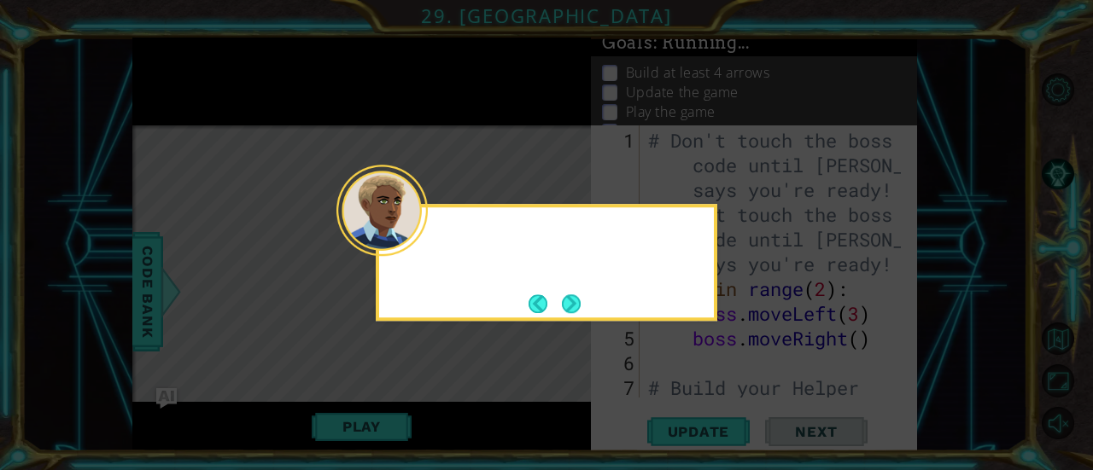
scroll to position [0, 0]
click at [565, 300] on button "Next" at bounding box center [571, 304] width 19 height 19
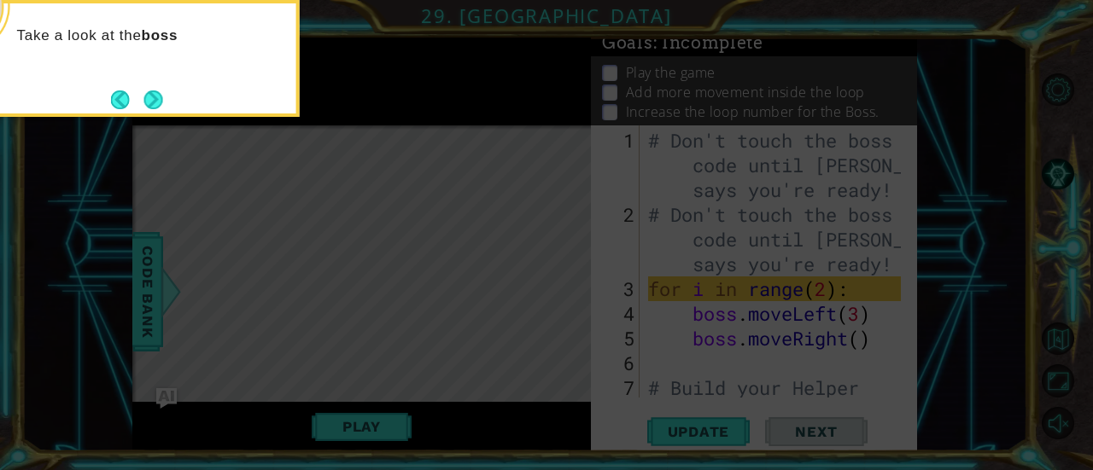
click at [135, 85] on div "Take a look at the boss" at bounding box center [129, 58] width 342 height 117
click at [153, 107] on button "Next" at bounding box center [153, 100] width 19 height 19
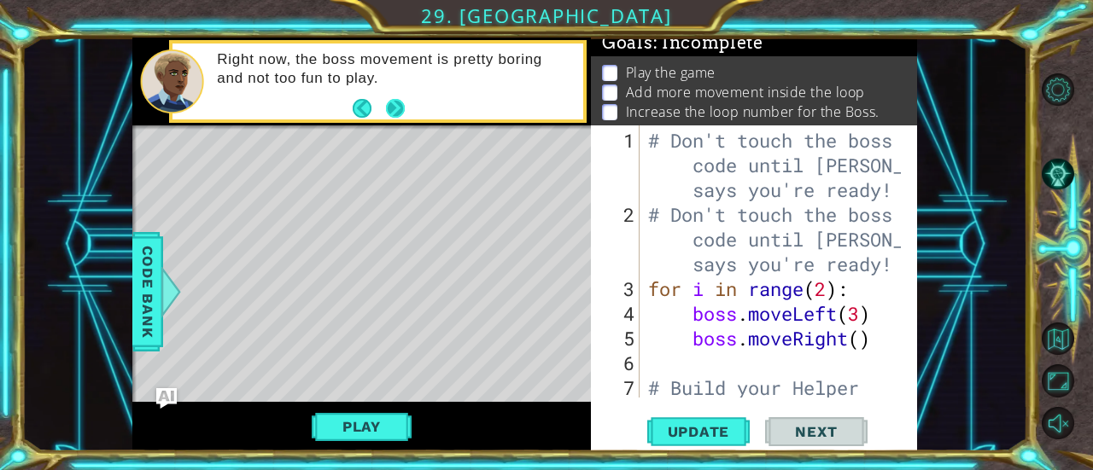
click at [401, 103] on button "Next" at bounding box center [395, 108] width 19 height 19
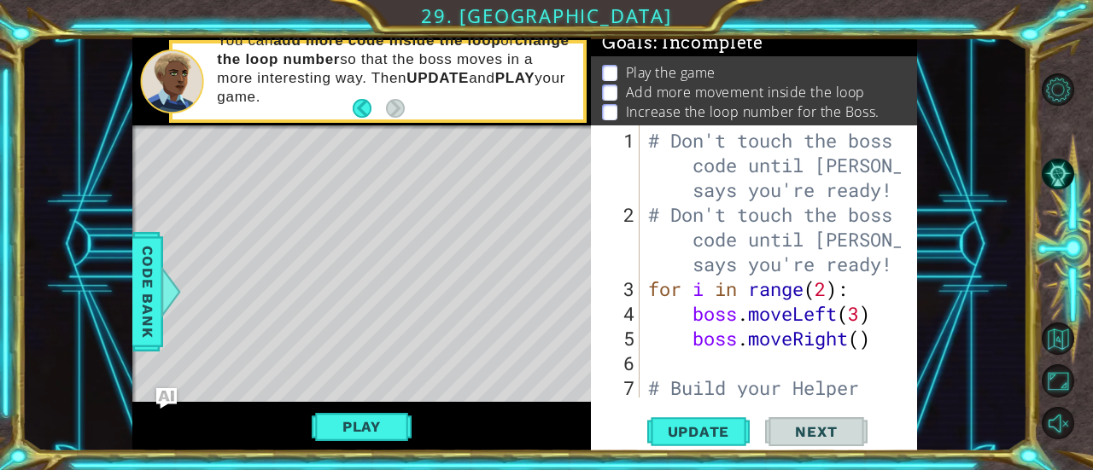
click at [830, 295] on div "# Don't touch the boss code until [PERSON_NAME] says you're ready! # Don't touc…" at bounding box center [777, 338] width 265 height 421
click at [861, 314] on div "# Don't touch the boss code until [PERSON_NAME] says you're ready! # Don't touc…" at bounding box center [777, 338] width 265 height 421
click at [827, 293] on div "# Don't touch the boss code until [PERSON_NAME] says you're ready! # Don't touc…" at bounding box center [777, 338] width 265 height 421
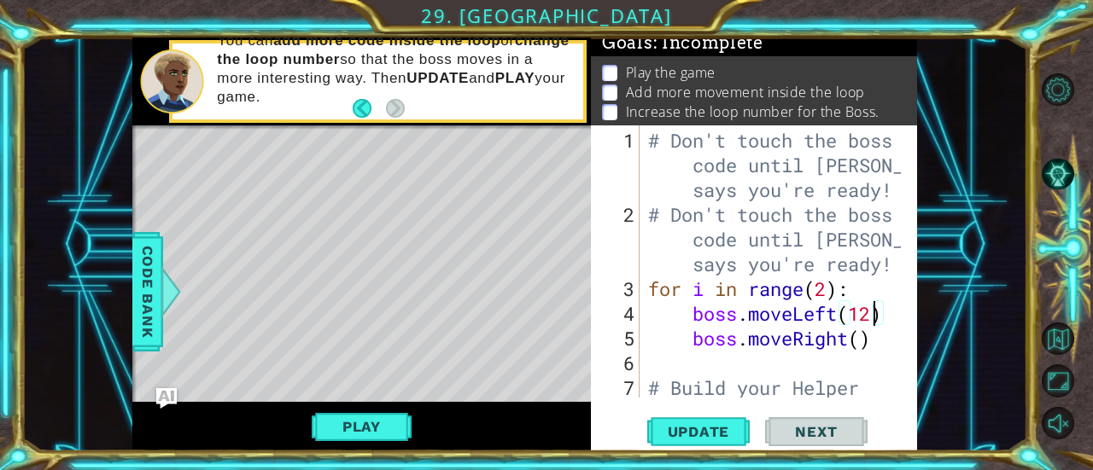
type textarea "for i in range(2):"
click at [859, 349] on div "# Don't touch the boss code until [PERSON_NAME] says you're ready! # Don't touc…" at bounding box center [777, 338] width 265 height 421
click at [862, 343] on div "# Don't touch the boss code until [PERSON_NAME] says you're ready! # Don't touc…" at bounding box center [777, 338] width 265 height 421
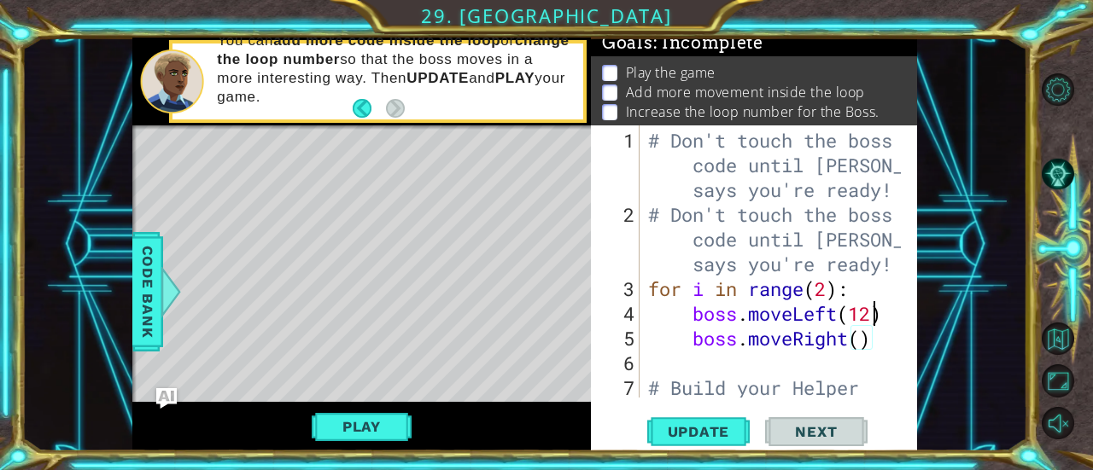
click at [873, 321] on div "# Don't touch the boss code until [PERSON_NAME] says you're ready! # Don't touc…" at bounding box center [777, 338] width 265 height 421
click at [863, 345] on div "# Don't touch the boss code until [PERSON_NAME] says you're ready! # Don't touc…" at bounding box center [777, 338] width 265 height 421
type textarea "boss.moveRight(6)"
click at [879, 344] on div "# Don't touch the boss code until [PERSON_NAME] says you're ready! # Don't touc…" at bounding box center [777, 338] width 265 height 421
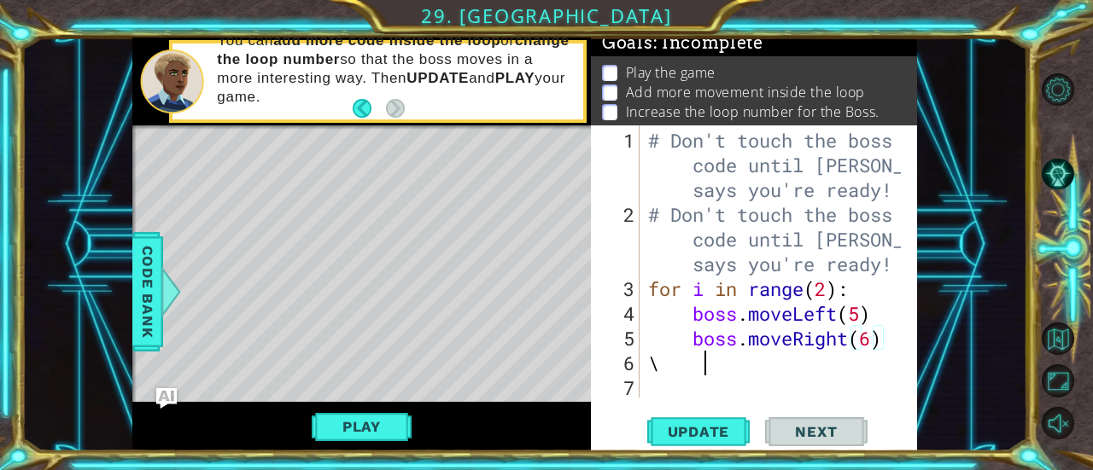
type textarea "\"
type textarea "boss.moveUp(5)"
click at [698, 383] on div "# Don't touch the boss code until [PERSON_NAME] says you're ready! # Don't touc…" at bounding box center [777, 338] width 265 height 421
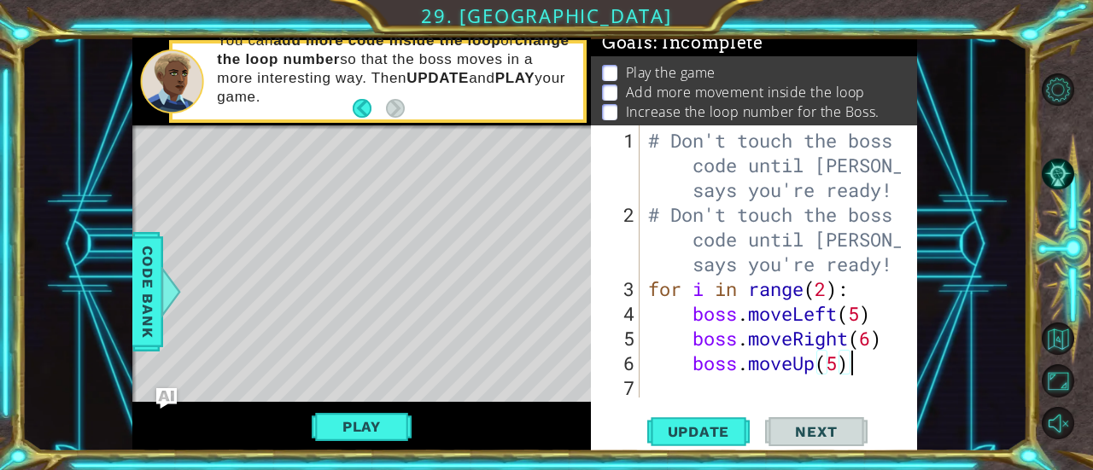
scroll to position [0, 0]
click at [702, 387] on div "# Don't touch the boss code until [PERSON_NAME] says you're ready! # Don't touc…" at bounding box center [777, 338] width 265 height 421
type textarea "b"
click at [702, 387] on div "# Don't touch the boss code until [PERSON_NAME] says you're ready! # Don't touc…" at bounding box center [777, 338] width 265 height 421
click at [858, 371] on div "# Don't touch the boss code until [PERSON_NAME] says you're ready! # Don't touc…" at bounding box center [777, 338] width 265 height 421
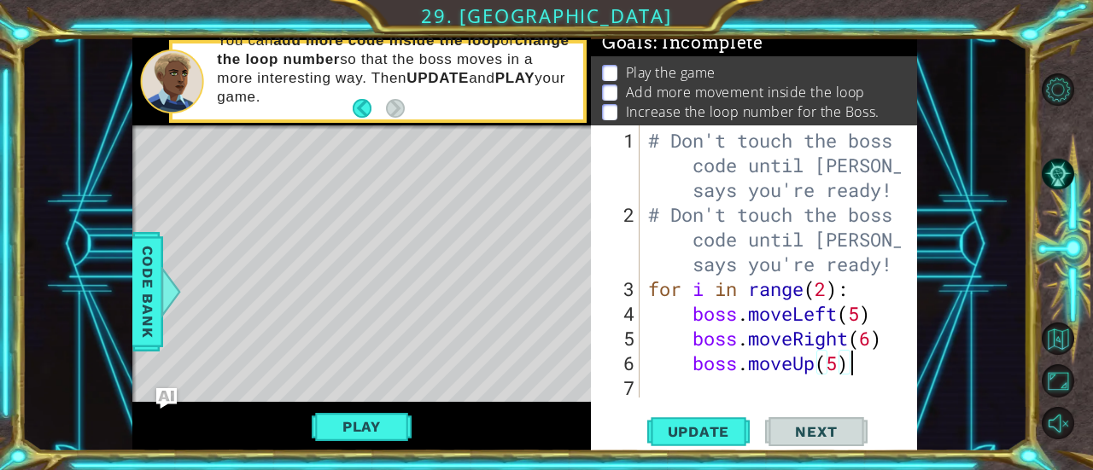
type textarea "boss.moveUp(5)"
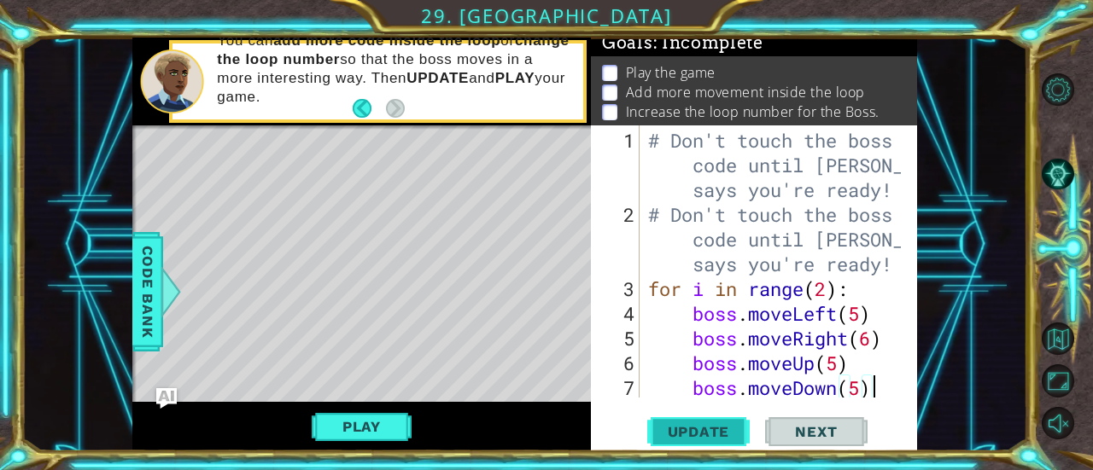
click at [677, 434] on span "Update" at bounding box center [699, 431] width 96 height 17
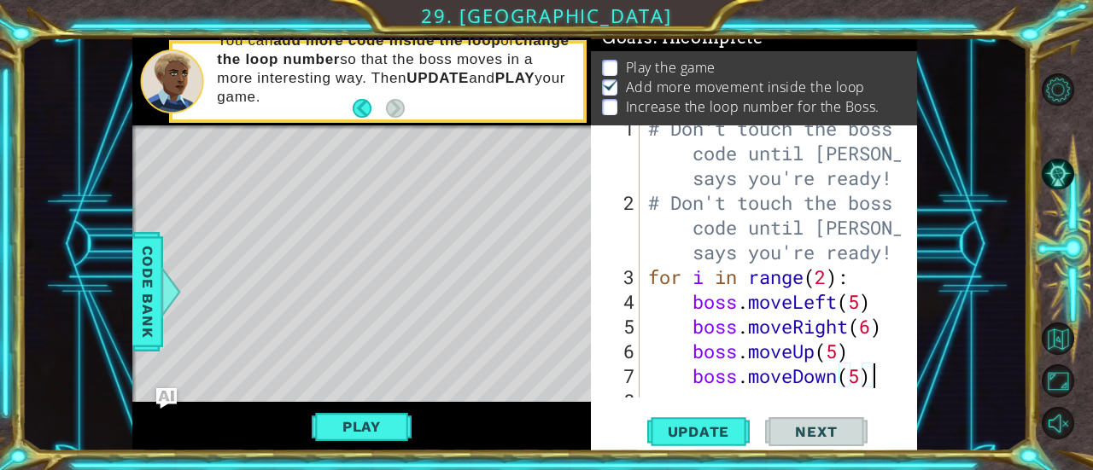
scroll to position [12, 0]
click at [830, 278] on div "# Don't touch the boss code until [PERSON_NAME] says you're ready! # Don't touc…" at bounding box center [777, 301] width 265 height 371
click at [823, 273] on div "# Don't touch the boss code until [PERSON_NAME] says you're ready! # Don't touc…" at bounding box center [777, 301] width 265 height 371
click at [673, 311] on div "# Don't touch the boss code until [PERSON_NAME] says you're ready! # Don't touc…" at bounding box center [777, 301] width 265 height 371
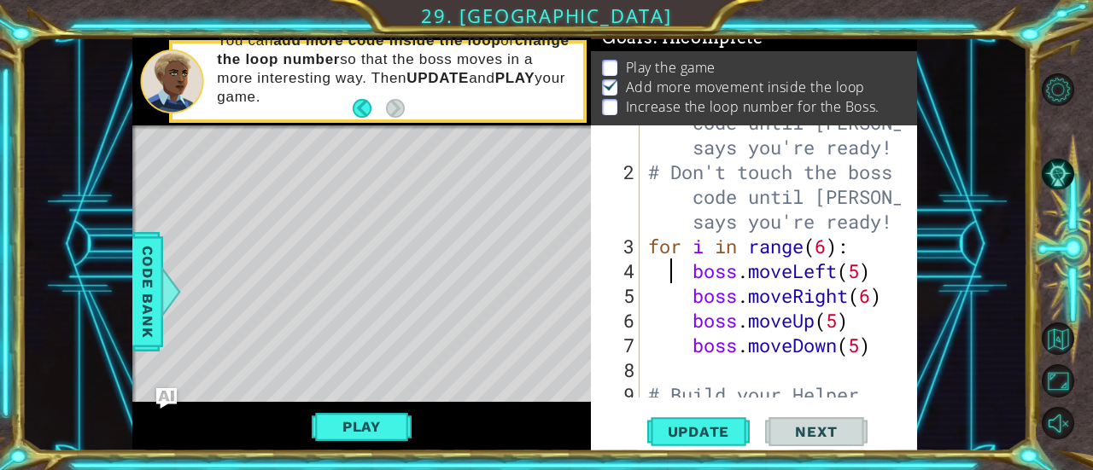
scroll to position [44, 0]
type textarea "boss.moveLeft(5)"
click at [145, 304] on span "Code Bank" at bounding box center [147, 292] width 27 height 104
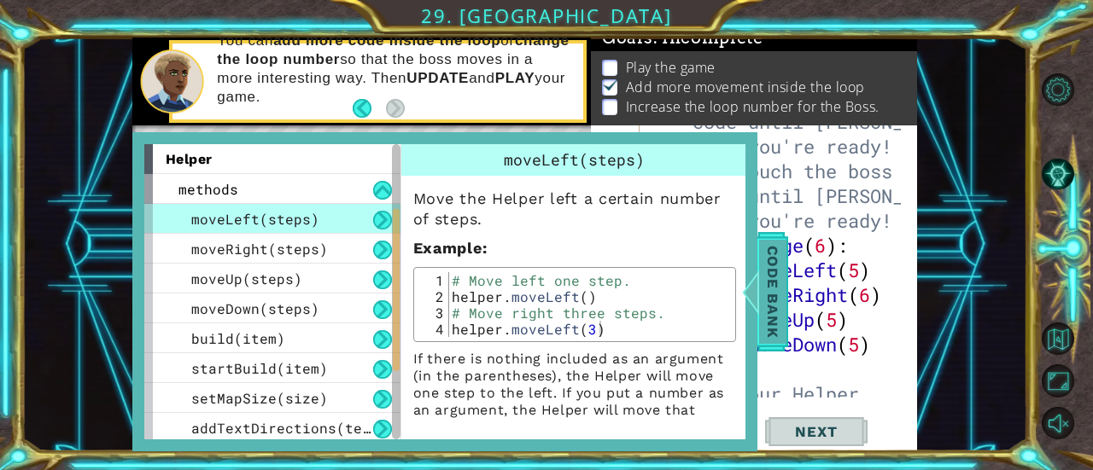
scroll to position [302, 0]
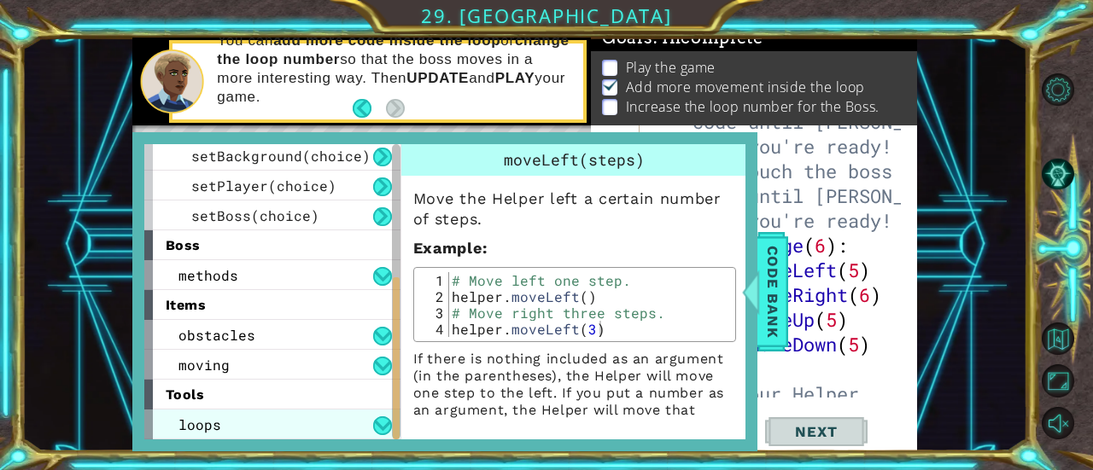
click at [276, 432] on div "loops" at bounding box center [272, 425] width 256 height 30
click at [470, 400] on p "If there is nothing included as an argument (in the parentheses), the Helper wi…" at bounding box center [574, 393] width 323 height 85
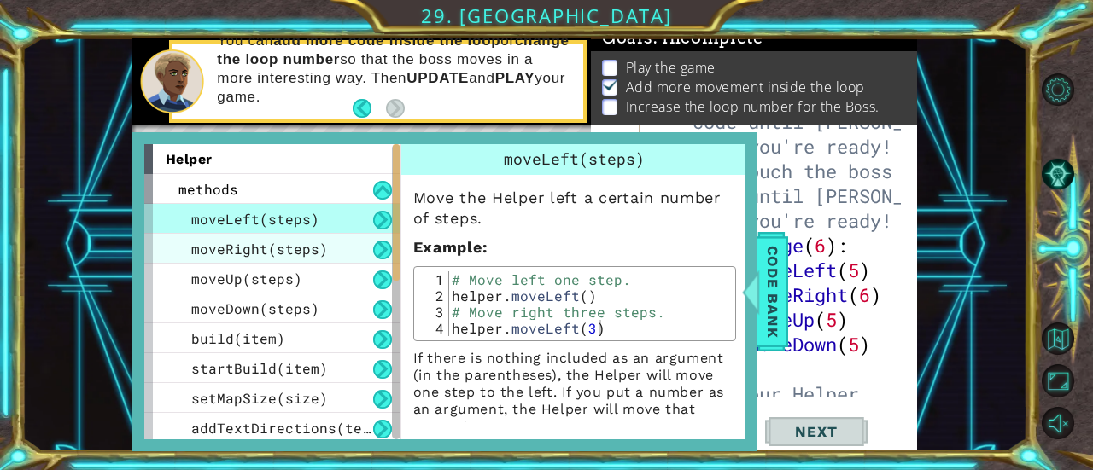
click at [276, 243] on span "moveRight(steps)" at bounding box center [259, 249] width 137 height 18
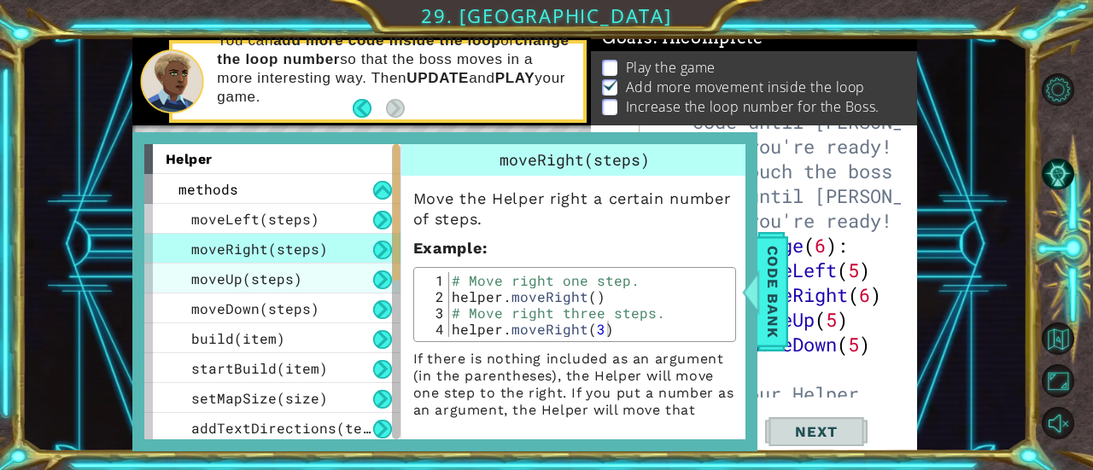
click at [277, 270] on span "moveUp(steps)" at bounding box center [246, 279] width 111 height 18
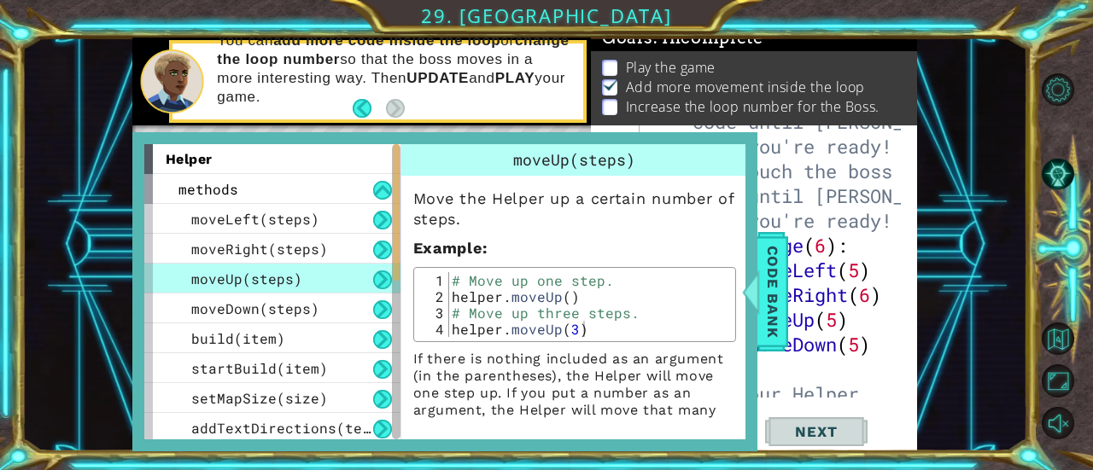
click at [283, 292] on div "moveUp(steps)" at bounding box center [272, 279] width 256 height 30
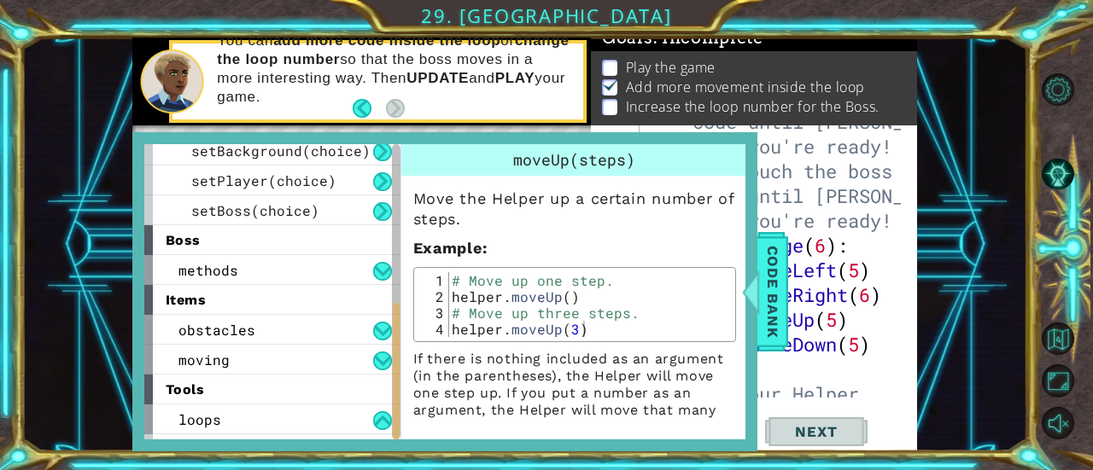
scroll to position [332, 0]
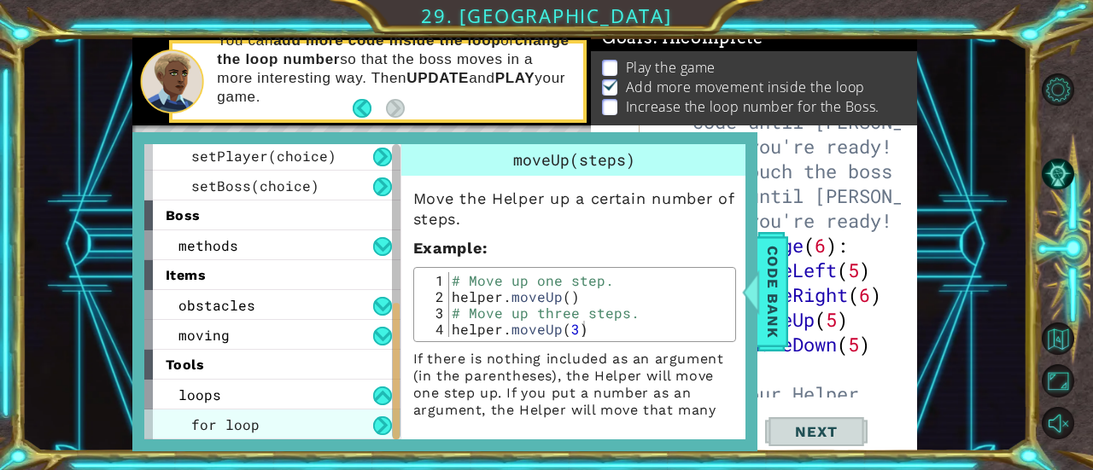
click at [234, 419] on span "for loop" at bounding box center [225, 425] width 68 height 18
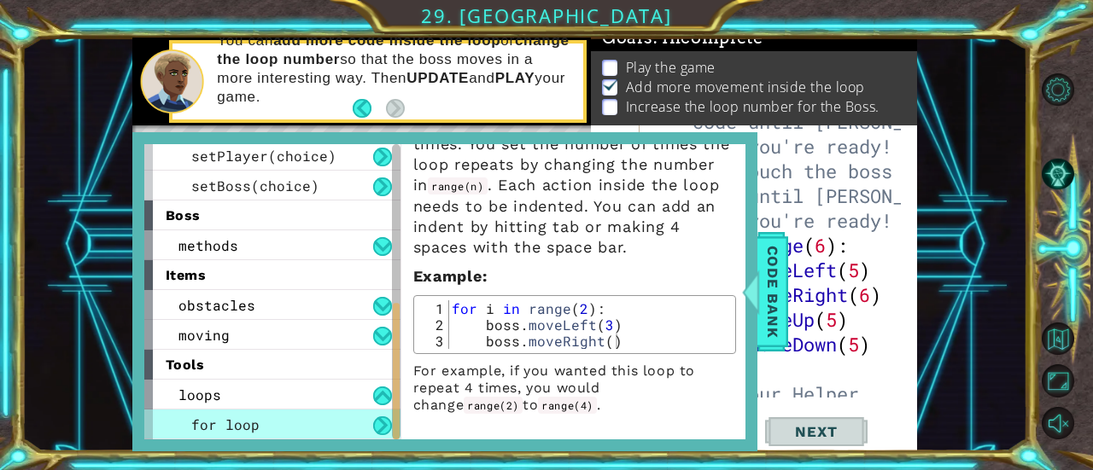
scroll to position [0, 0]
click at [833, 374] on div "# Don't touch the boss code until [PERSON_NAME] says you're ready! # Don't touc…" at bounding box center [777, 295] width 265 height 421
click at [777, 275] on span "Code Bank" at bounding box center [772, 292] width 27 height 104
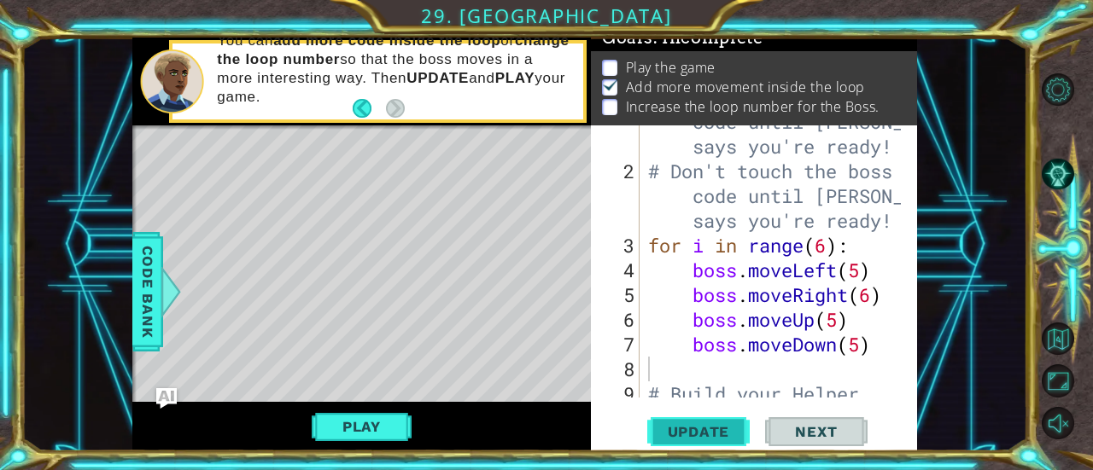
click at [697, 431] on span "Update" at bounding box center [699, 431] width 96 height 17
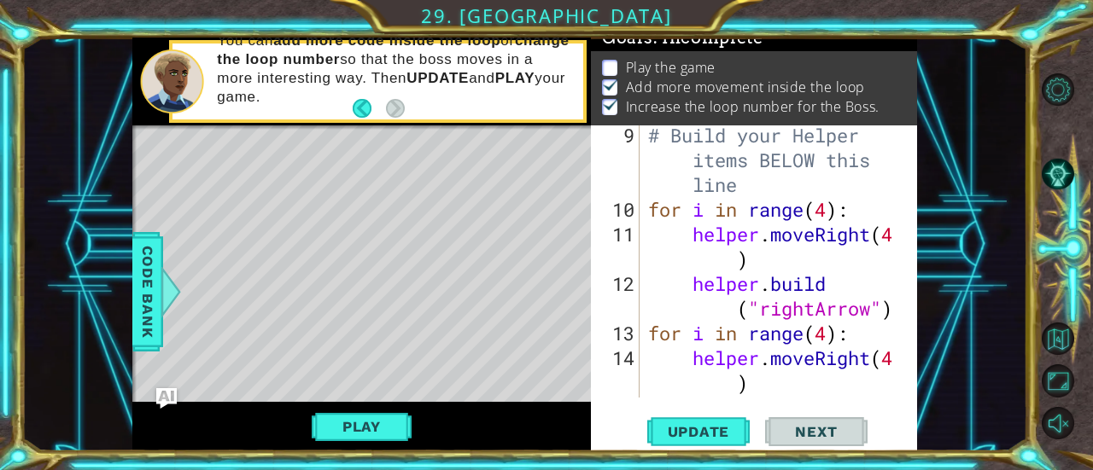
scroll to position [302, 0]
click at [334, 432] on button "Play" at bounding box center [362, 427] width 100 height 32
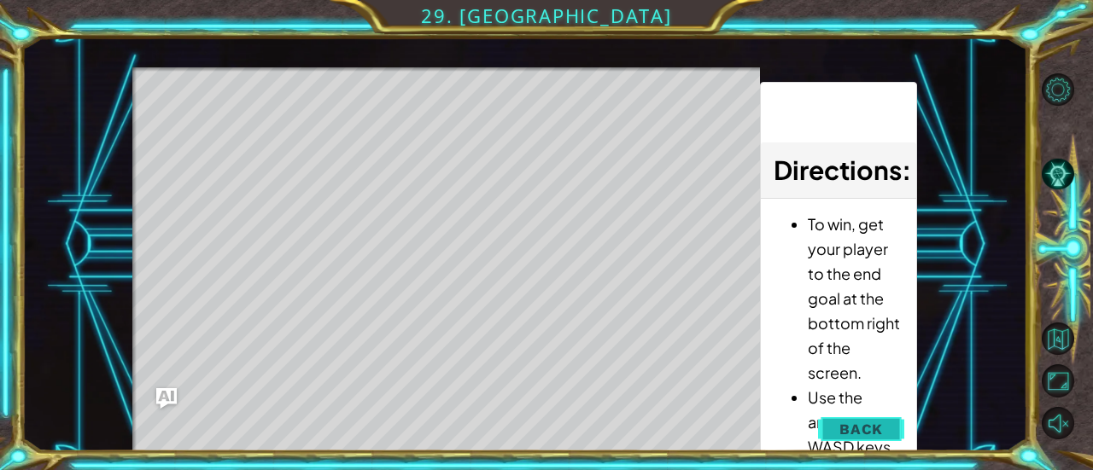
click at [886, 431] on button "Back" at bounding box center [861, 429] width 86 height 34
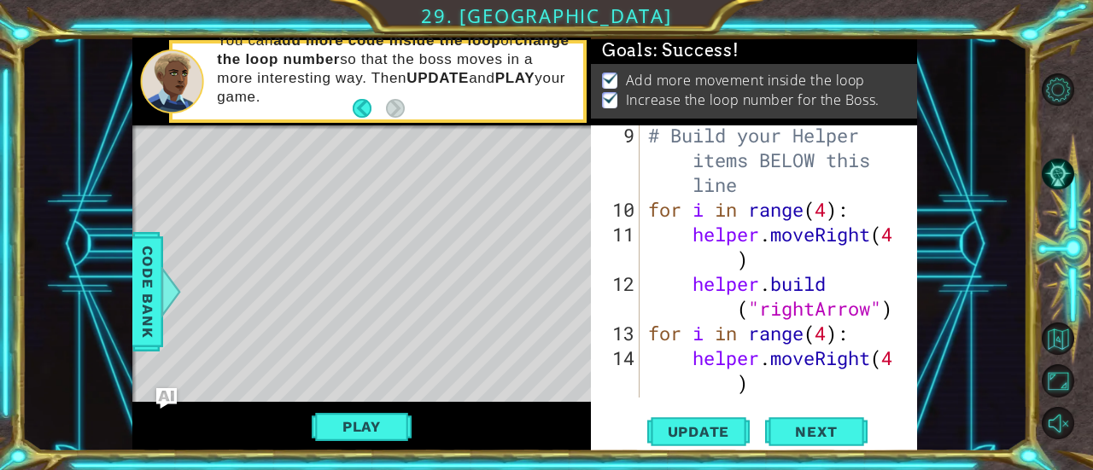
scroll to position [15, 0]
click at [828, 438] on button "Next" at bounding box center [816, 432] width 102 height 32
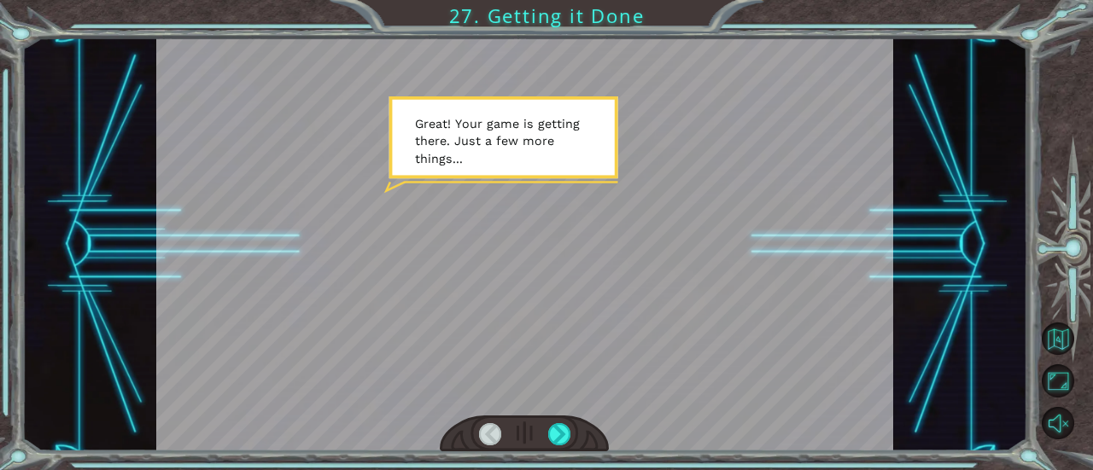
click at [828, 438] on div at bounding box center [524, 245] width 737 height 414
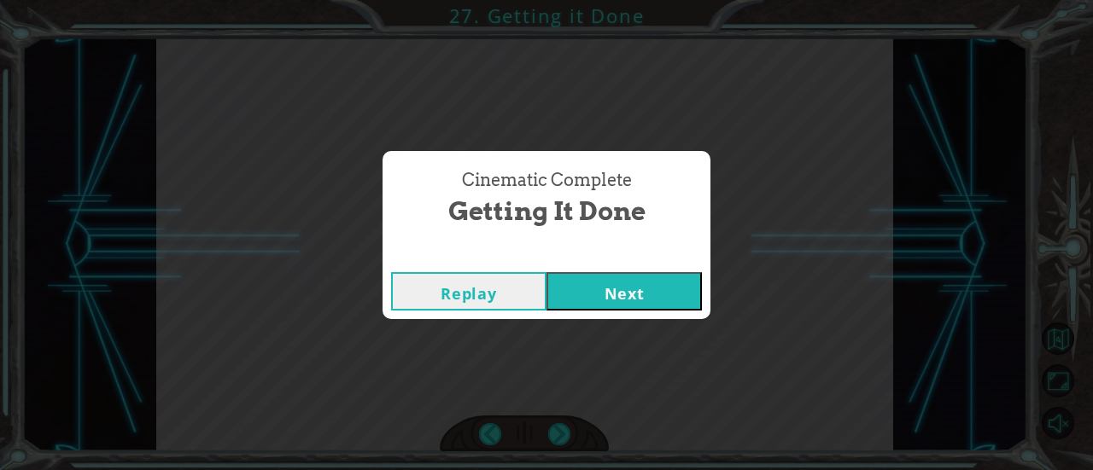
click at [616, 301] on button "Next" at bounding box center [623, 291] width 155 height 38
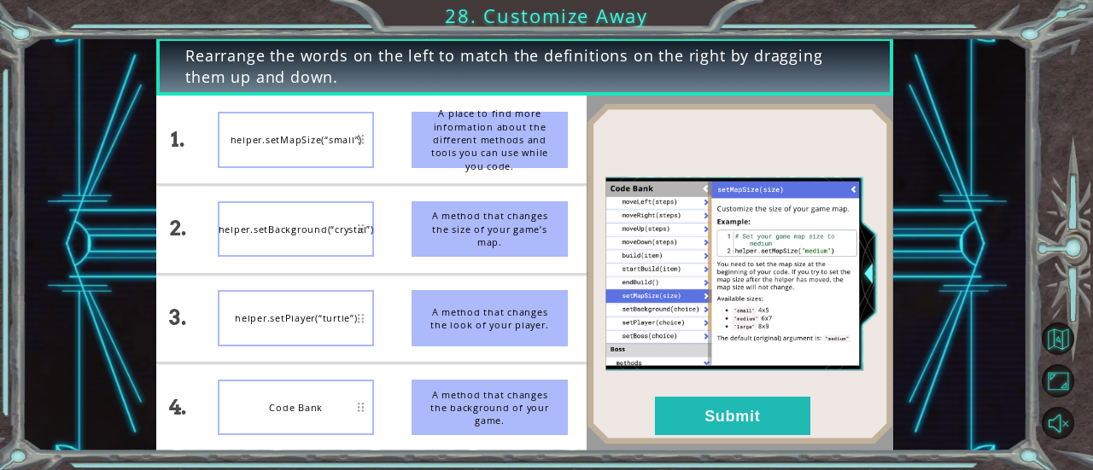
click at [323, 318] on div "helper.setPlayer(“turtle”)" at bounding box center [296, 318] width 156 height 56
drag, startPoint x: 323, startPoint y: 406, endPoint x: 331, endPoint y: 221, distance: 184.6
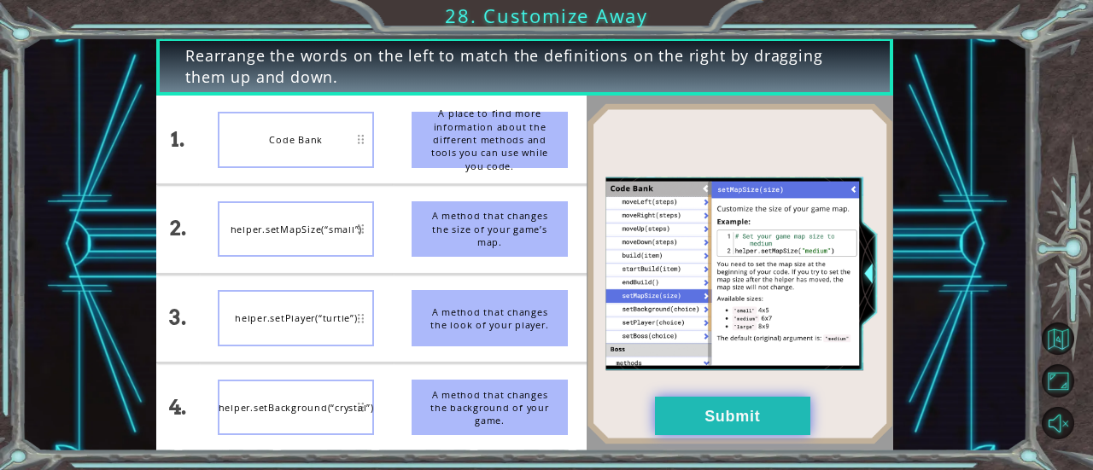
click at [772, 412] on button "Submit" at bounding box center [732, 416] width 155 height 38
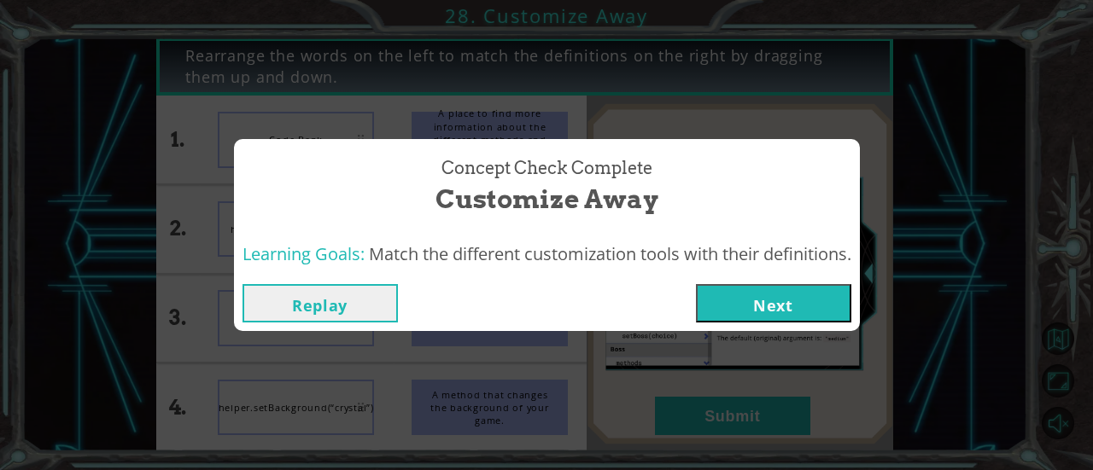
click at [749, 299] on button "Next" at bounding box center [773, 303] width 155 height 38
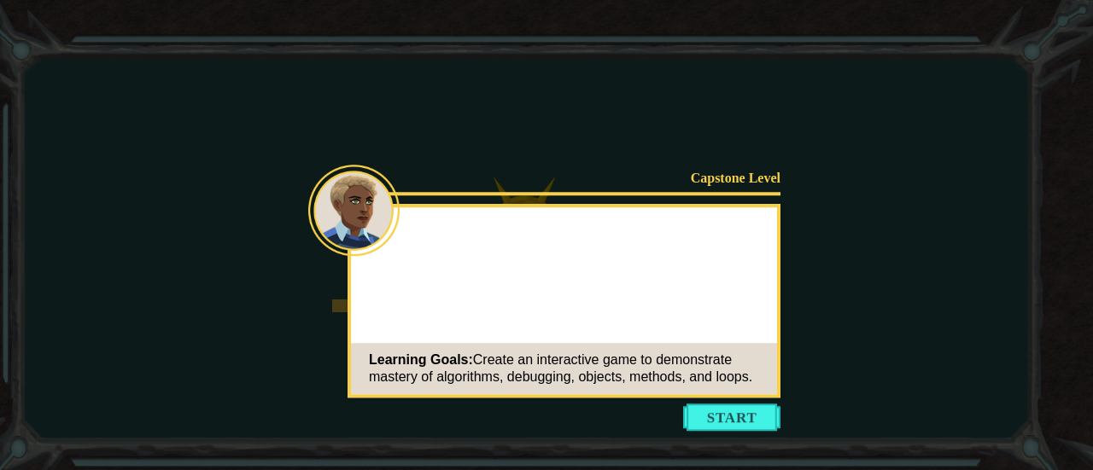
click at [738, 421] on button "Start" at bounding box center [731, 417] width 97 height 27
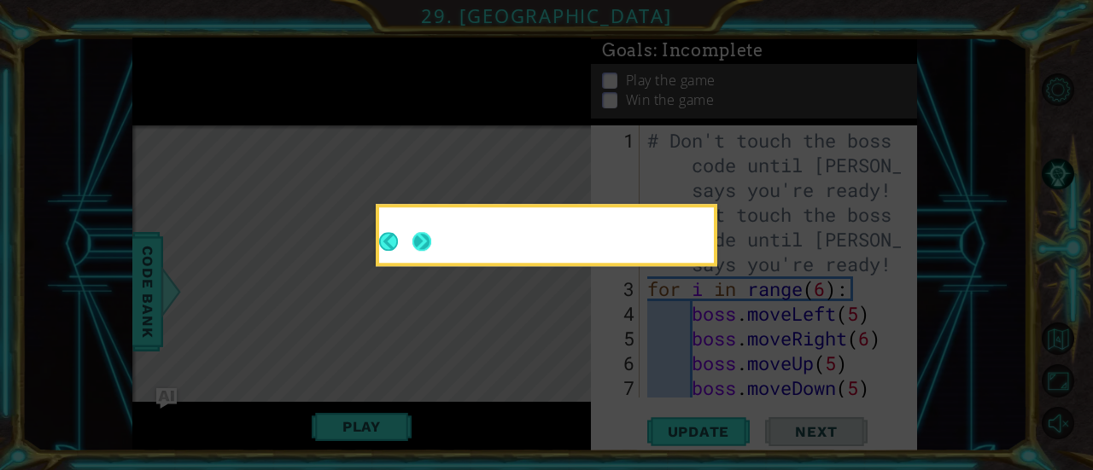
click at [422, 246] on button "Next" at bounding box center [421, 241] width 19 height 19
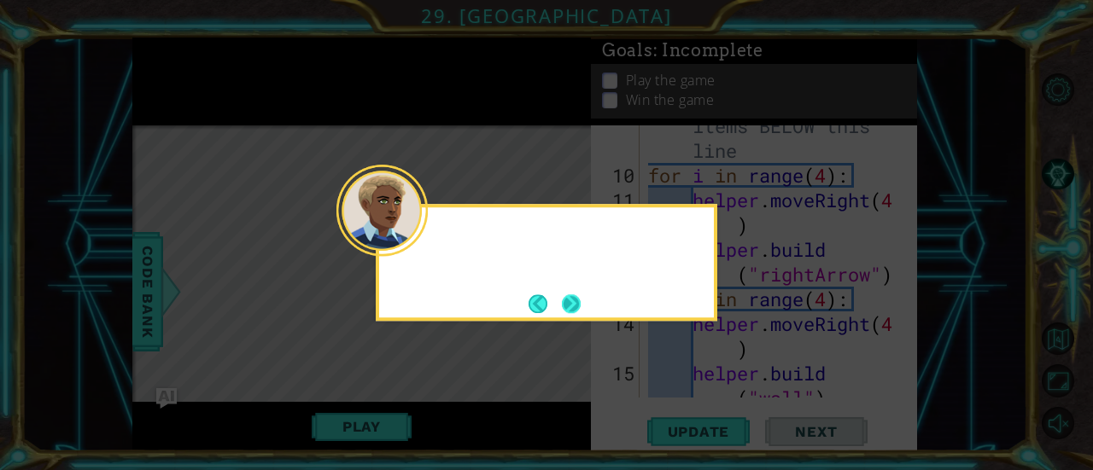
scroll to position [470, 0]
click at [581, 305] on button "Next" at bounding box center [571, 304] width 19 height 19
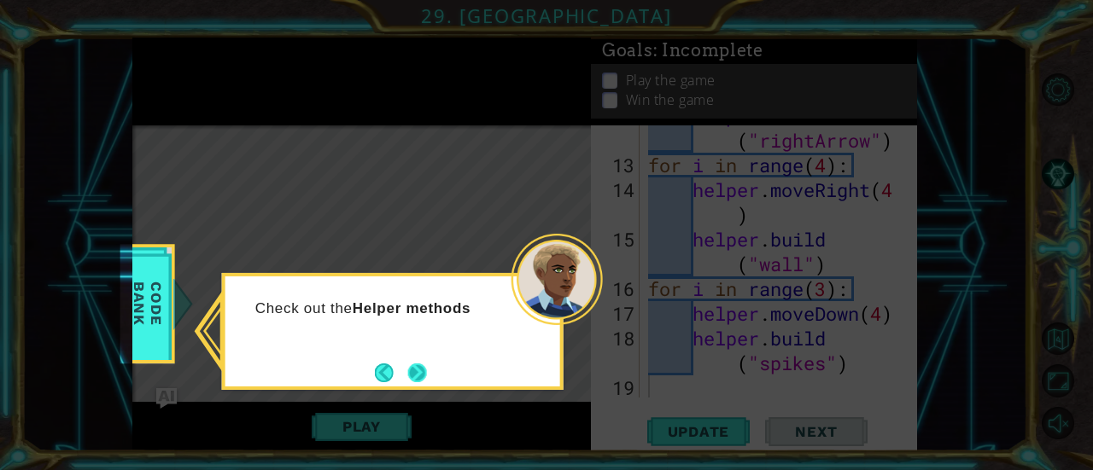
click at [413, 368] on button "Next" at bounding box center [417, 373] width 19 height 19
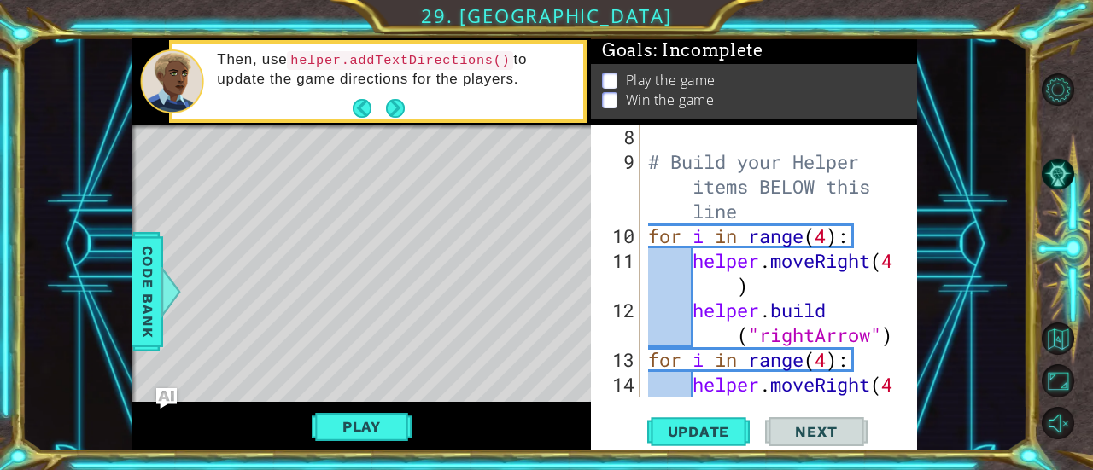
scroll to position [276, 0]
click at [852, 224] on div "# Build your Helper items BELOW this line for i in range ( 4 ) : helper . moveR…" at bounding box center [777, 298] width 265 height 347
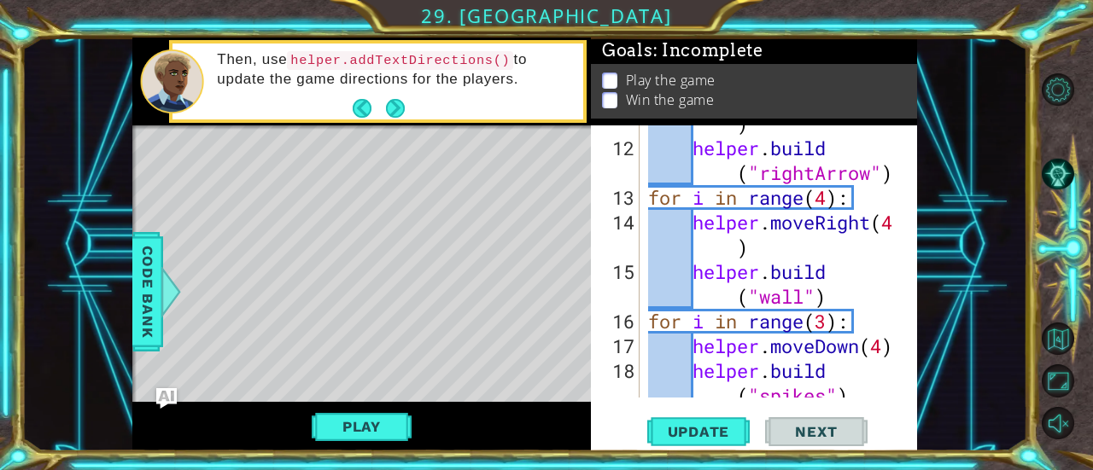
scroll to position [438, 0]
click at [708, 429] on span "Update" at bounding box center [699, 431] width 96 height 17
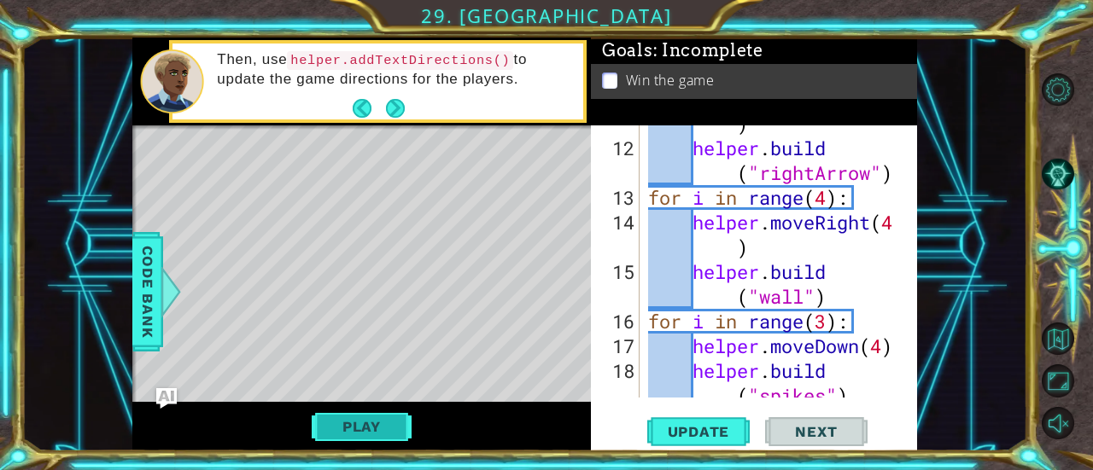
click at [342, 426] on button "Play" at bounding box center [362, 427] width 100 height 32
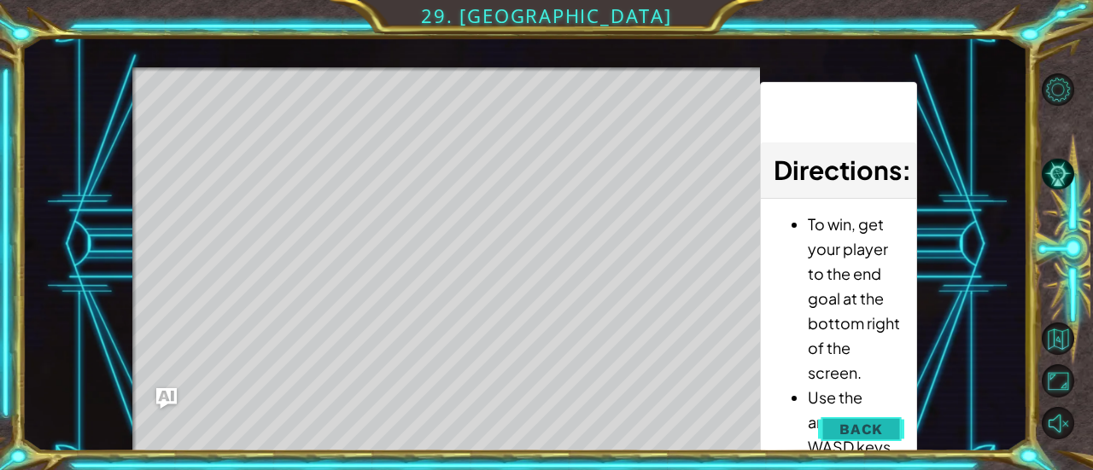
click at [862, 429] on span "Back" at bounding box center [861, 429] width 44 height 17
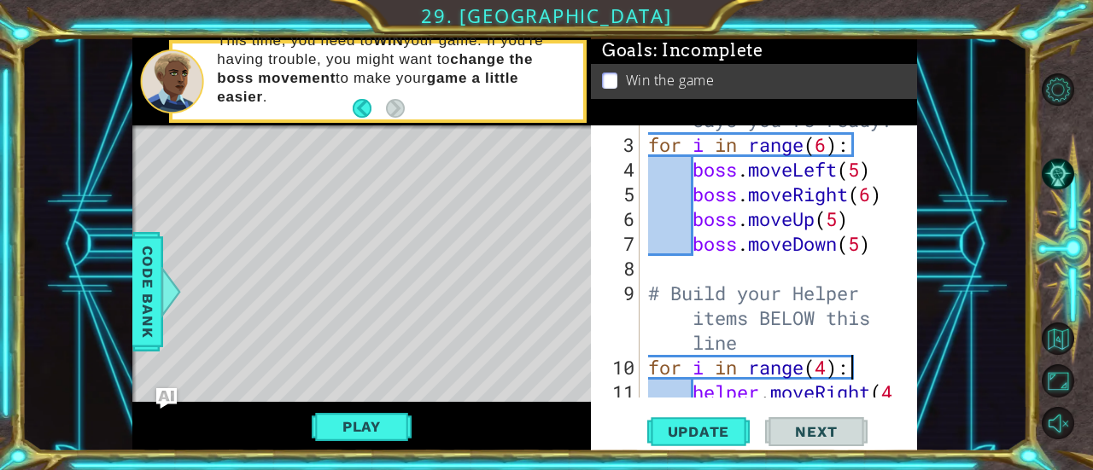
scroll to position [143, 0]
click at [844, 230] on div "# Don't touch the boss code until [PERSON_NAME] says you're ready! for i in ran…" at bounding box center [777, 257] width 265 height 396
click at [874, 205] on div "# Don't touch the boss code until [PERSON_NAME] says you're ready! for i in ran…" at bounding box center [777, 257] width 265 height 396
click at [859, 177] on div "# Don't touch the boss code until [PERSON_NAME] says you're ready! for i in ran…" at bounding box center [777, 257] width 265 height 396
click at [873, 203] on div "# Don't touch the boss code until [PERSON_NAME] says you're ready! for i in ran…" at bounding box center [777, 257] width 265 height 396
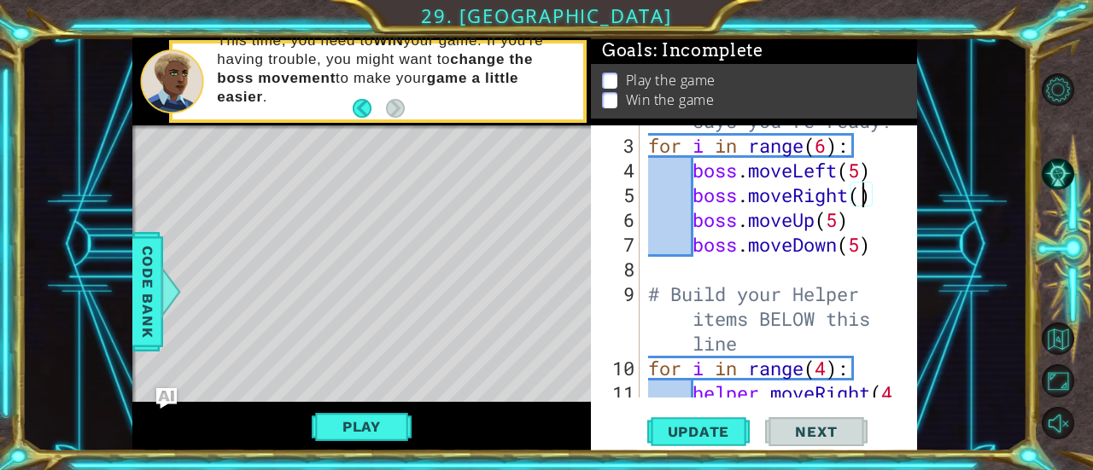
type textarea "boss.moveRight(7)"
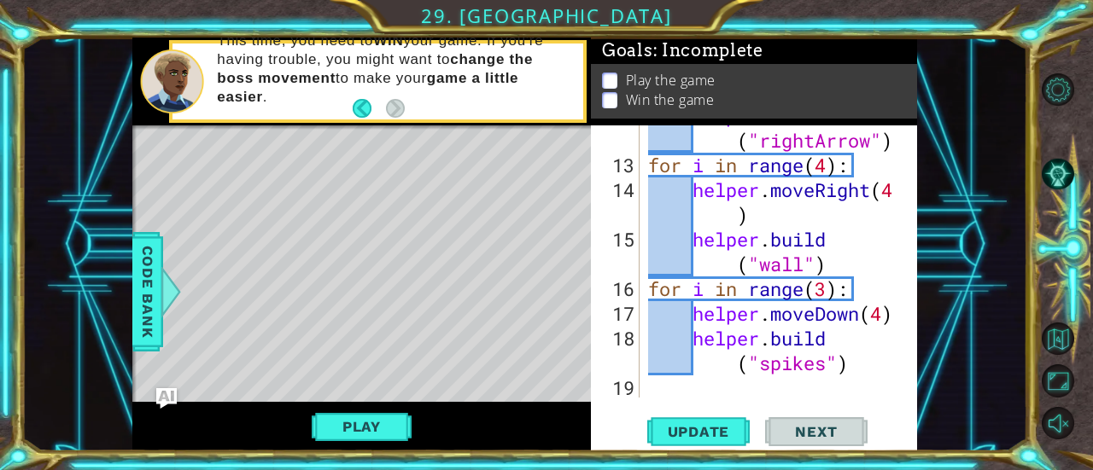
scroll to position [470, 0]
click at [694, 394] on div "helper . build ( "rightArrow" ) for i in range ( 4 ) : helper . moveRight ( 4 )…" at bounding box center [777, 276] width 265 height 347
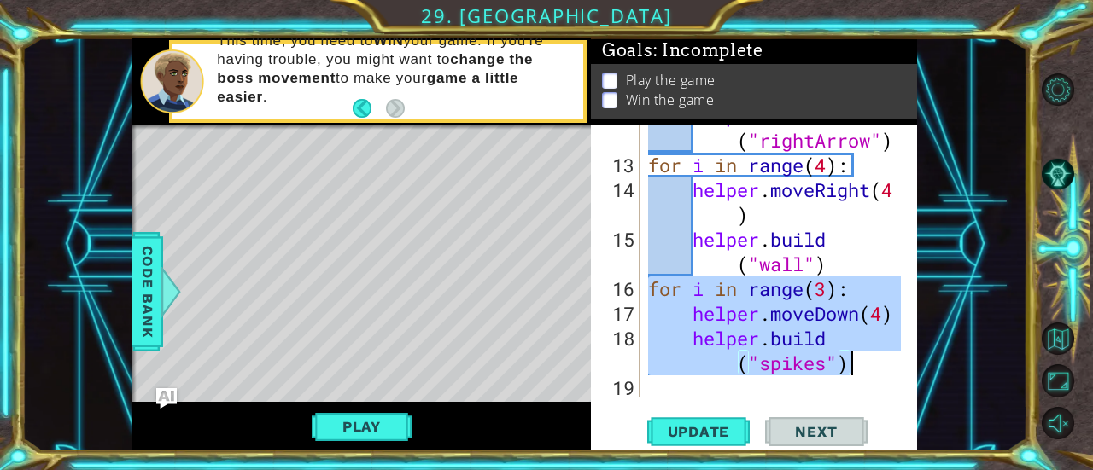
drag, startPoint x: 649, startPoint y: 286, endPoint x: 879, endPoint y: 377, distance: 248.0
click at [879, 377] on div "helper . build ( "rightArrow" ) for i in range ( 4 ) : helper . moveRight ( 4 )…" at bounding box center [777, 276] width 265 height 347
type textarea "[DOMAIN_NAME]("spikes")"
paste textarea "Code Area"
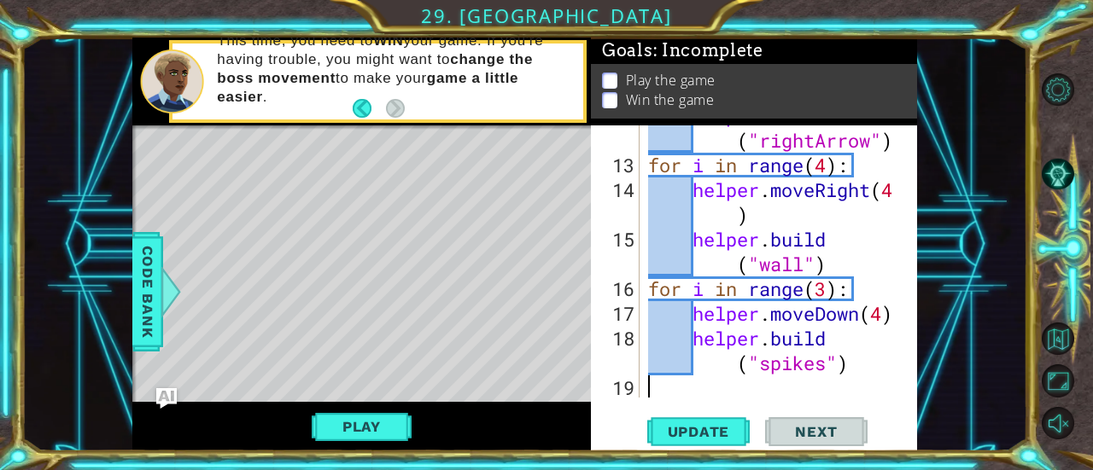
click at [663, 395] on div "helper . build ( "rightArrow" ) for i in range ( 4 ) : helper . moveRight ( 4 )…" at bounding box center [777, 276] width 265 height 347
paste textarea "[DOMAIN_NAME]("spikes")"
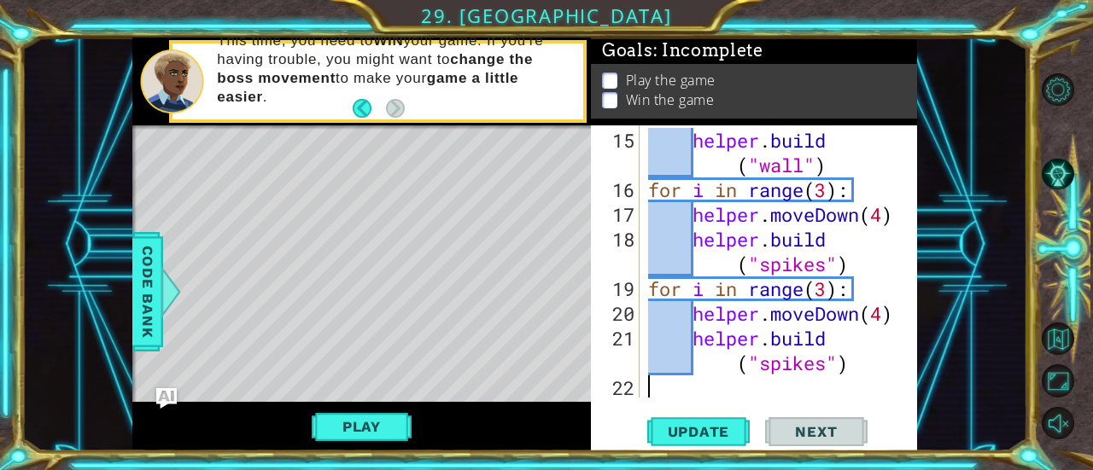
scroll to position [569, 0]
click at [831, 367] on div "helper . build ( "wall" ) for i in range ( 3 ) : helper . moveDown ( 4 ) helper…" at bounding box center [777, 301] width 265 height 347
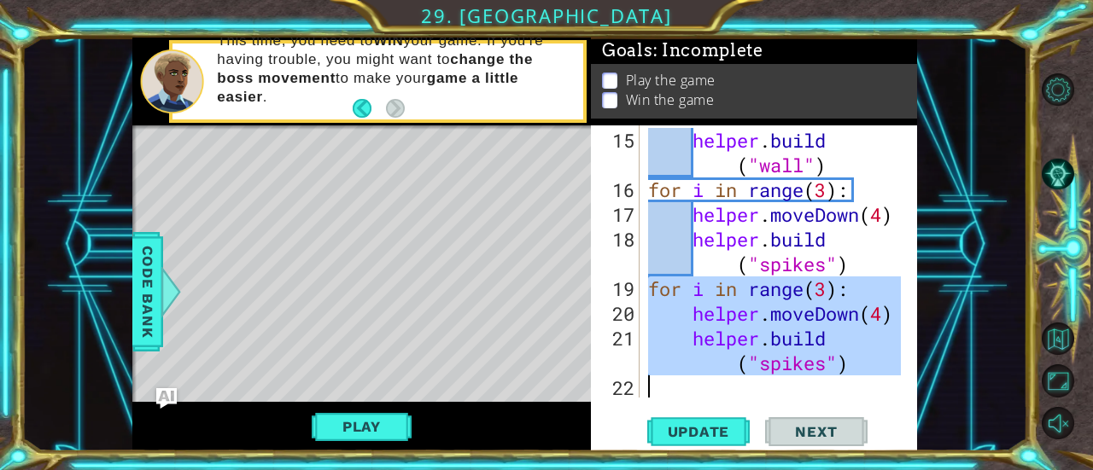
drag, startPoint x: 651, startPoint y: 287, endPoint x: 870, endPoint y: 371, distance: 234.4
click at [870, 371] on div "helper . build ( "wall" ) for i in range ( 3 ) : helper . moveDown ( 4 ) helper…" at bounding box center [777, 301] width 265 height 347
type textarea "helper.moveDown(4) [DOMAIN_NAME]("spikes")"
click at [659, 388] on div "helper . build ( "wall" ) for i in range ( 3 ) : helper . moveDown ( 4 ) helper…" at bounding box center [777, 301] width 265 height 347
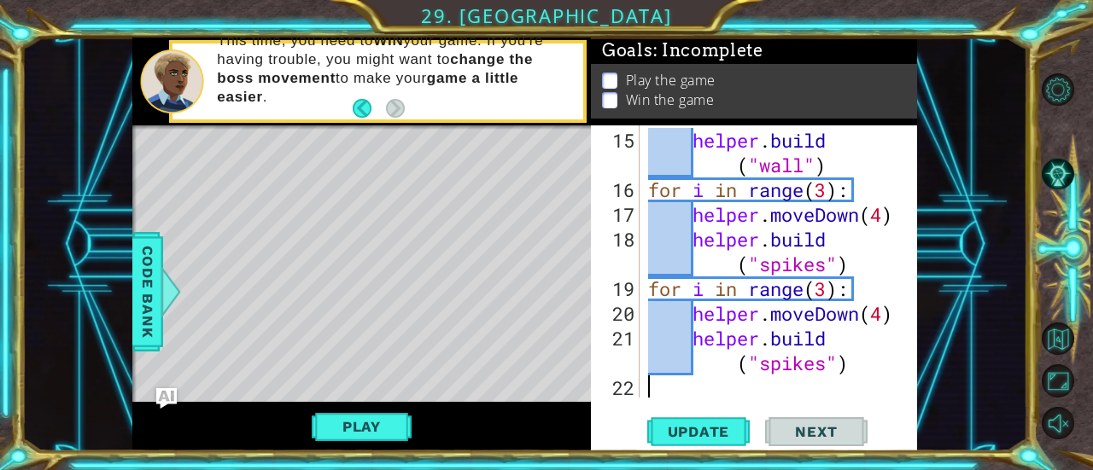
paste textarea "[DOMAIN_NAME]("spikes")"
click at [825, 295] on div "helper . build ( "spikes" ) for i in range ( 3 ) : helper . moveDown ( 4 ) help…" at bounding box center [777, 301] width 265 height 347
click at [824, 194] on div "helper . build ( "spikes" ) for i in range ( 3 ) : helper . moveDown ( 4 ) help…" at bounding box center [777, 301] width 265 height 347
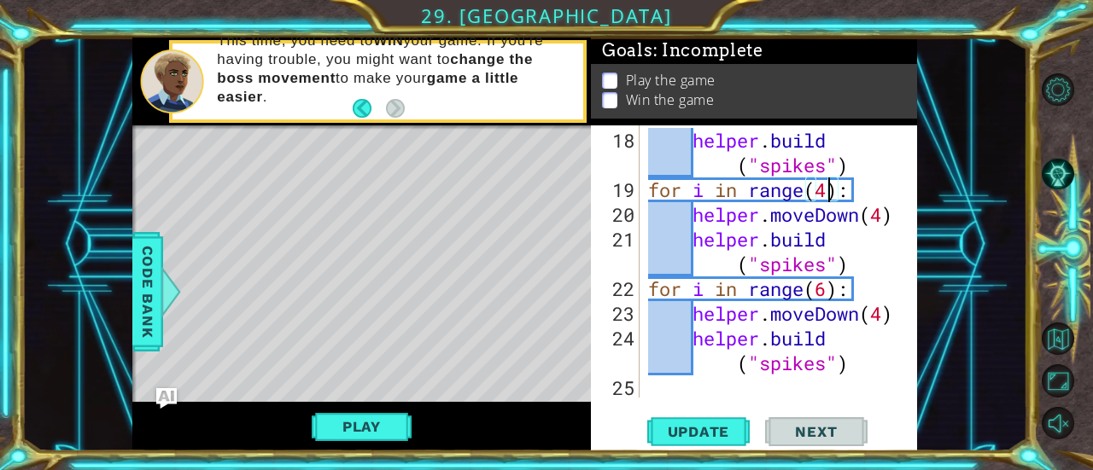
click at [829, 367] on div "helper . build ( "spikes" ) for i in range ( 4 ) : helper . moveDown ( 4 ) help…" at bounding box center [777, 301] width 265 height 347
type textarea "[DOMAIN_NAME]("spikes")"
click at [162, 313] on div at bounding box center [170, 291] width 21 height 51
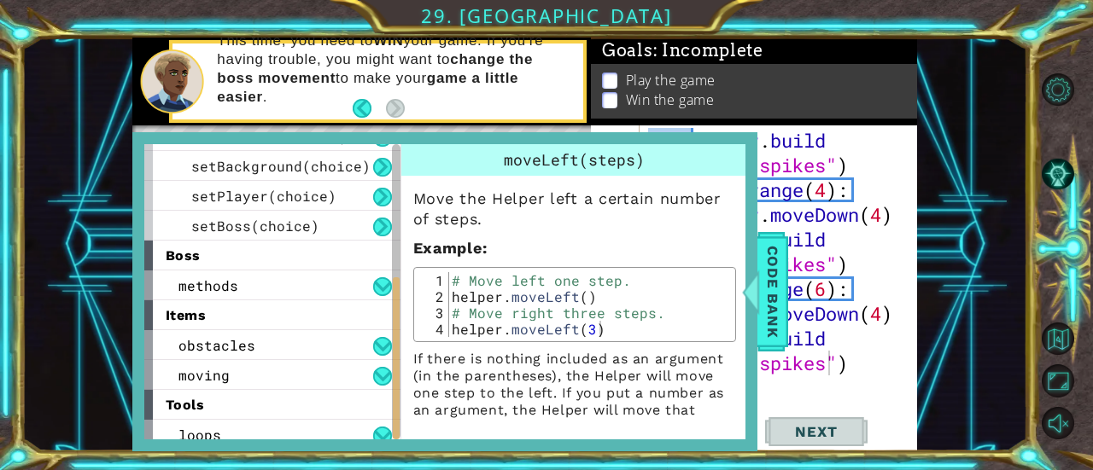
scroll to position [302, 0]
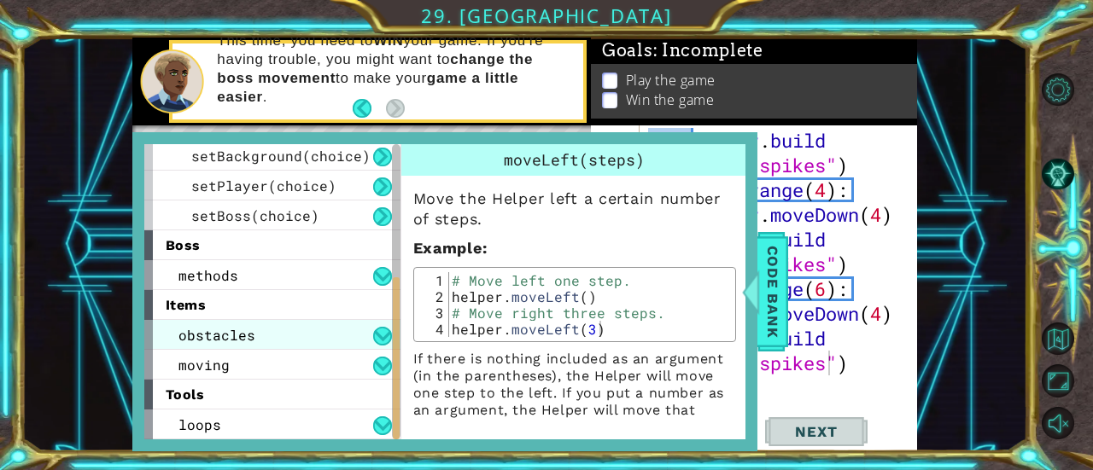
click at [332, 341] on div "obstacles" at bounding box center [272, 335] width 256 height 30
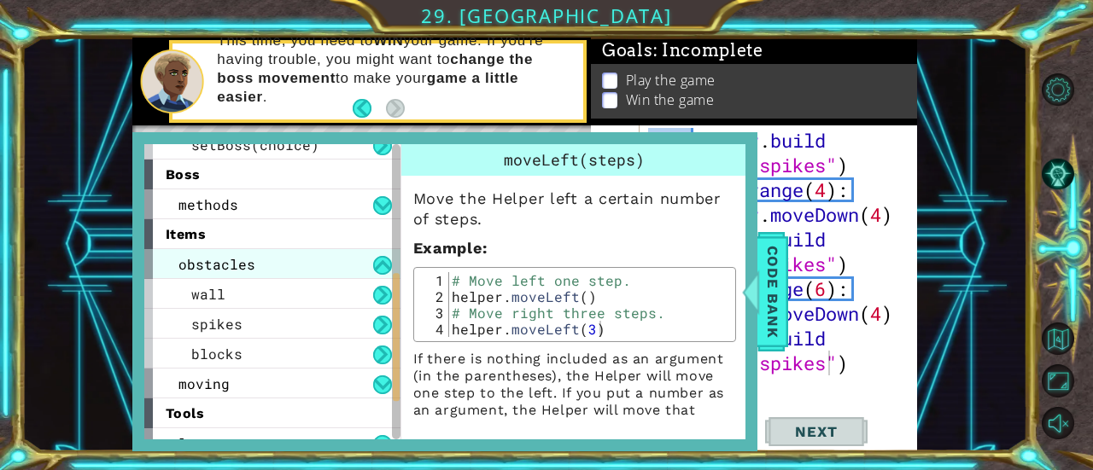
scroll to position [391, 0]
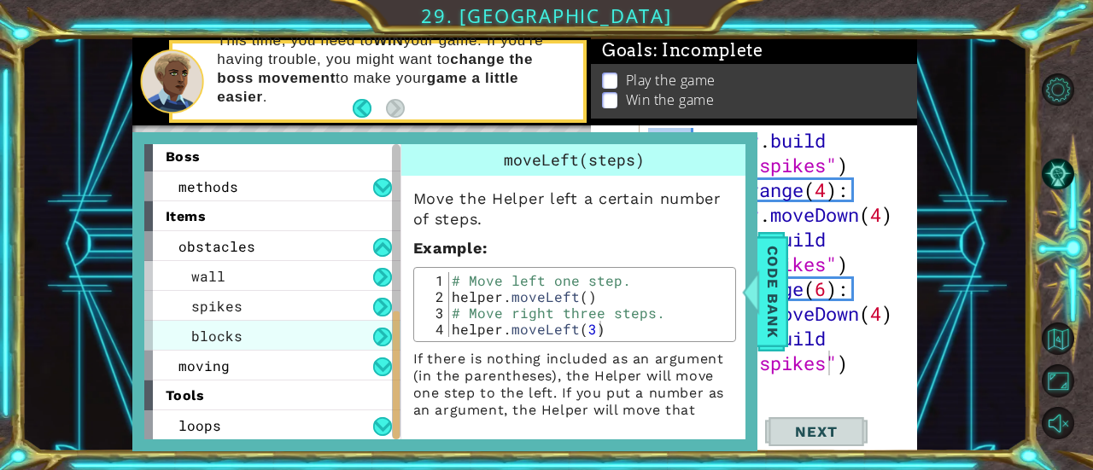
click at [338, 337] on div "blocks" at bounding box center [272, 336] width 256 height 30
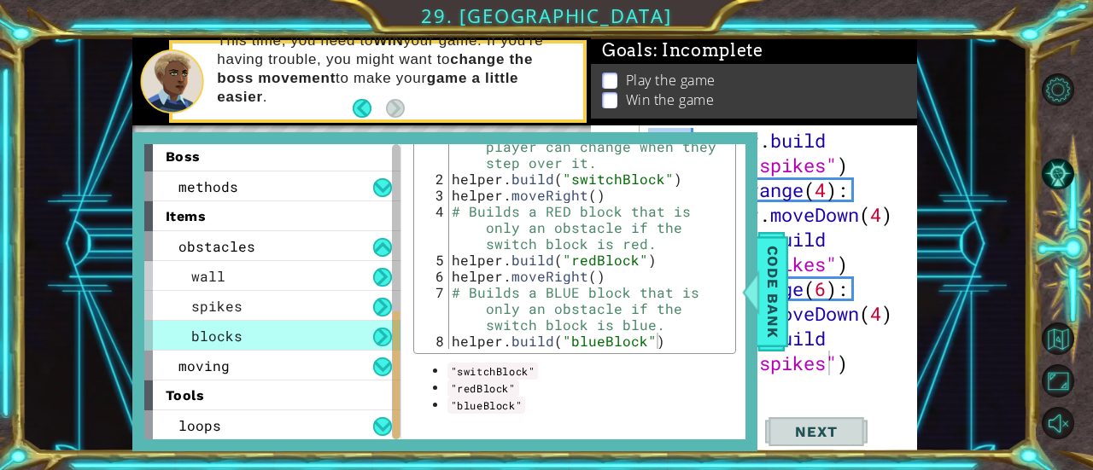
scroll to position [303, 0]
click at [797, 395] on div "helper . build ( "spikes" ) for i in range ( 4 ) : helper . moveDown ( 4 ) help…" at bounding box center [777, 301] width 265 height 347
click at [768, 291] on span "Code Bank" at bounding box center [772, 292] width 27 height 104
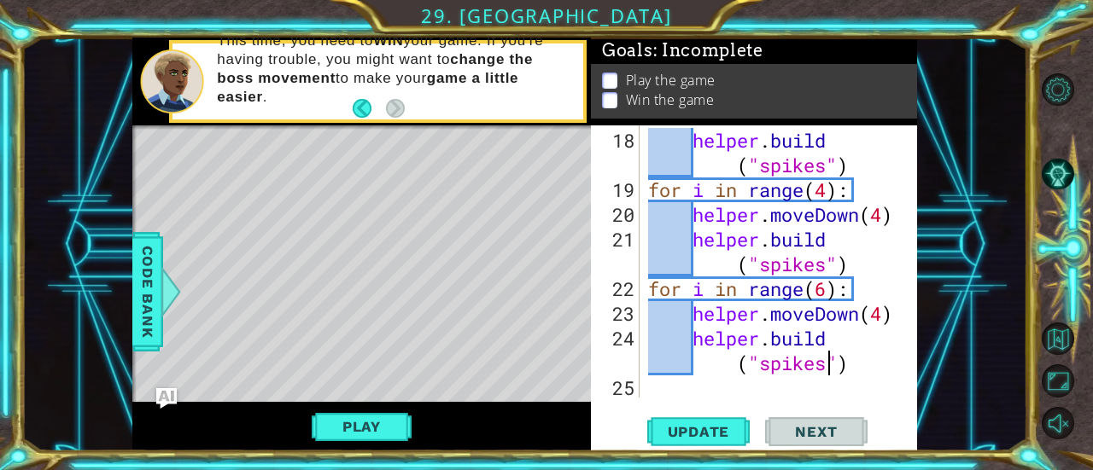
click at [828, 370] on div "helper . build ( "spikes" ) for i in range ( 4 ) : helper . moveDown ( 4 ) help…" at bounding box center [777, 301] width 265 height 347
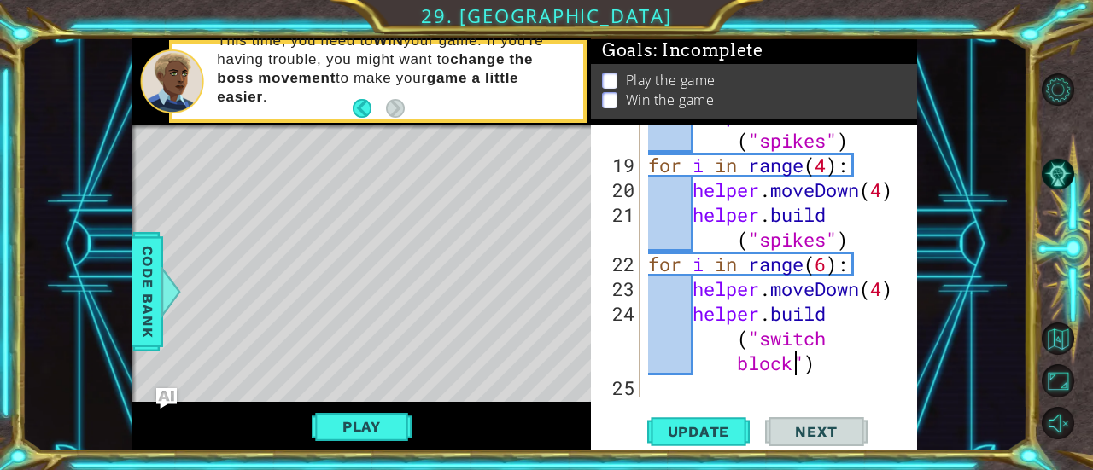
scroll to position [693, 0]
click at [808, 245] on div "helper . build ( "spikes" ) for i in range ( 4 ) : helper . moveDown ( 4 ) help…" at bounding box center [777, 276] width 265 height 347
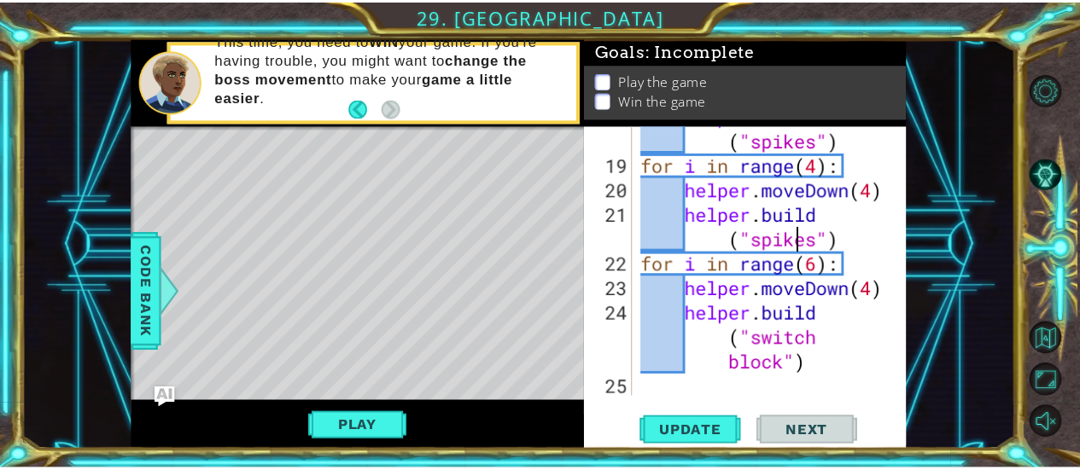
scroll to position [0, 12]
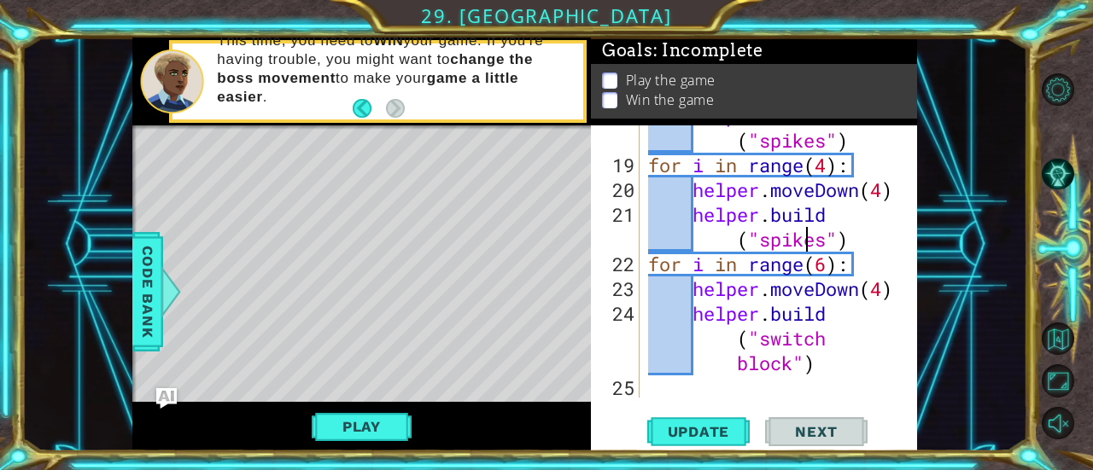
click at [827, 246] on div "helper . build ( "spikes" ) for i in range ( 4 ) : helper . moveDown ( 4 ) help…" at bounding box center [777, 276] width 265 height 347
type textarea "[DOMAIN_NAME]("spikes")"
click at [707, 432] on span "Update" at bounding box center [699, 431] width 96 height 17
click at [358, 427] on button "Play" at bounding box center [362, 427] width 100 height 32
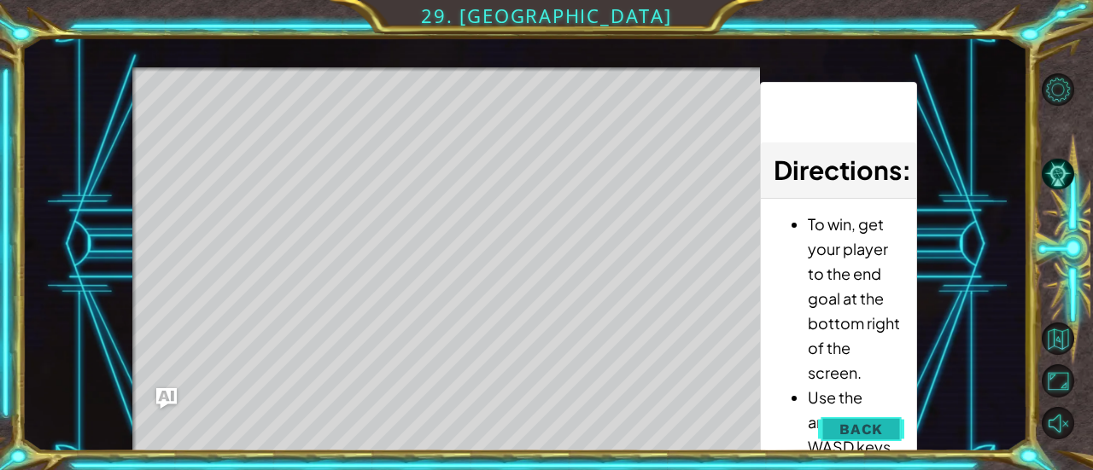
click at [842, 423] on span "Back" at bounding box center [861, 429] width 44 height 17
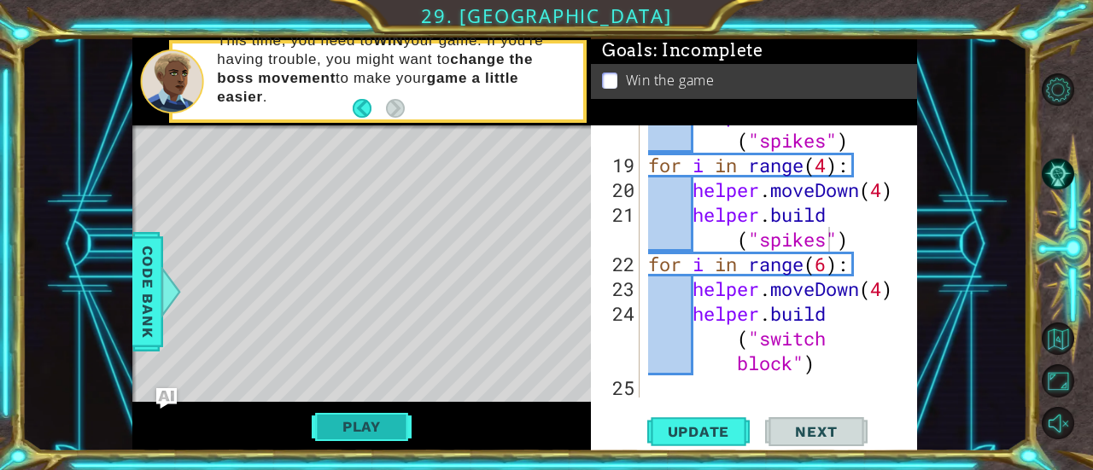
click at [330, 427] on button "Play" at bounding box center [362, 427] width 100 height 32
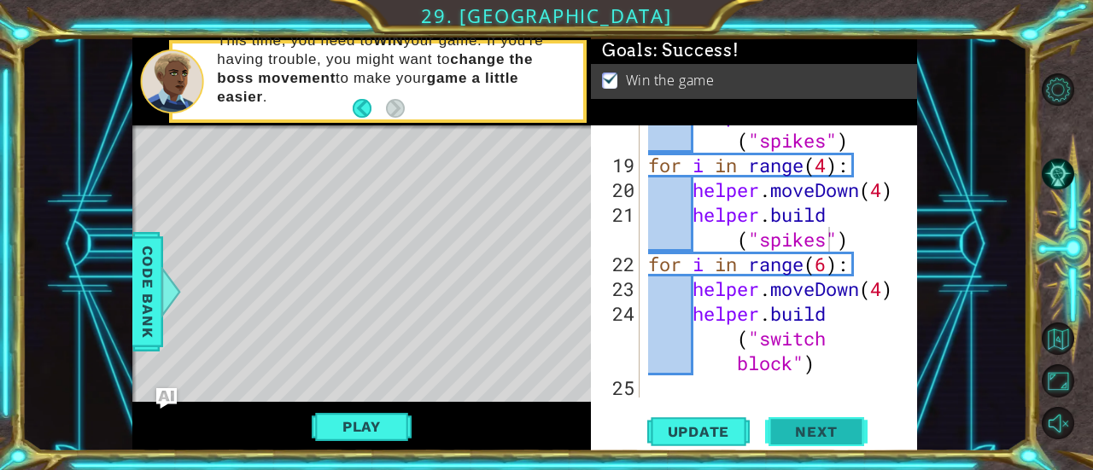
click at [792, 431] on span "Next" at bounding box center [816, 431] width 76 height 17
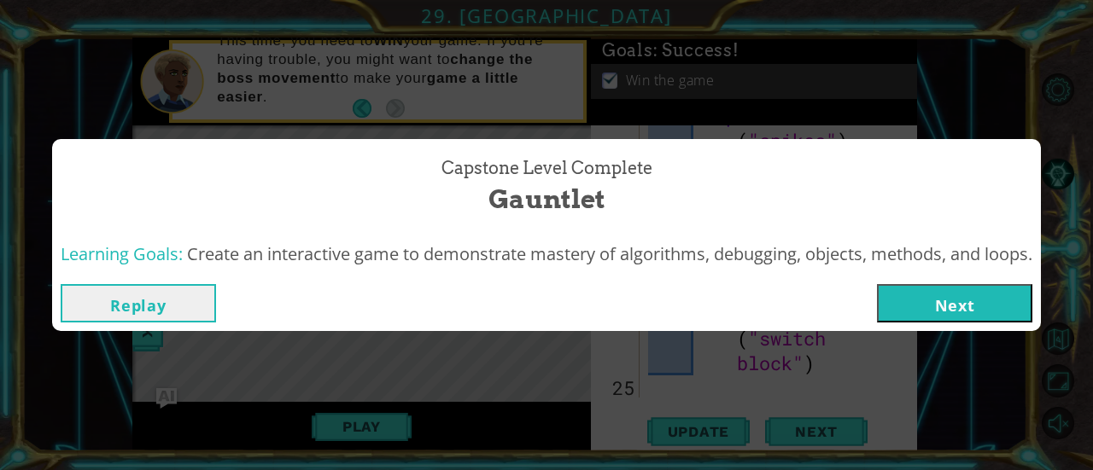
click at [919, 303] on button "Next" at bounding box center [954, 303] width 155 height 38
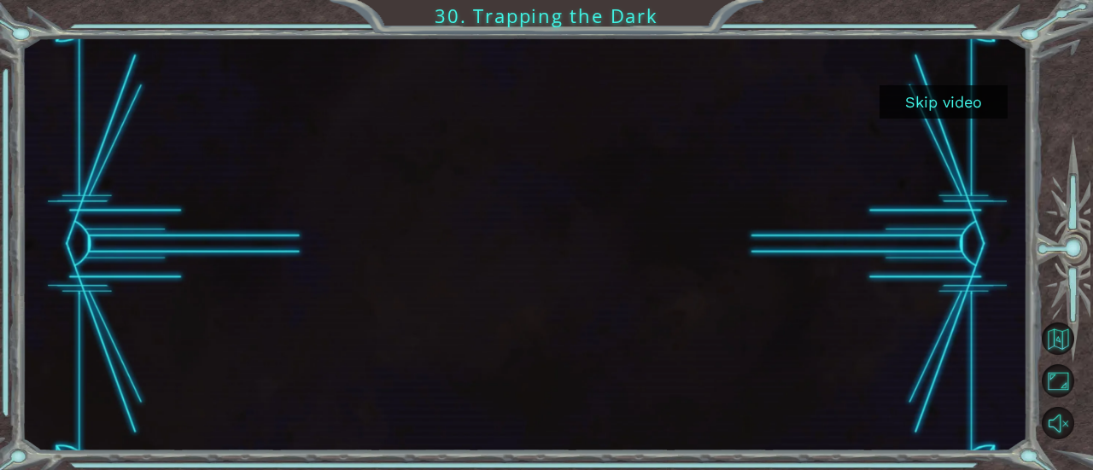
click at [963, 105] on button "Skip video" at bounding box center [943, 101] width 128 height 33
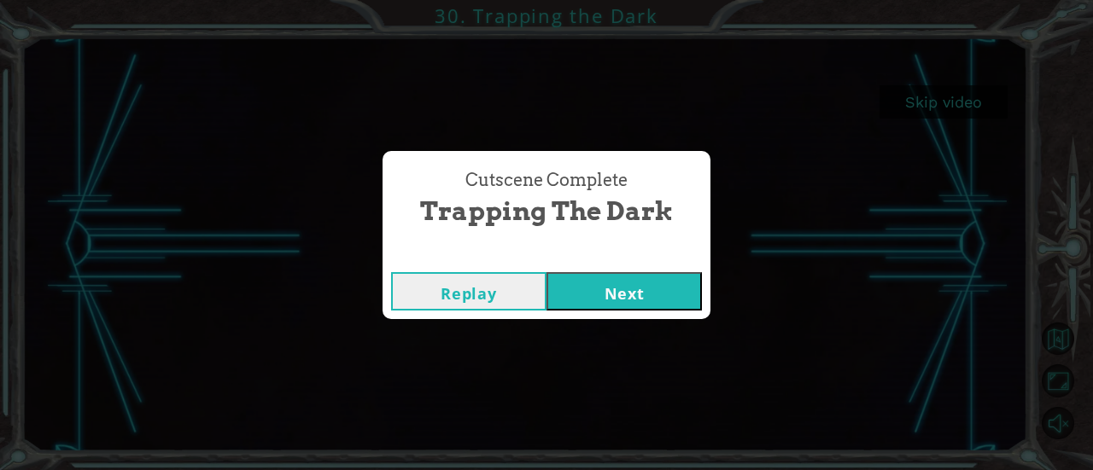
click at [690, 295] on button "Next" at bounding box center [623, 291] width 155 height 38
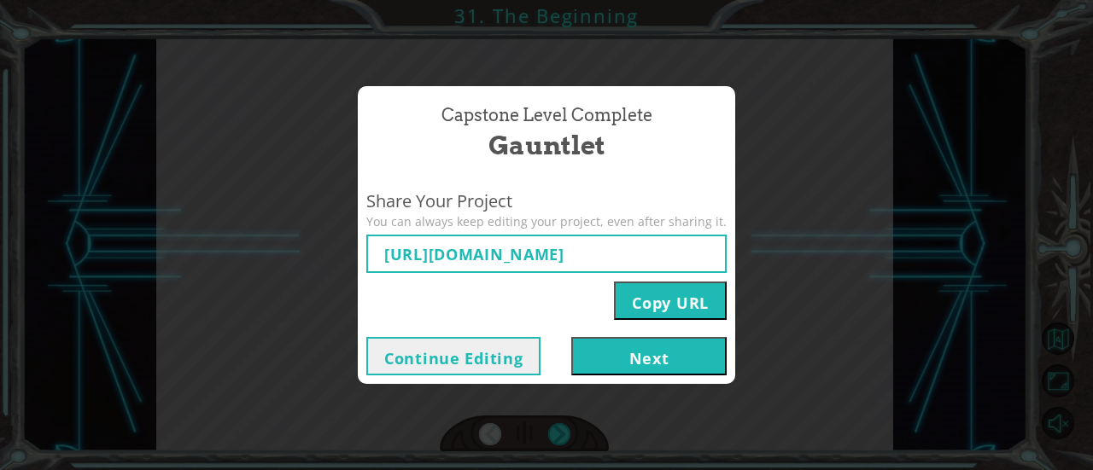
click at [618, 359] on button "Next" at bounding box center [648, 356] width 155 height 38
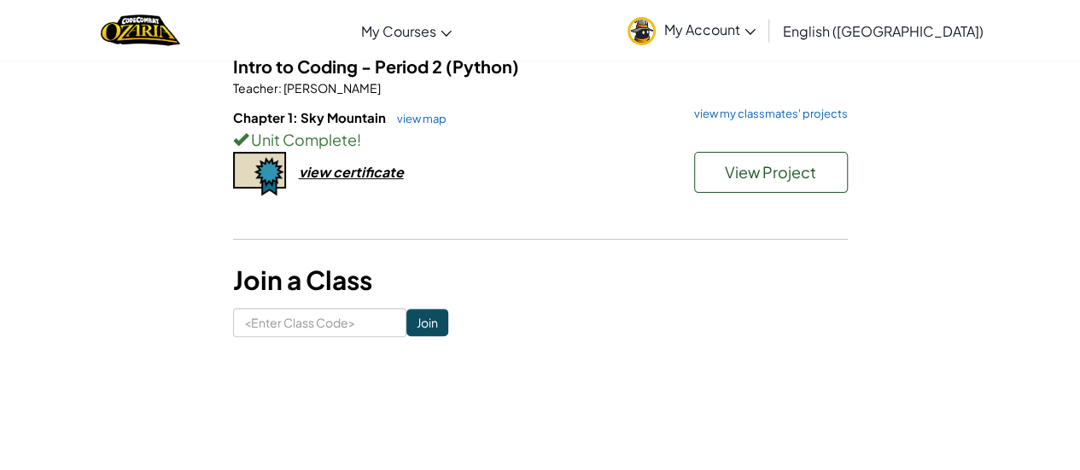
scroll to position [149, 0]
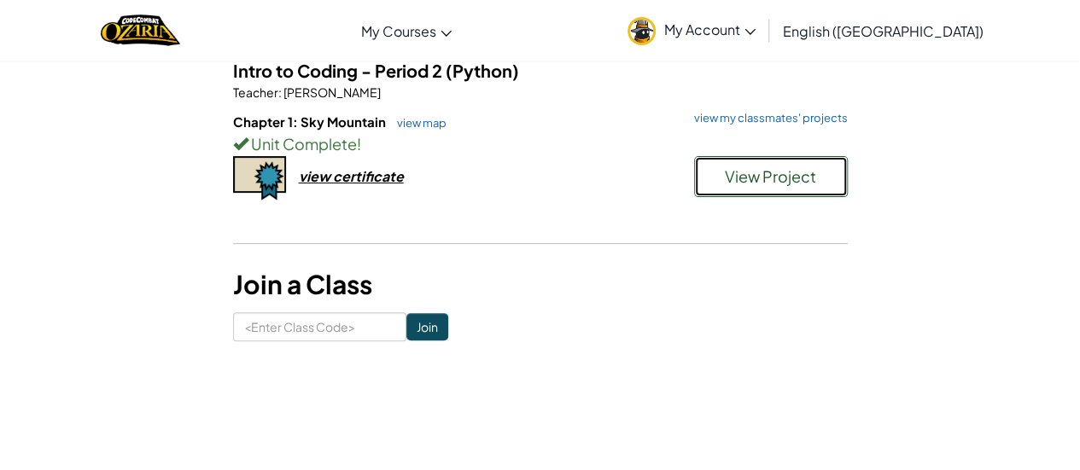
click at [791, 184] on span "View Project" at bounding box center [770, 176] width 91 height 20
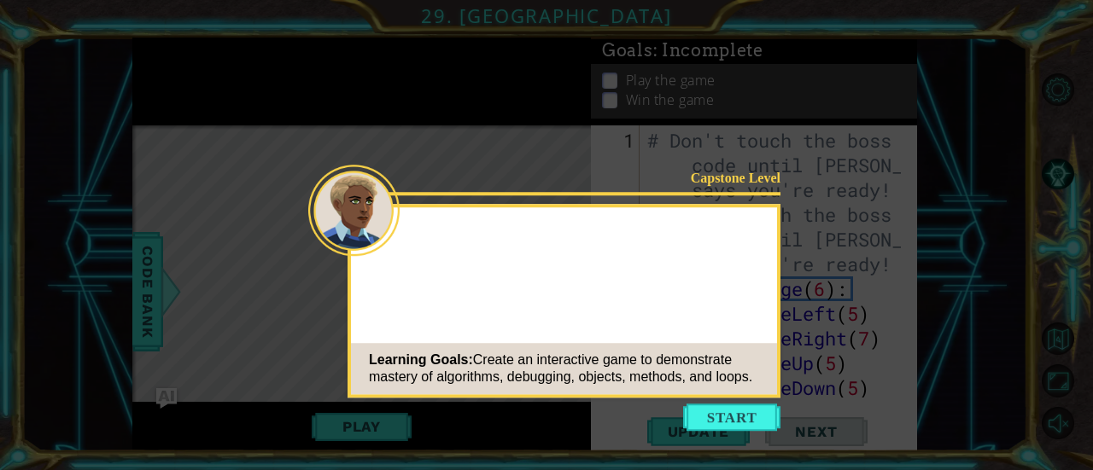
click at [828, 179] on icon at bounding box center [546, 235] width 1093 height 470
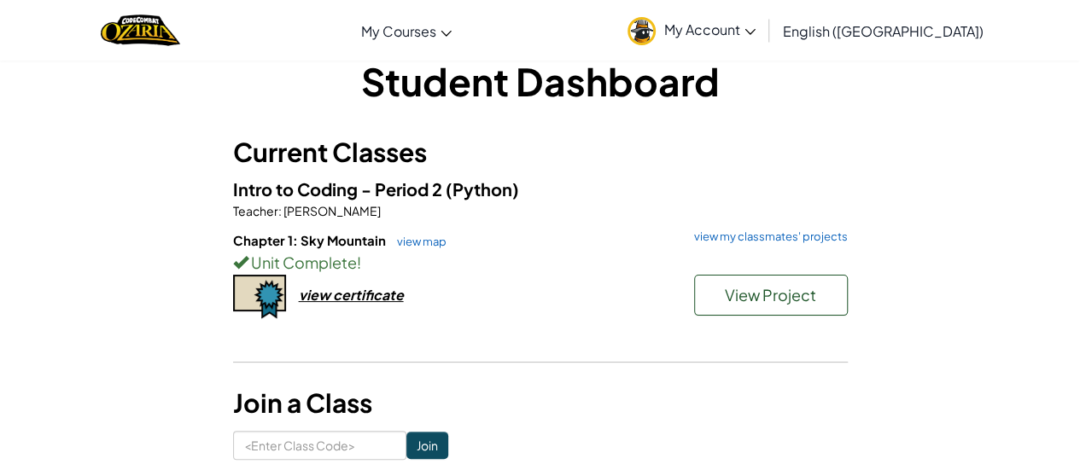
scroll to position [26, 0]
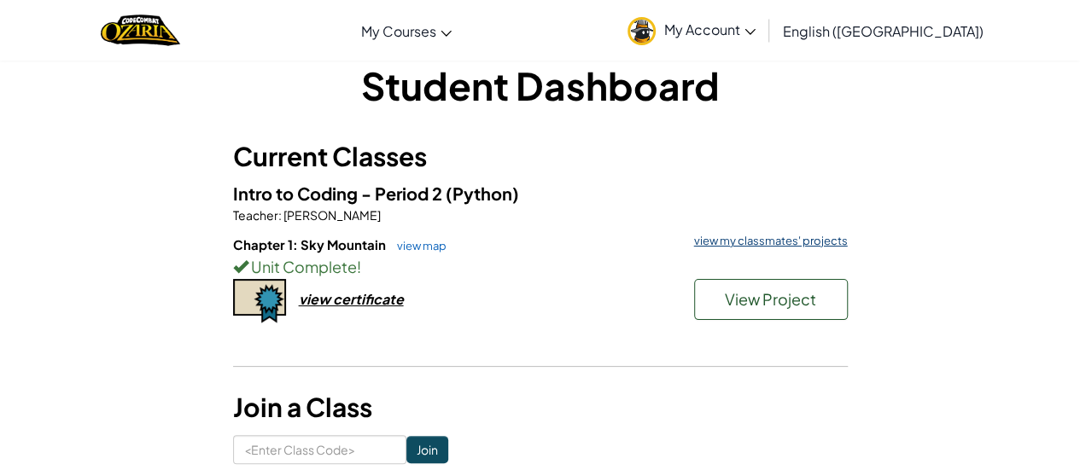
click at [745, 238] on link "view my classmates' projects" at bounding box center [767, 241] width 162 height 11
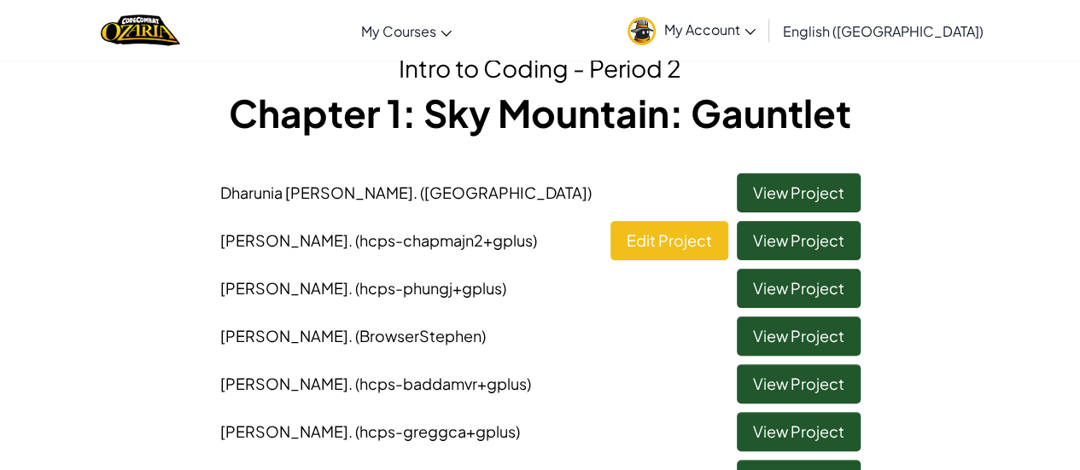
scroll to position [46, 0]
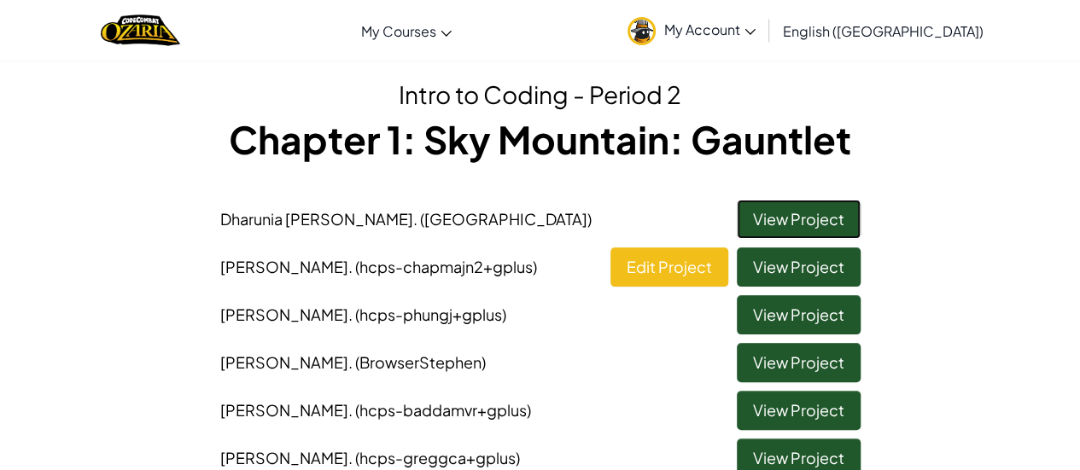
click at [798, 219] on link "View Project" at bounding box center [799, 219] width 124 height 39
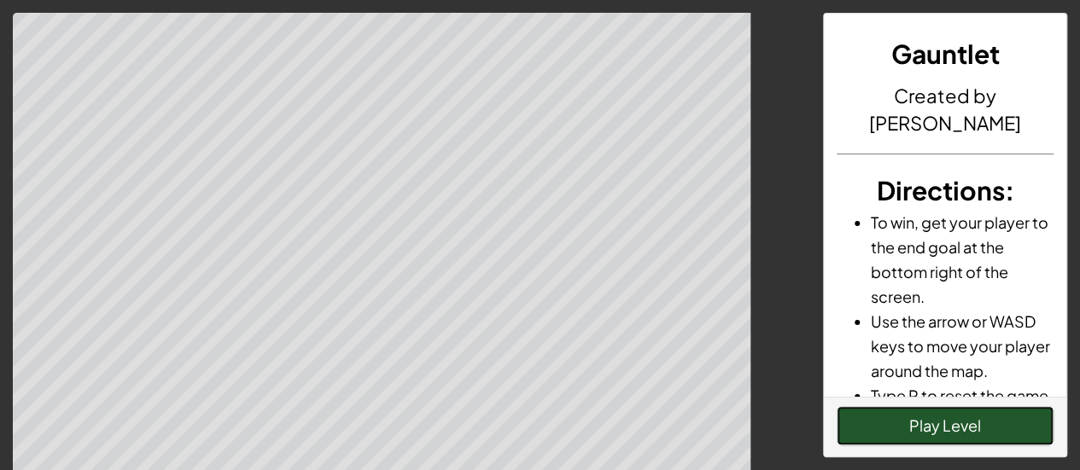
click at [876, 410] on button "Play Level" at bounding box center [945, 425] width 217 height 39
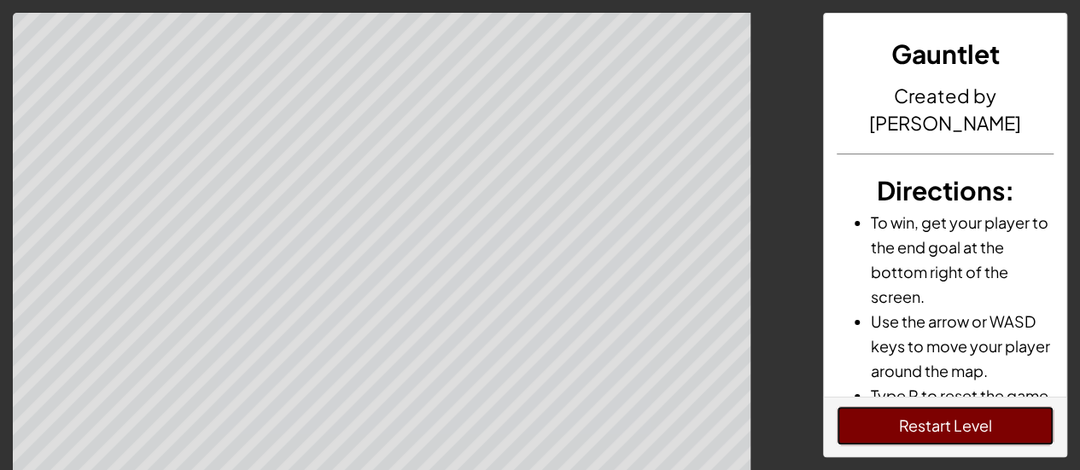
click at [875, 423] on button "Restart Level" at bounding box center [945, 425] width 217 height 39
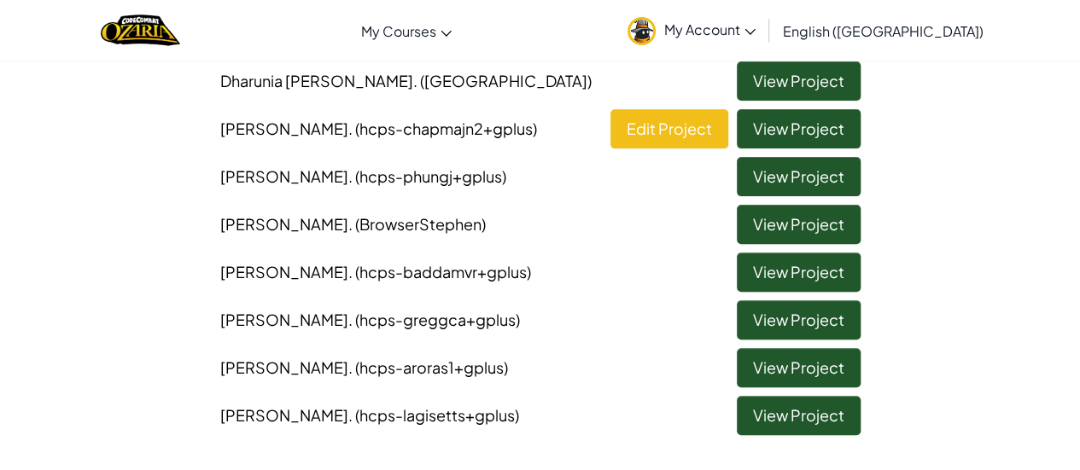
scroll to position [147, 0]
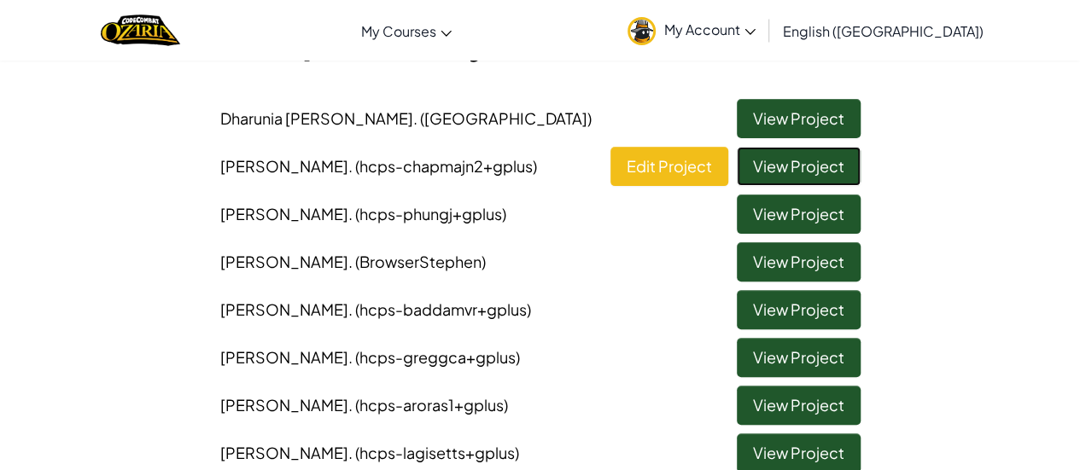
click at [782, 165] on link "View Project" at bounding box center [799, 166] width 124 height 39
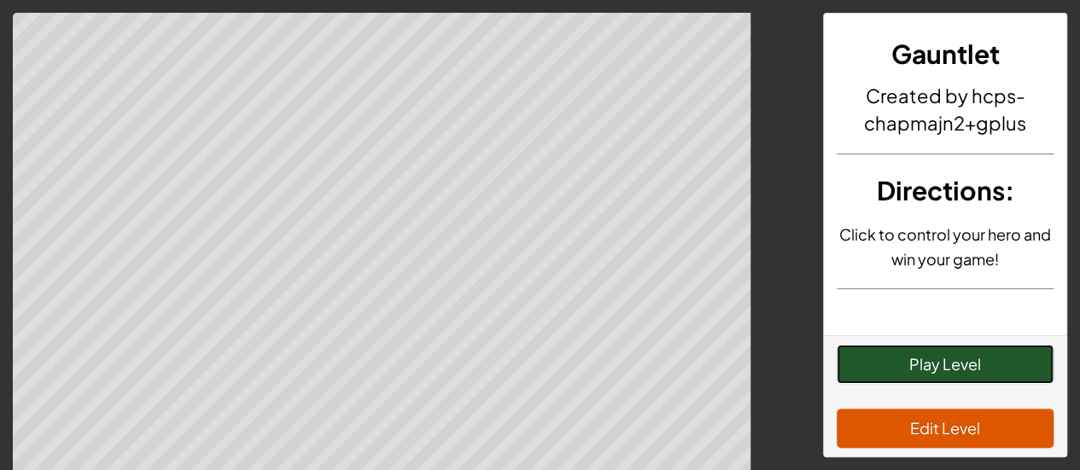
click at [874, 370] on button "Play Level" at bounding box center [945, 364] width 217 height 39
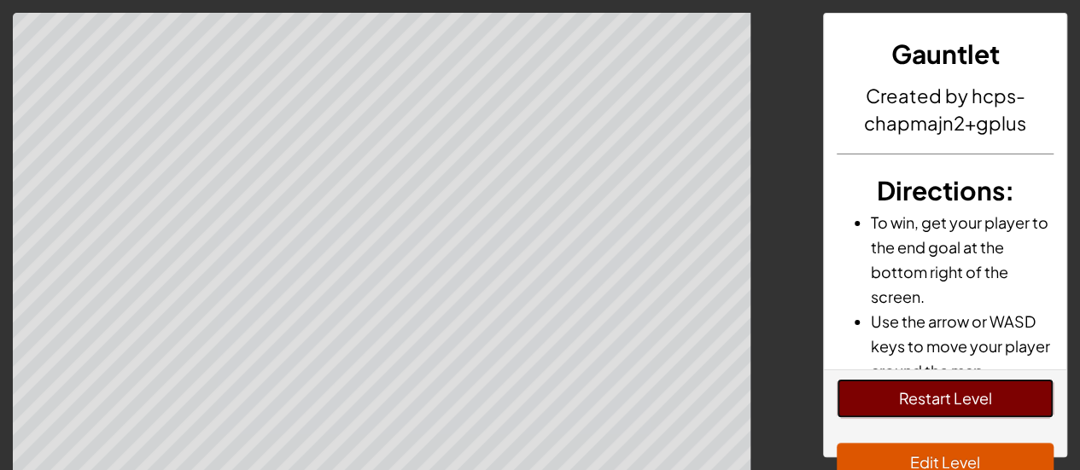
click at [874, 402] on button "Restart Level" at bounding box center [945, 398] width 217 height 39
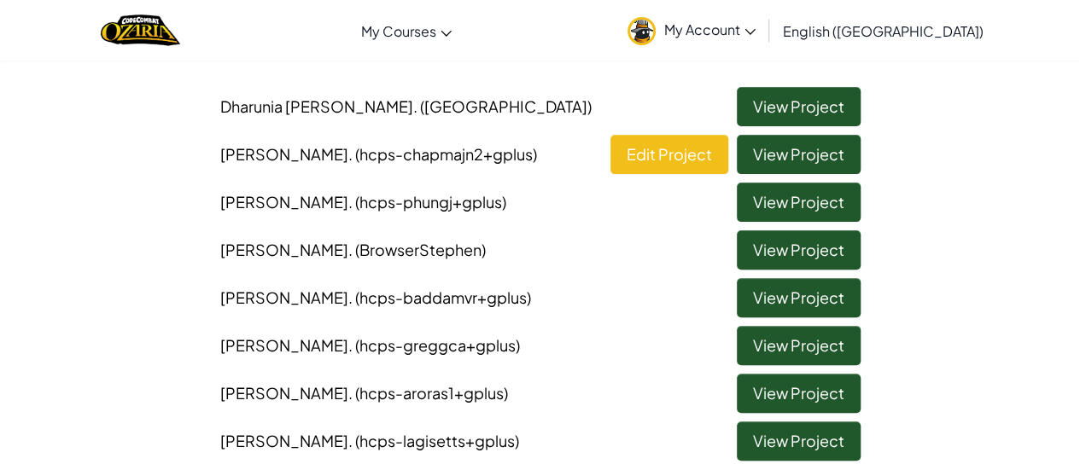
scroll to position [164, 0]
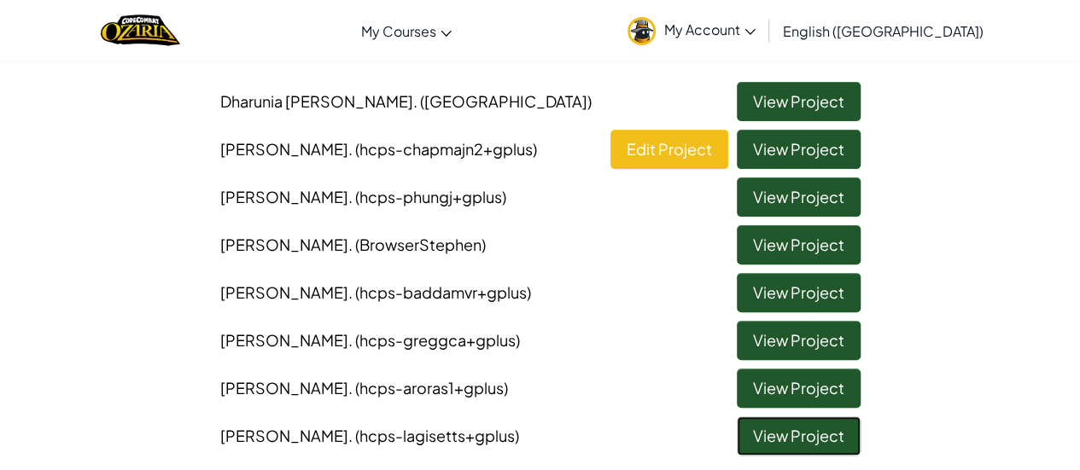
click at [792, 433] on link "View Project" at bounding box center [799, 436] width 124 height 39
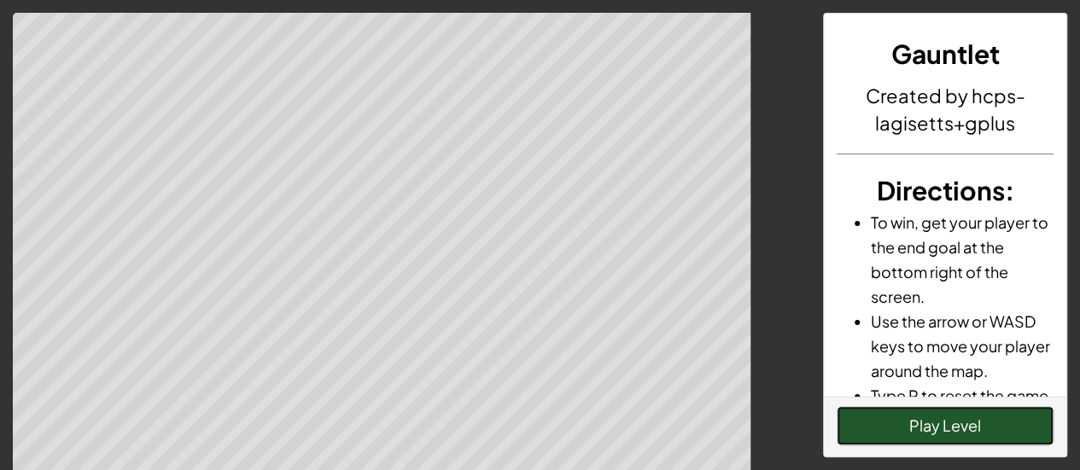
click at [859, 418] on button "Play Level" at bounding box center [945, 425] width 217 height 39
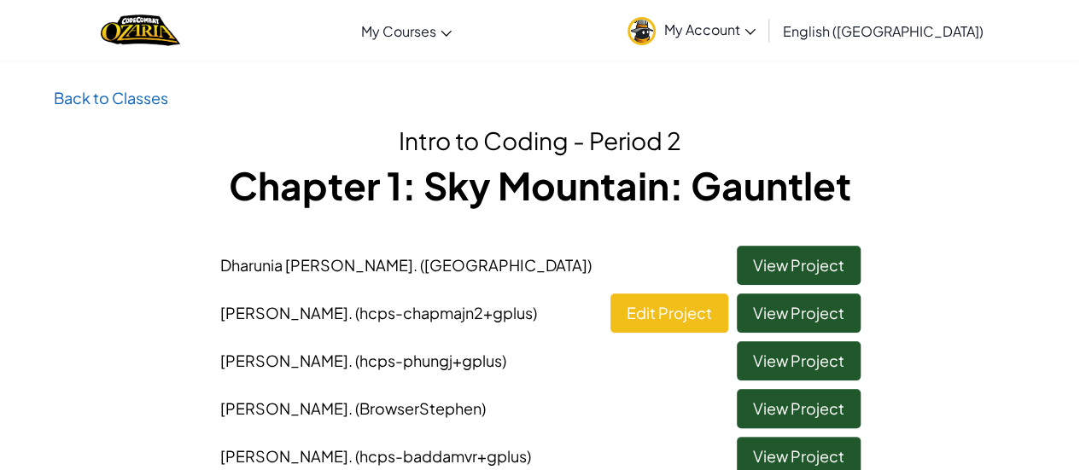
scroll to position [141, 0]
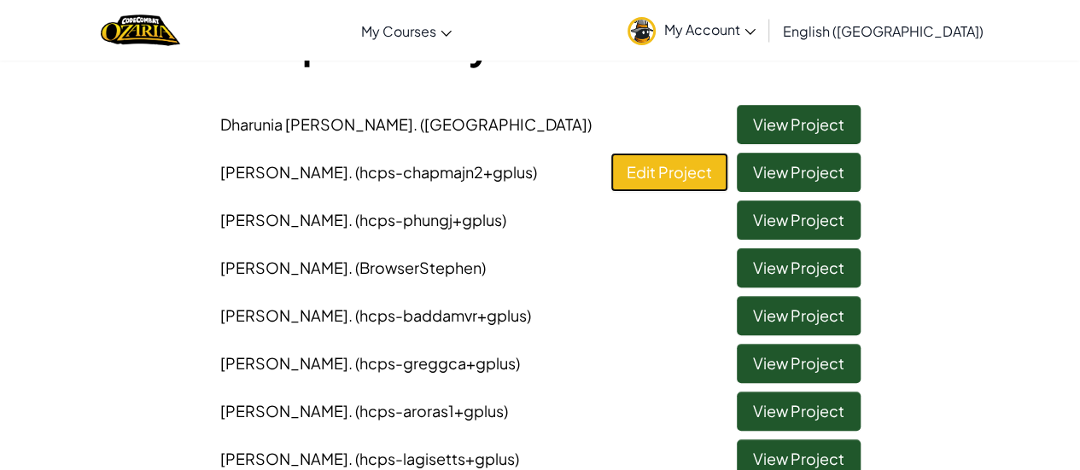
click at [683, 168] on link "Edit Project" at bounding box center [669, 172] width 118 height 39
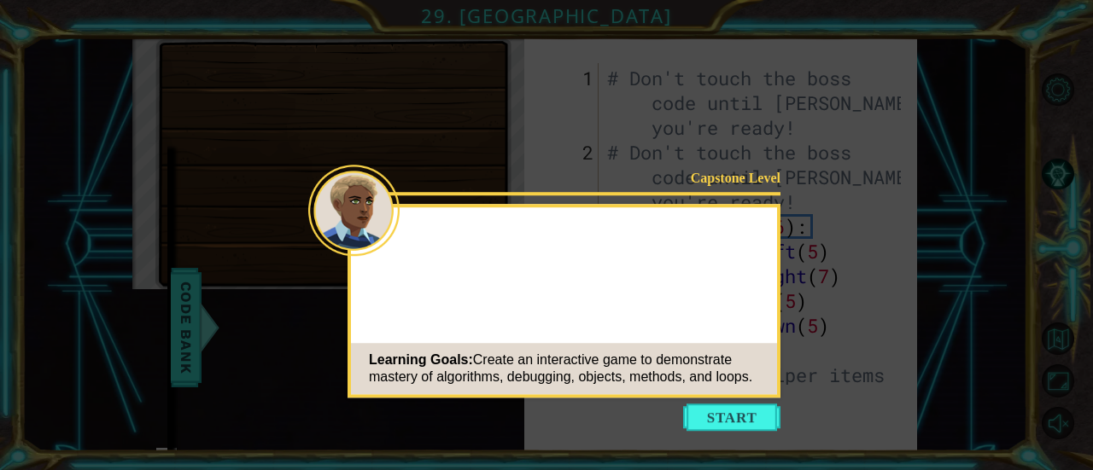
click at [748, 423] on button "Start" at bounding box center [731, 417] width 97 height 27
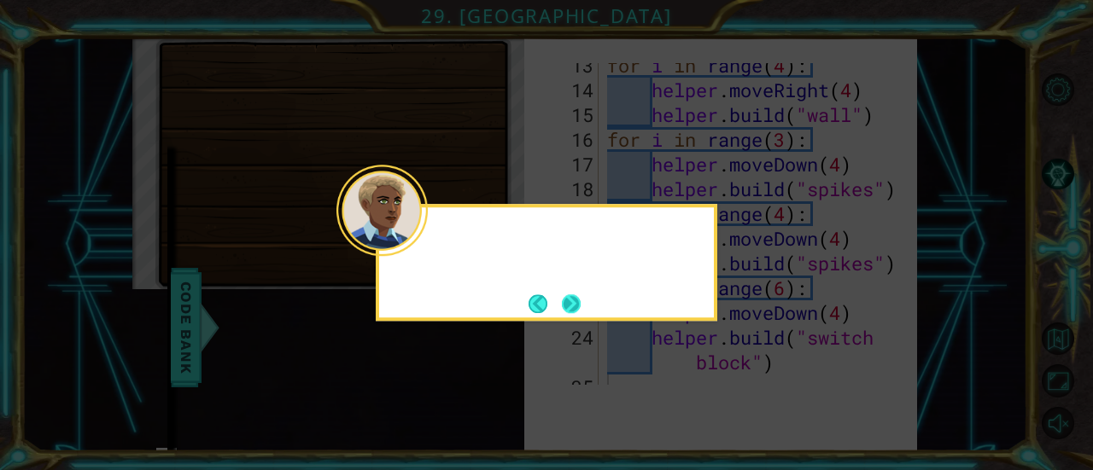
click at [575, 300] on button "Next" at bounding box center [571, 304] width 19 height 19
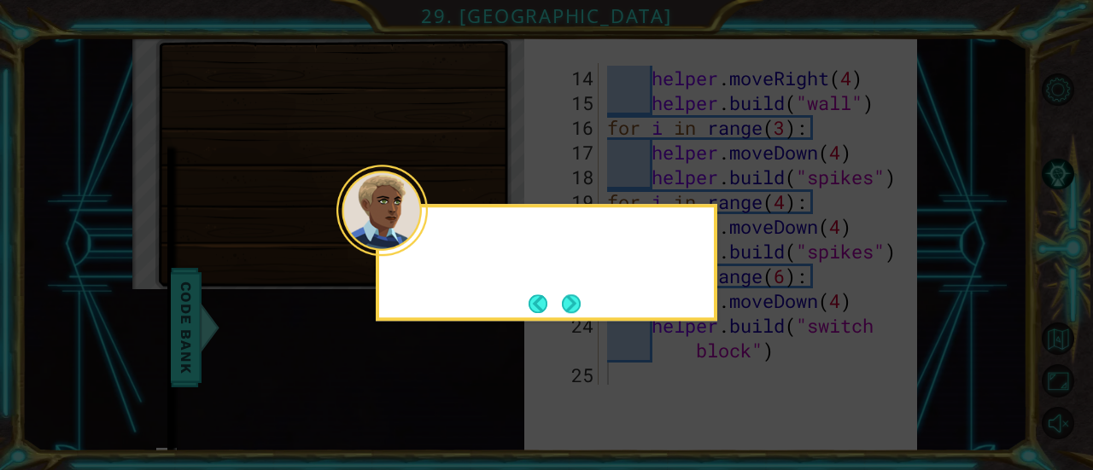
scroll to position [470, 0]
click at [575, 300] on button "Next" at bounding box center [571, 304] width 19 height 19
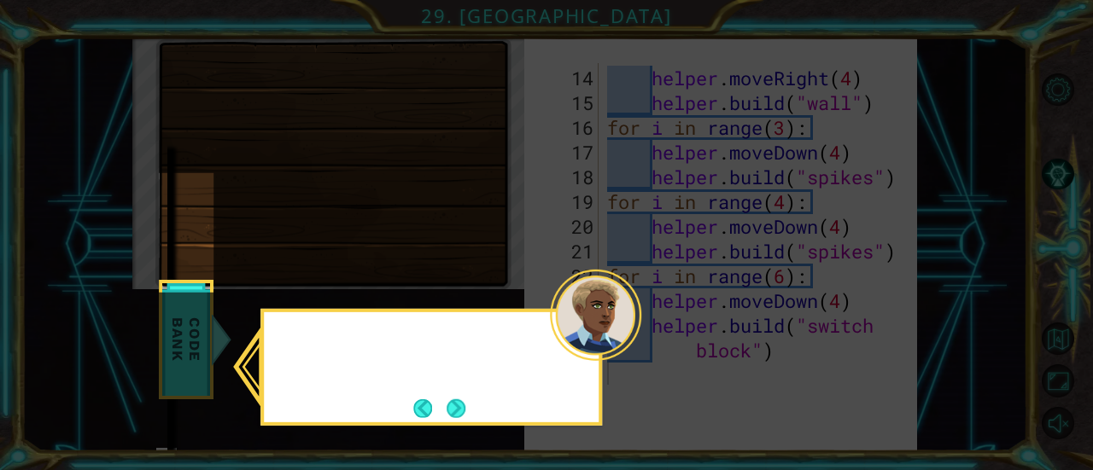
scroll to position [107, 0]
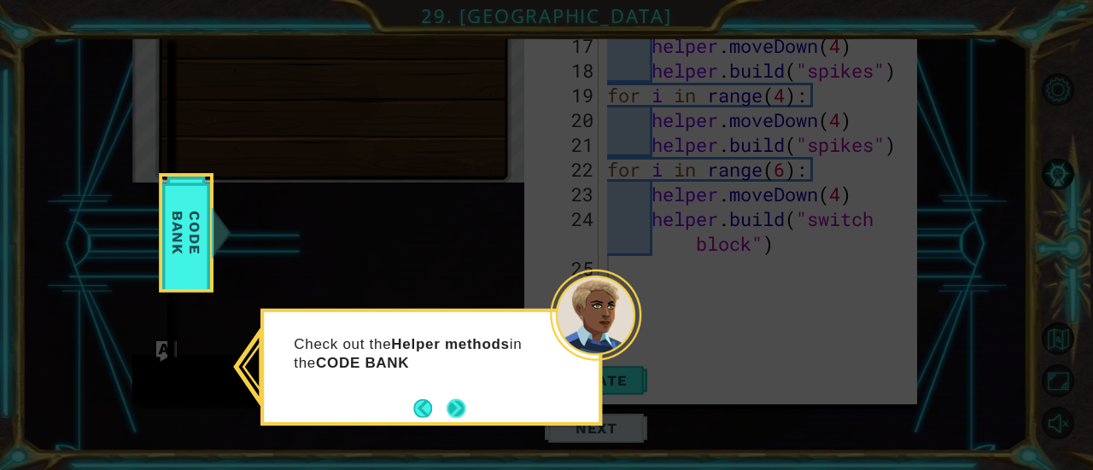
click at [456, 406] on button "Next" at bounding box center [456, 409] width 19 height 19
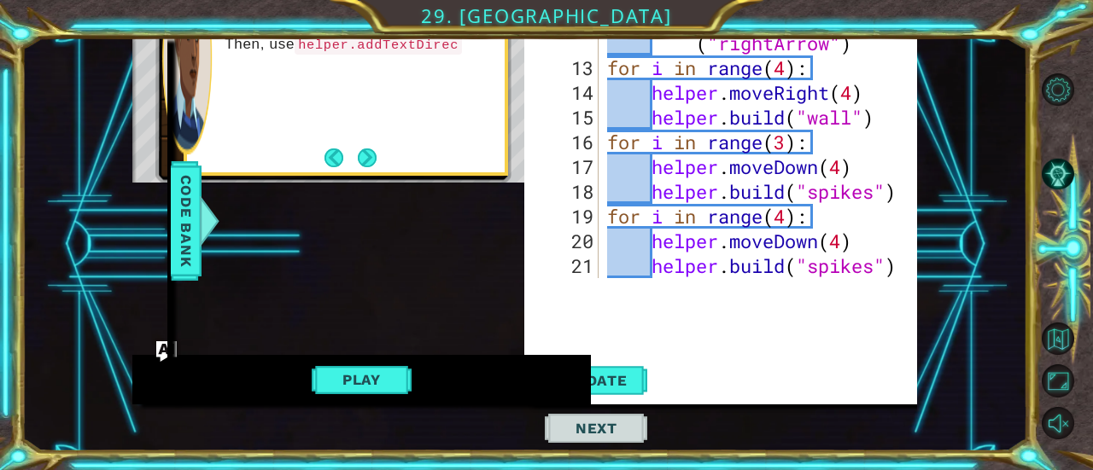
scroll to position [349, 0]
click at [355, 161] on button "Back" at bounding box center [340, 158] width 33 height 19
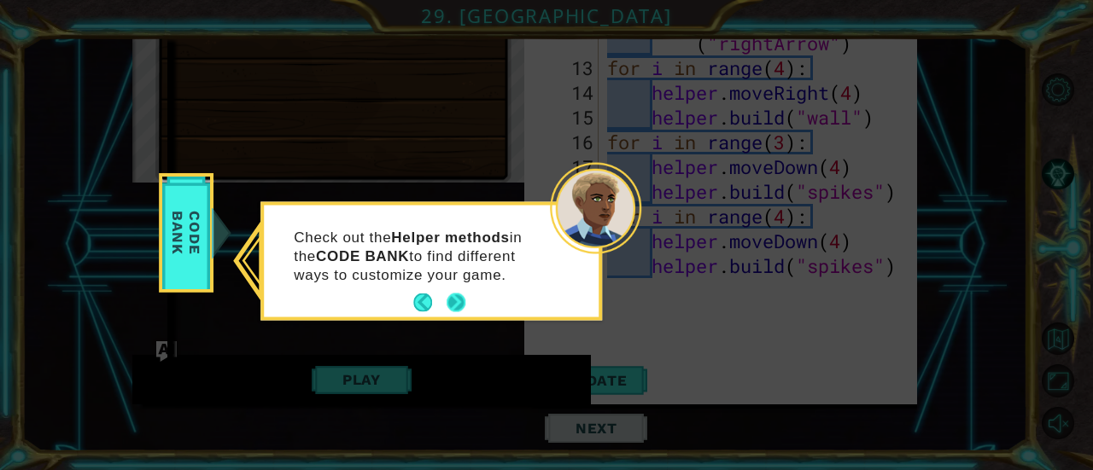
click at [449, 302] on button "Next" at bounding box center [456, 303] width 19 height 19
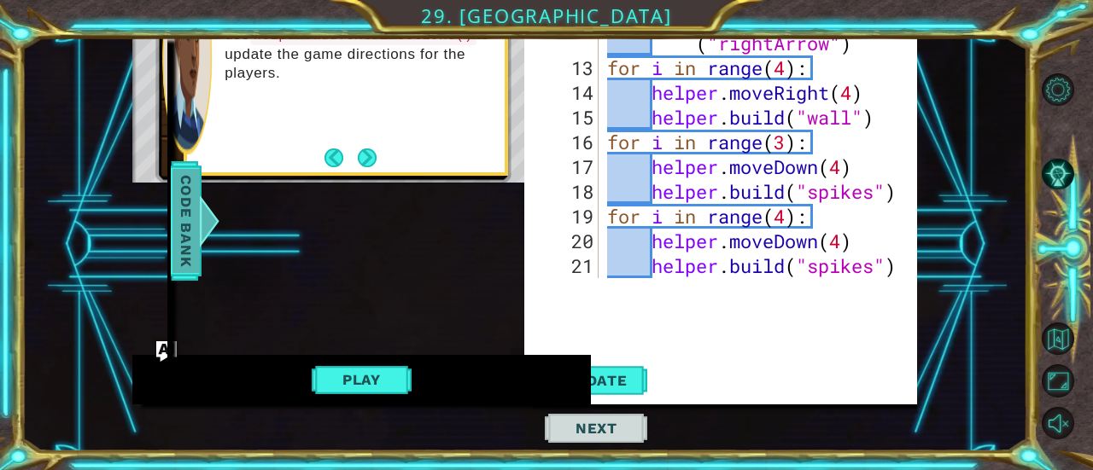
click at [171, 250] on div "Code Bank" at bounding box center [186, 221] width 31 height 120
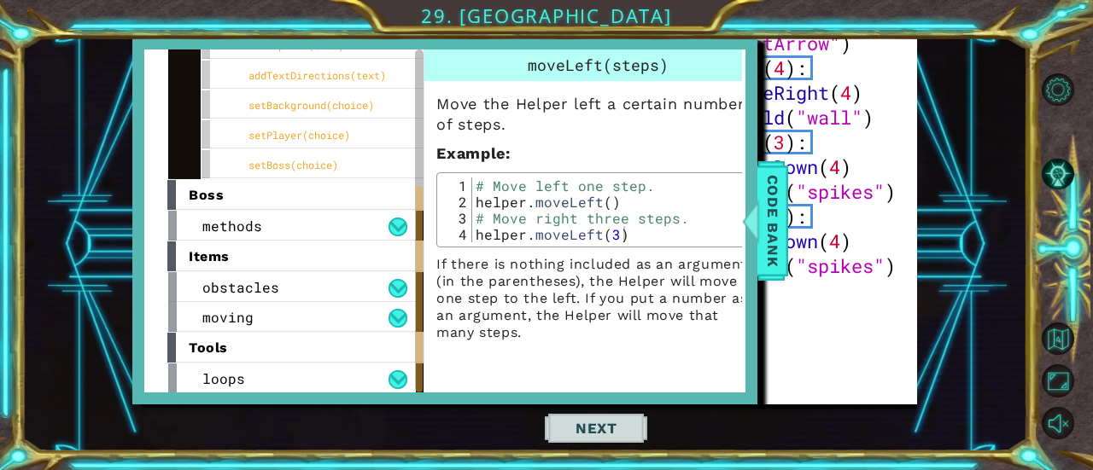
scroll to position [260, 0]
click at [329, 283] on div "obstacles" at bounding box center [292, 287] width 248 height 30
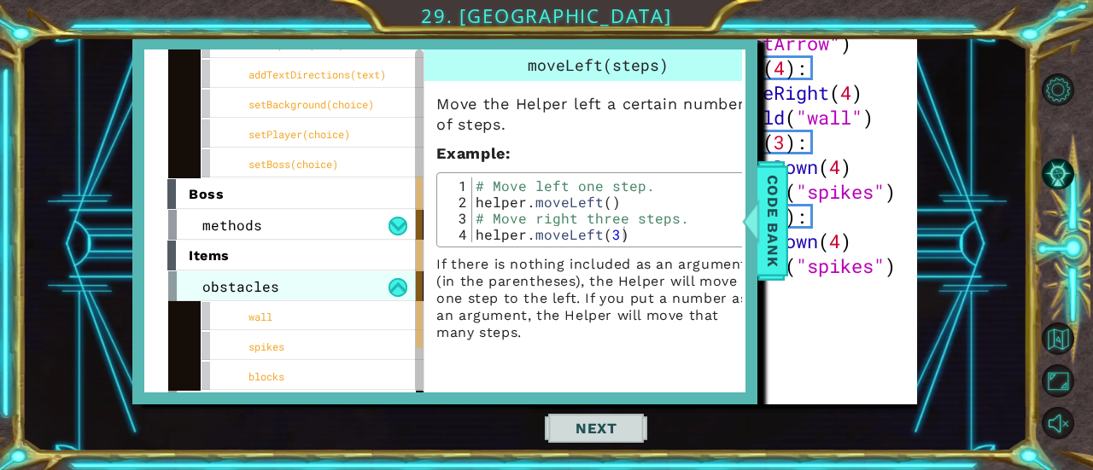
scroll to position [350, 0]
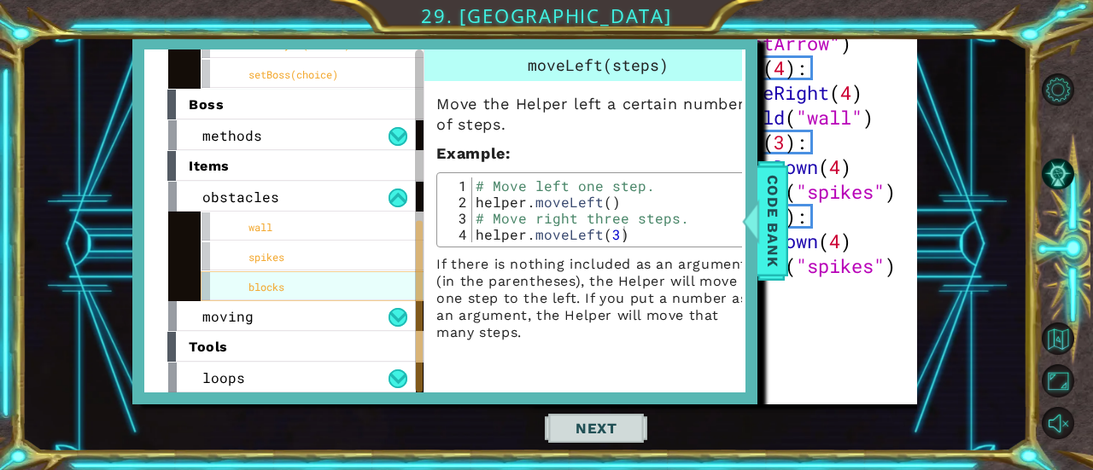
click at [301, 289] on div "blocks" at bounding box center [329, 287] width 256 height 30
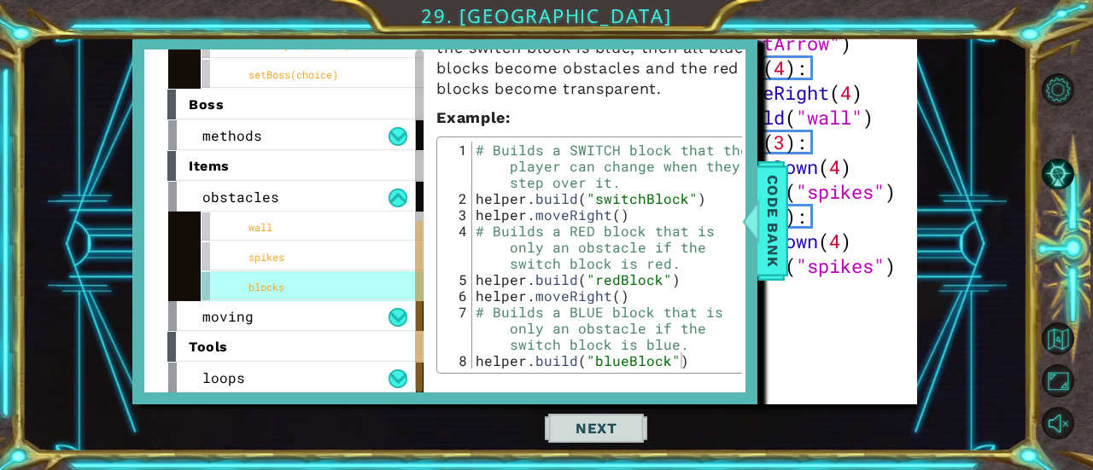
scroll to position [180, 0]
